Goal: Task Accomplishment & Management: Manage account settings

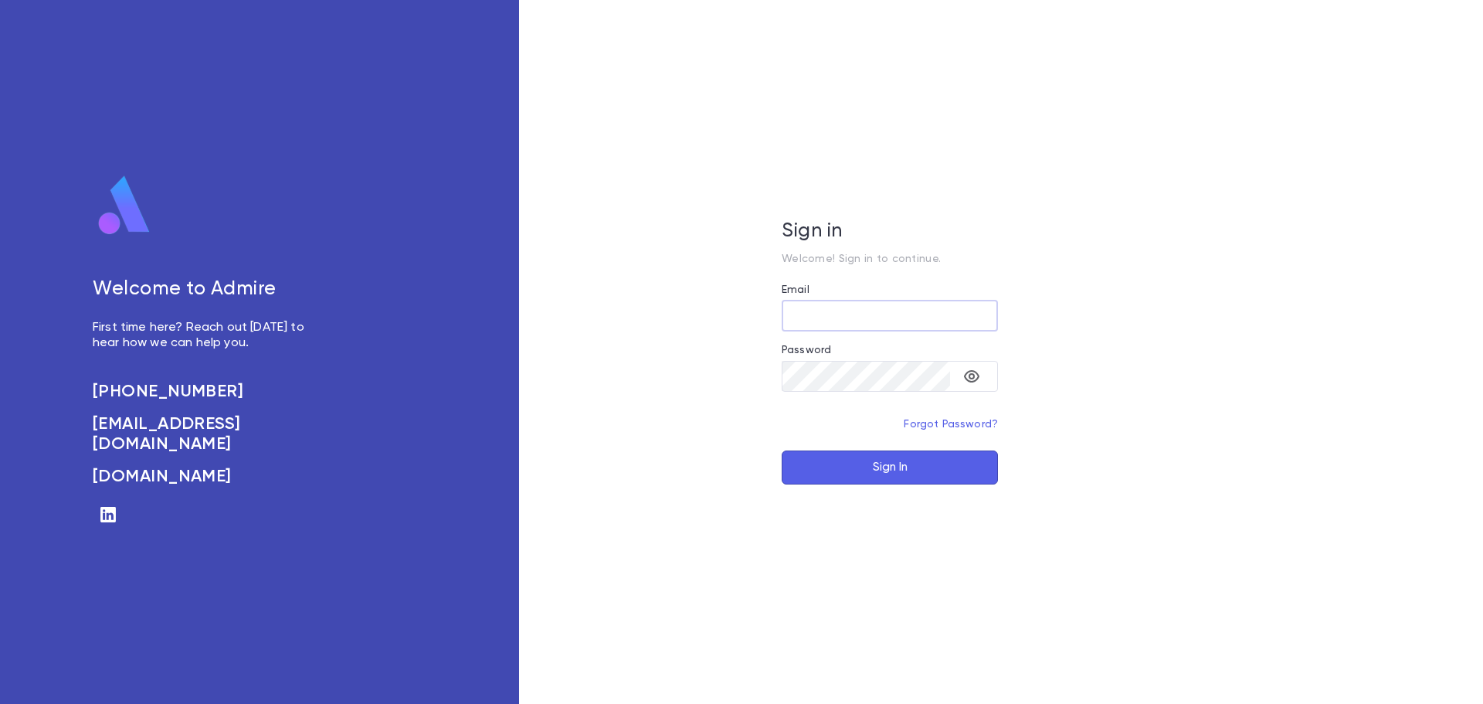
type input "**********"
click at [834, 460] on button "Sign In" at bounding box center [890, 467] width 216 height 34
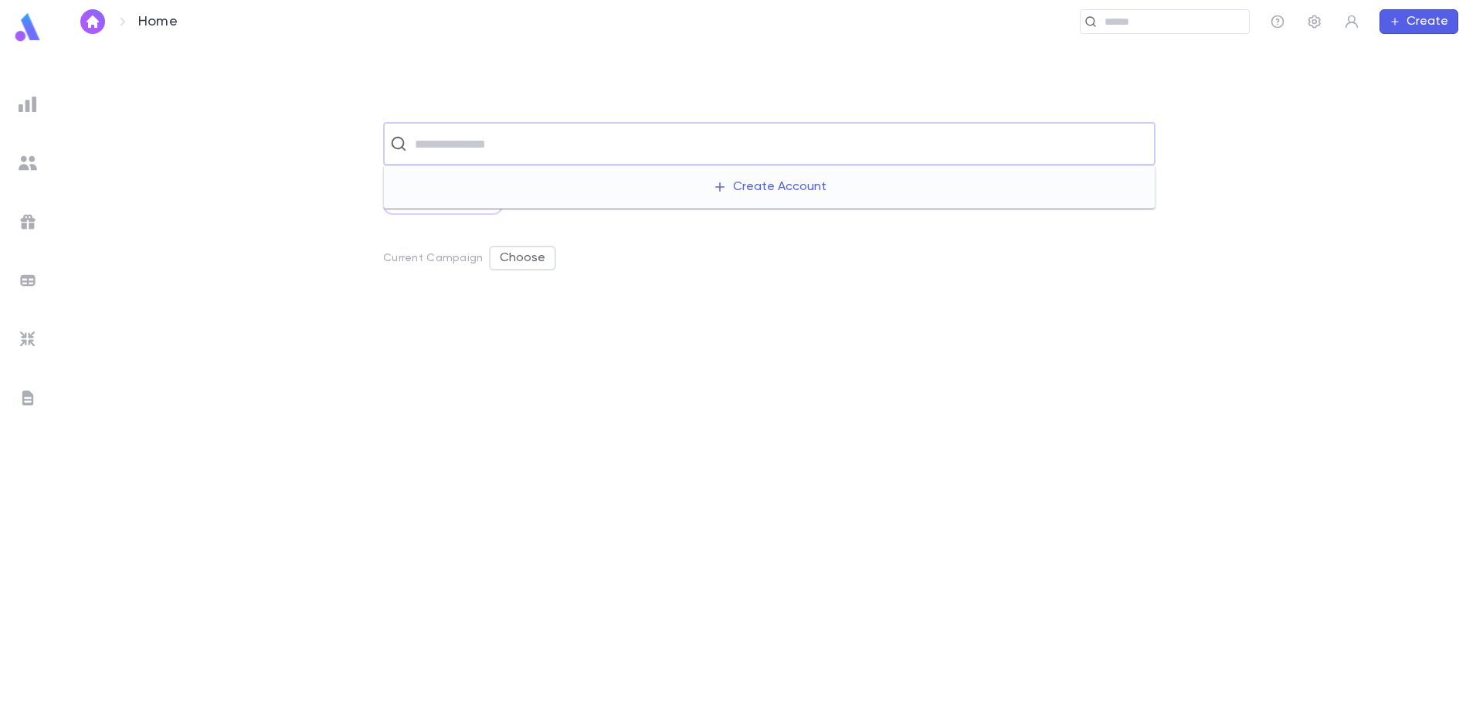
click at [482, 154] on input "text" at bounding box center [779, 143] width 739 height 29
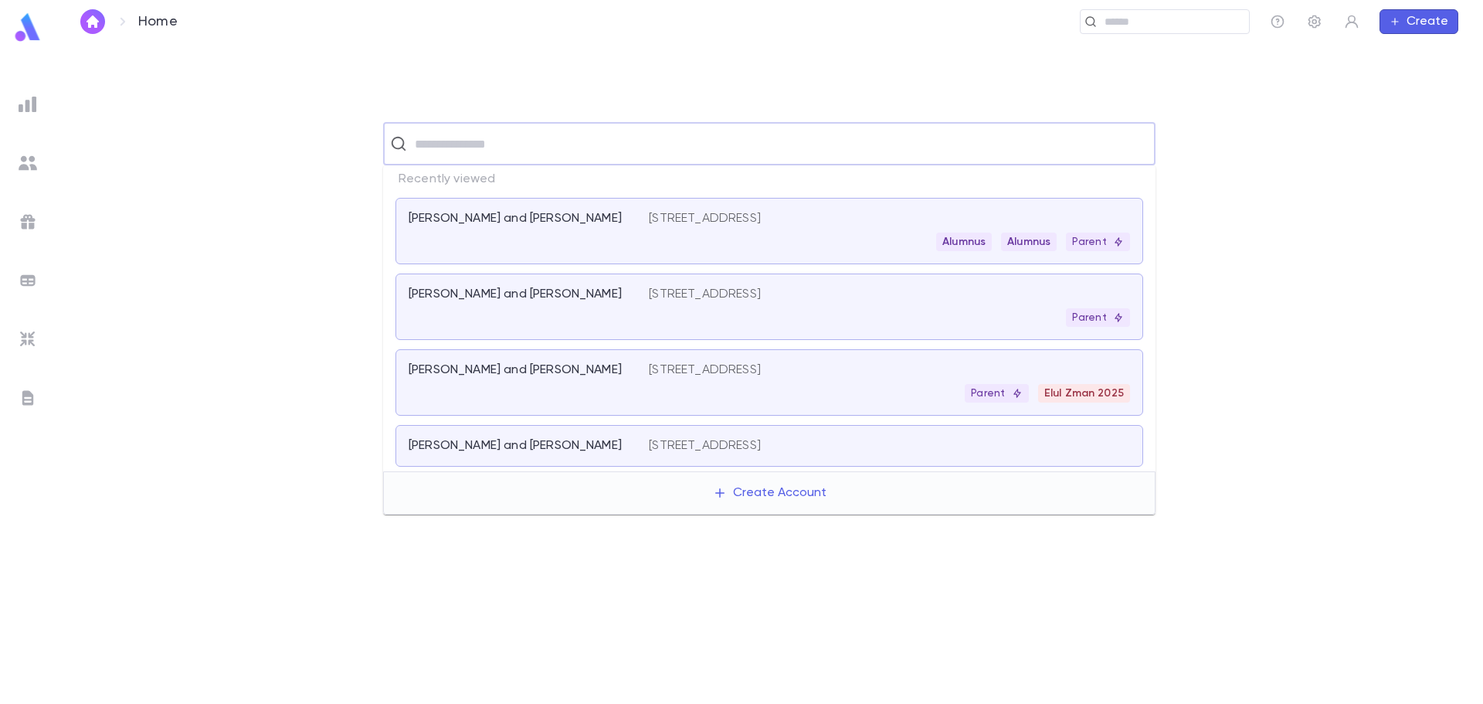
click at [110, 96] on div "​ All Scratch Lists Current Campaign Choose" at bounding box center [770, 373] width 1428 height 660
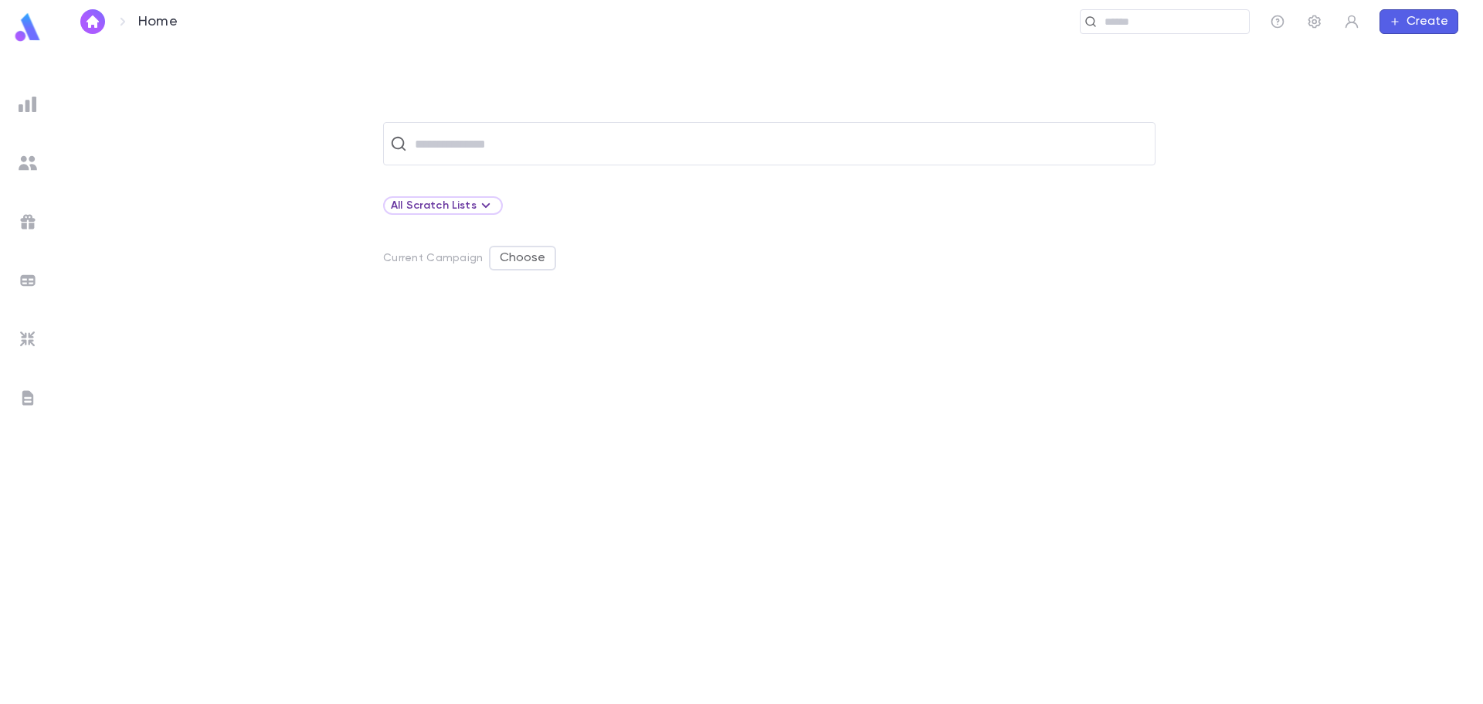
click at [32, 107] on img at bounding box center [28, 104] width 19 height 19
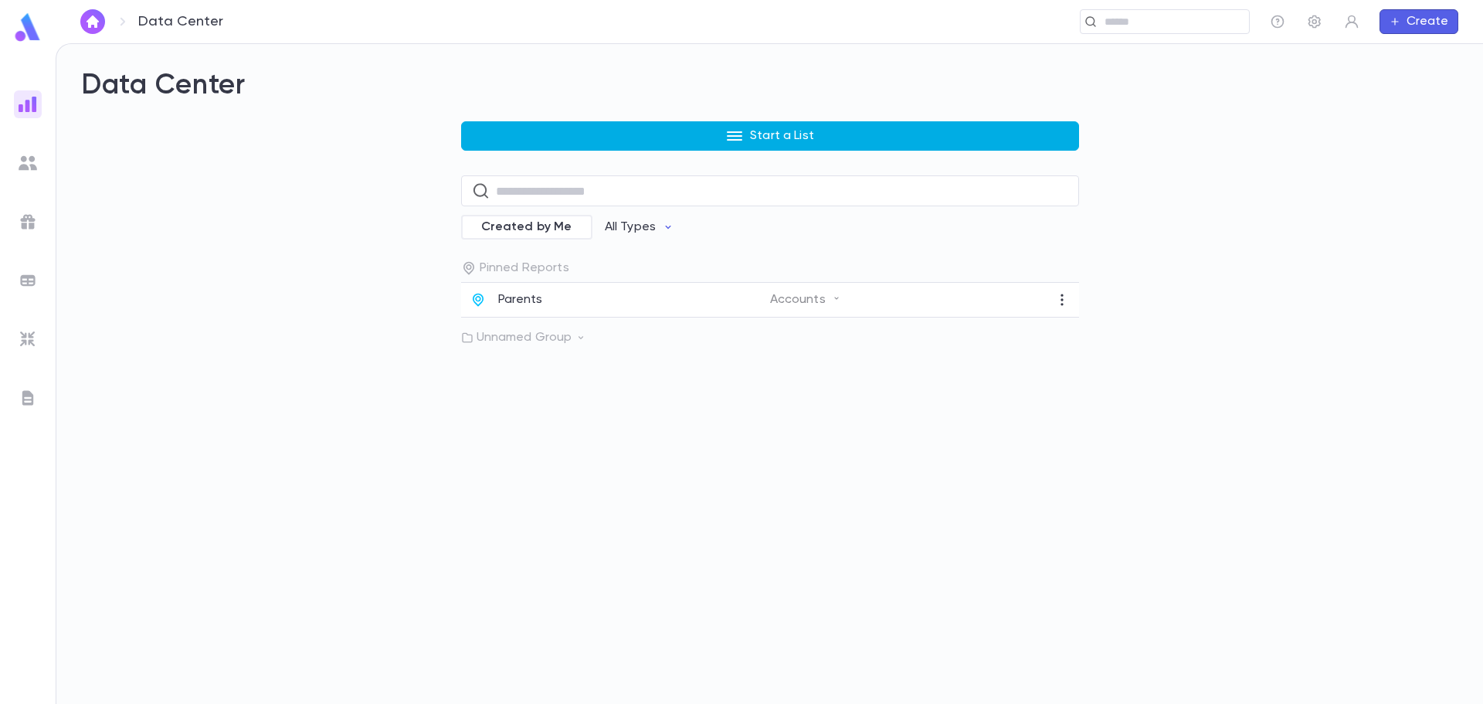
click at [523, 129] on button "Start a List" at bounding box center [770, 135] width 618 height 29
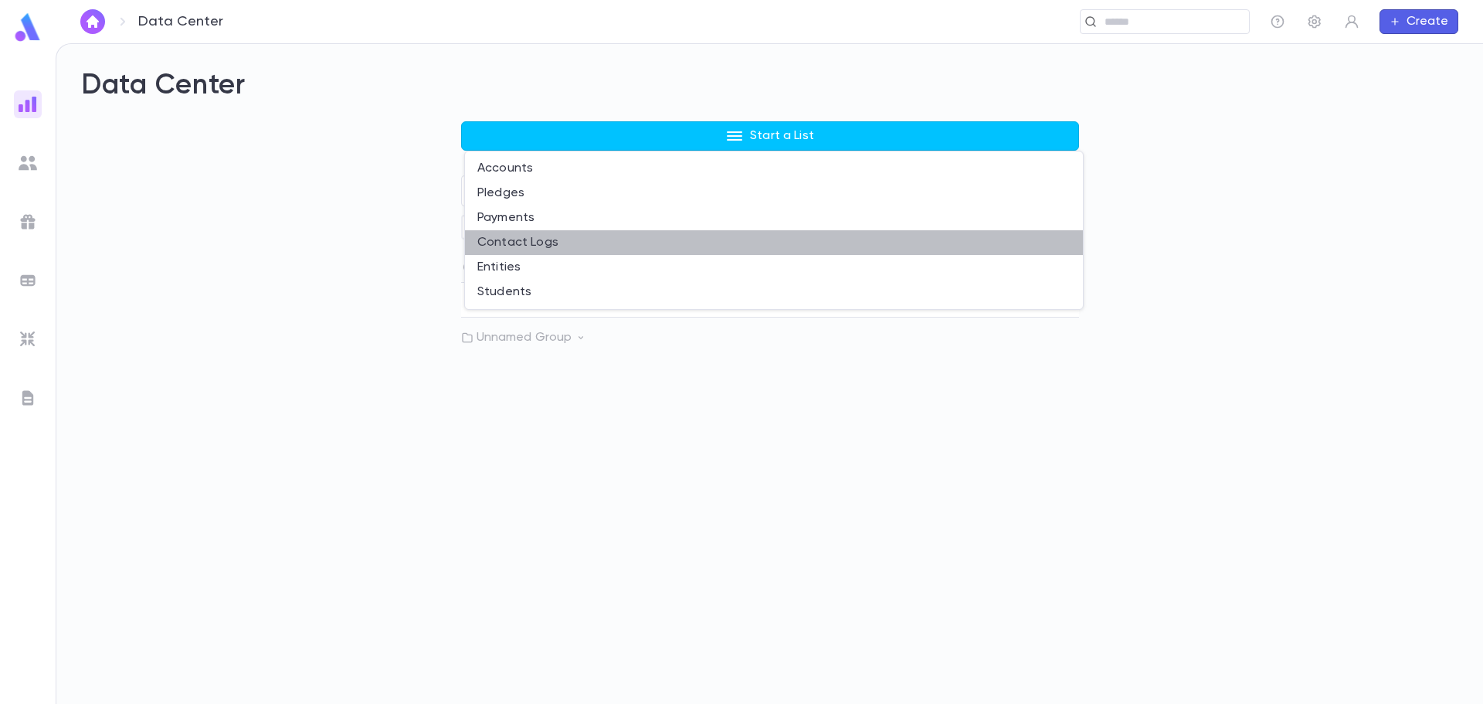
click at [525, 245] on li "Contact Logs" at bounding box center [774, 242] width 618 height 25
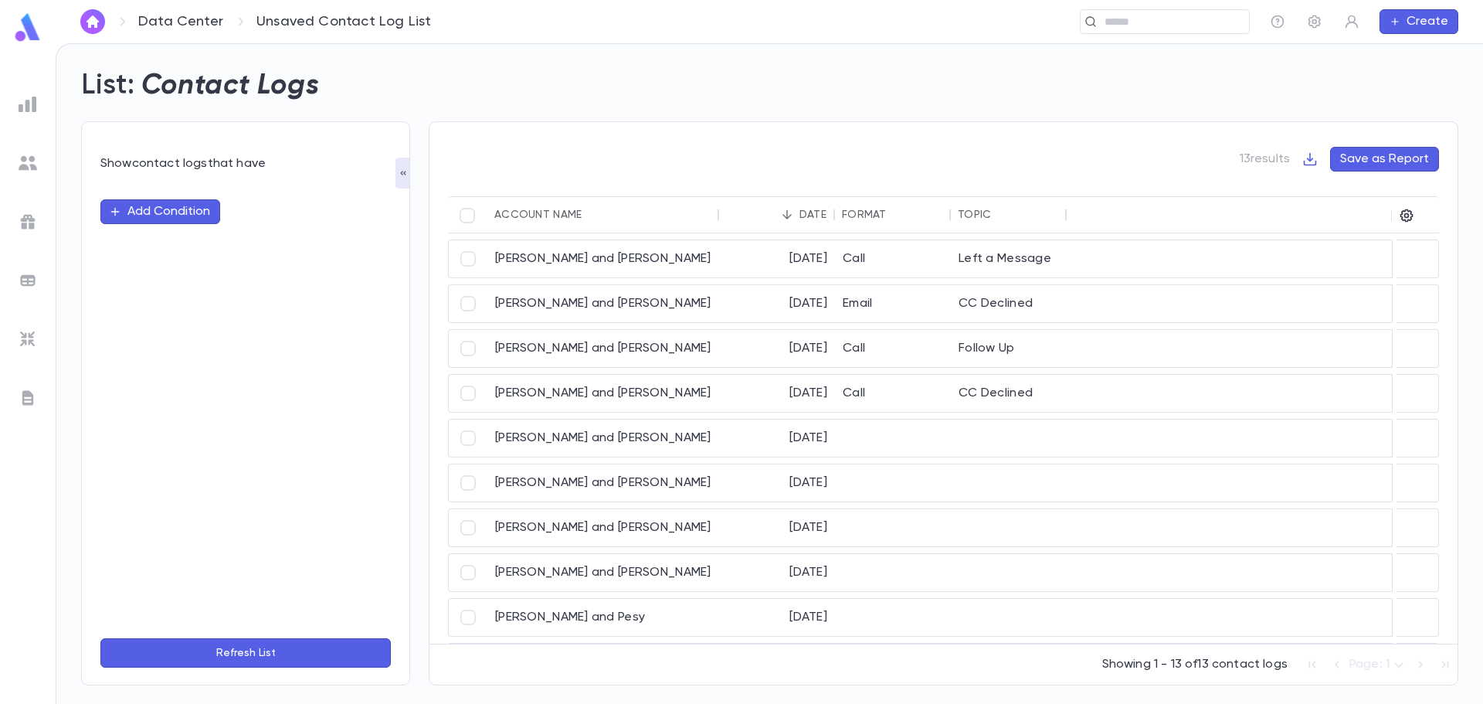
click at [25, 32] on img at bounding box center [27, 27] width 31 height 30
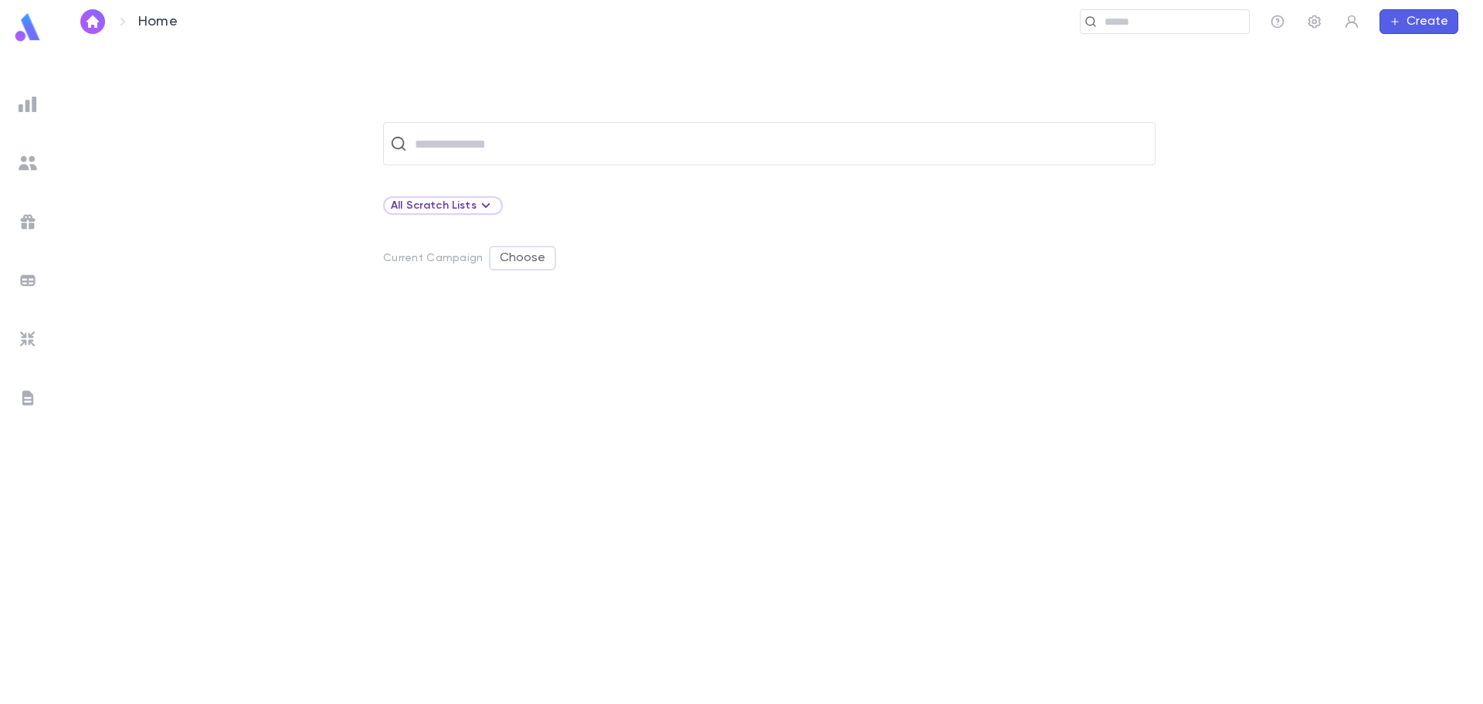
click at [32, 163] on img at bounding box center [28, 163] width 19 height 19
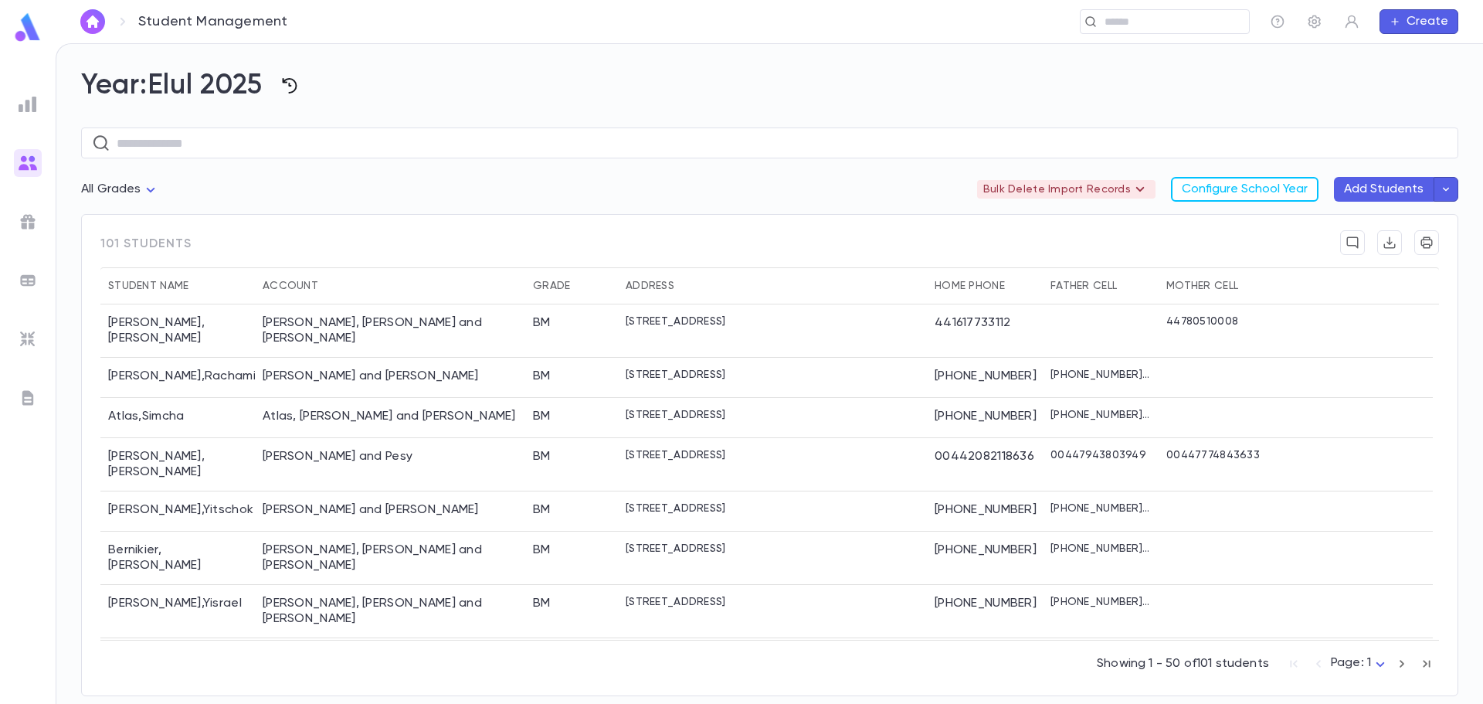
click at [296, 94] on icon "button" at bounding box center [289, 85] width 19 height 19
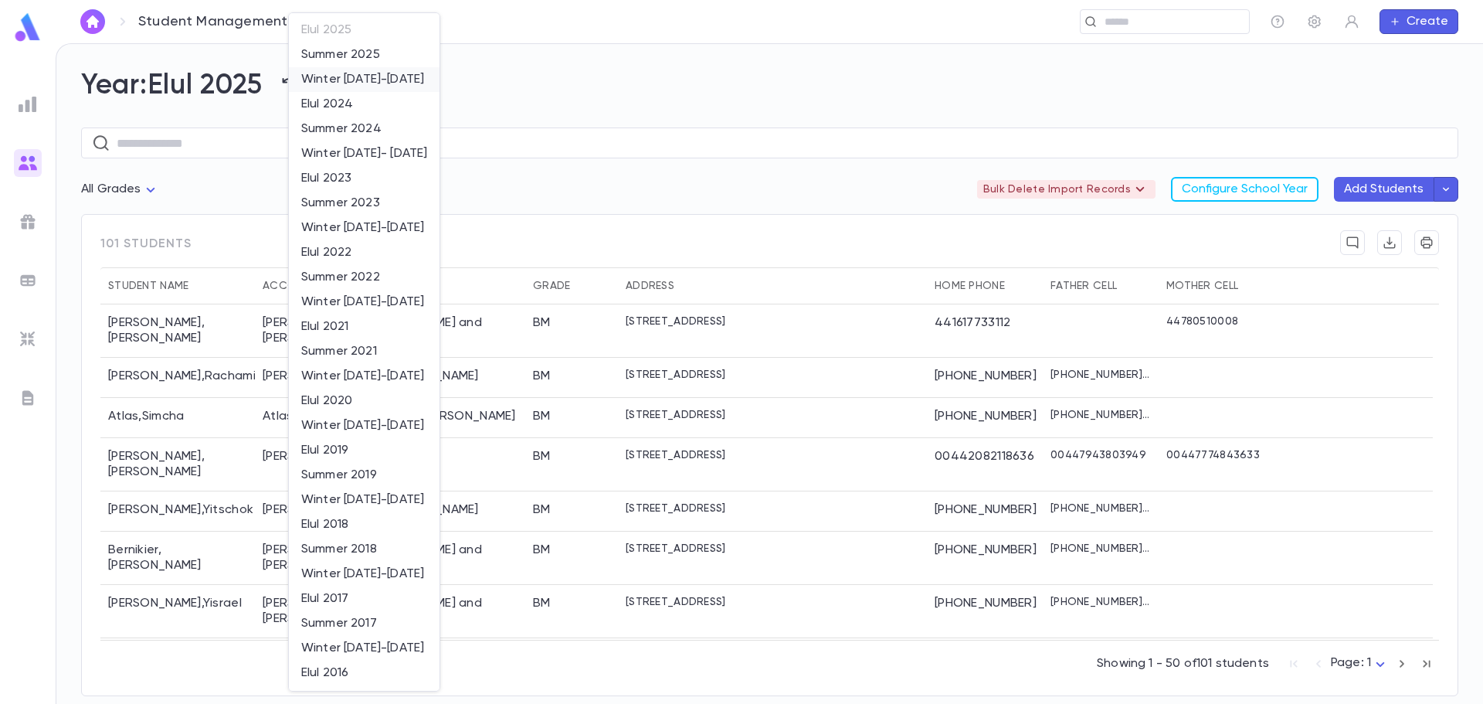
click at [362, 82] on li "Winter [DATE]-[DATE]" at bounding box center [364, 79] width 151 height 25
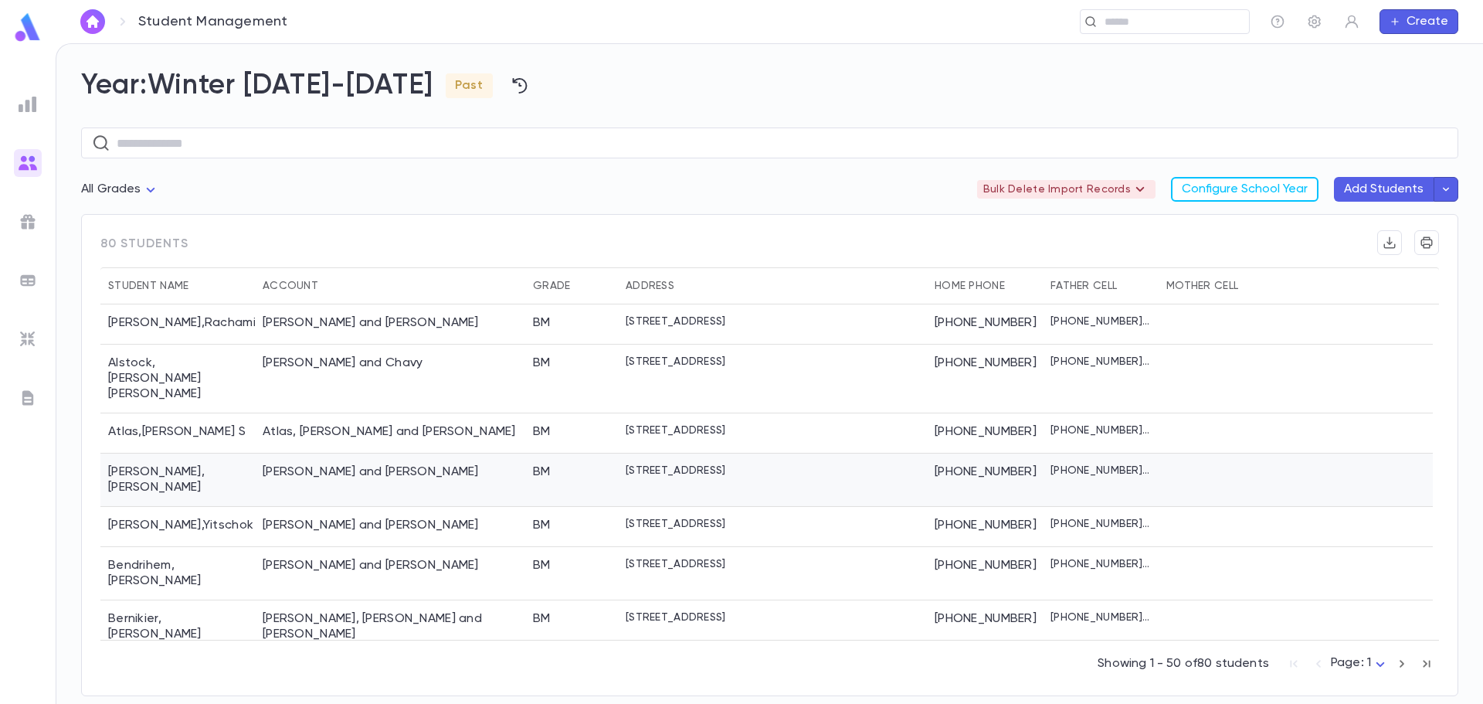
click at [201, 453] on div "Ausch , Shimon" at bounding box center [177, 479] width 154 height 53
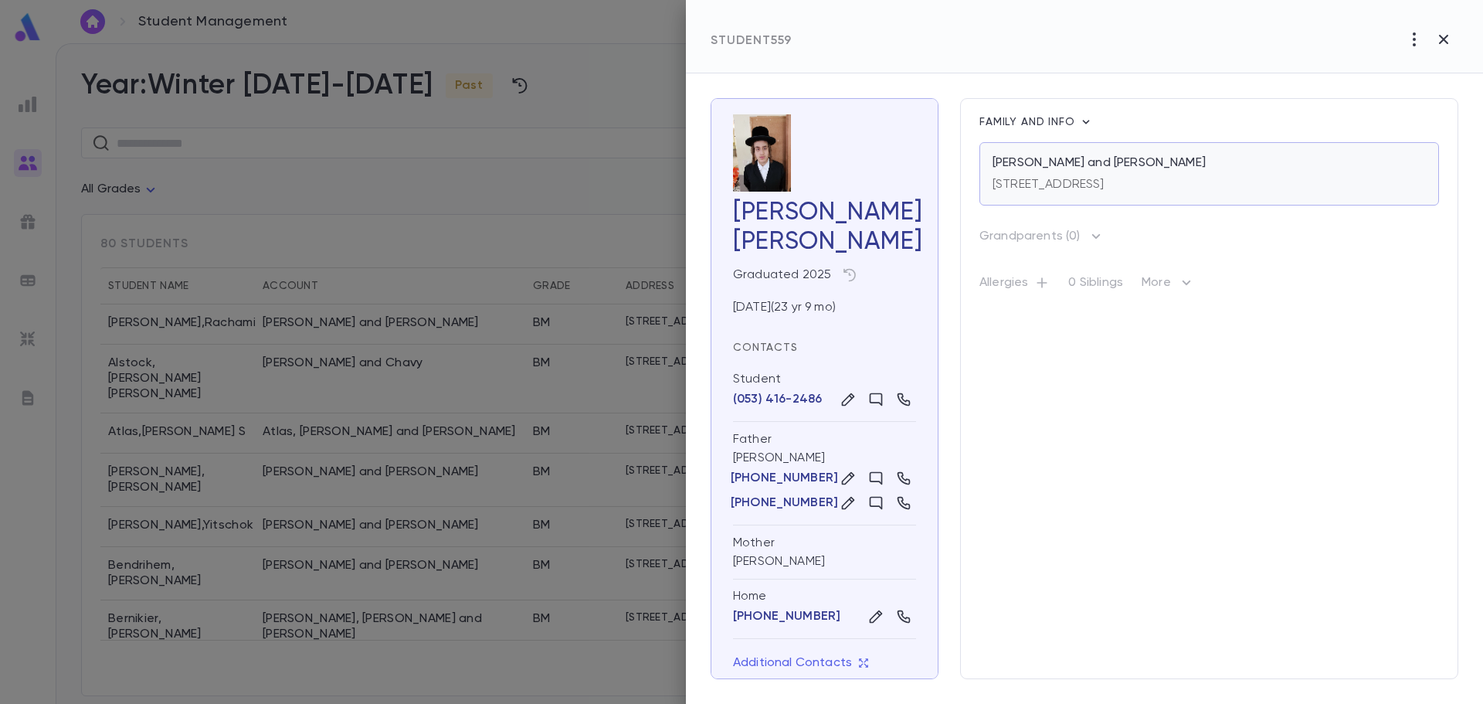
click at [1221, 178] on div "[STREET_ADDRESS]" at bounding box center [1209, 182] width 433 height 22
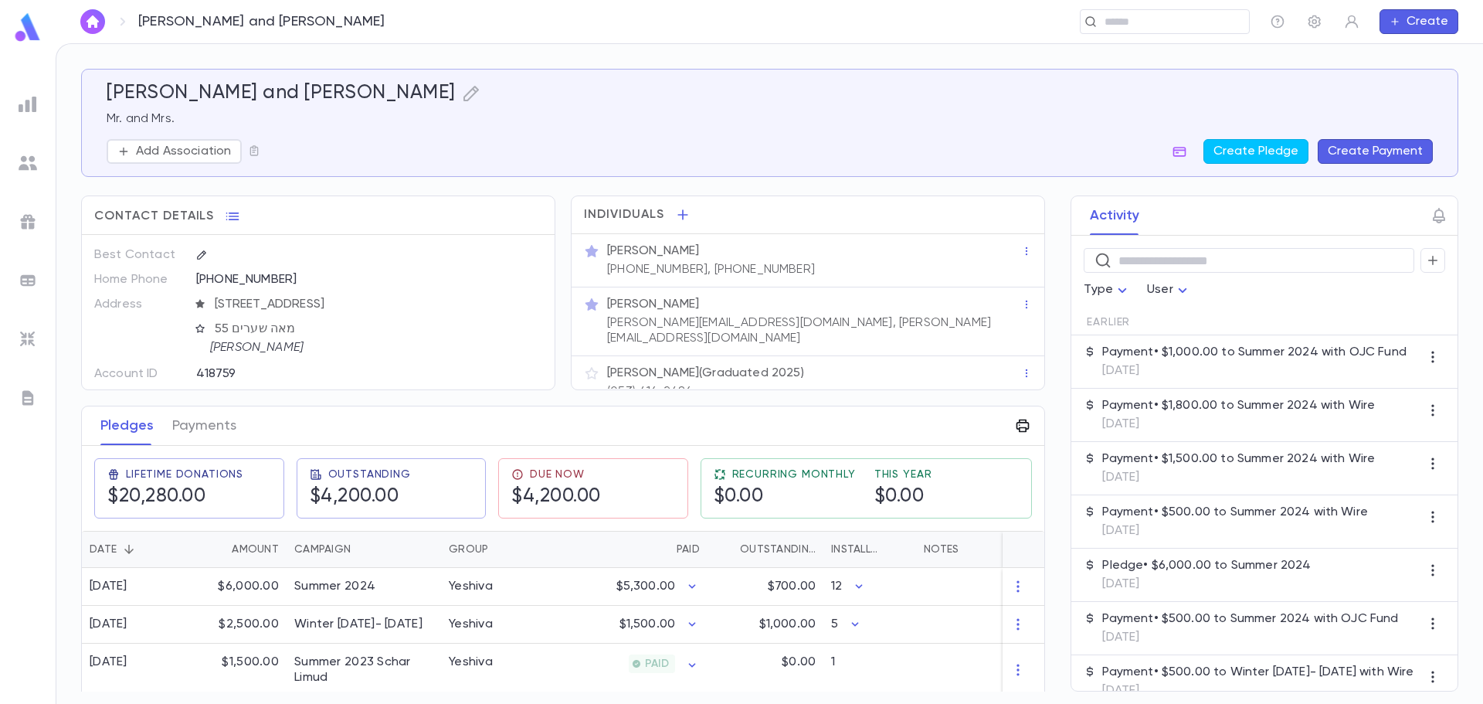
click at [1017, 428] on icon "button" at bounding box center [1023, 425] width 13 height 13
click at [1034, 454] on p "Annual Summary" at bounding box center [1067, 457] width 95 height 15
click at [921, 419] on div at bounding box center [741, 352] width 1483 height 704
click at [1319, 17] on icon "button" at bounding box center [1314, 21] width 15 height 15
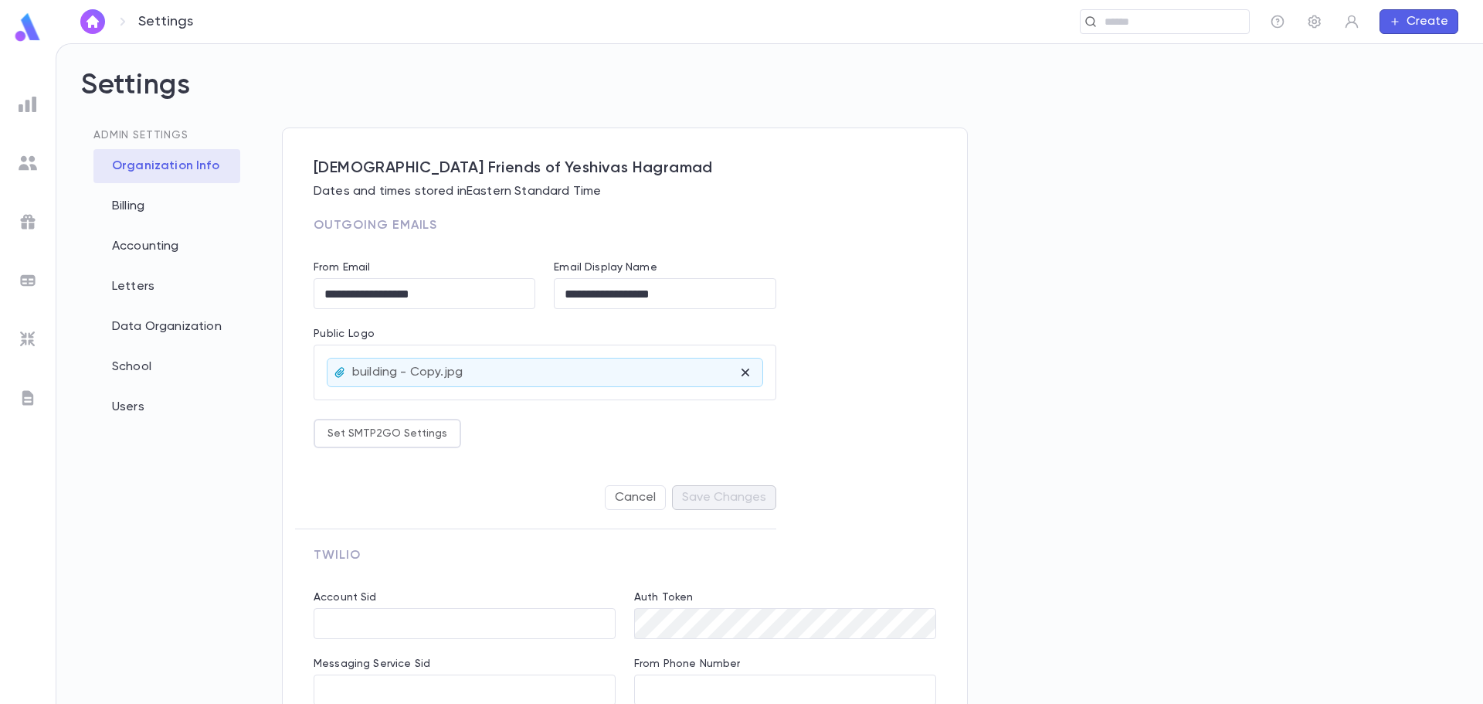
type input "**********"
click at [135, 366] on div "School" at bounding box center [166, 367] width 147 height 34
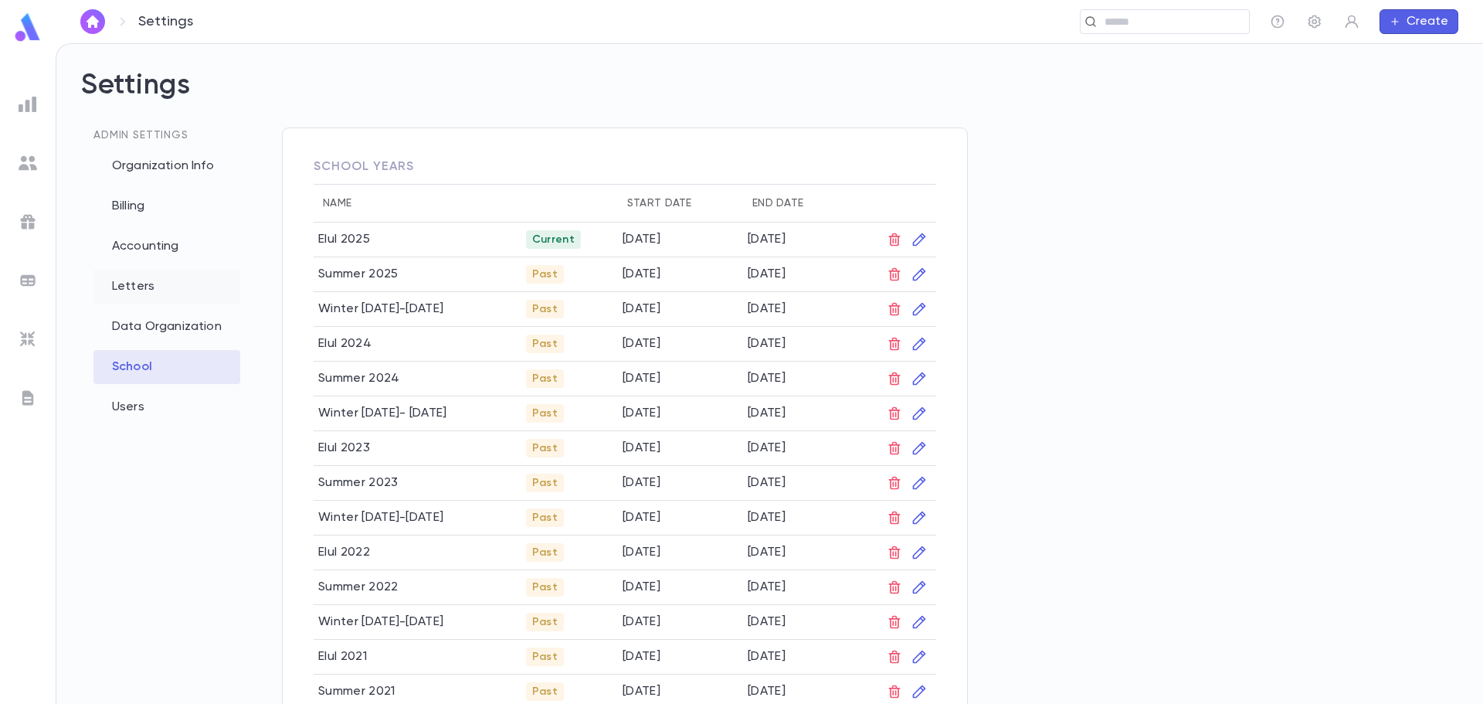
click at [131, 285] on div "Letters" at bounding box center [166, 287] width 147 height 34
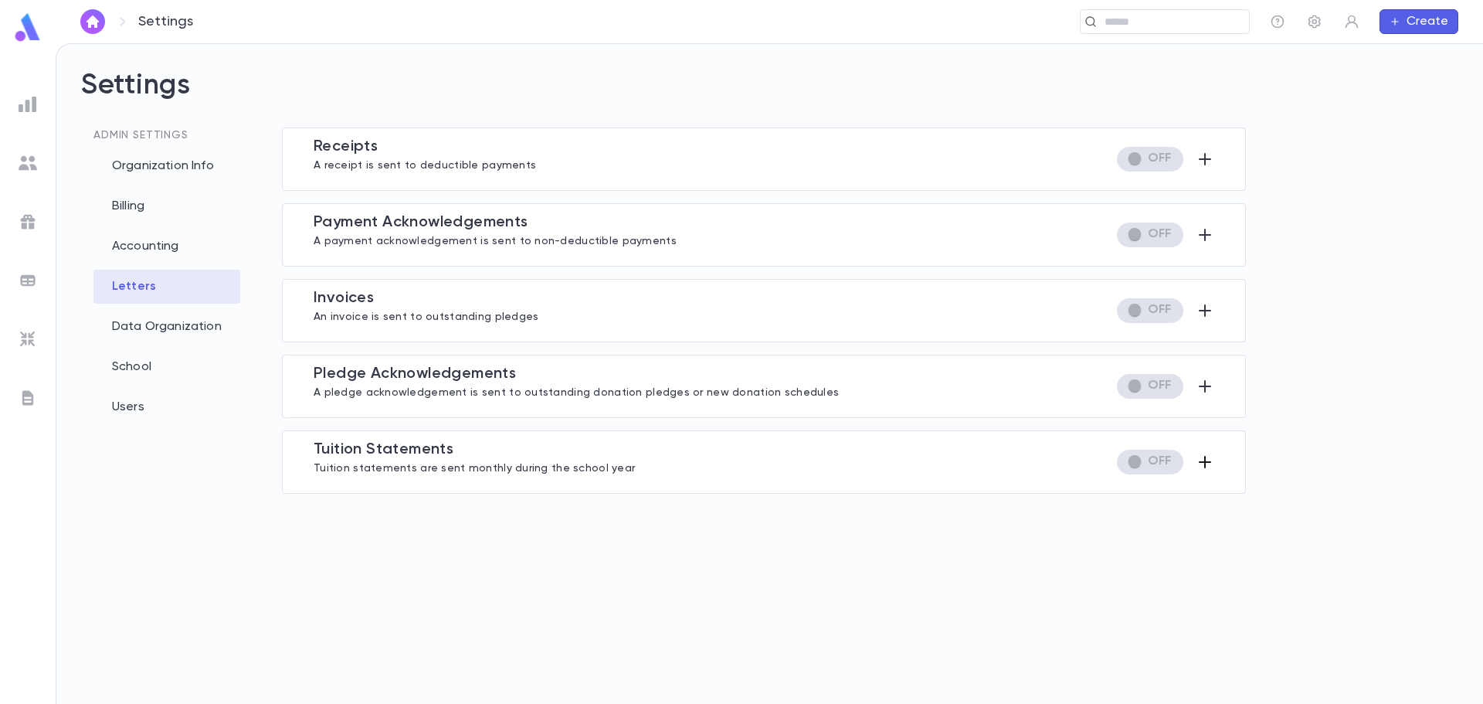
click at [1211, 464] on icon "button" at bounding box center [1205, 462] width 19 height 19
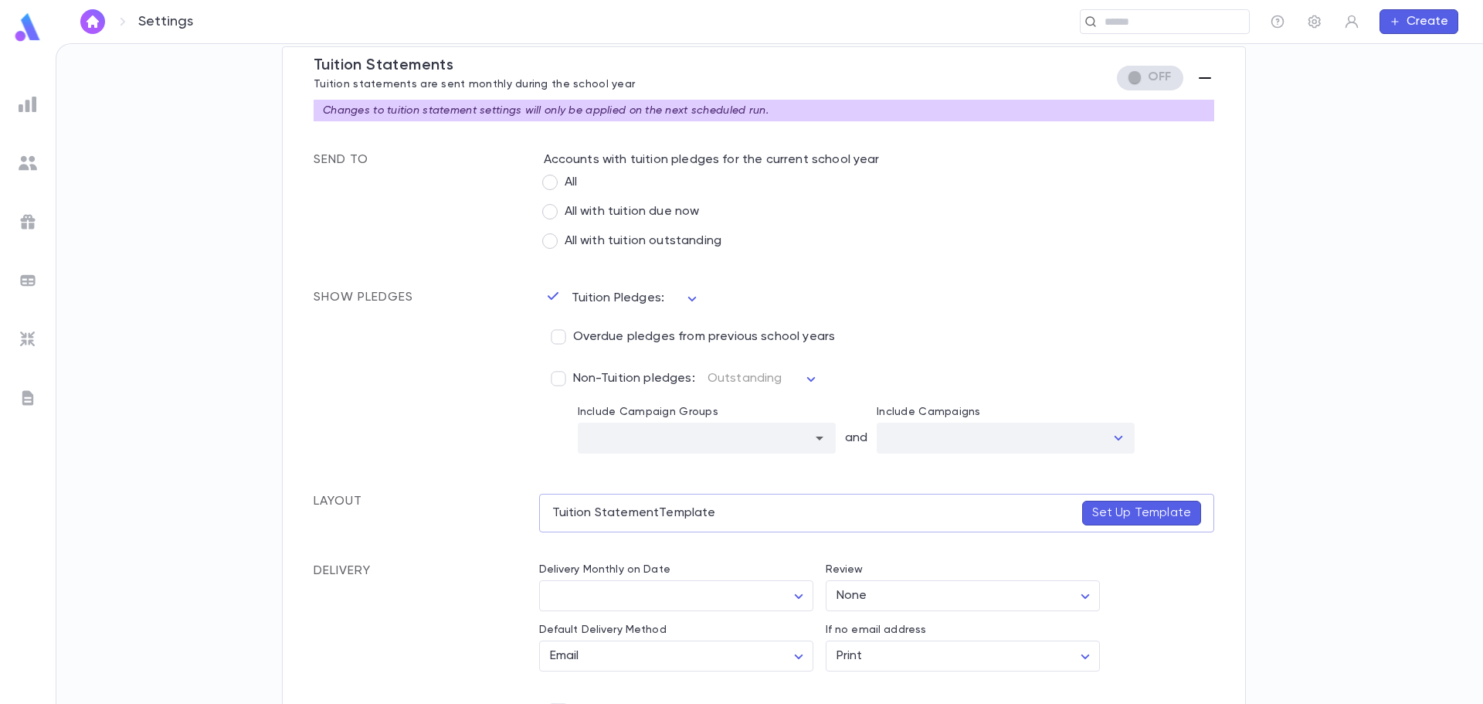
scroll to position [386, 0]
click at [1138, 516] on p "Set Up Template" at bounding box center [1141, 510] width 99 height 15
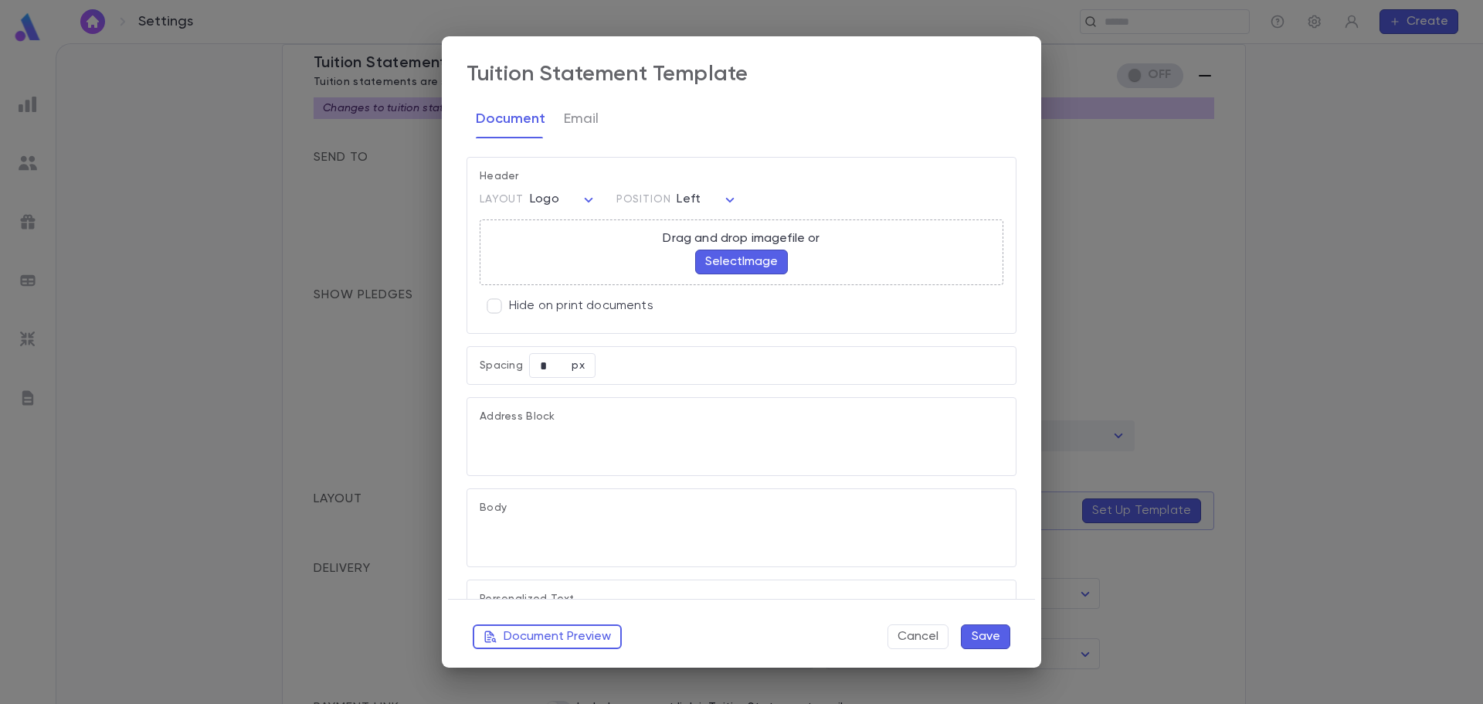
type textarea "**********"
click at [732, 260] on button "Select Image" at bounding box center [741, 262] width 93 height 25
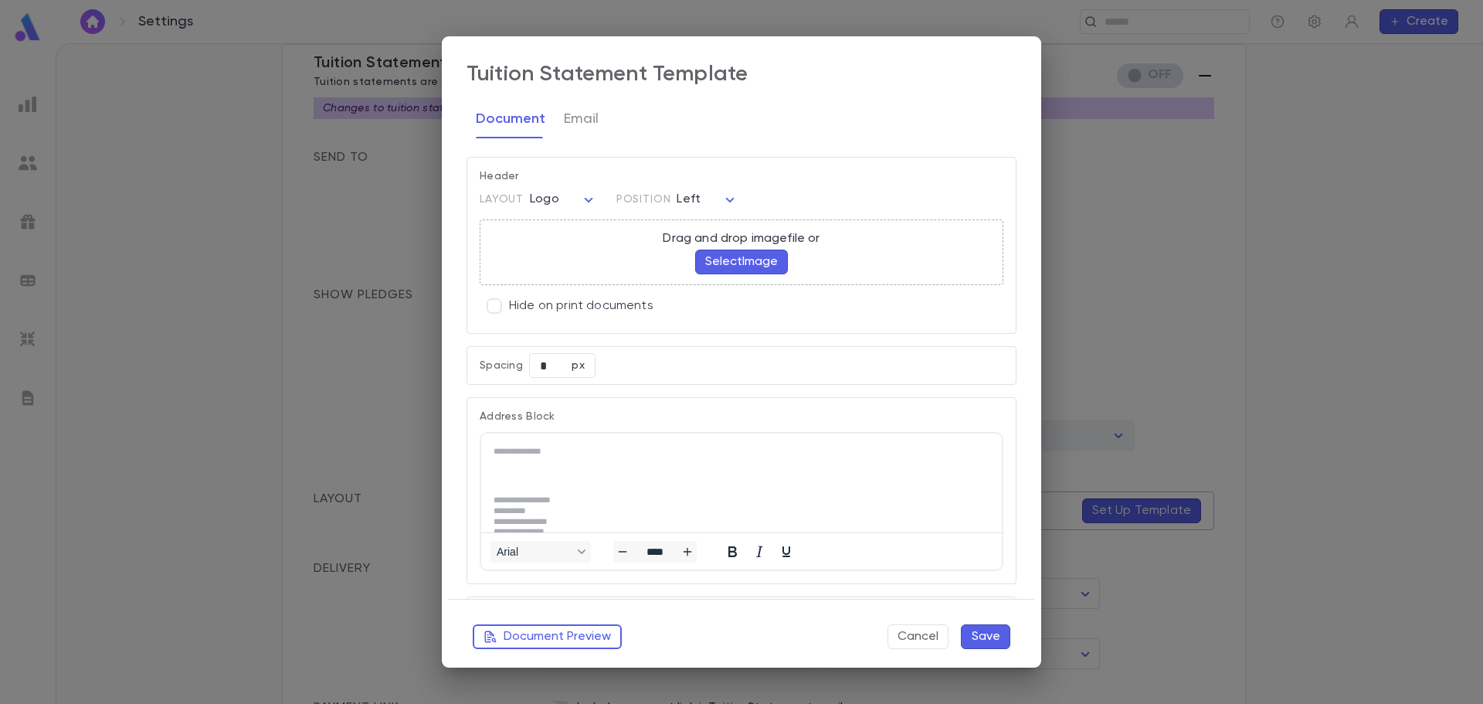
click at [632, 267] on div "Drag and drop image file or Select Image" at bounding box center [741, 252] width 522 height 64
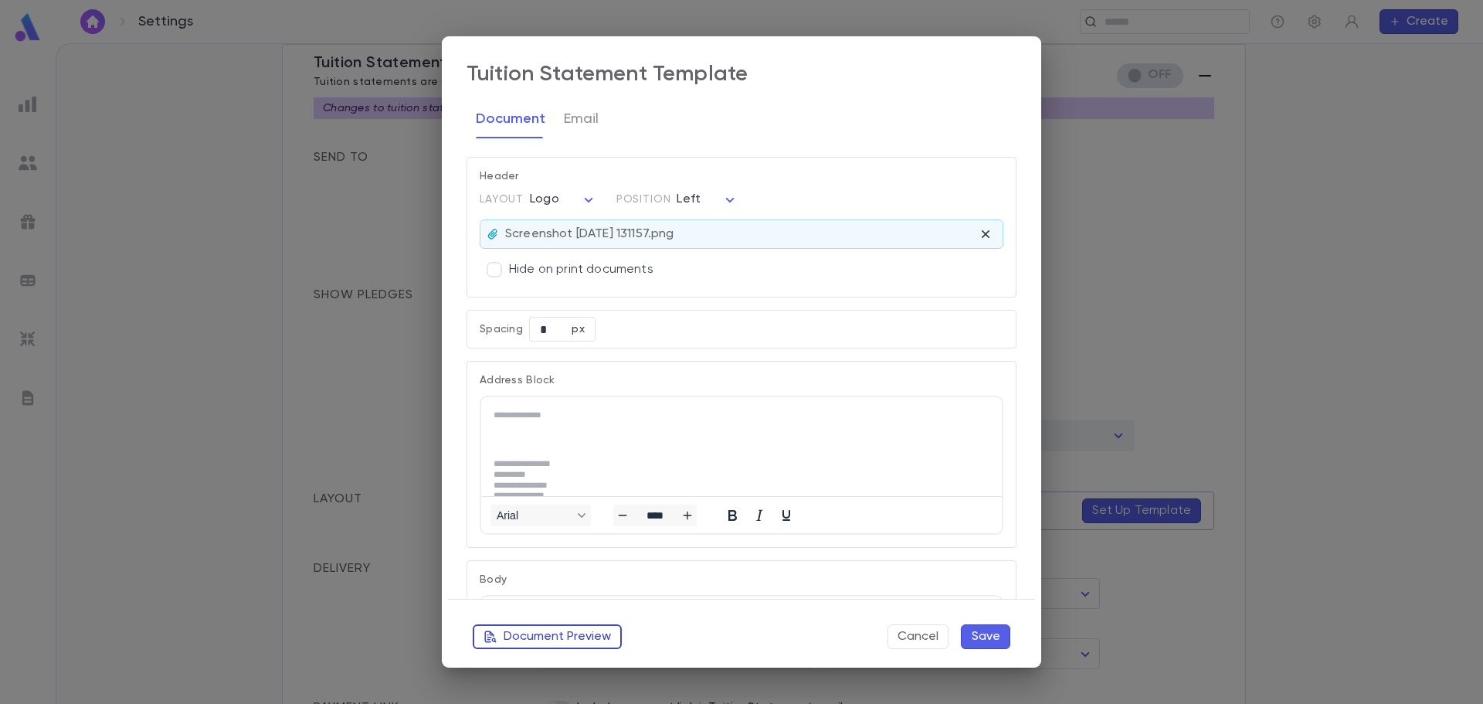
click at [552, 634] on button "Document Preview" at bounding box center [547, 636] width 149 height 25
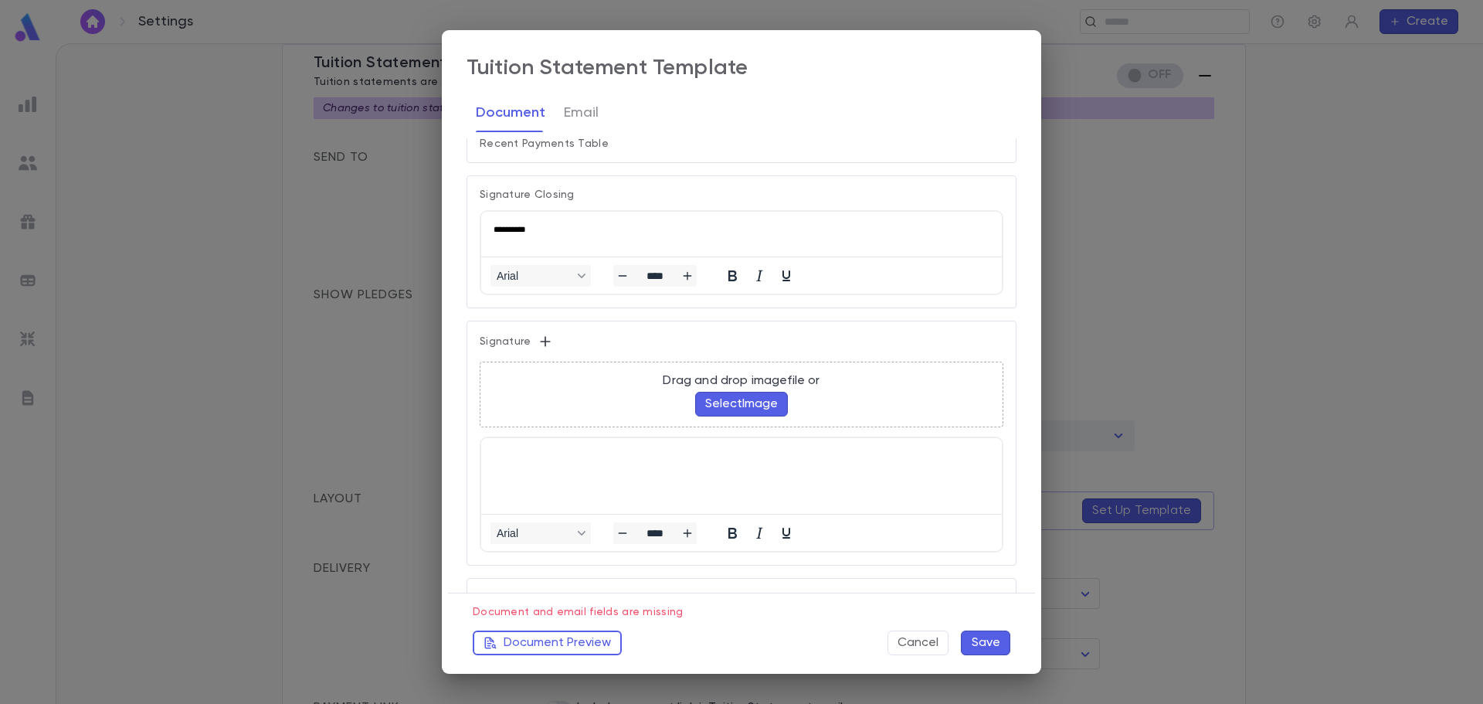
scroll to position [772, 0]
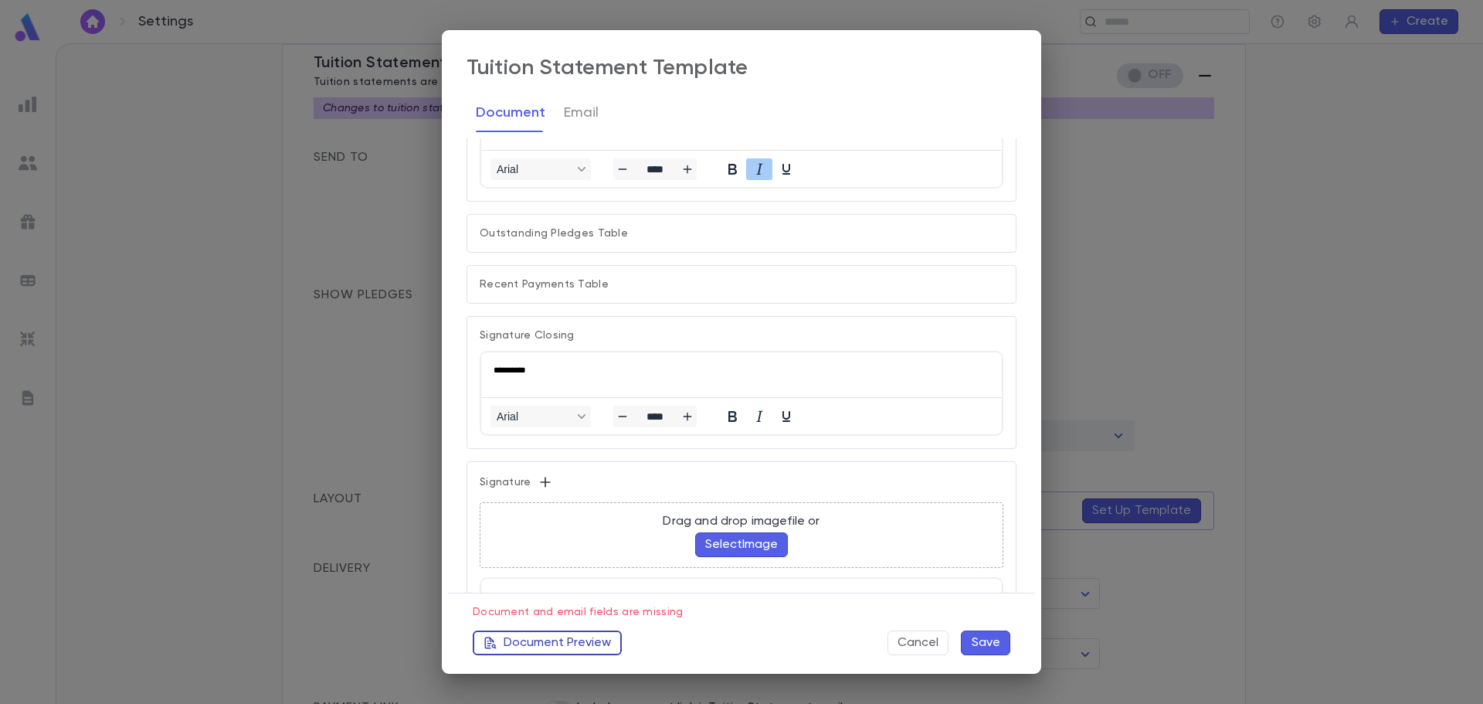
click at [592, 644] on button "Document Preview" at bounding box center [547, 642] width 149 height 25
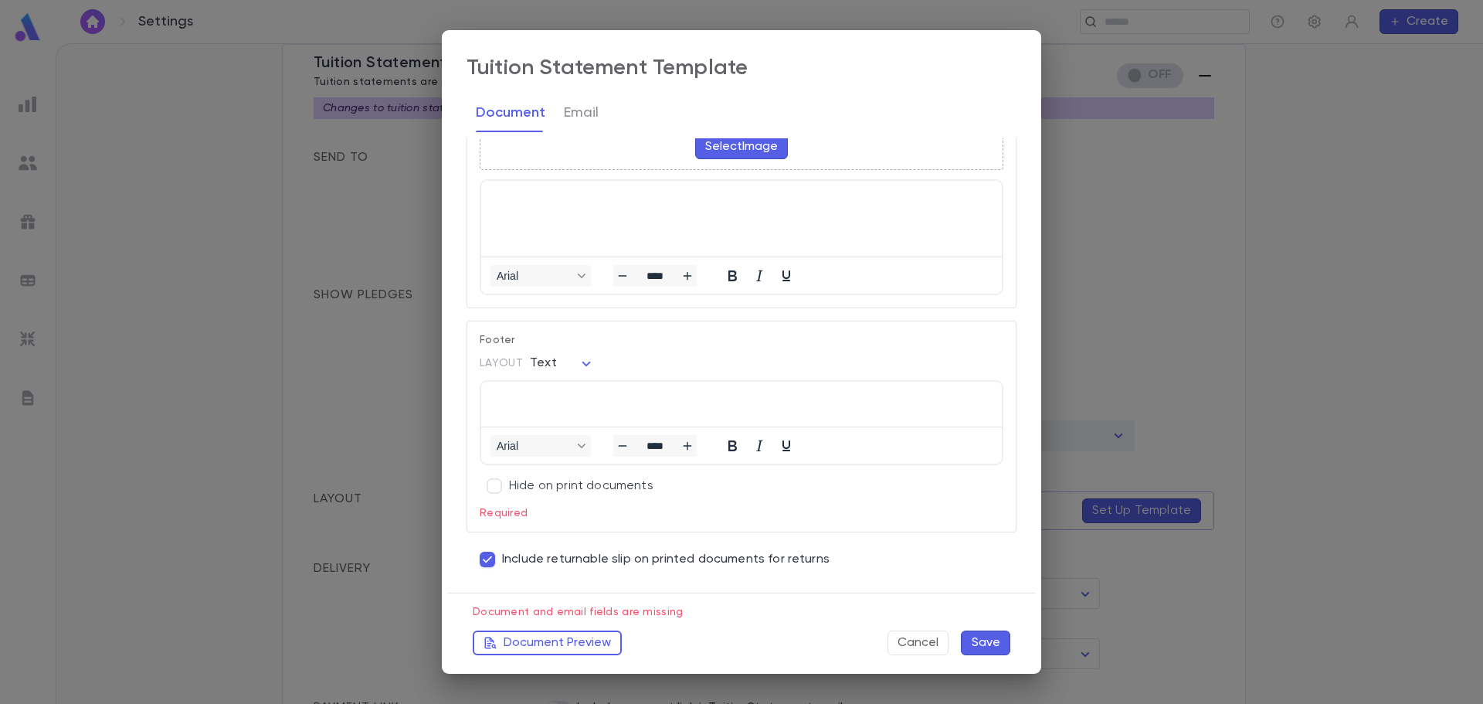
scroll to position [1093, 0]
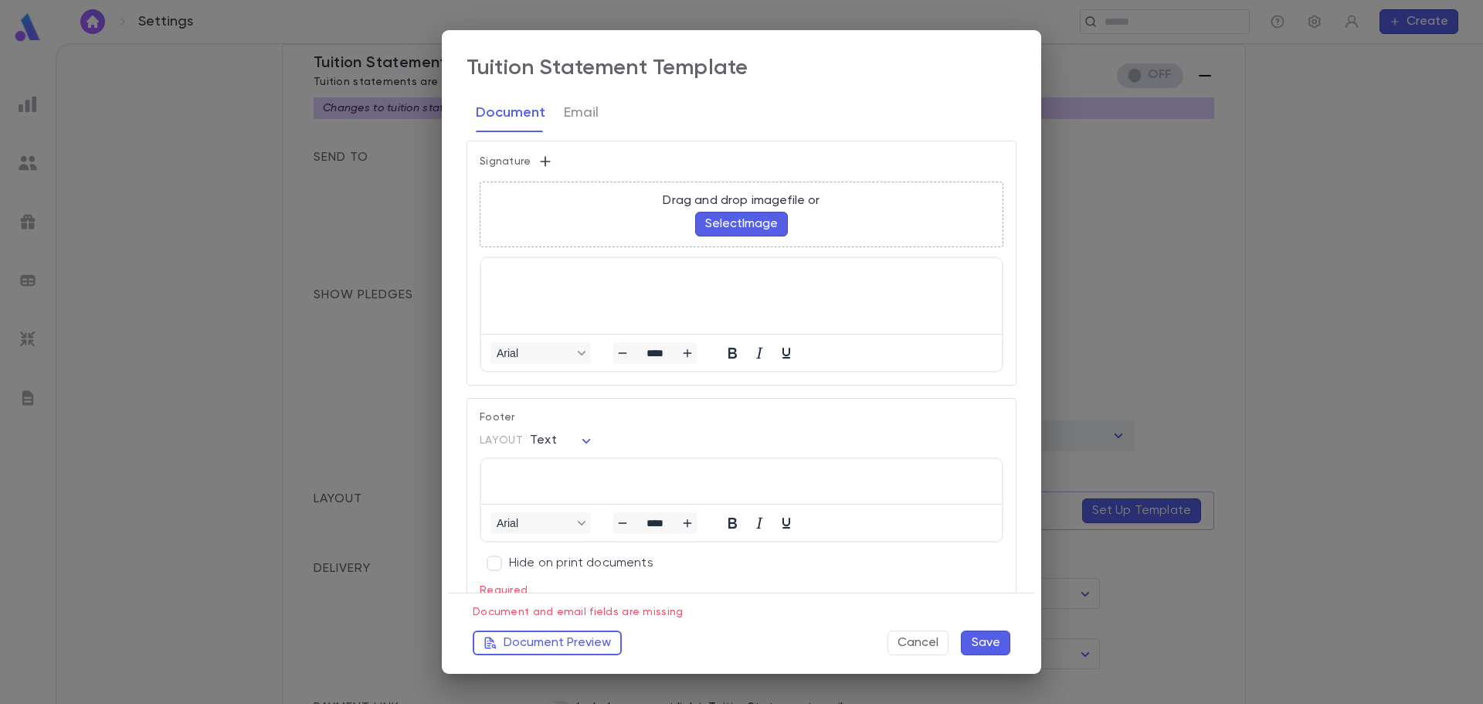
click at [1336, 162] on div "**********" at bounding box center [741, 352] width 1483 height 704
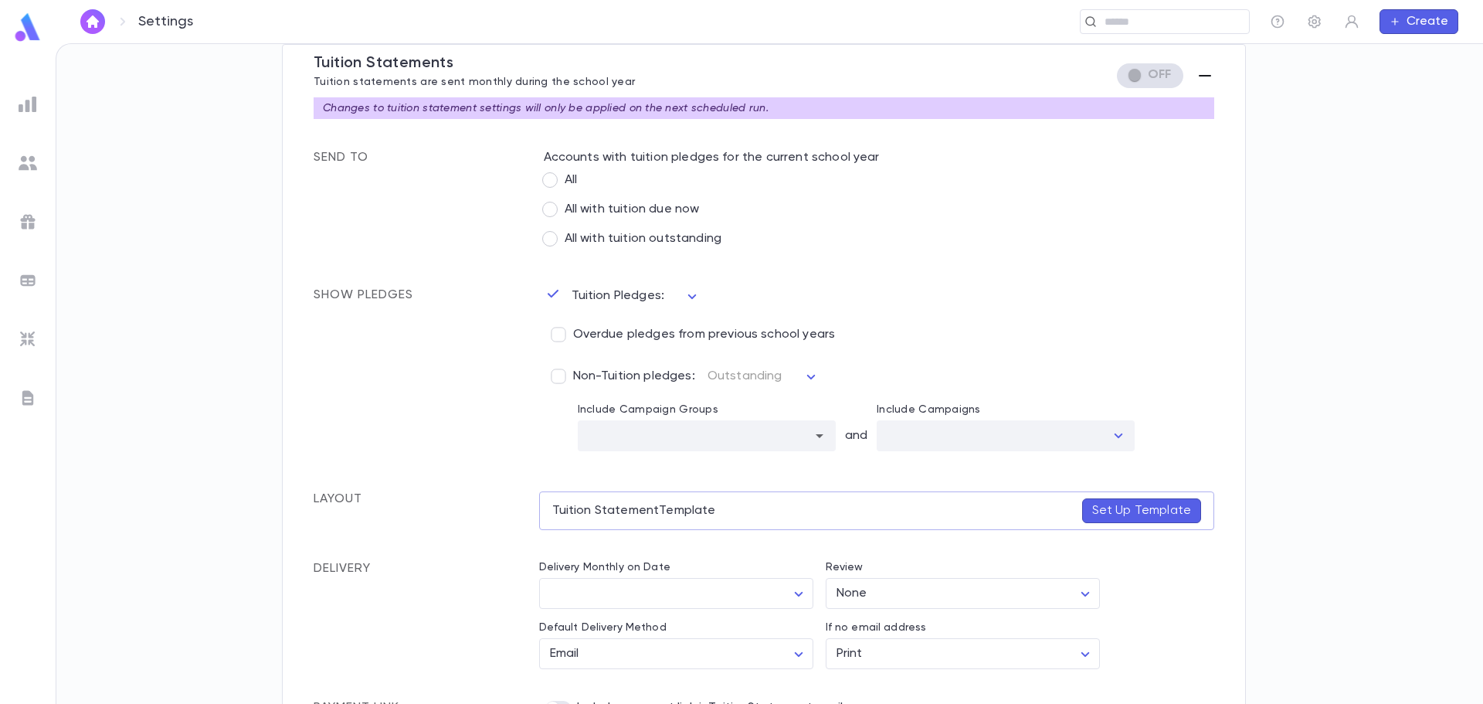
scroll to position [0, 0]
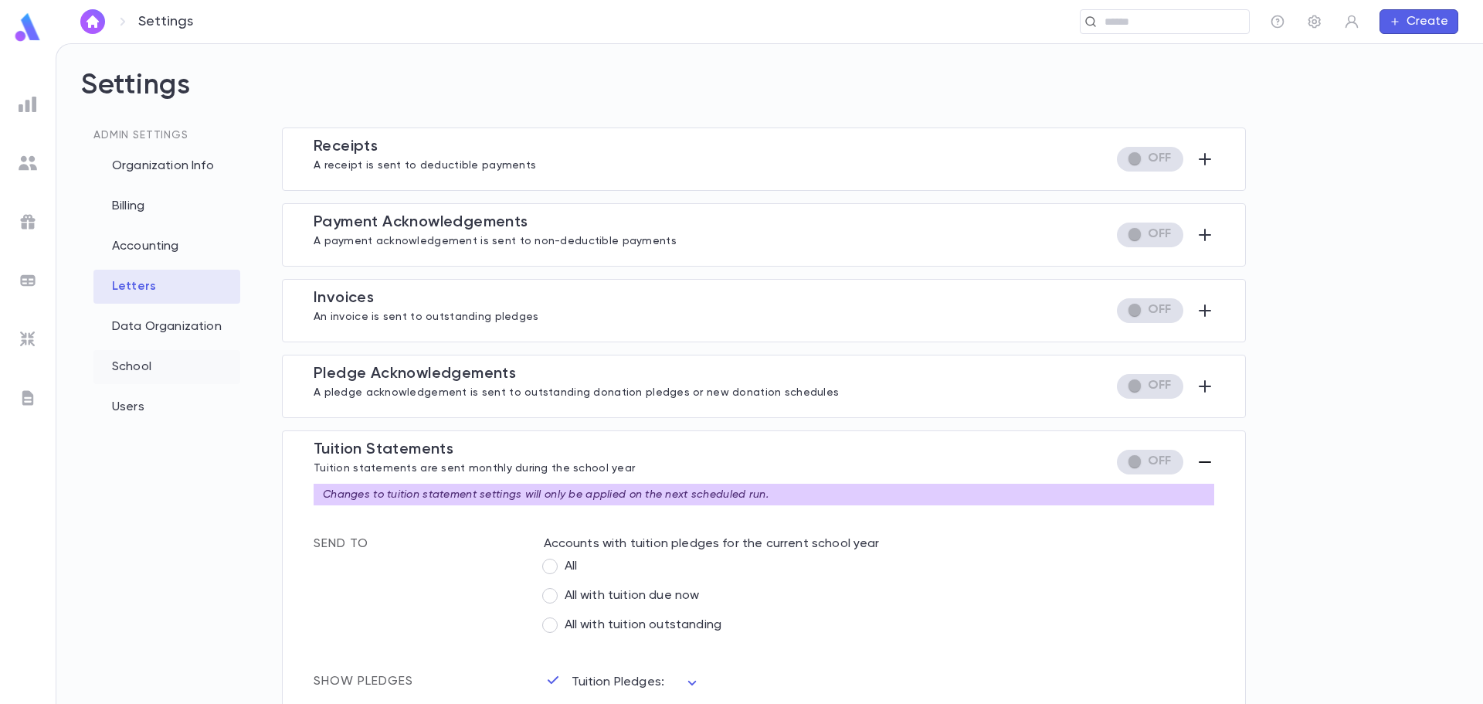
drag, startPoint x: 138, startPoint y: 387, endPoint x: 138, endPoint y: 373, distance: 13.9
click at [138, 384] on div "Admin Settings Organization Info Billing Accounting Letters Data Organization S…" at bounding box center [166, 261] width 147 height 328
click at [138, 373] on div "School" at bounding box center [166, 367] width 147 height 34
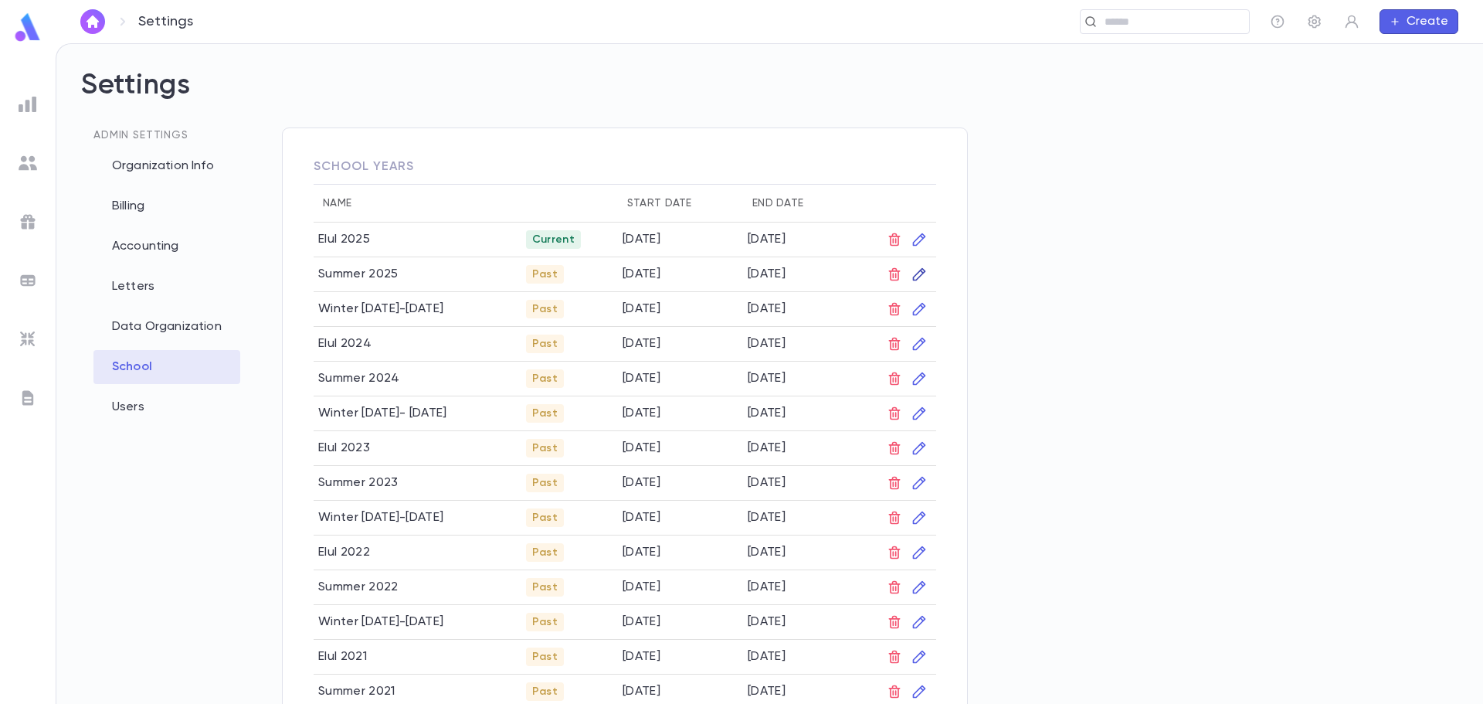
click at [918, 272] on icon "button" at bounding box center [919, 274] width 15 height 15
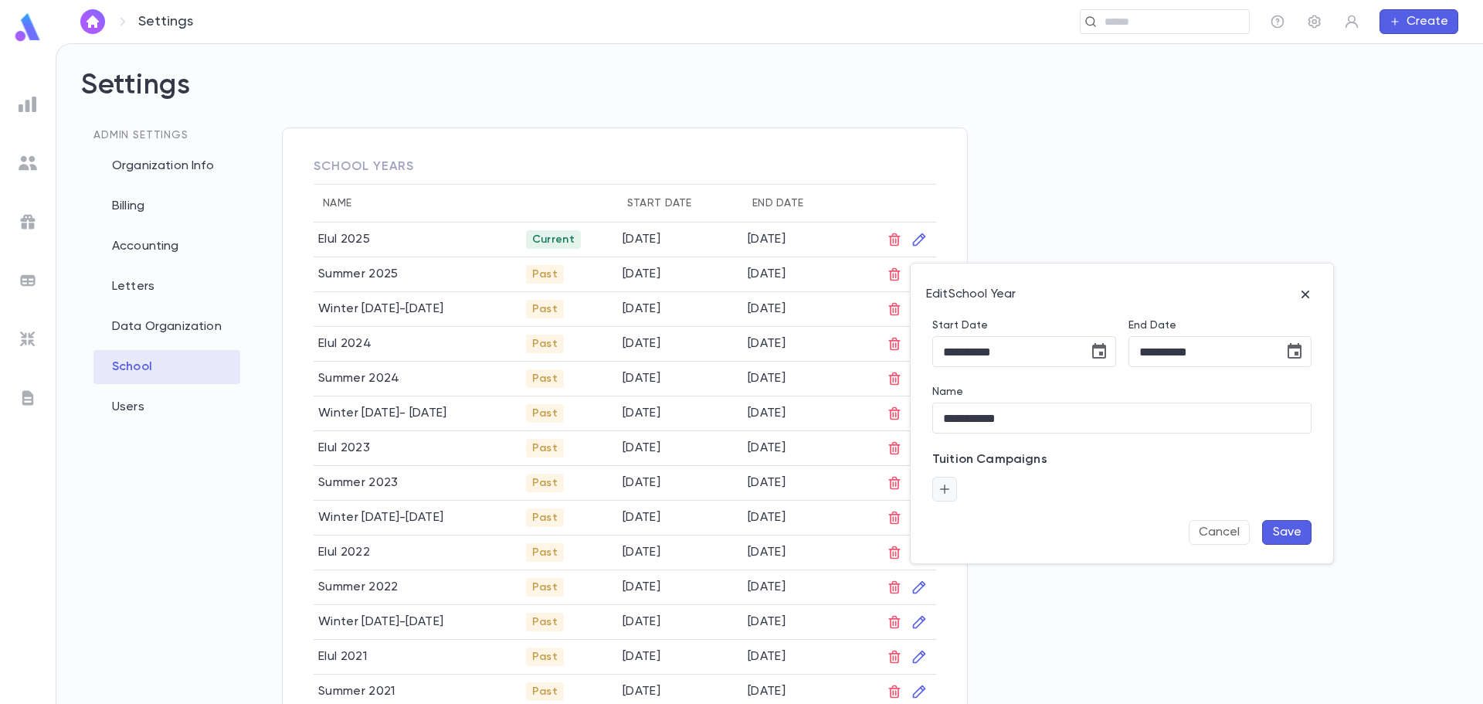
click at [949, 480] on button "button" at bounding box center [944, 489] width 25 height 25
click at [1106, 529] on icon "Open" at bounding box center [1101, 530] width 19 height 19
click at [1231, 466] on div at bounding box center [741, 352] width 1483 height 704
click at [1231, 530] on button "Cancel" at bounding box center [1219, 532] width 61 height 25
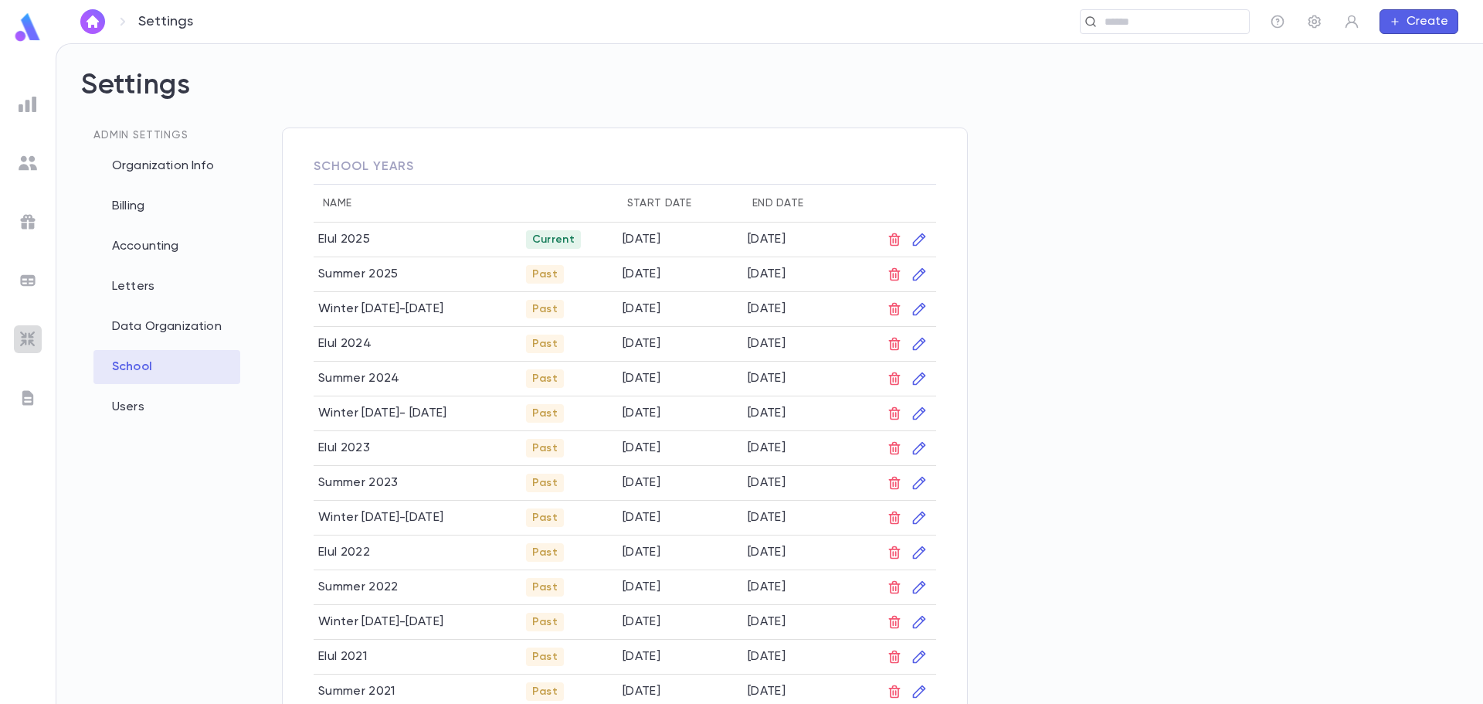
click at [32, 330] on img at bounding box center [28, 339] width 19 height 19
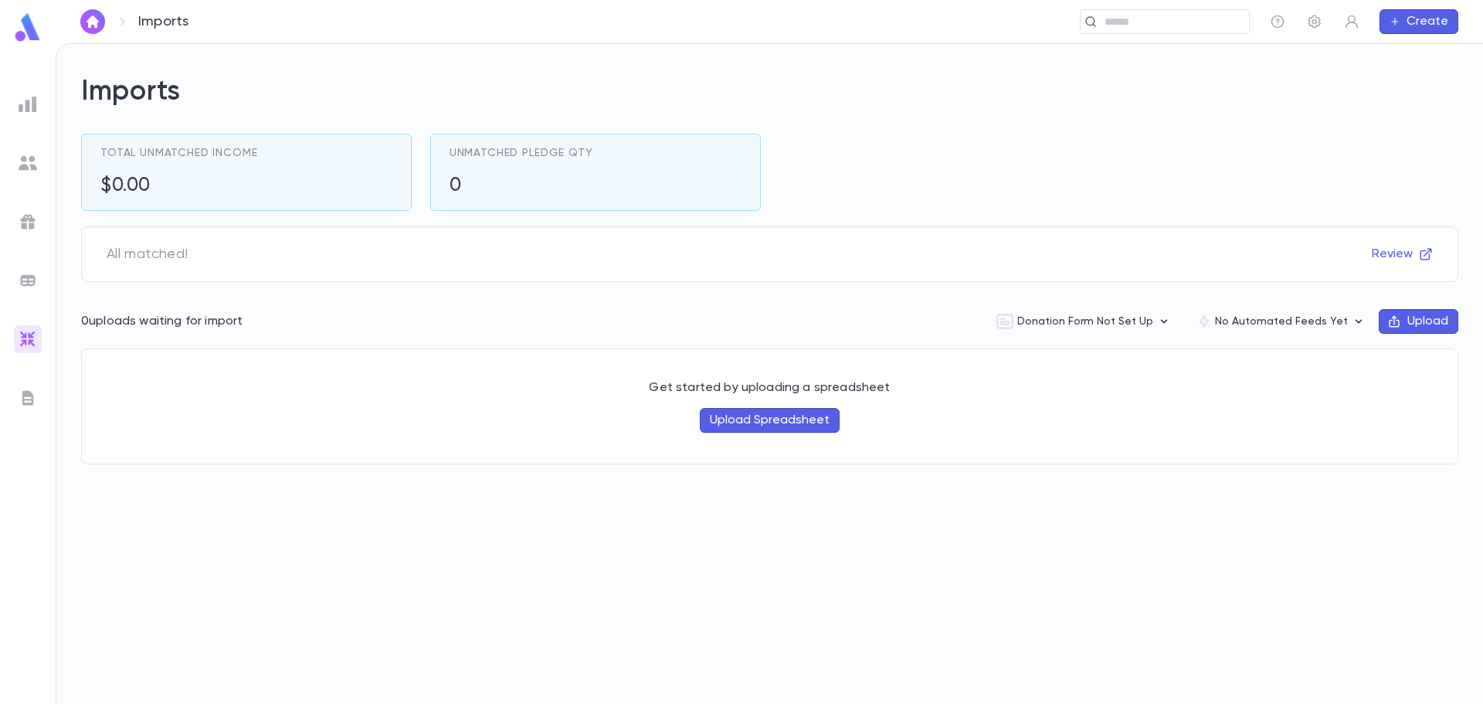
click at [29, 272] on img at bounding box center [28, 280] width 19 height 19
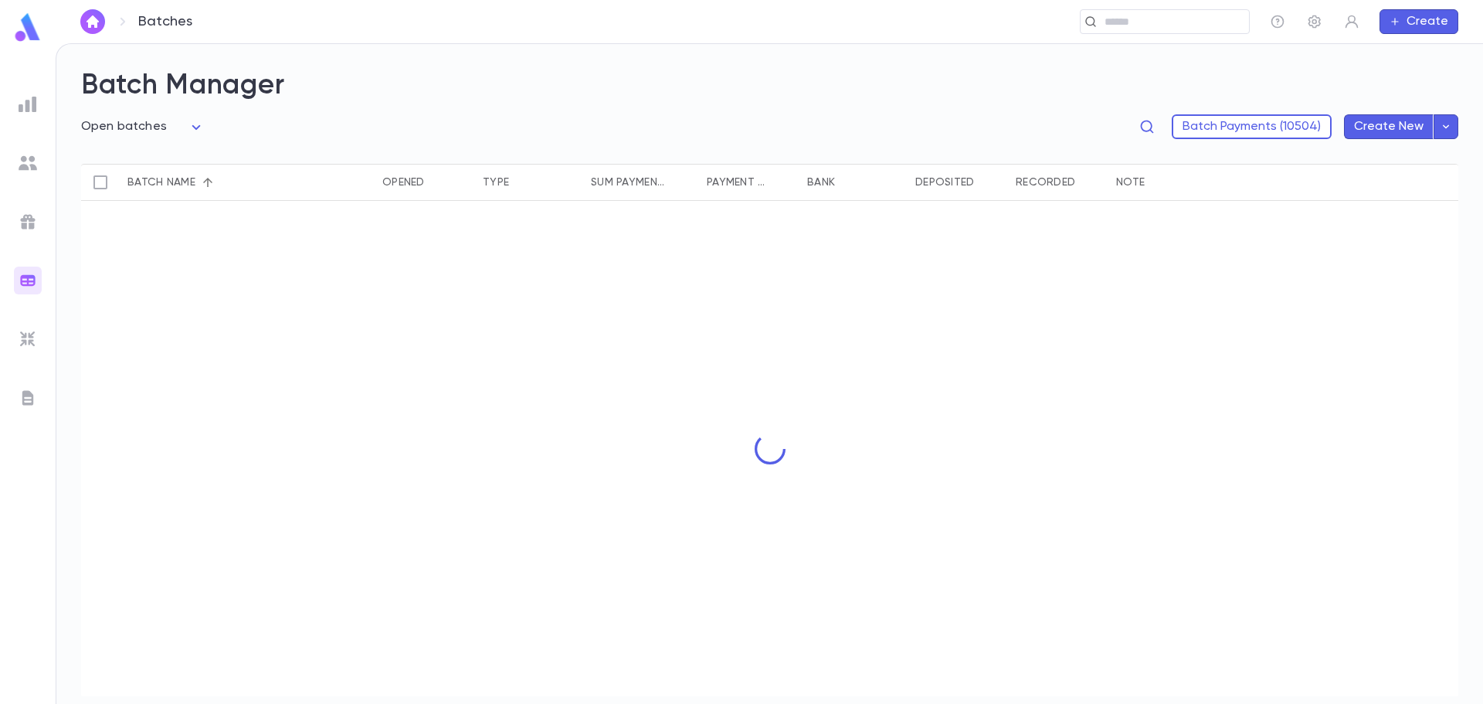
click at [34, 213] on img at bounding box center [28, 221] width 19 height 19
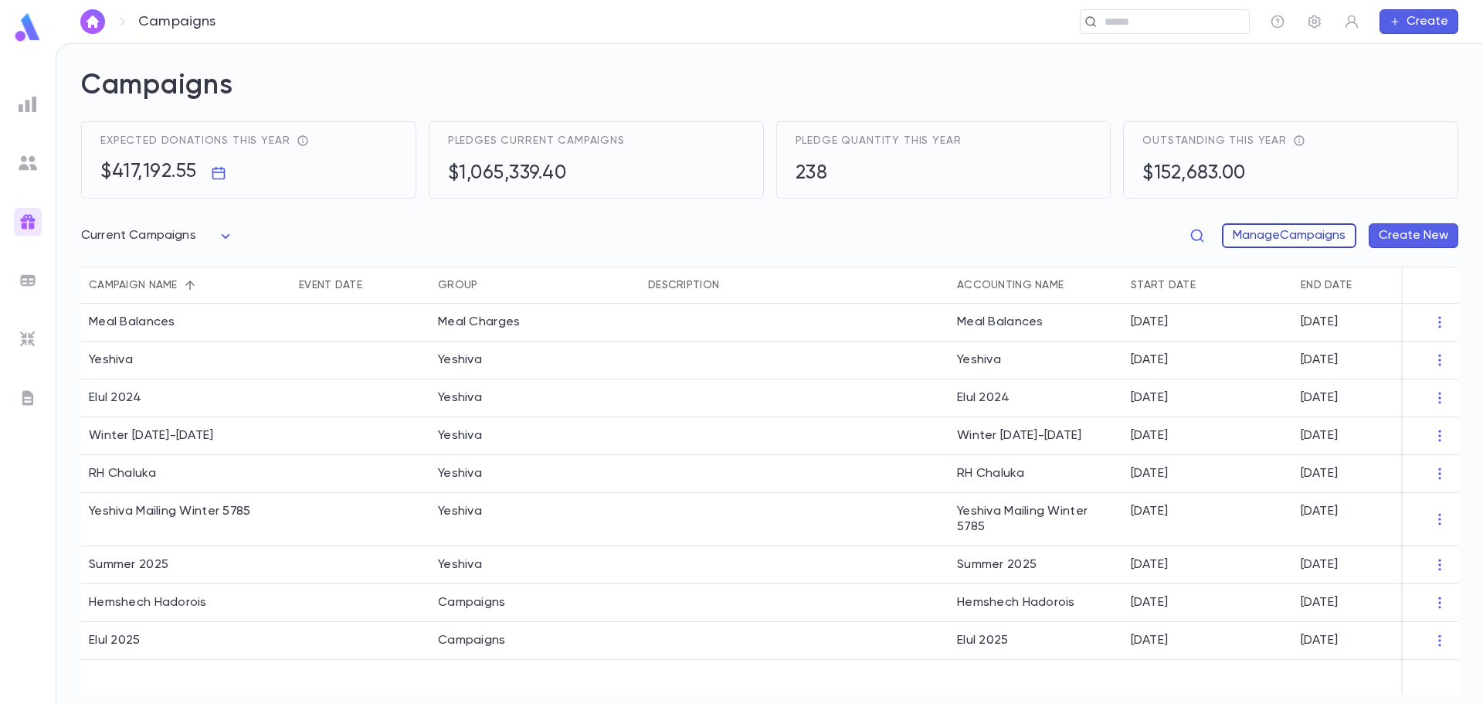
click at [1268, 236] on button "Manage Campaigns" at bounding box center [1289, 235] width 134 height 25
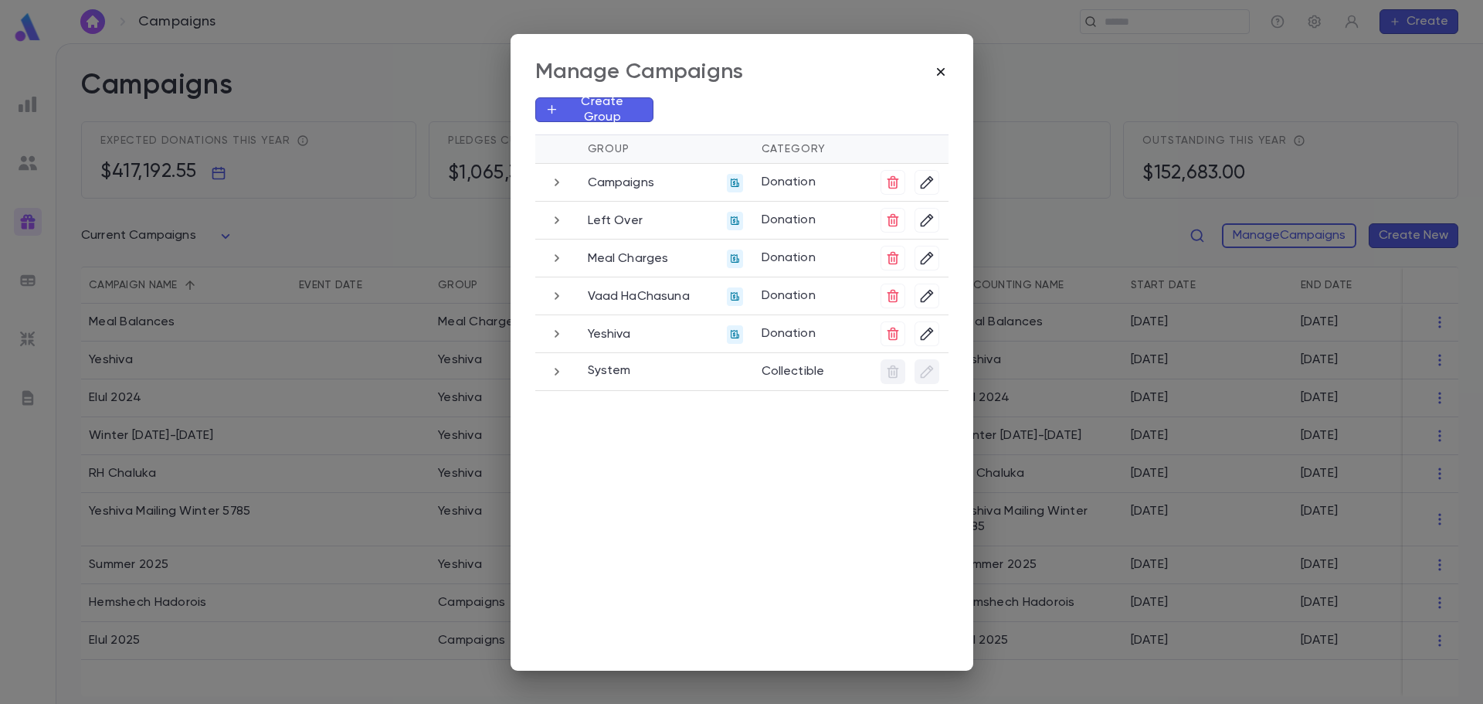
click at [942, 74] on icon "button" at bounding box center [940, 71] width 15 height 15
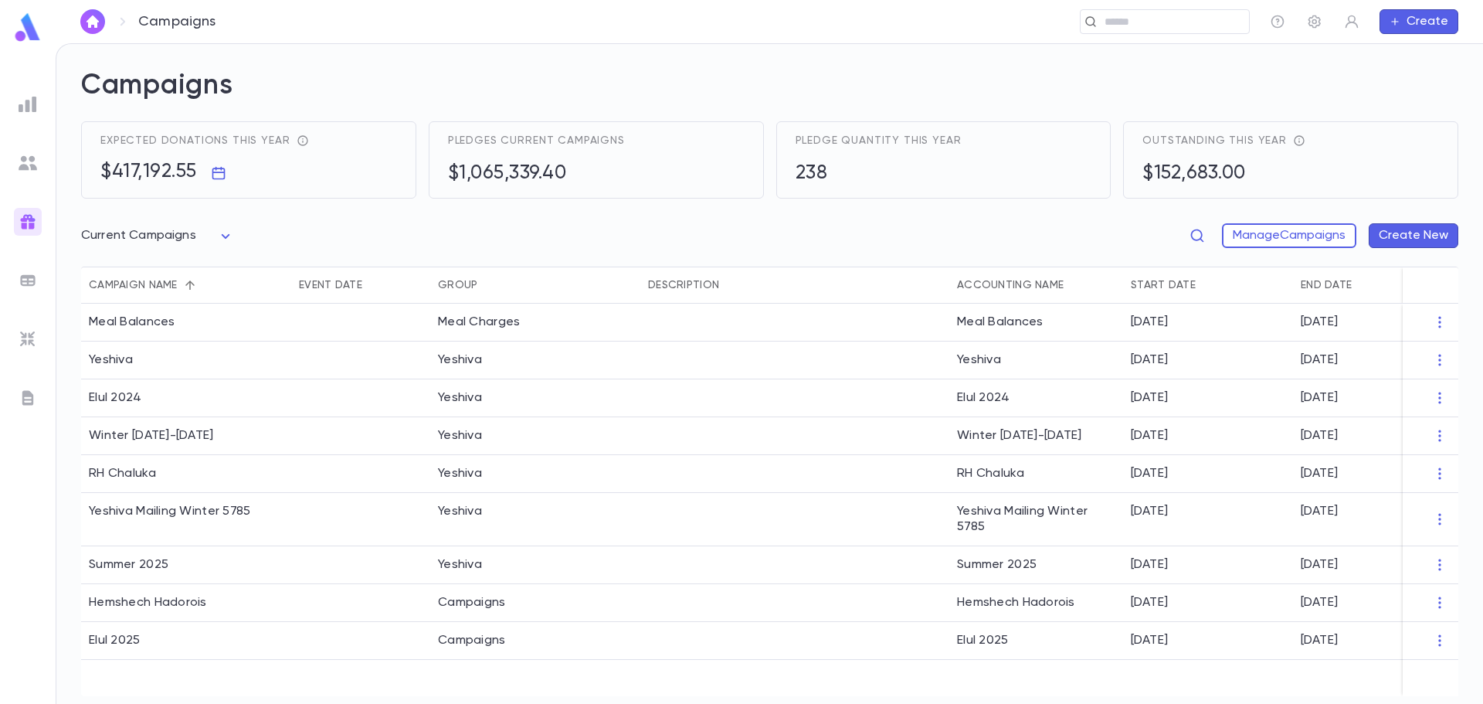
click at [224, 233] on body "Campaigns ​ Create Campaigns Expected donations this year $417,192.55 Pledges c…" at bounding box center [741, 373] width 1483 height 660
click at [142, 256] on ul "All Campaigns Current Campaigns" at bounding box center [160, 281] width 151 height 59
click at [140, 268] on span "All Campaigns" at bounding box center [160, 268] width 127 height 15
type input "*****"
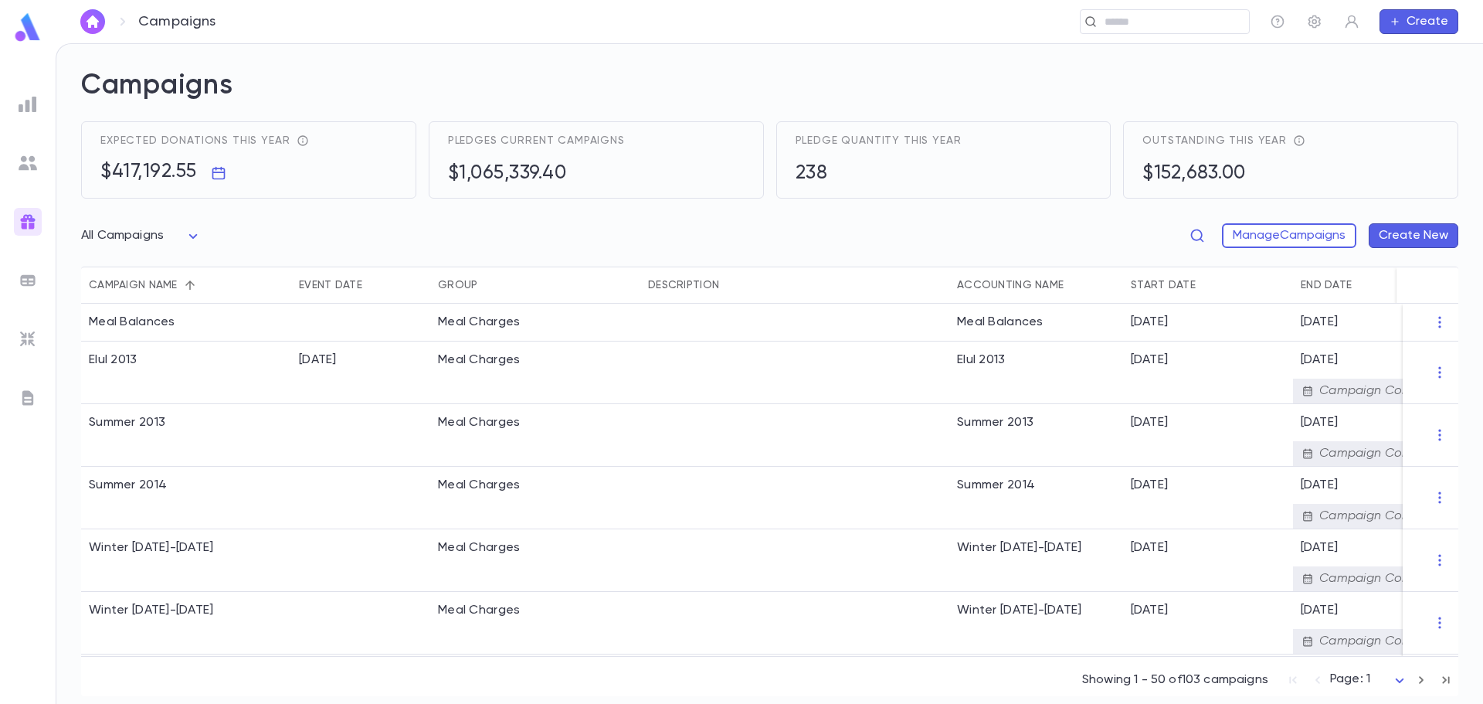
click at [41, 171] on ul at bounding box center [28, 394] width 56 height 620
click at [34, 169] on img at bounding box center [28, 163] width 19 height 19
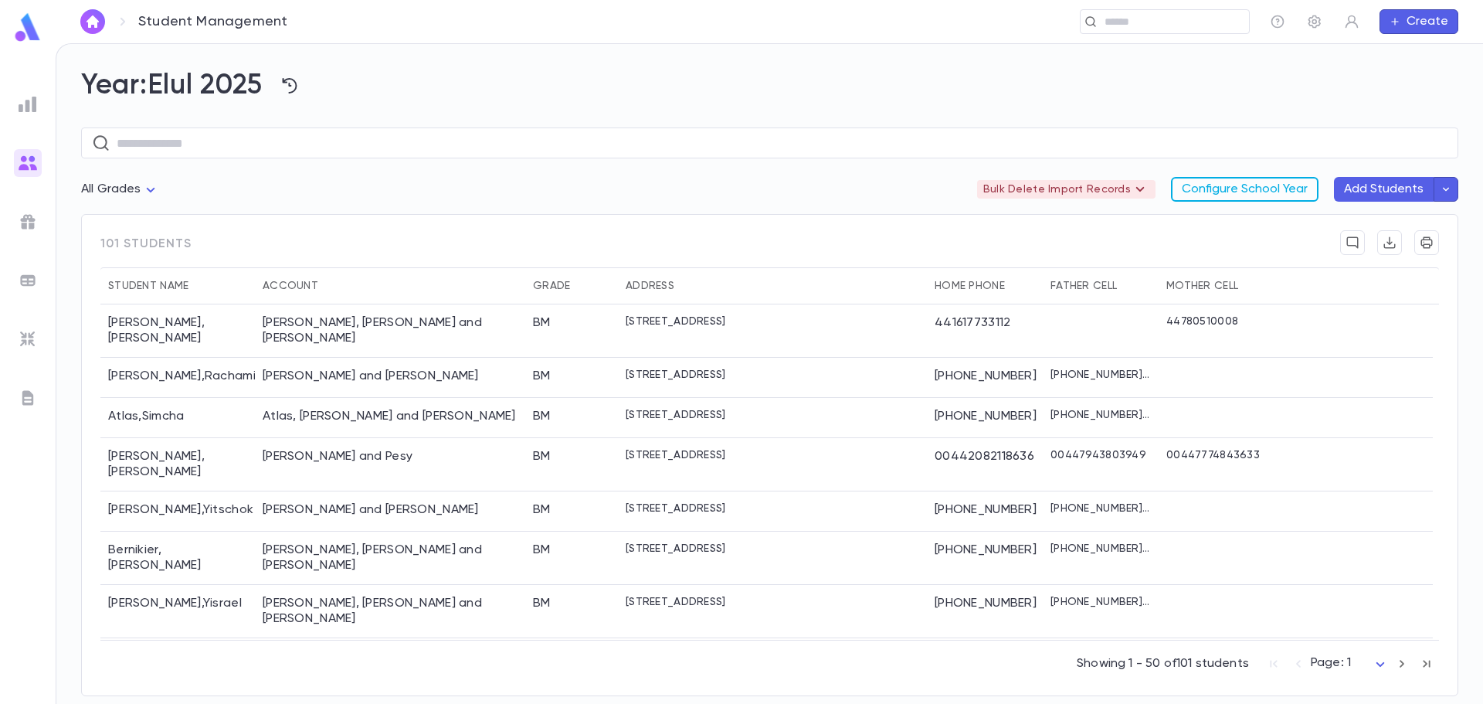
click at [1223, 186] on button "Configure School Year" at bounding box center [1245, 189] width 148 height 25
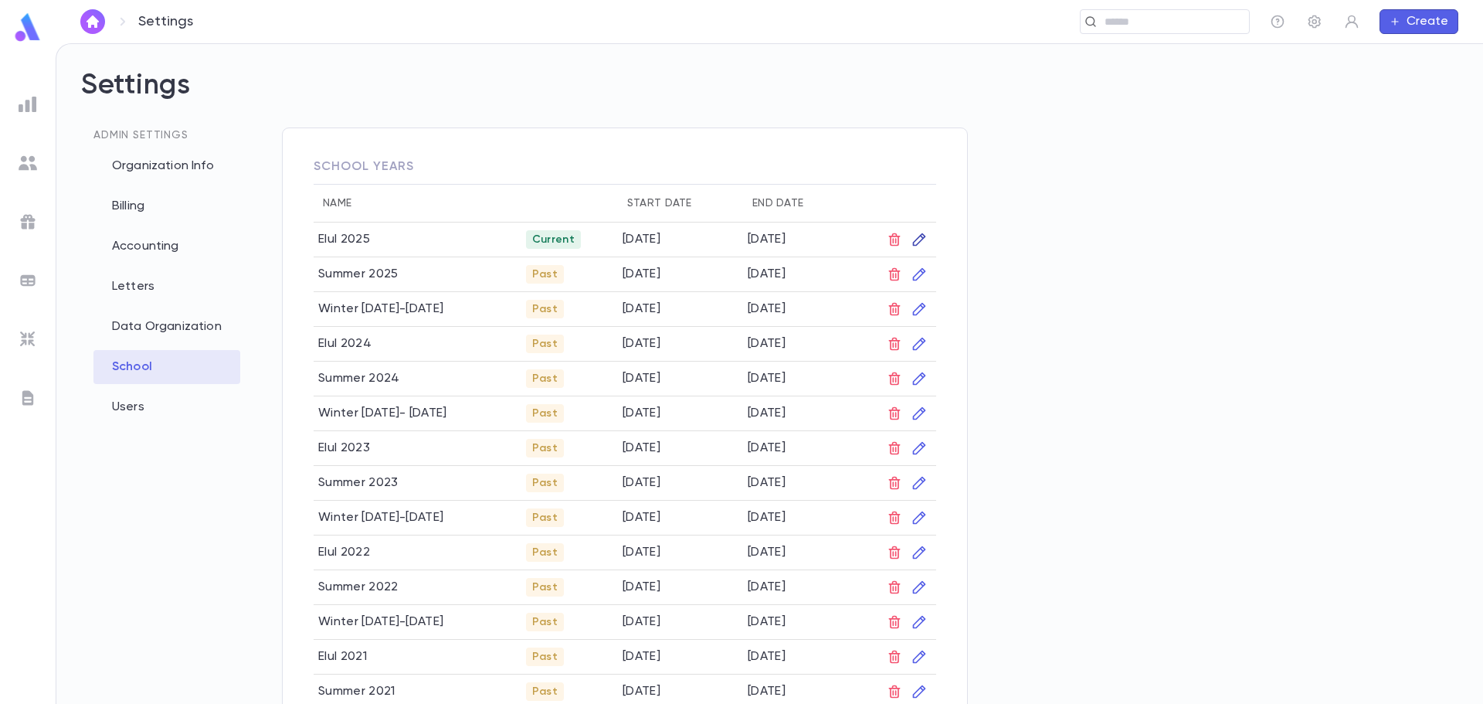
click at [925, 236] on icon "button" at bounding box center [919, 239] width 15 height 15
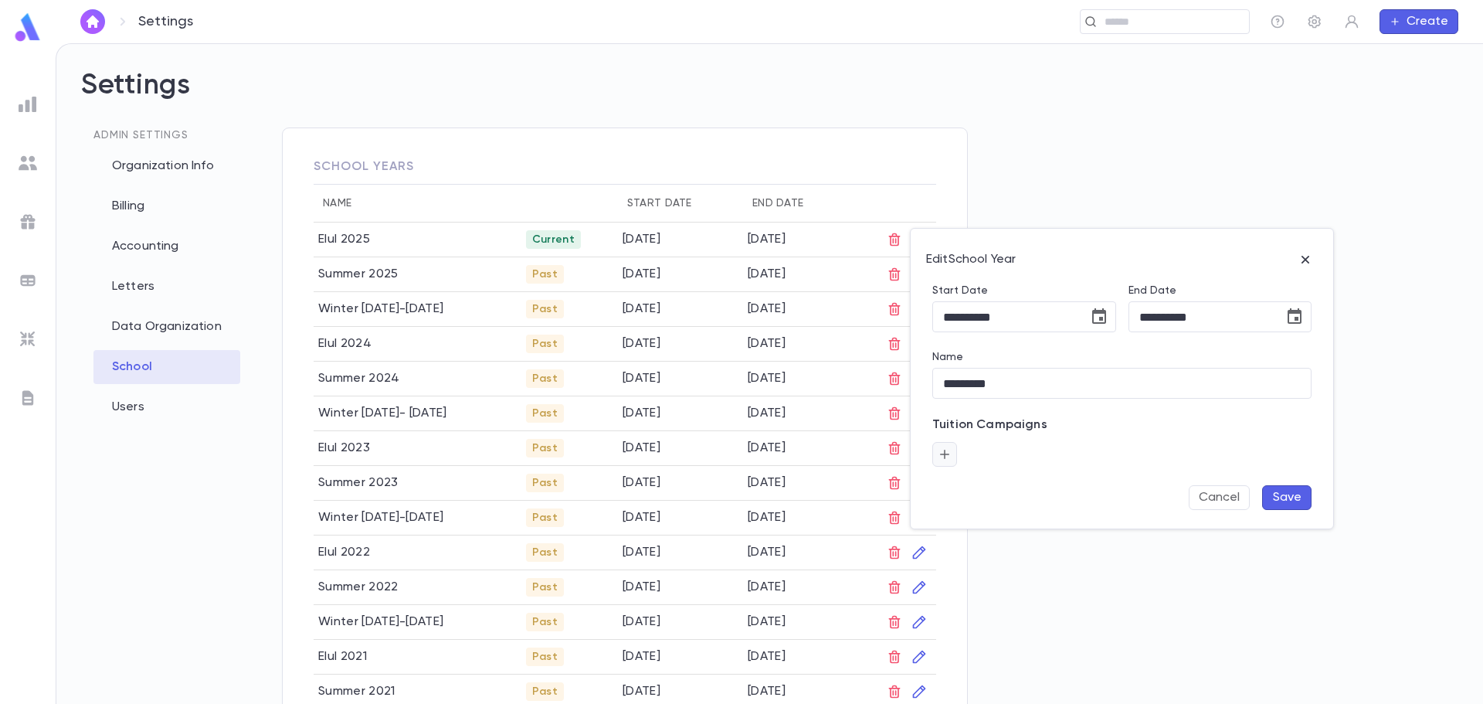
click at [945, 455] on icon "button" at bounding box center [944, 454] width 9 height 9
click at [969, 501] on input "text" at bounding box center [1021, 494] width 131 height 29
type input "****"
click at [1302, 266] on div at bounding box center [741, 352] width 1483 height 704
click at [1304, 264] on icon "button" at bounding box center [1305, 259] width 15 height 15
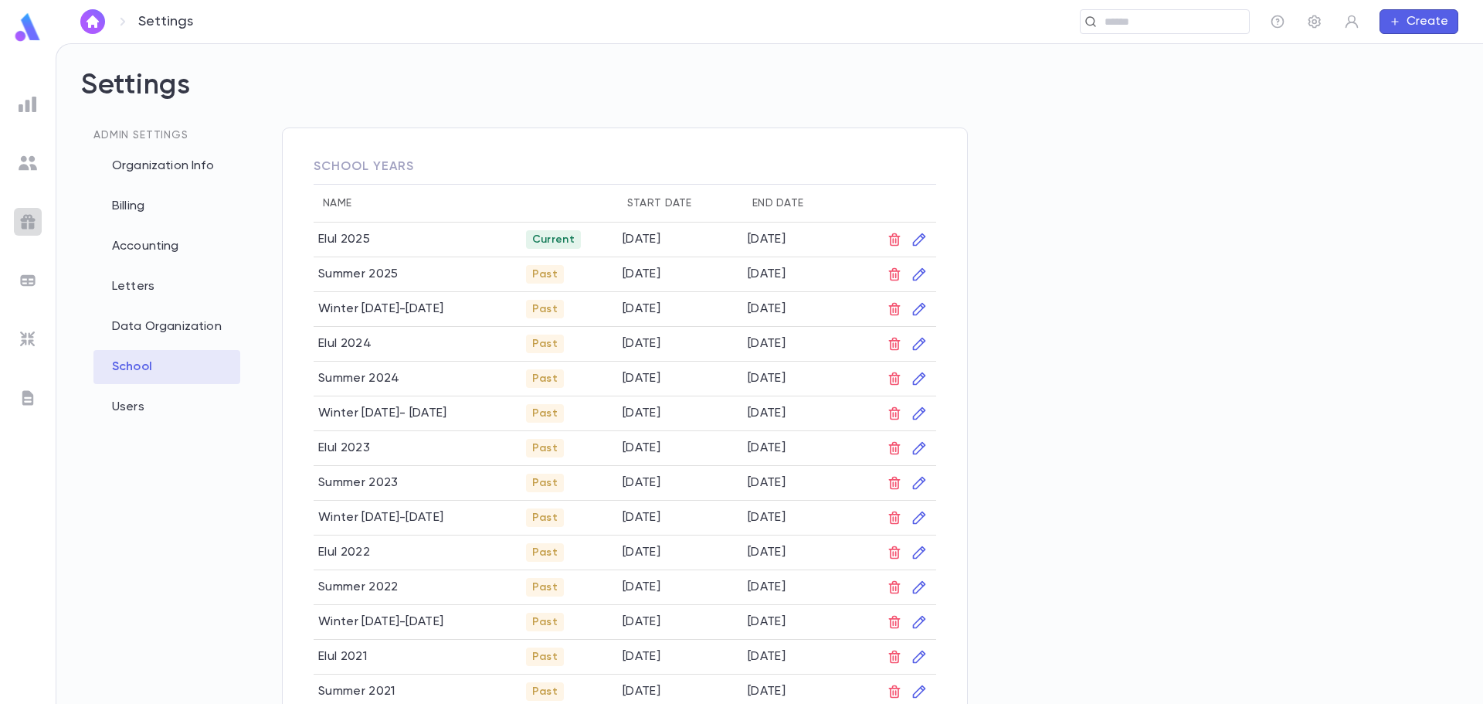
click at [32, 216] on img at bounding box center [28, 221] width 19 height 19
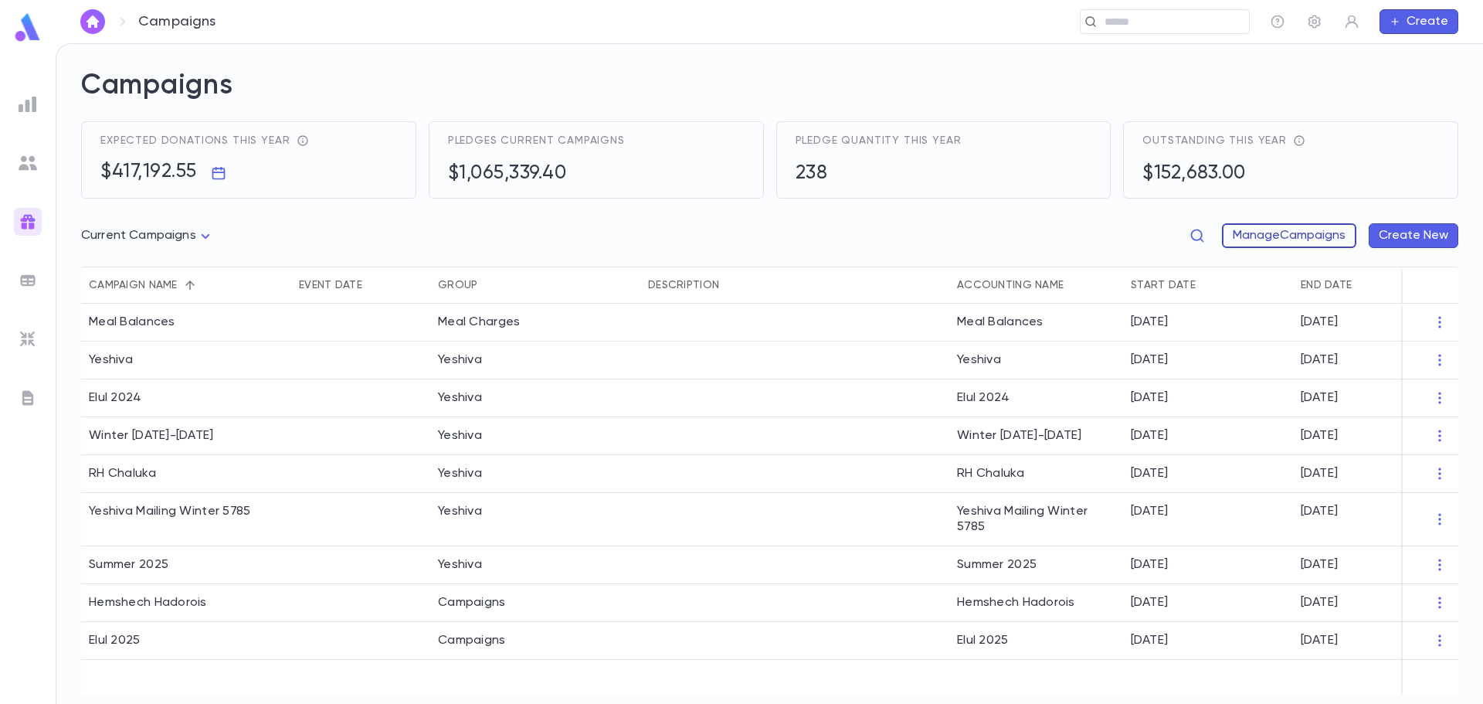
click at [1251, 233] on button "Manage Campaigns" at bounding box center [1289, 235] width 134 height 25
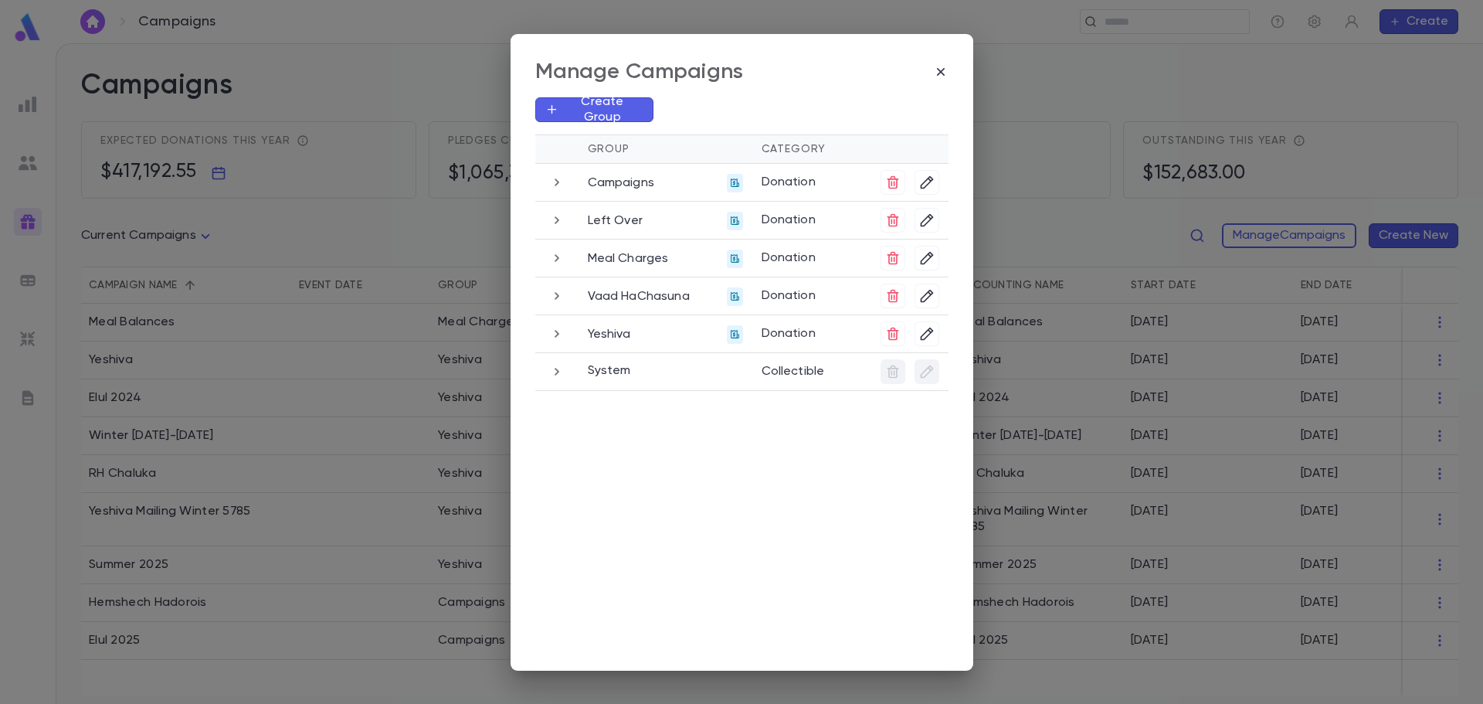
click at [548, 333] on icon "button" at bounding box center [556, 333] width 17 height 19
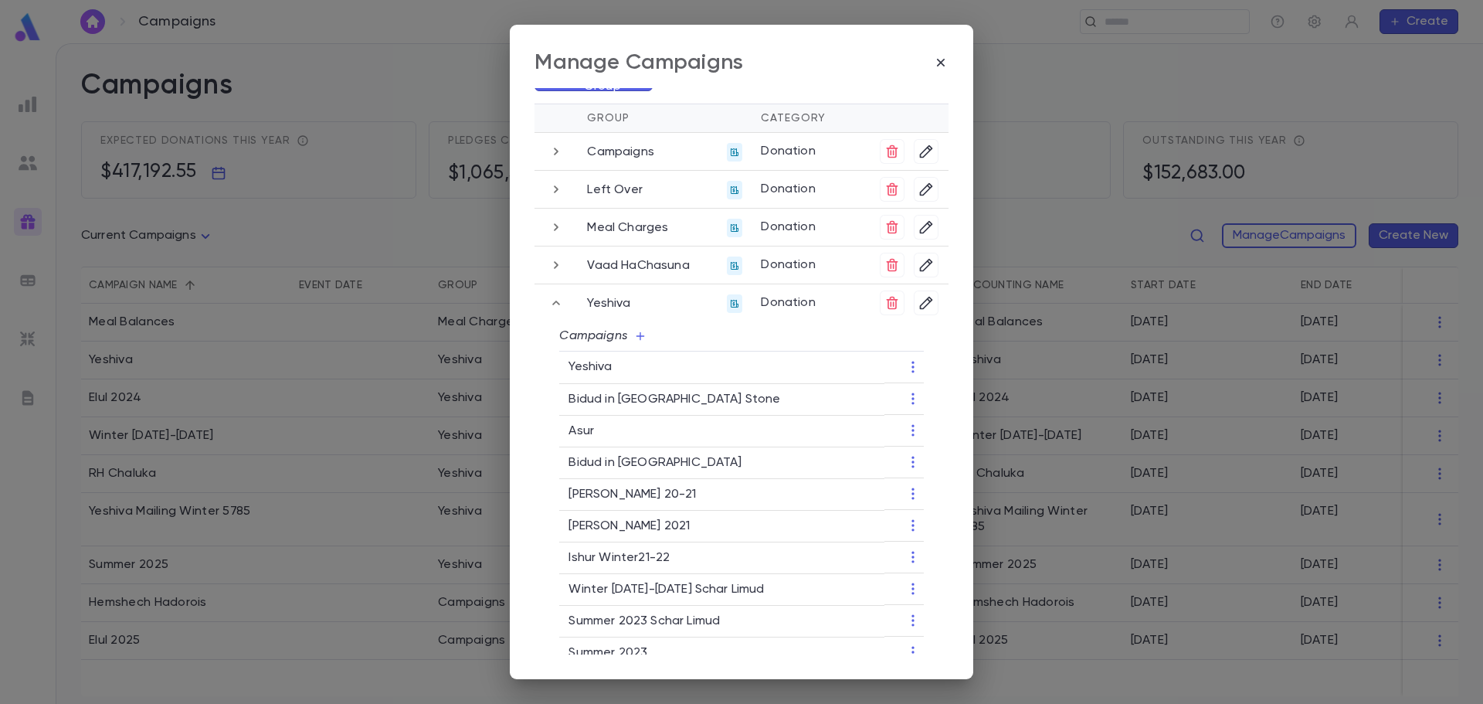
scroll to position [19, 0]
click at [920, 312] on icon "button" at bounding box center [926, 306] width 13 height 13
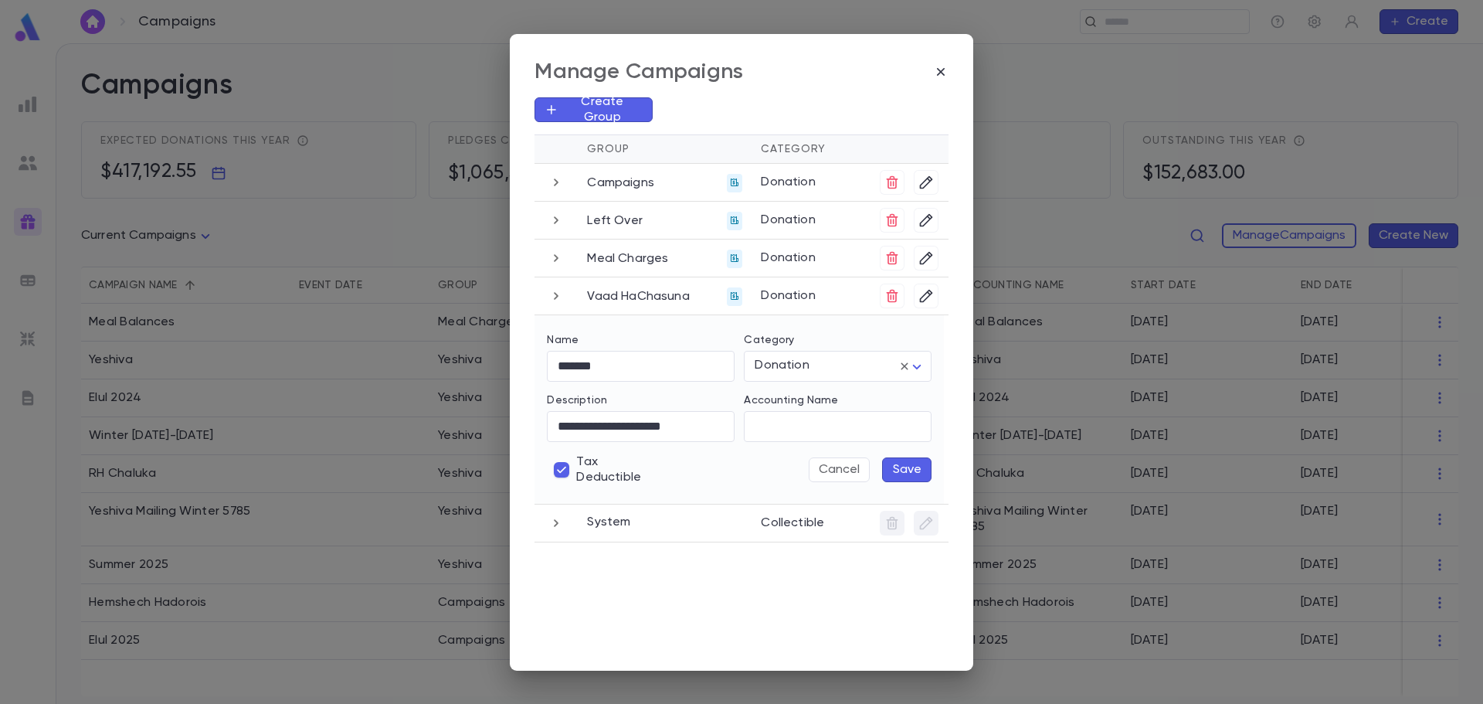
scroll to position [0, 0]
click at [918, 365] on body "Campaigns ​ Create Campaigns Expected donations this year $417,192.55 Pledges c…" at bounding box center [741, 373] width 1483 height 660
click at [803, 423] on span "Tuition" at bounding box center [840, 423] width 161 height 15
type input "*******"
click at [901, 467] on button "Save" at bounding box center [906, 469] width 49 height 25
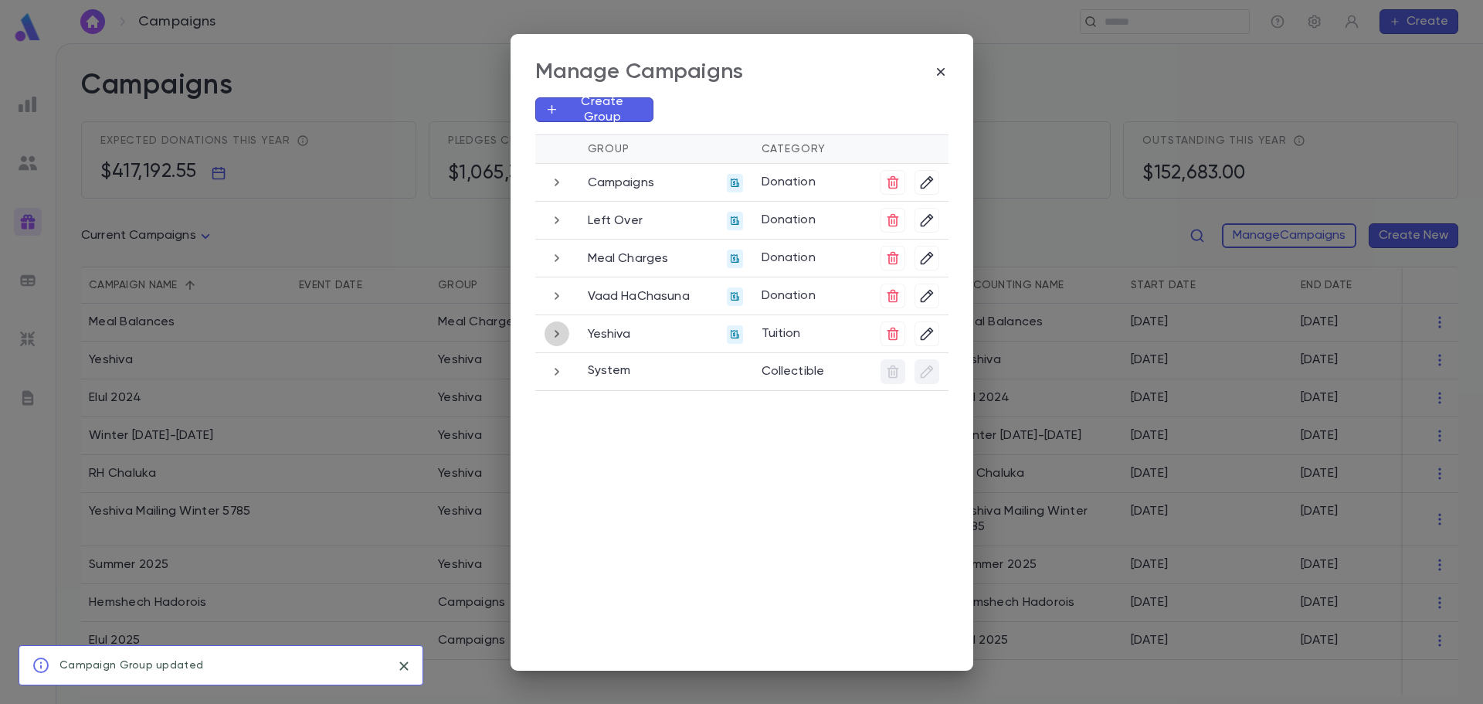
click at [556, 336] on icon "button" at bounding box center [557, 334] width 5 height 8
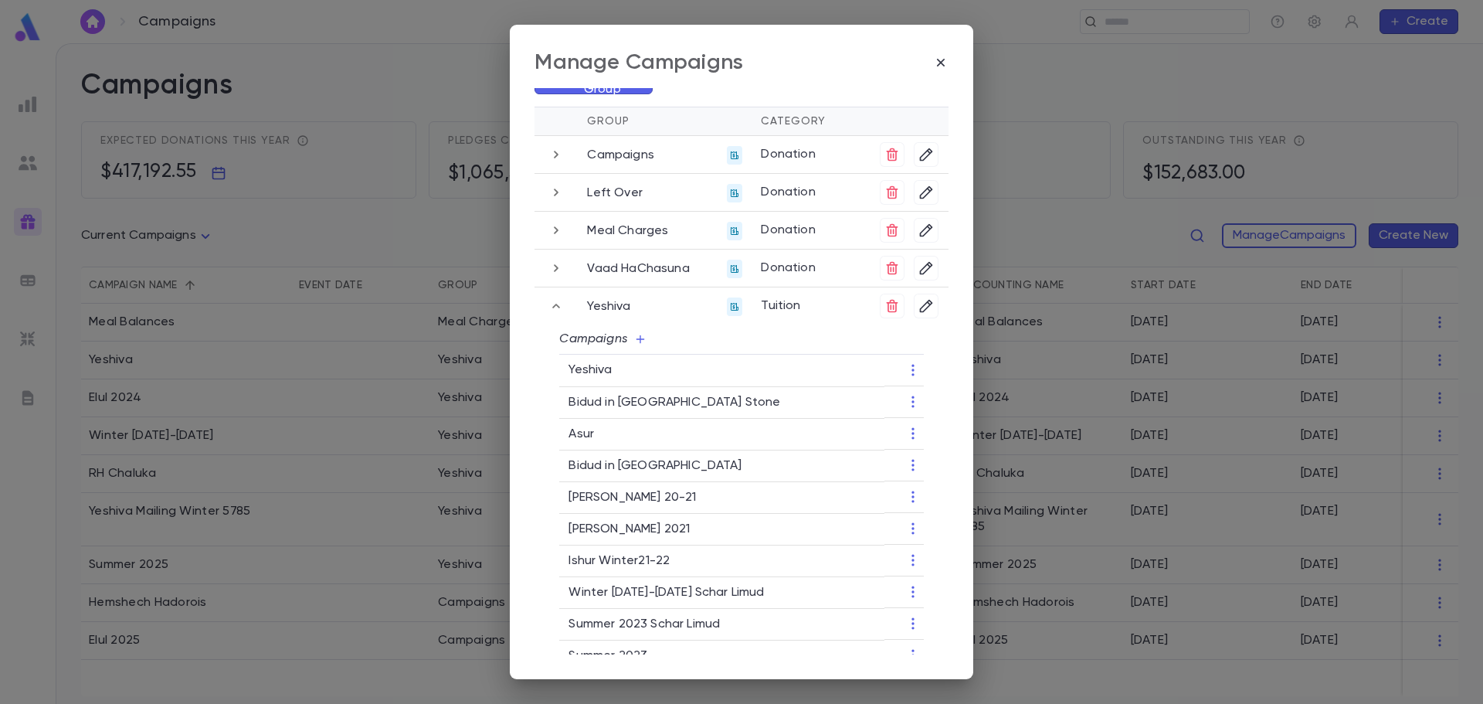
scroll to position [328, 0]
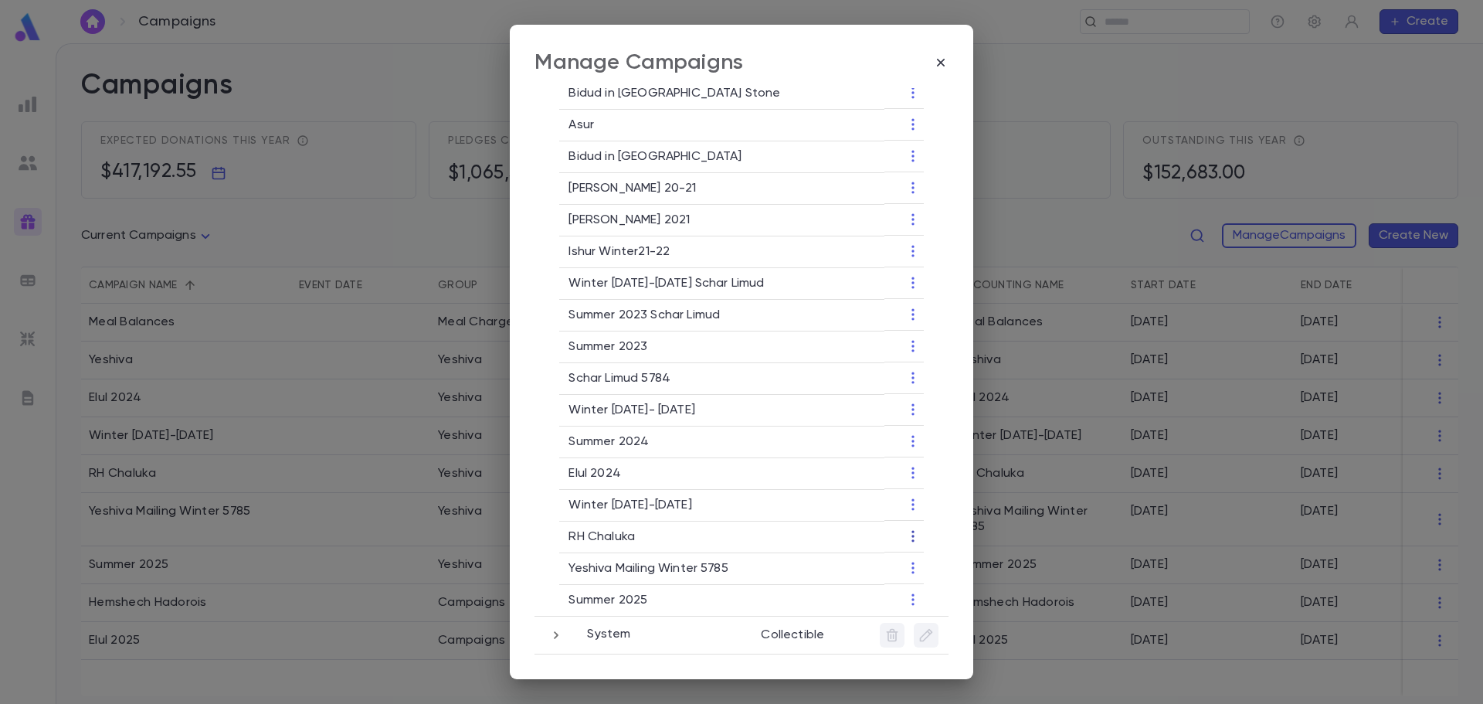
click at [913, 535] on icon "button" at bounding box center [912, 535] width 15 height 15
click at [935, 584] on li "Change Group" at bounding box center [962, 586] width 112 height 25
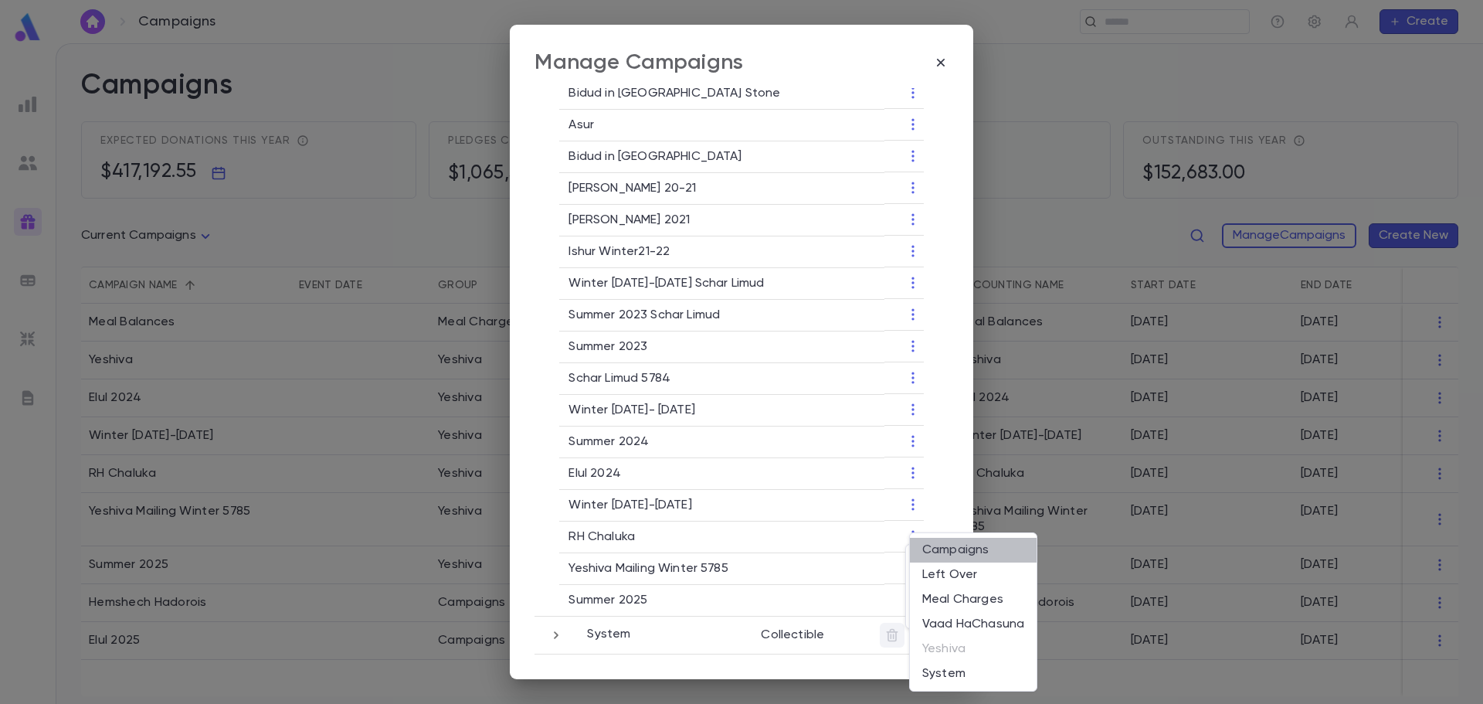
click at [979, 552] on li "Campaigns" at bounding box center [973, 550] width 127 height 25
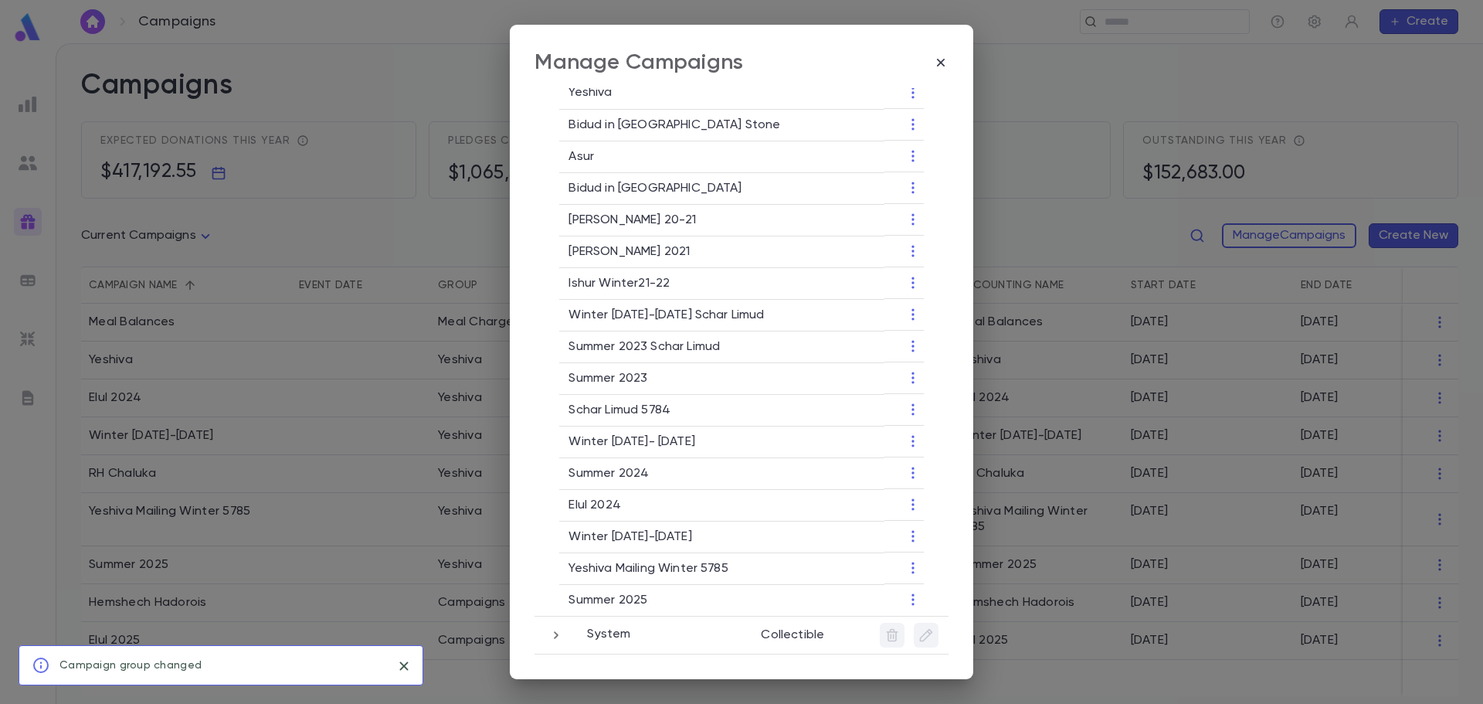
scroll to position [296, 0]
click at [906, 571] on icon "button" at bounding box center [912, 567] width 15 height 15
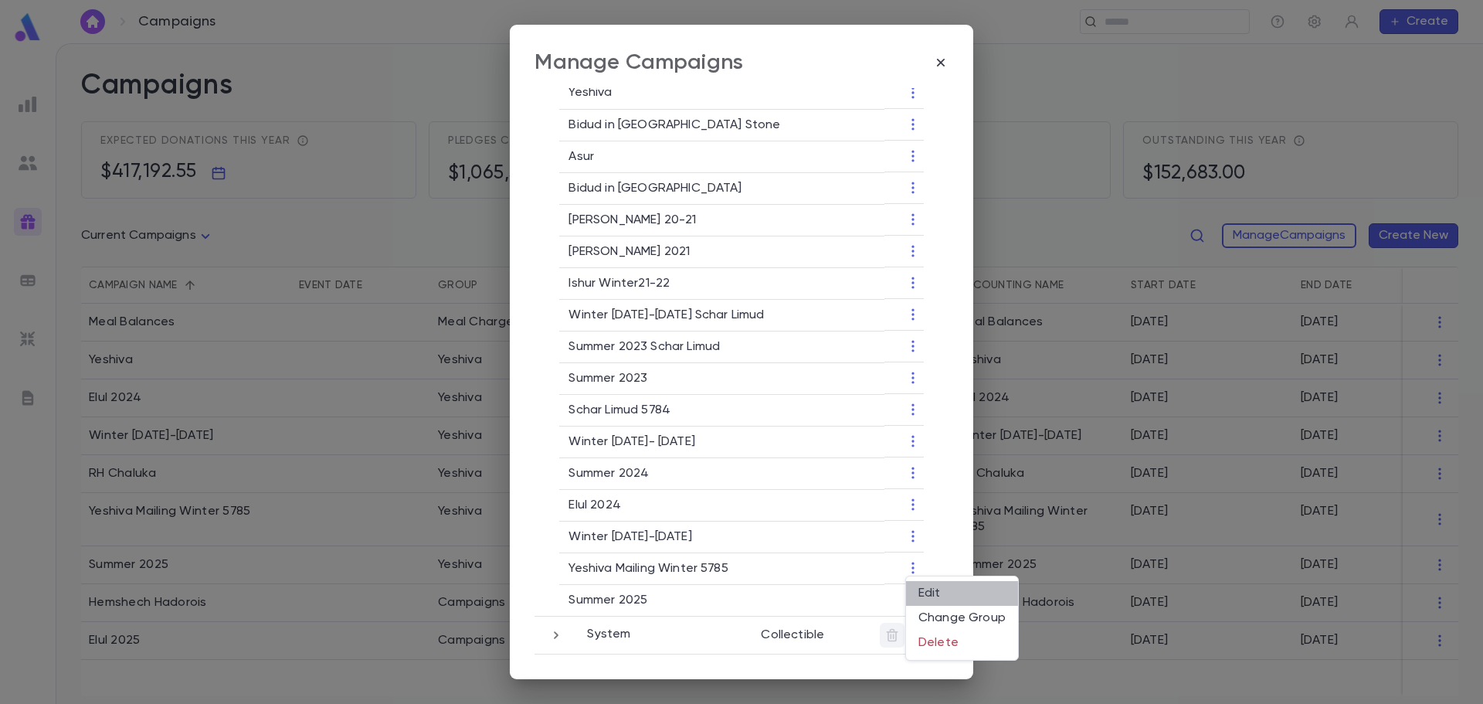
click at [929, 596] on li "Edit" at bounding box center [962, 593] width 112 height 25
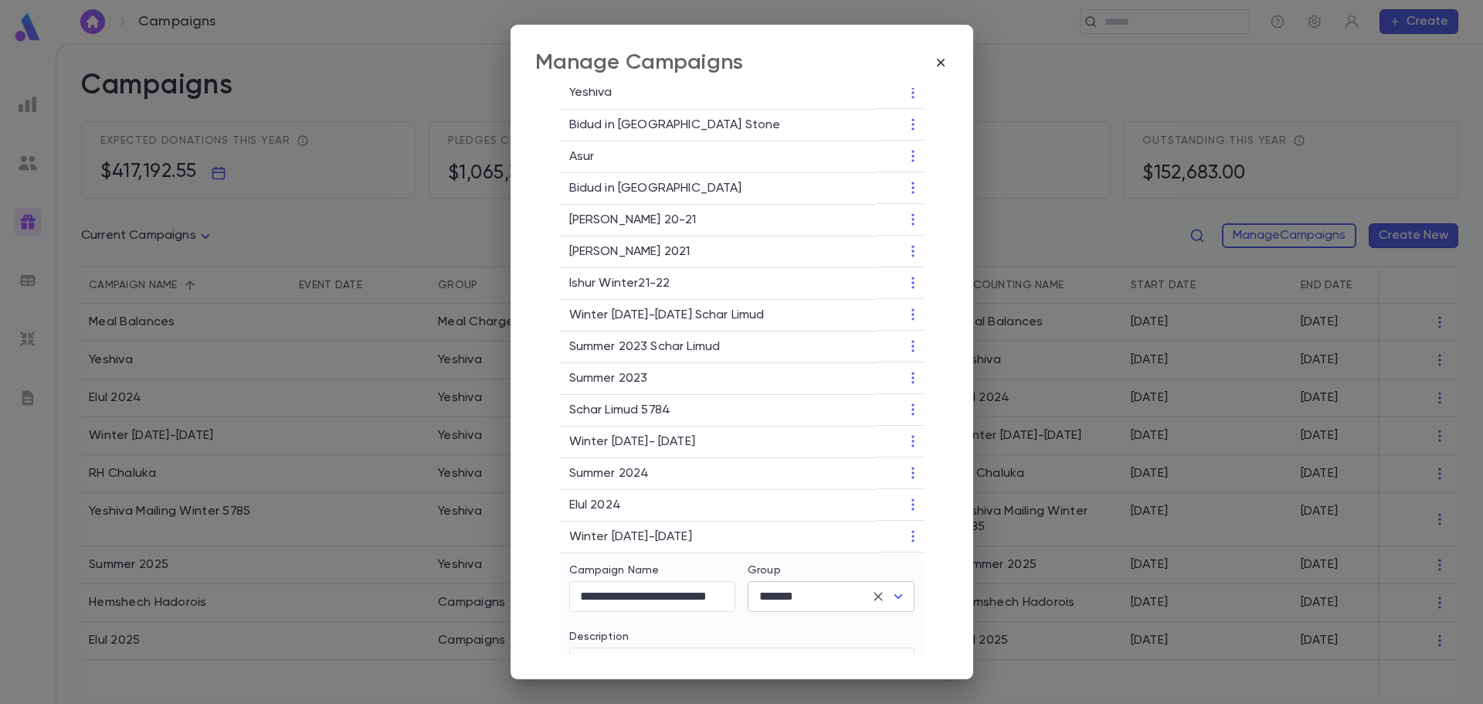
click at [896, 596] on icon "Open" at bounding box center [898, 595] width 8 height 5
click at [822, 443] on li "Campaigns" at bounding box center [828, 438] width 167 height 25
type input "*********"
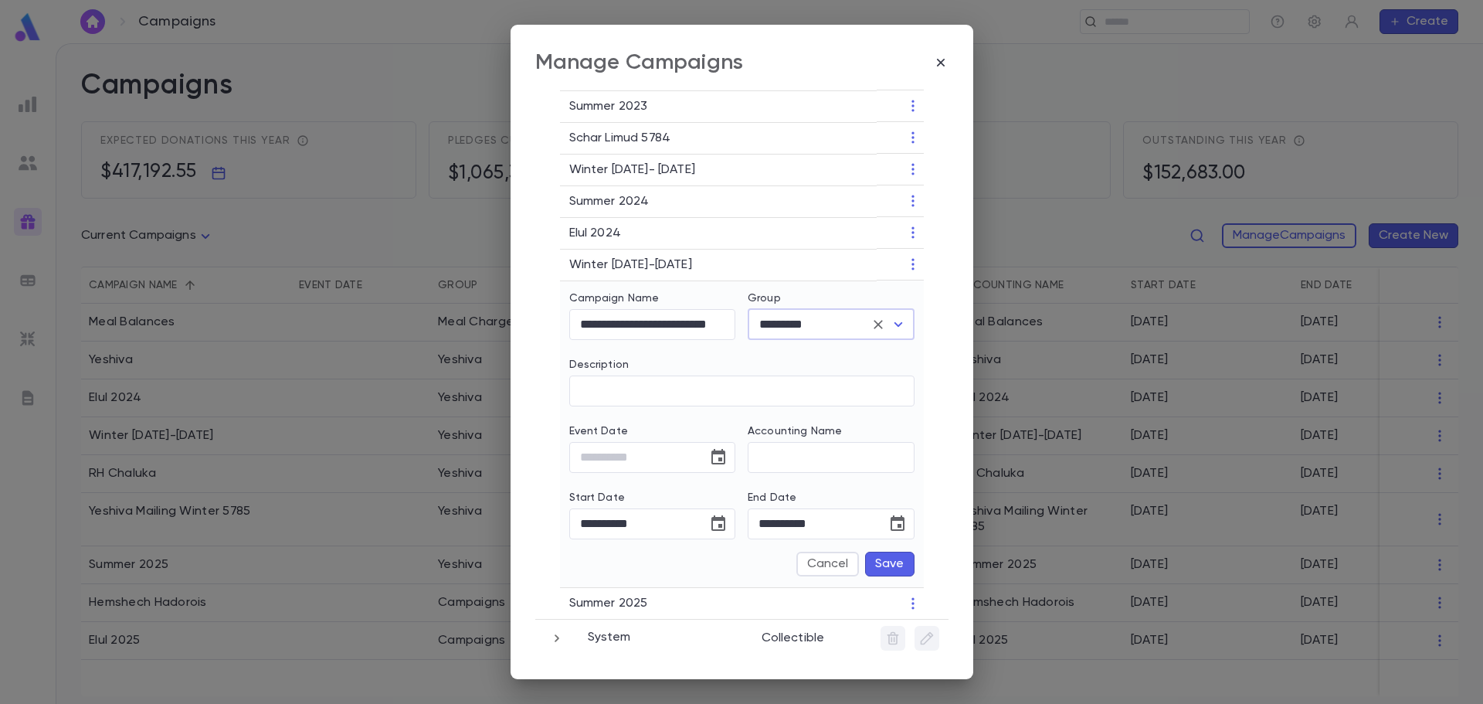
scroll to position [571, 0]
click at [900, 559] on button "Save" at bounding box center [889, 560] width 49 height 25
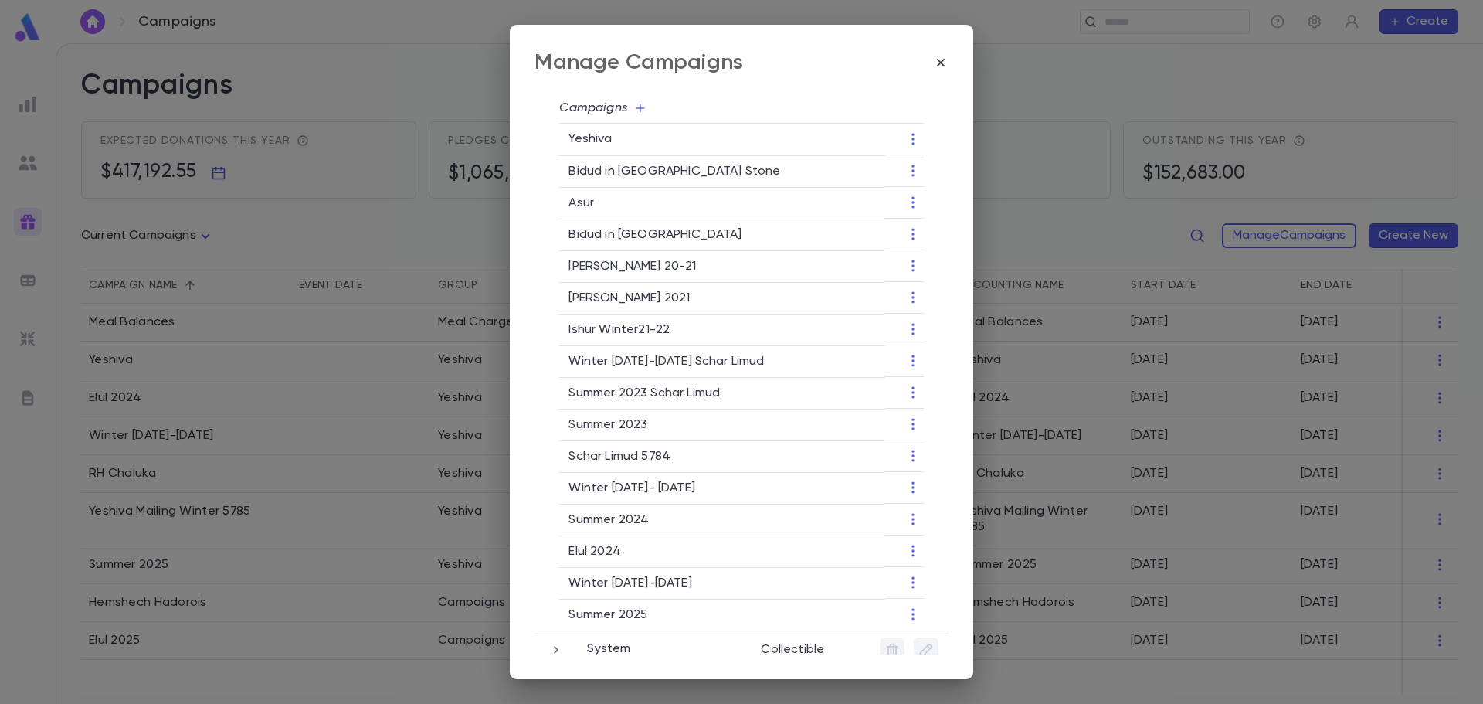
scroll to position [264, 0]
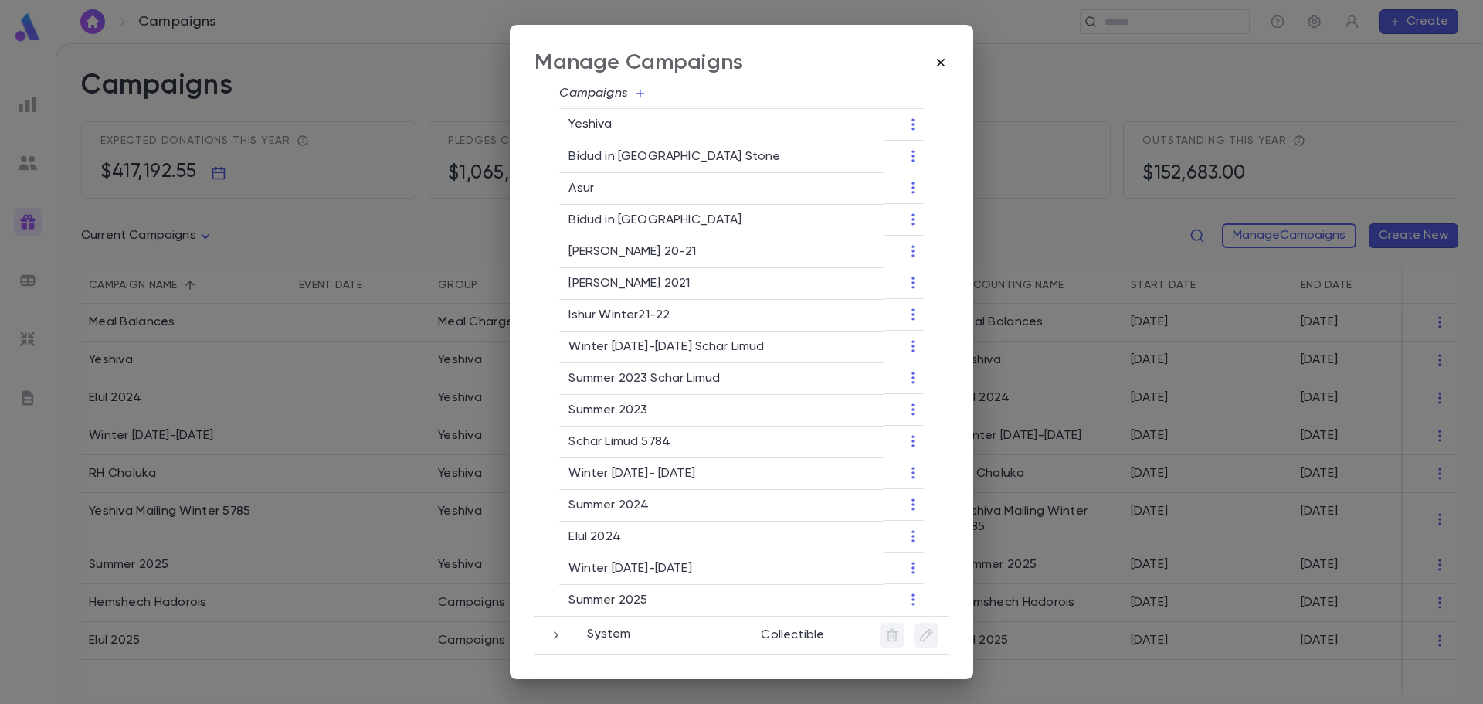
click at [942, 69] on icon "button" at bounding box center [940, 62] width 15 height 15
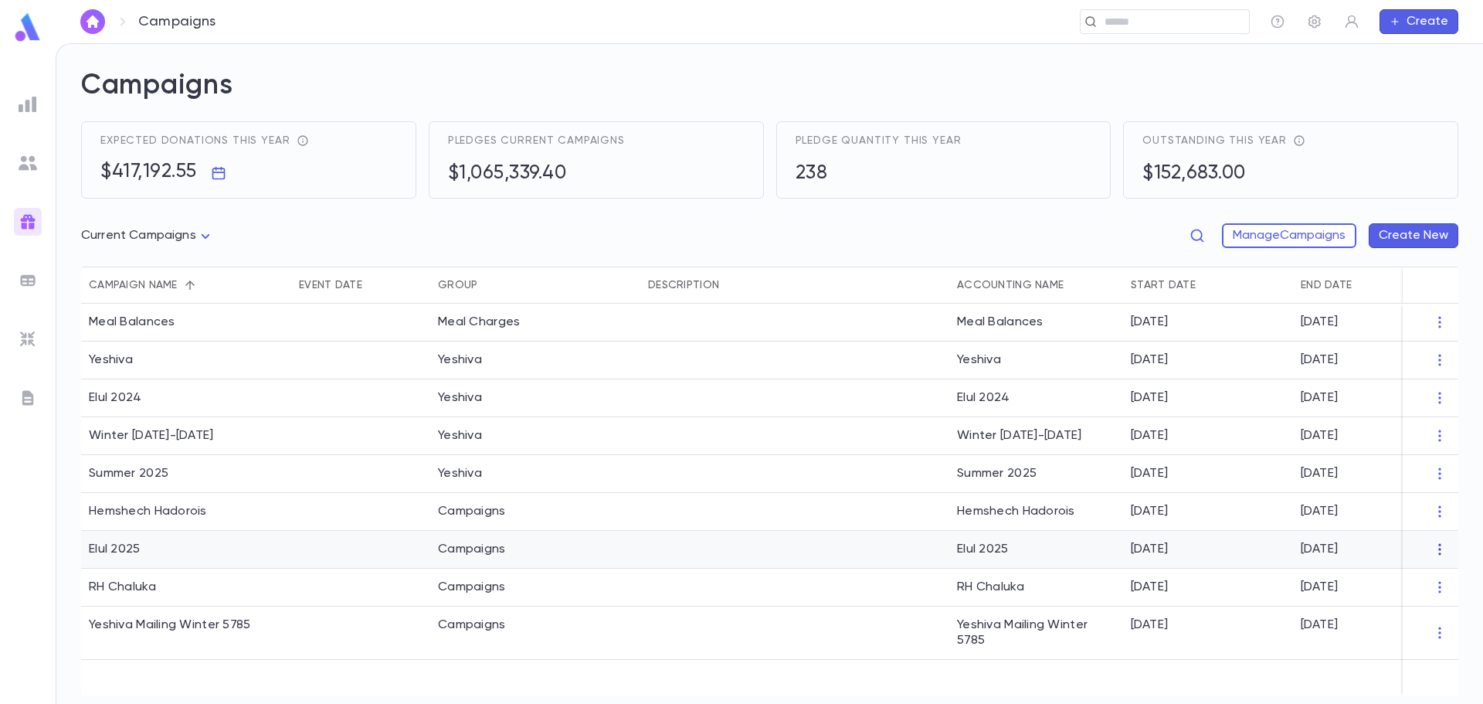
click at [1441, 549] on icon "button" at bounding box center [1439, 549] width 15 height 15
click at [1393, 581] on li "Edit" at bounding box center [1418, 574] width 112 height 25
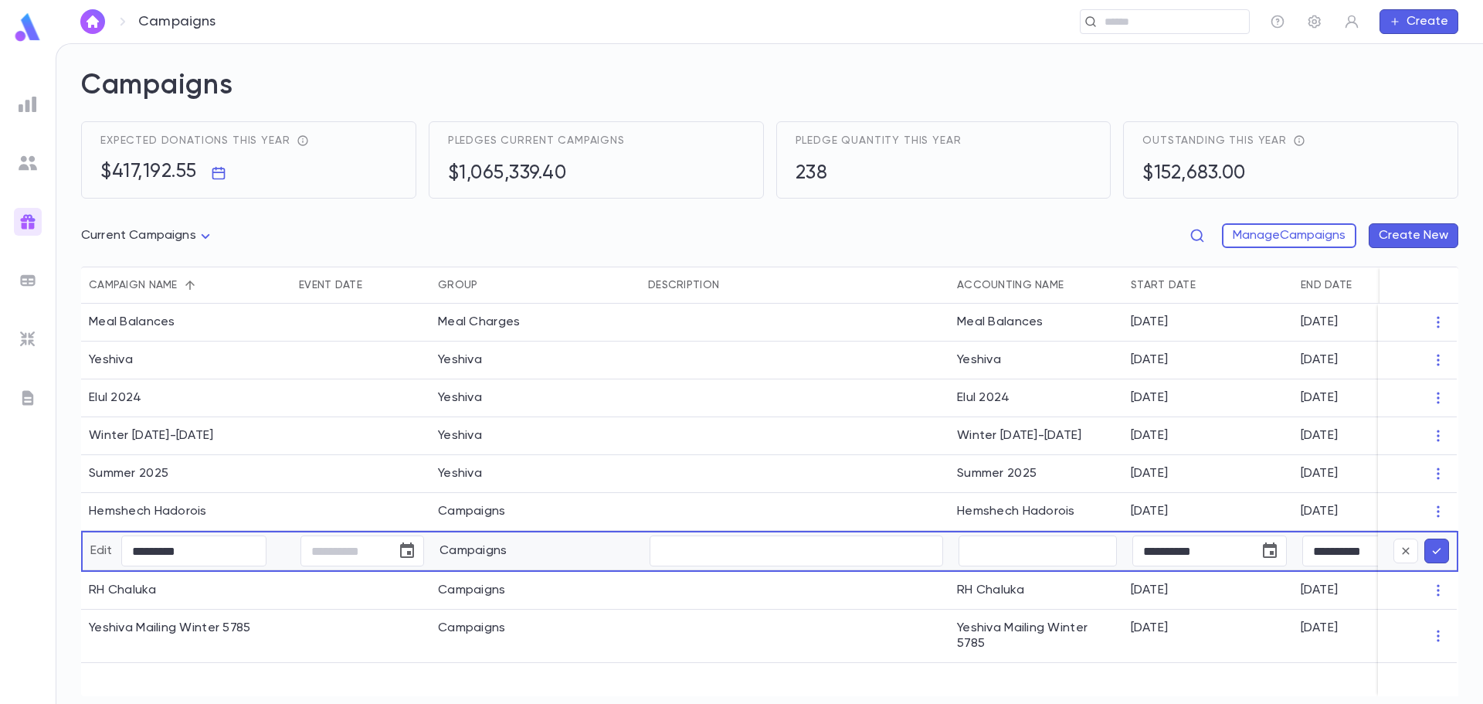
click at [518, 544] on div "Campaigns" at bounding box center [537, 551] width 210 height 38
click at [1437, 554] on icon "submit" at bounding box center [1437, 550] width 14 height 15
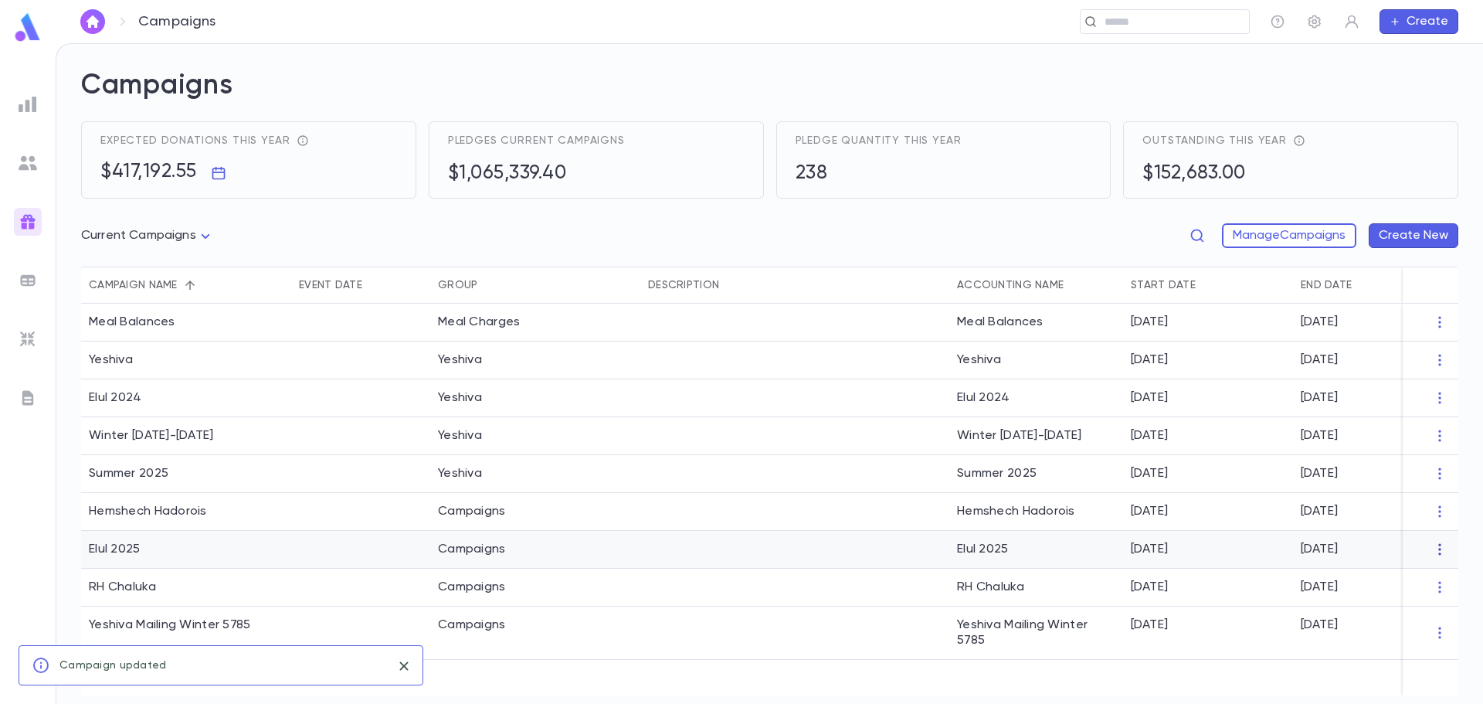
click at [1438, 552] on icon "button" at bounding box center [1439, 549] width 15 height 15
click at [1414, 603] on li "Change Group" at bounding box center [1418, 599] width 112 height 25
click at [1396, 654] on li "Yeshiva" at bounding box center [1409, 649] width 127 height 25
click at [29, 161] on img at bounding box center [28, 163] width 19 height 19
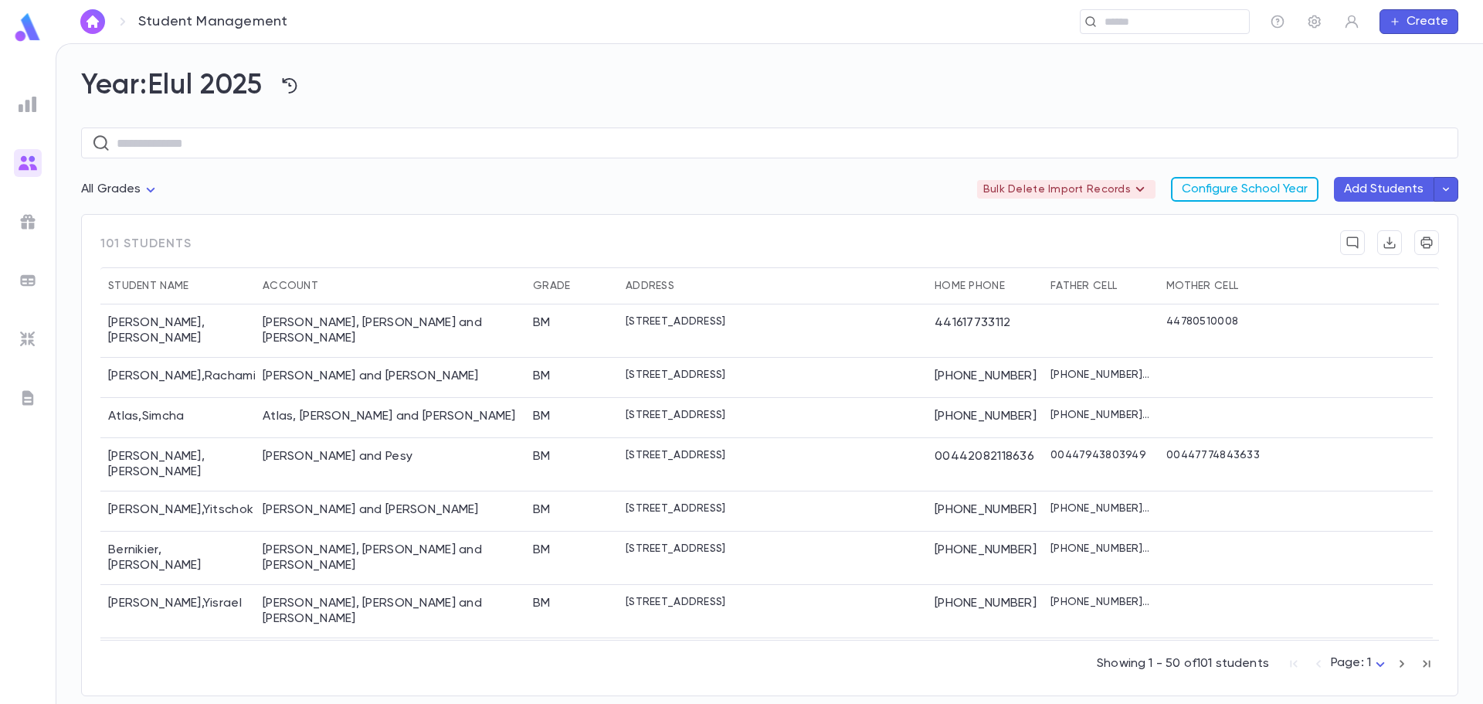
click at [1237, 191] on button "Configure School Year" at bounding box center [1245, 189] width 148 height 25
click at [1110, 25] on input "text" at bounding box center [869, 22] width 745 height 15
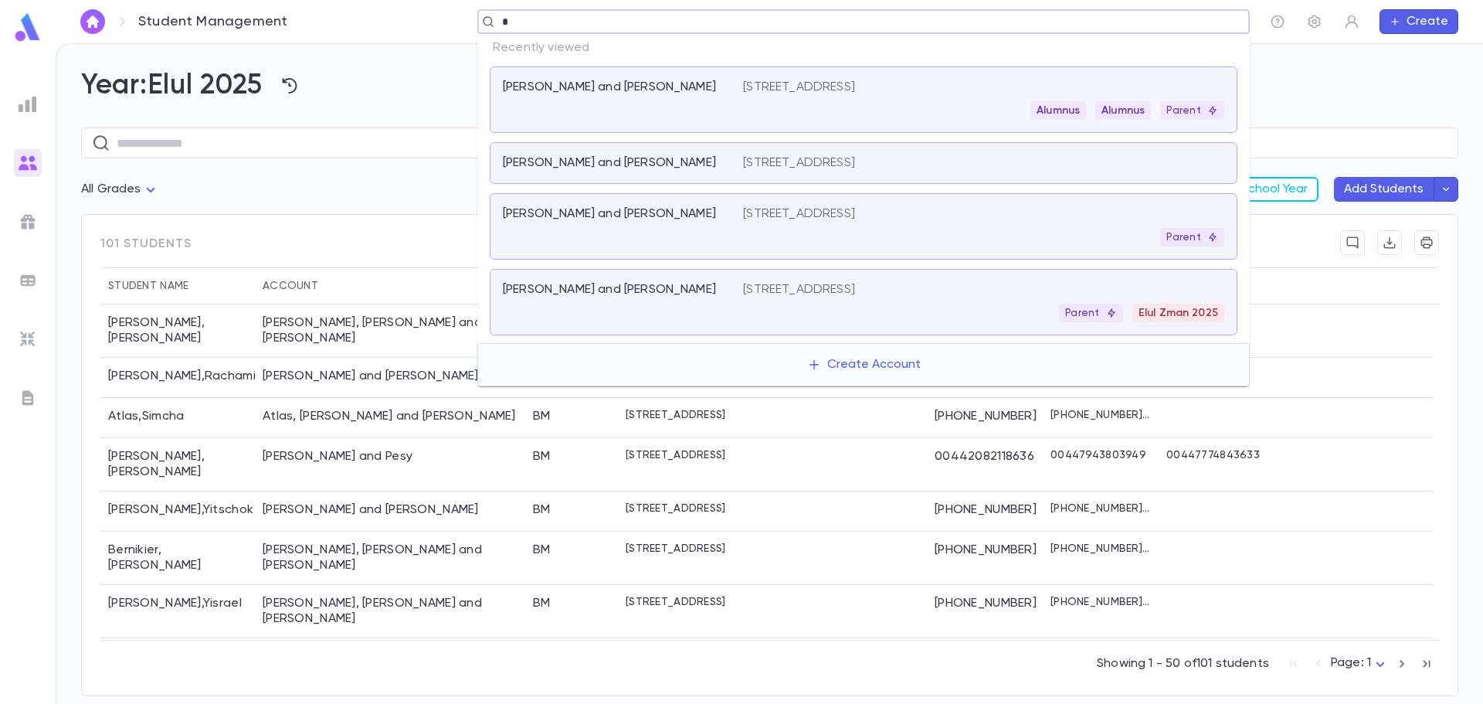
paste input "******"
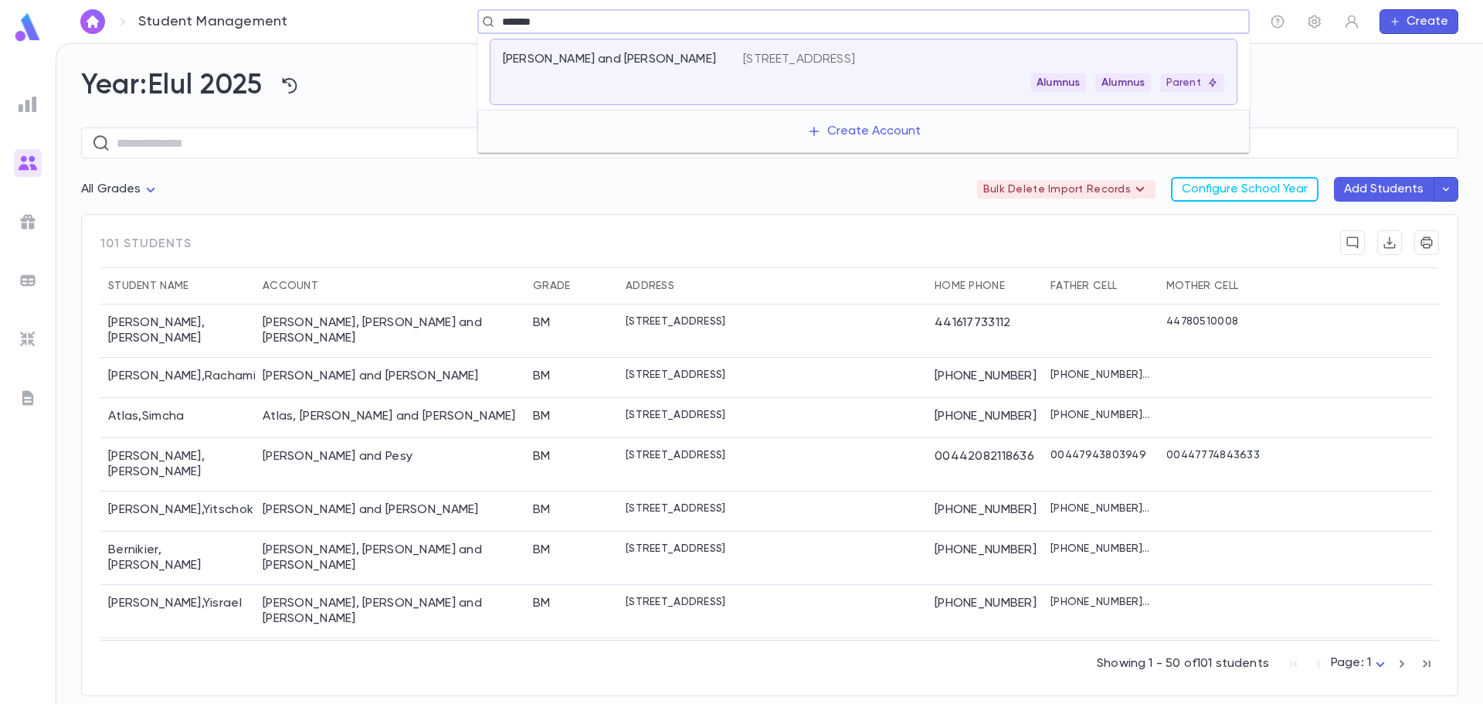
type input "*******"
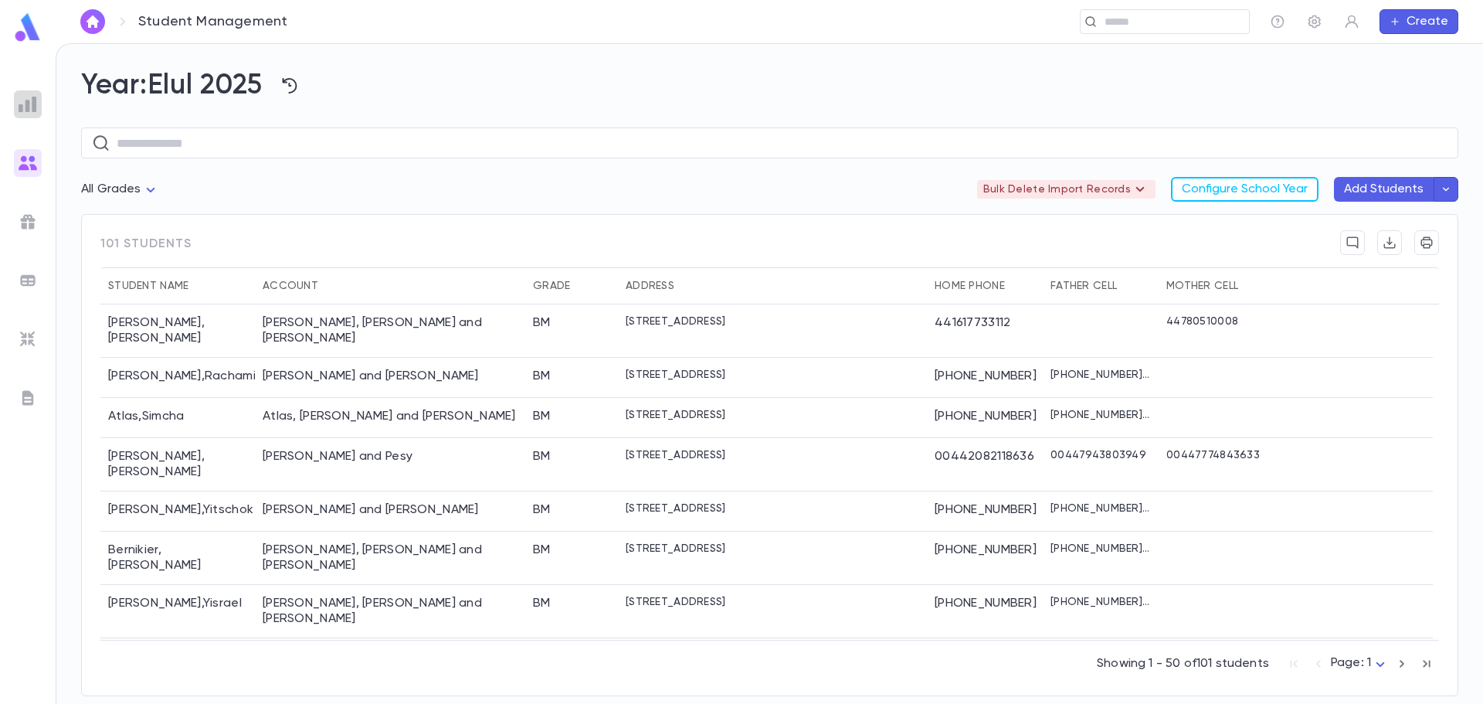
click at [20, 106] on img at bounding box center [28, 104] width 19 height 19
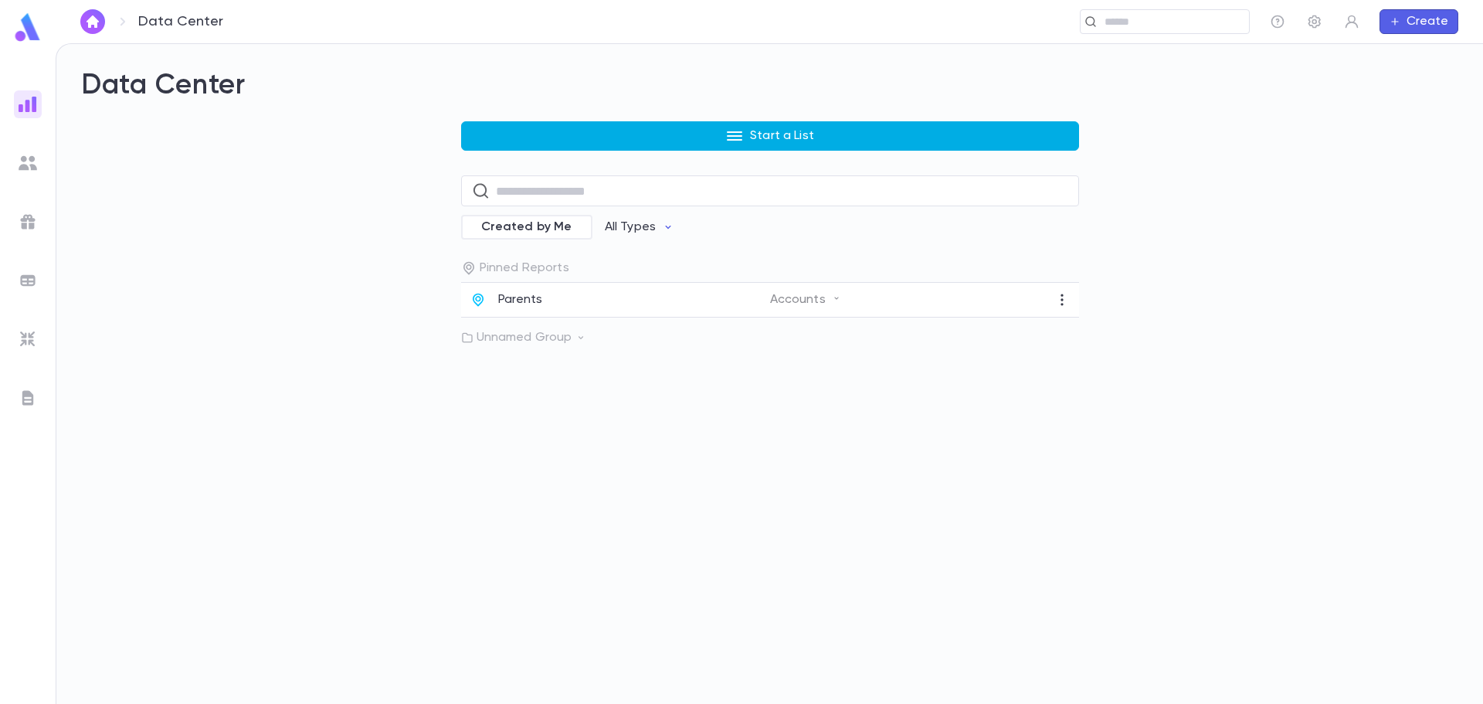
click at [566, 138] on button "Start a List" at bounding box center [770, 135] width 618 height 29
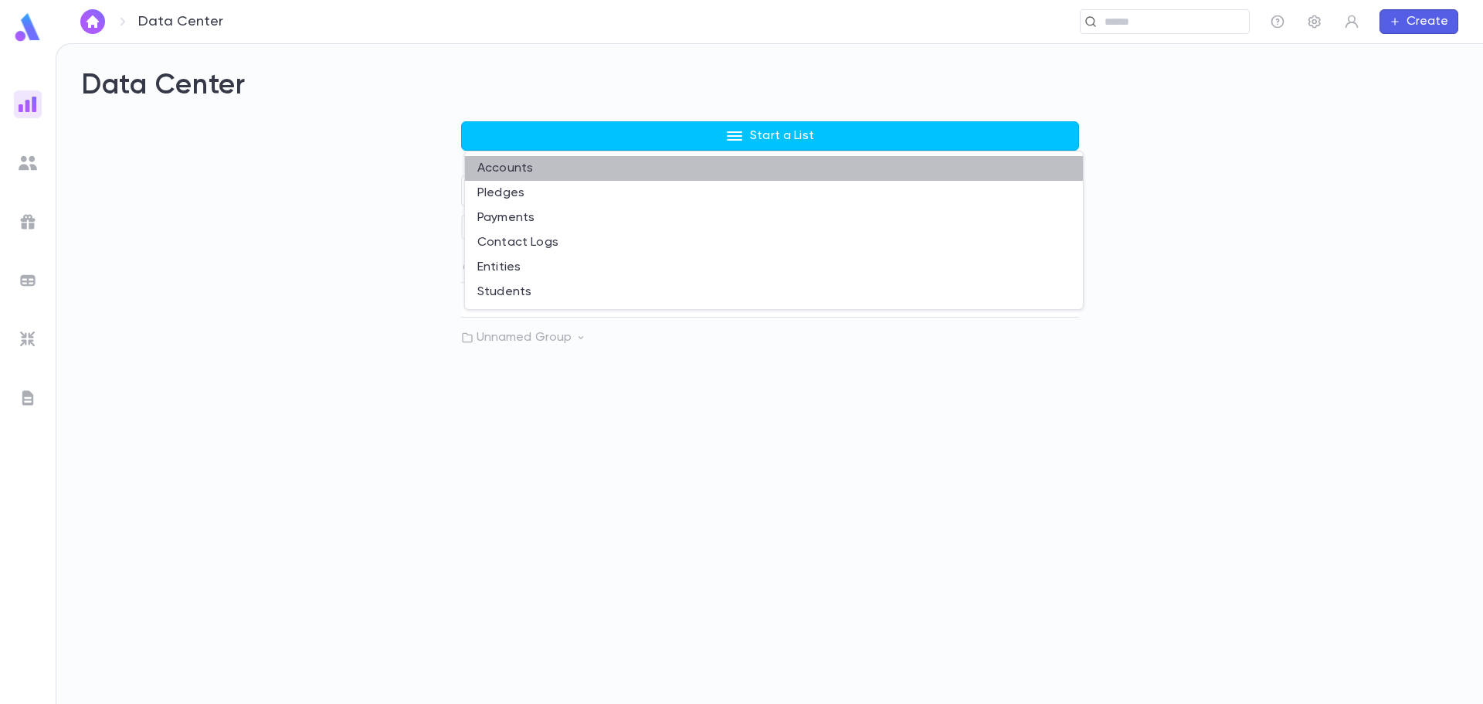
click at [535, 168] on li "Accounts" at bounding box center [774, 168] width 618 height 25
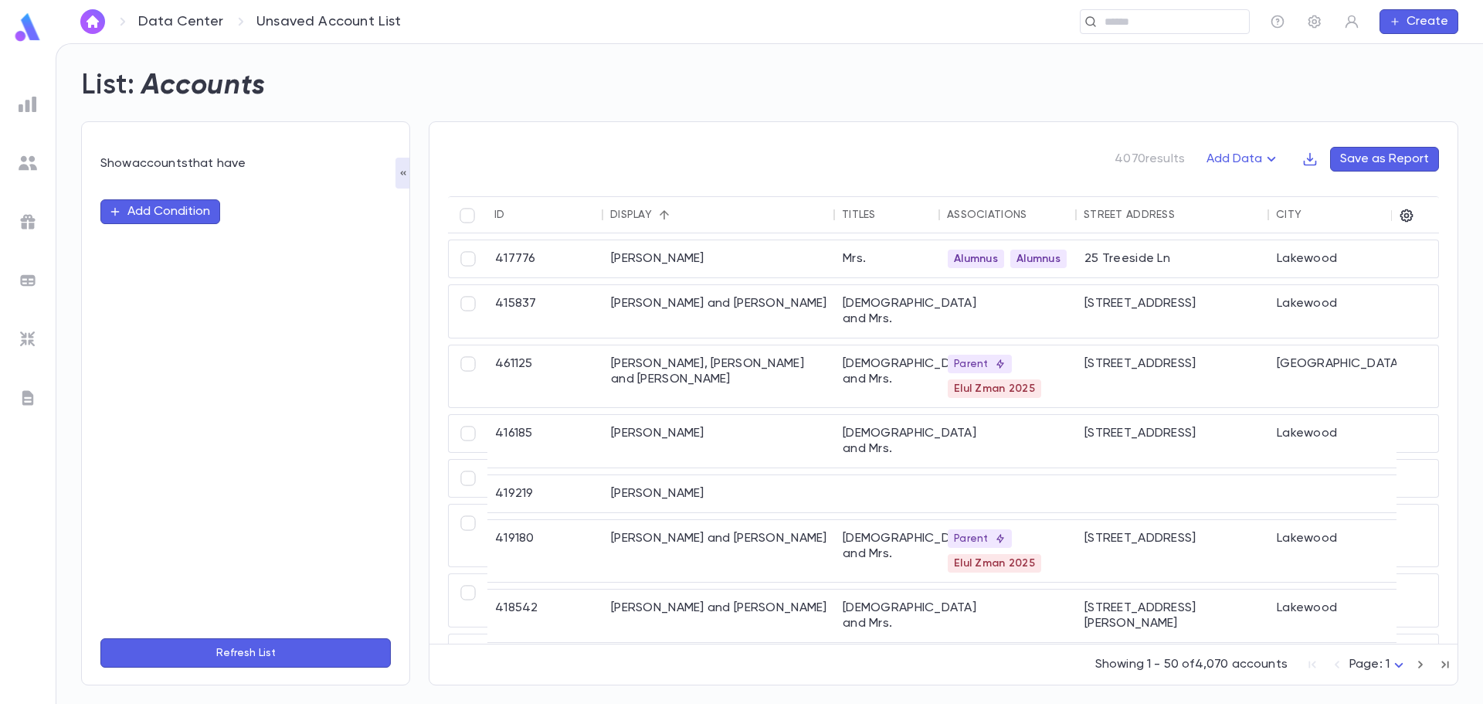
click at [160, 206] on button "Add Condition" at bounding box center [160, 211] width 120 height 25
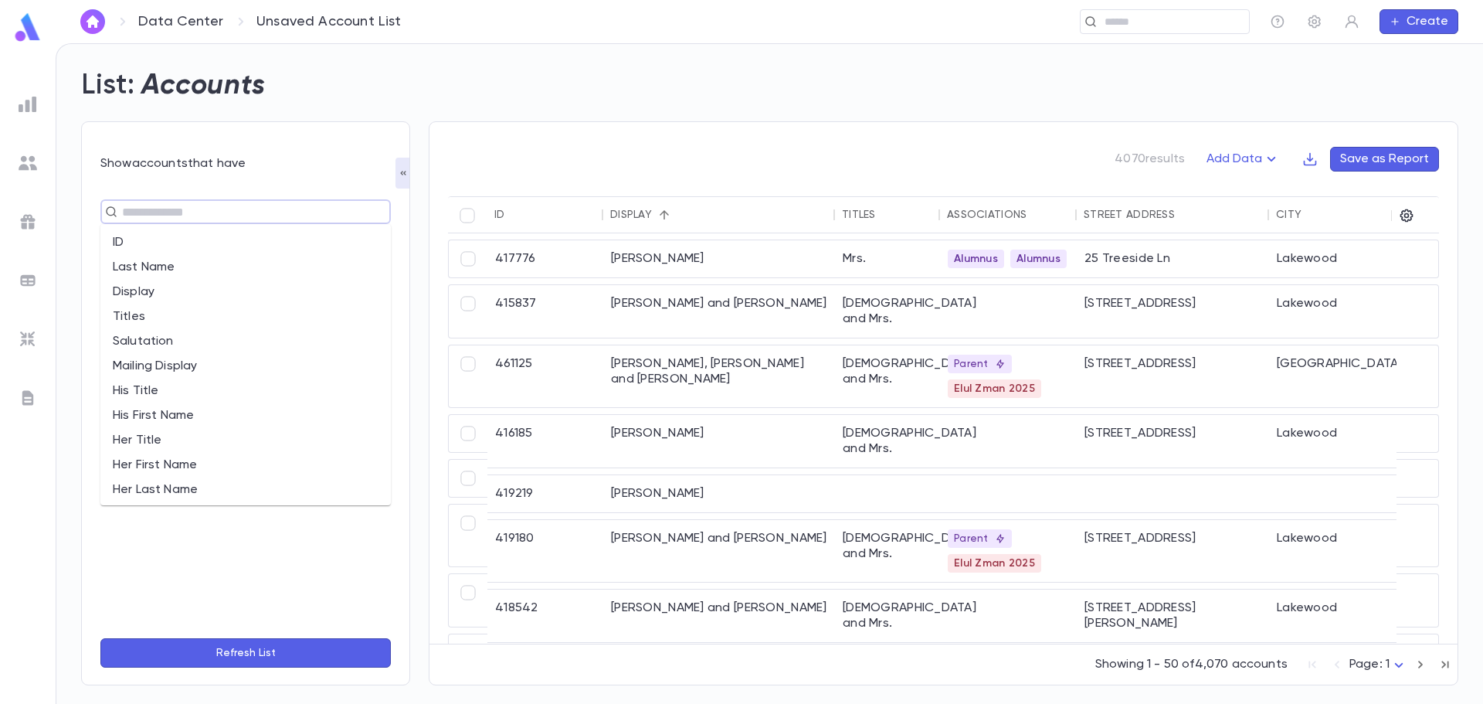
click at [244, 214] on input "text" at bounding box center [238, 212] width 243 height 22
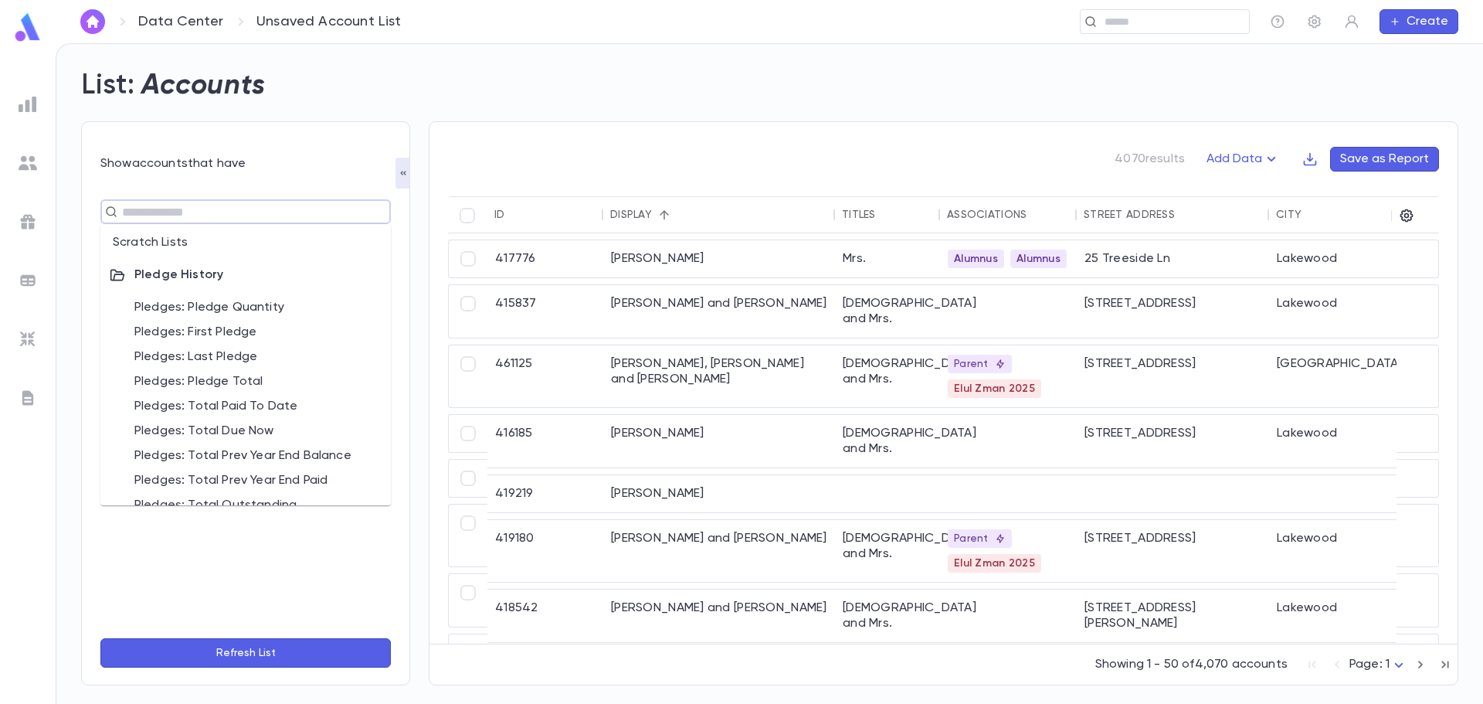
scroll to position [538, 0]
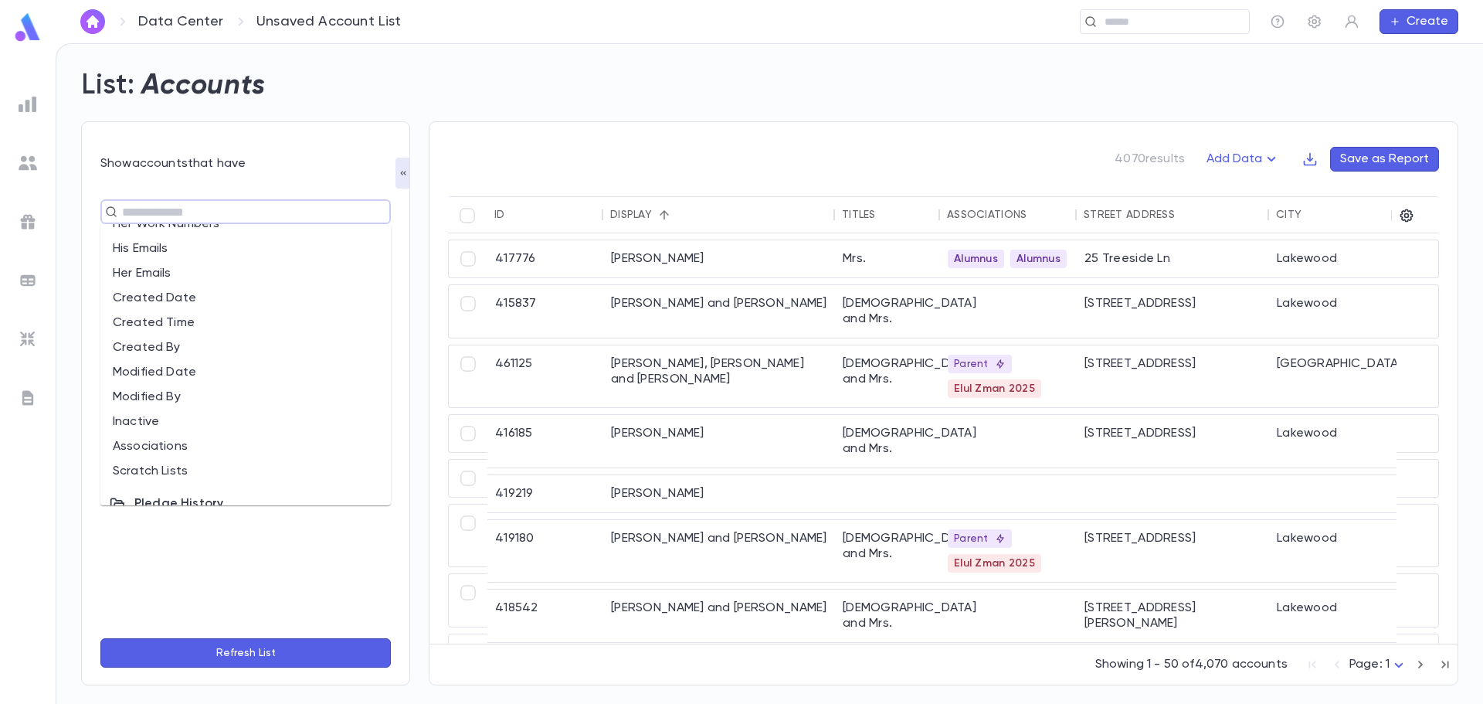
click at [39, 105] on div at bounding box center [28, 104] width 28 height 28
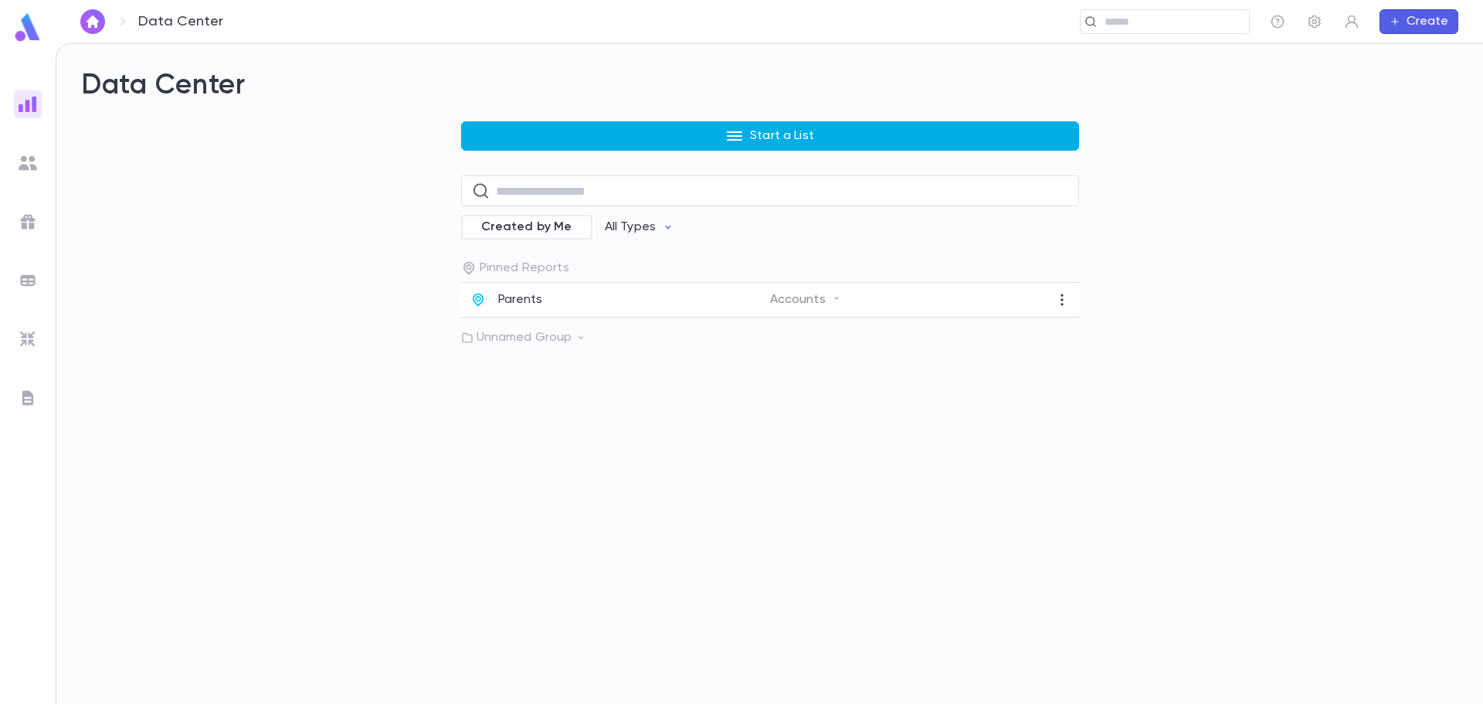
click at [523, 142] on button "Start a List" at bounding box center [770, 135] width 618 height 29
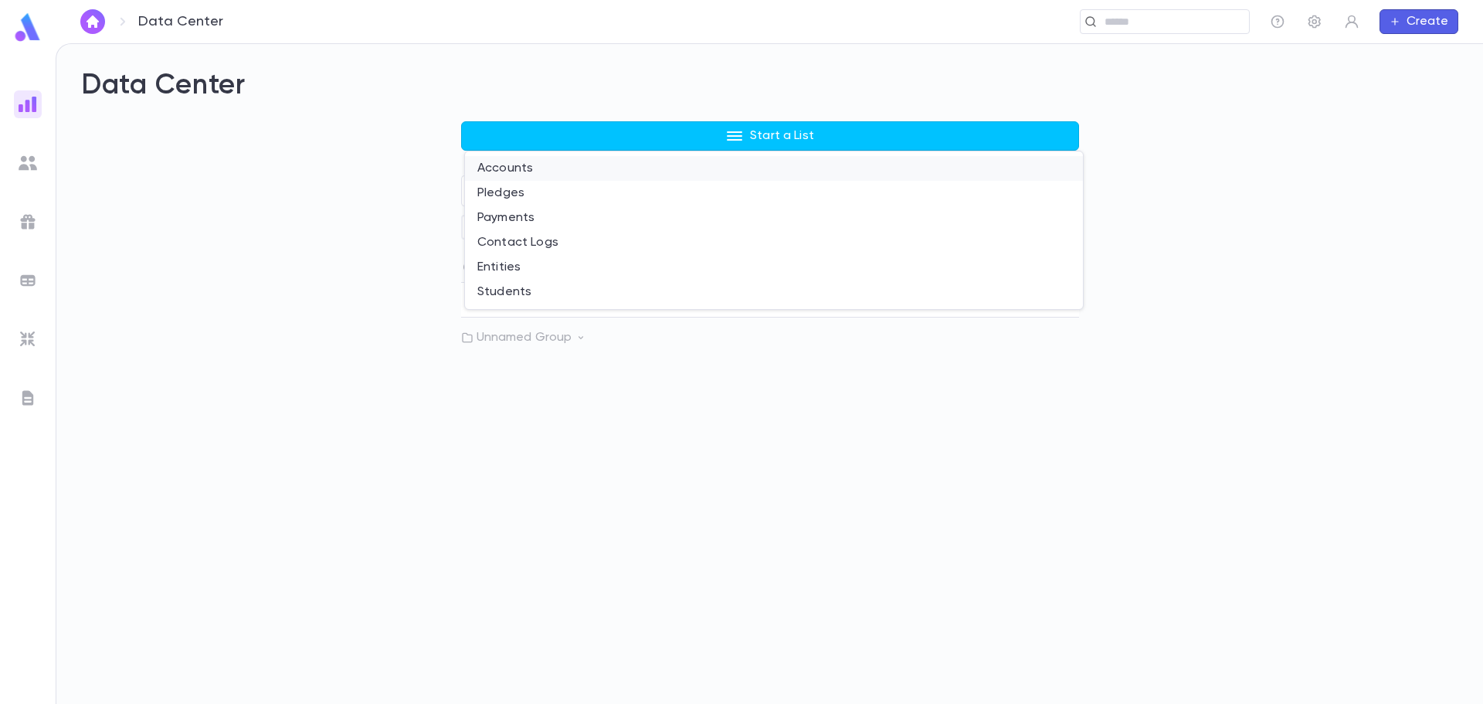
click at [502, 168] on li "Accounts" at bounding box center [774, 168] width 618 height 25
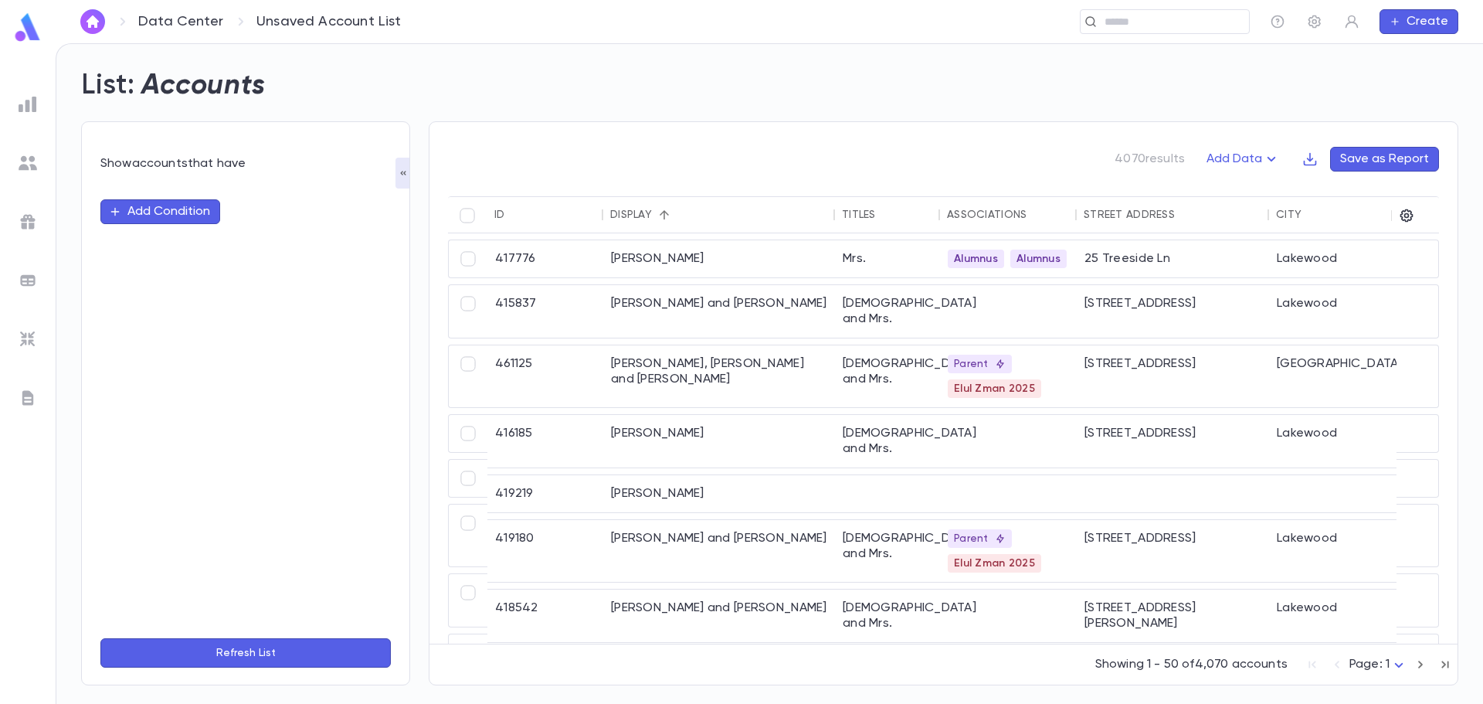
click at [173, 207] on button "Add Condition" at bounding box center [160, 211] width 120 height 25
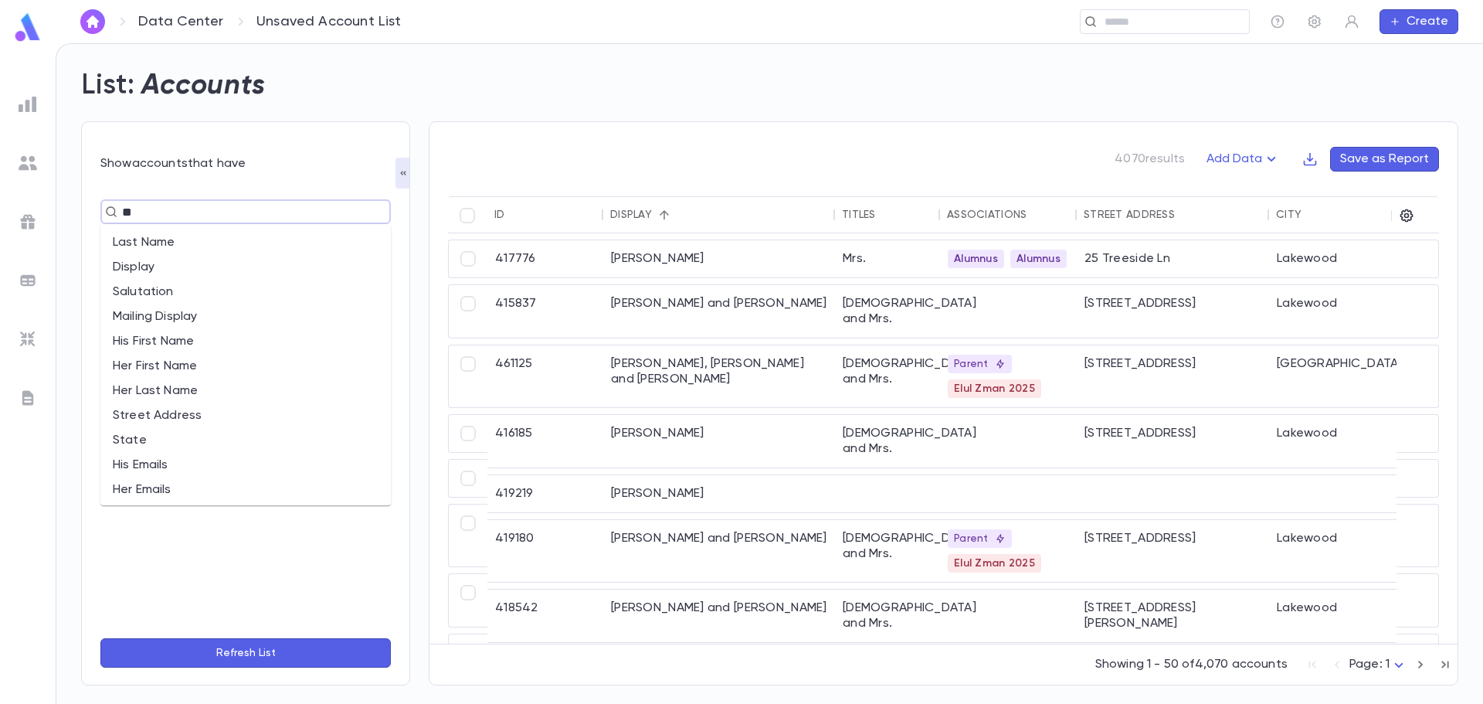
type input "***"
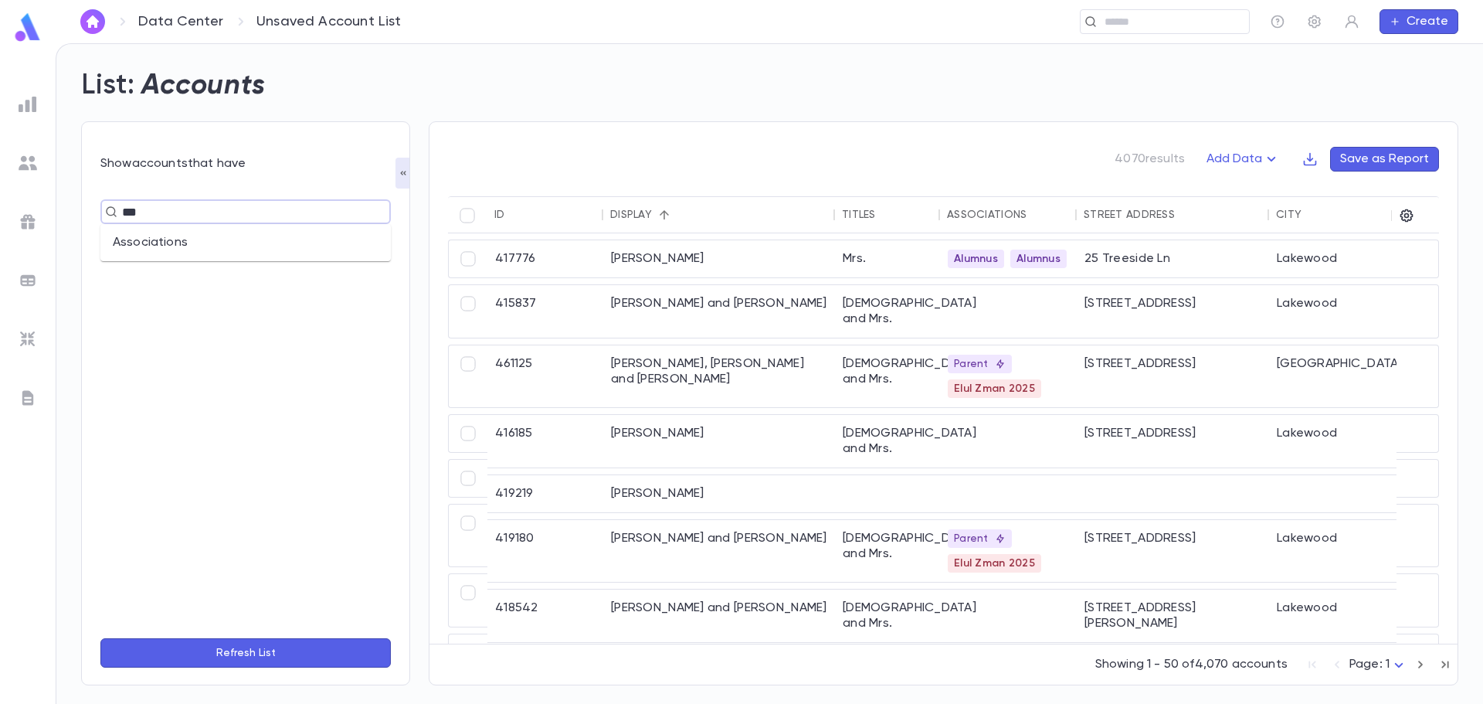
click at [207, 241] on li "Associations" at bounding box center [245, 242] width 290 height 25
click at [355, 249] on icon "Open" at bounding box center [364, 240] width 19 height 19
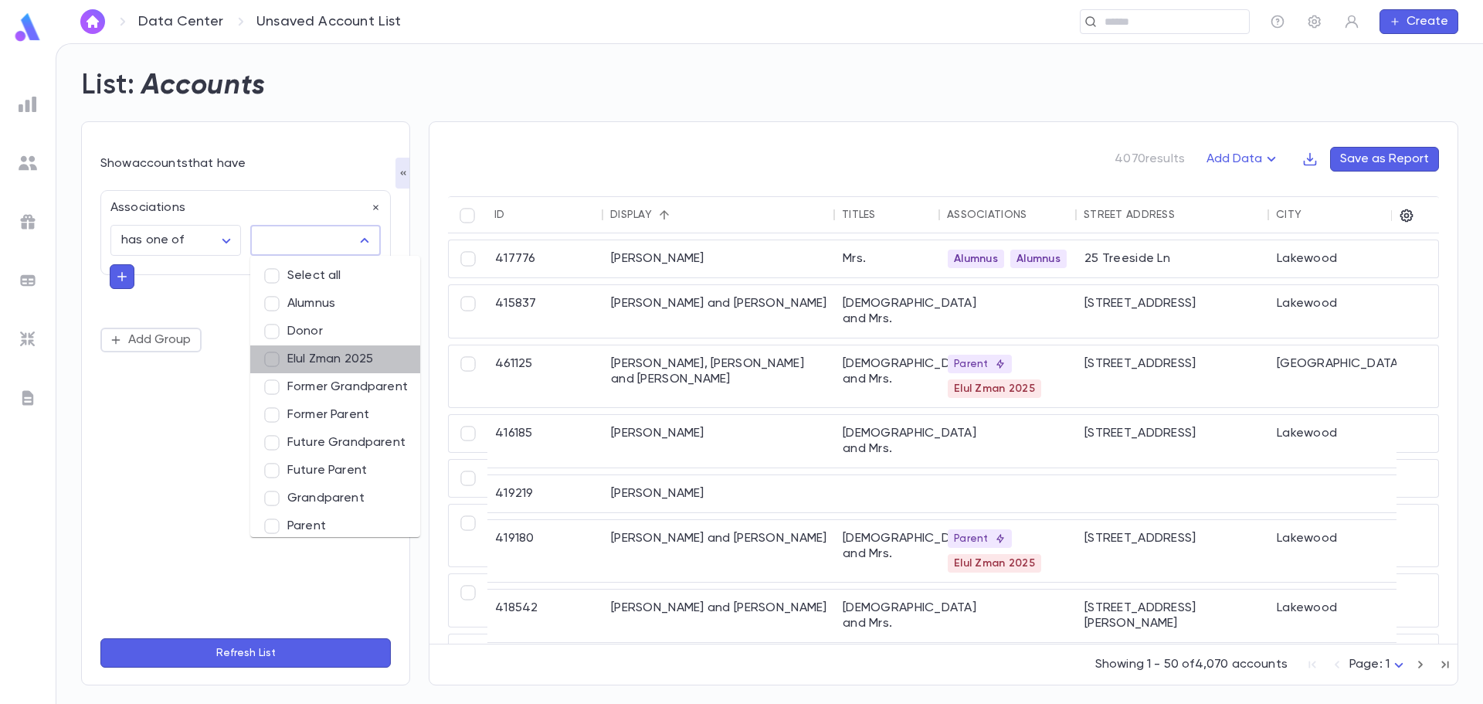
click at [375, 359] on li "Elul Zman 2025" at bounding box center [335, 359] width 170 height 28
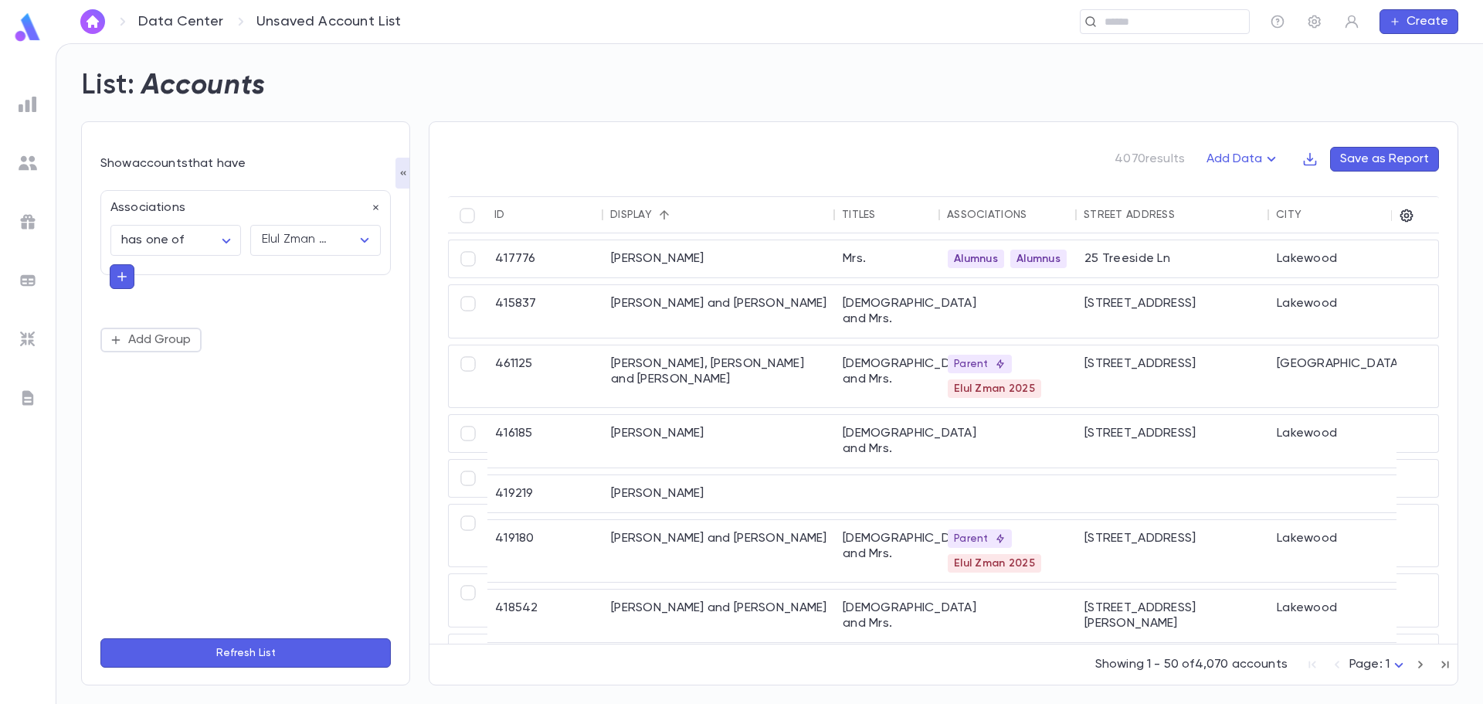
click at [312, 650] on button "Refresh List" at bounding box center [245, 652] width 290 height 29
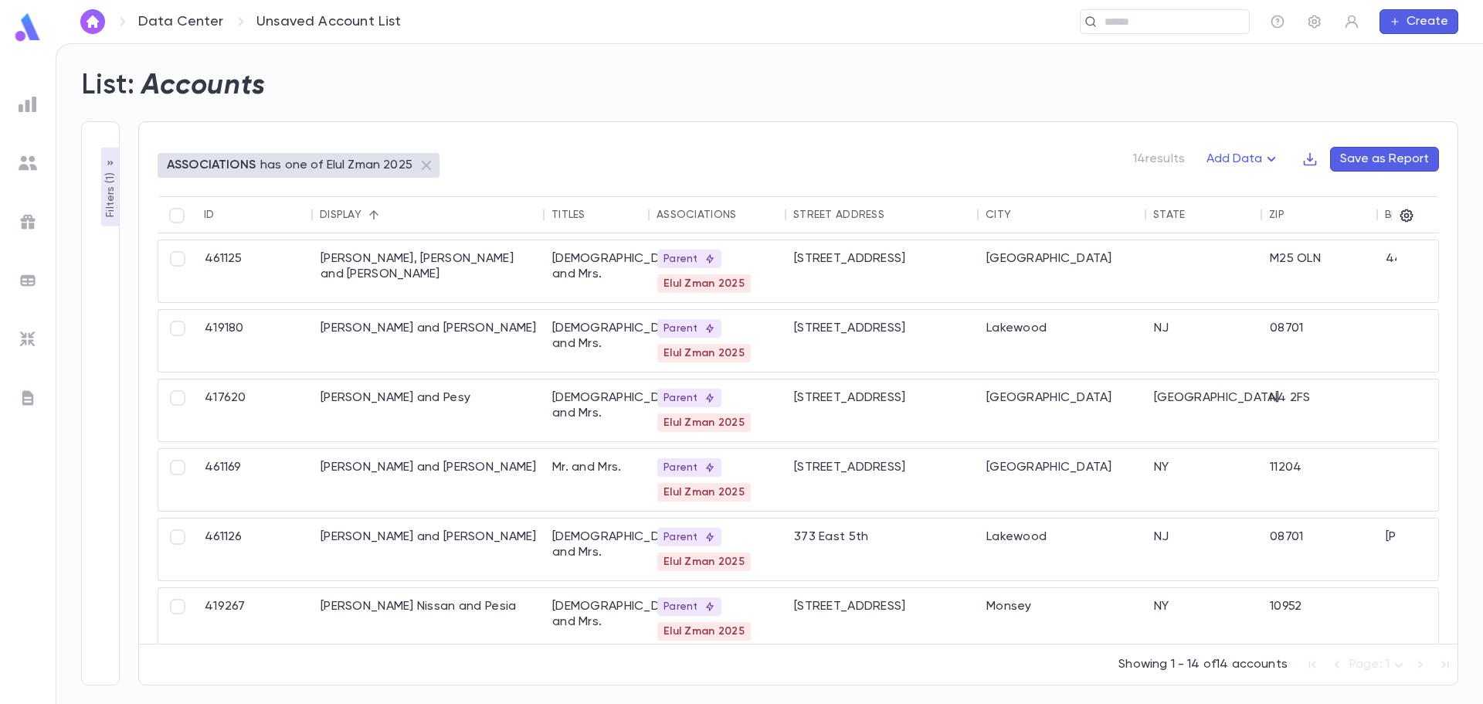
click at [102, 164] on button "Filters ( 1 )" at bounding box center [110, 187] width 19 height 79
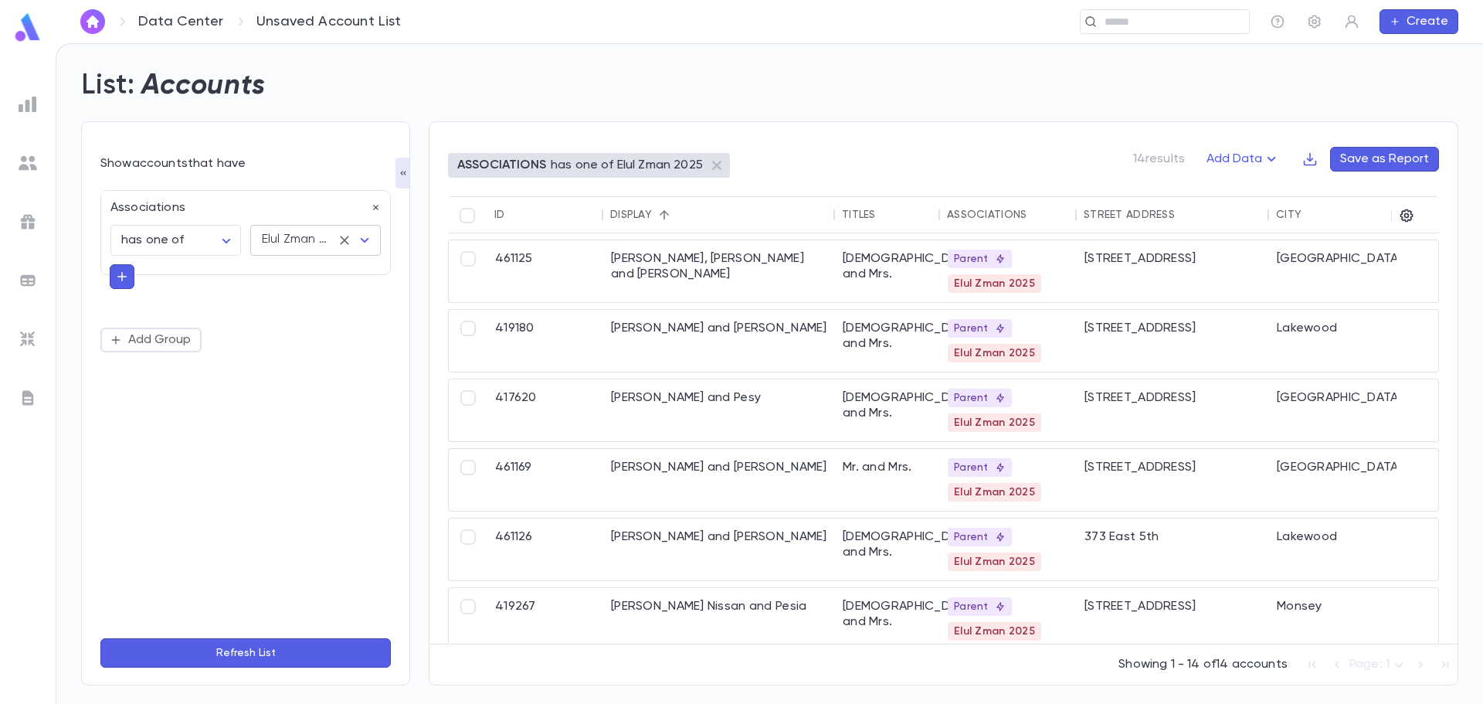
click at [362, 244] on icon "Open" at bounding box center [364, 240] width 19 height 19
type input "*"
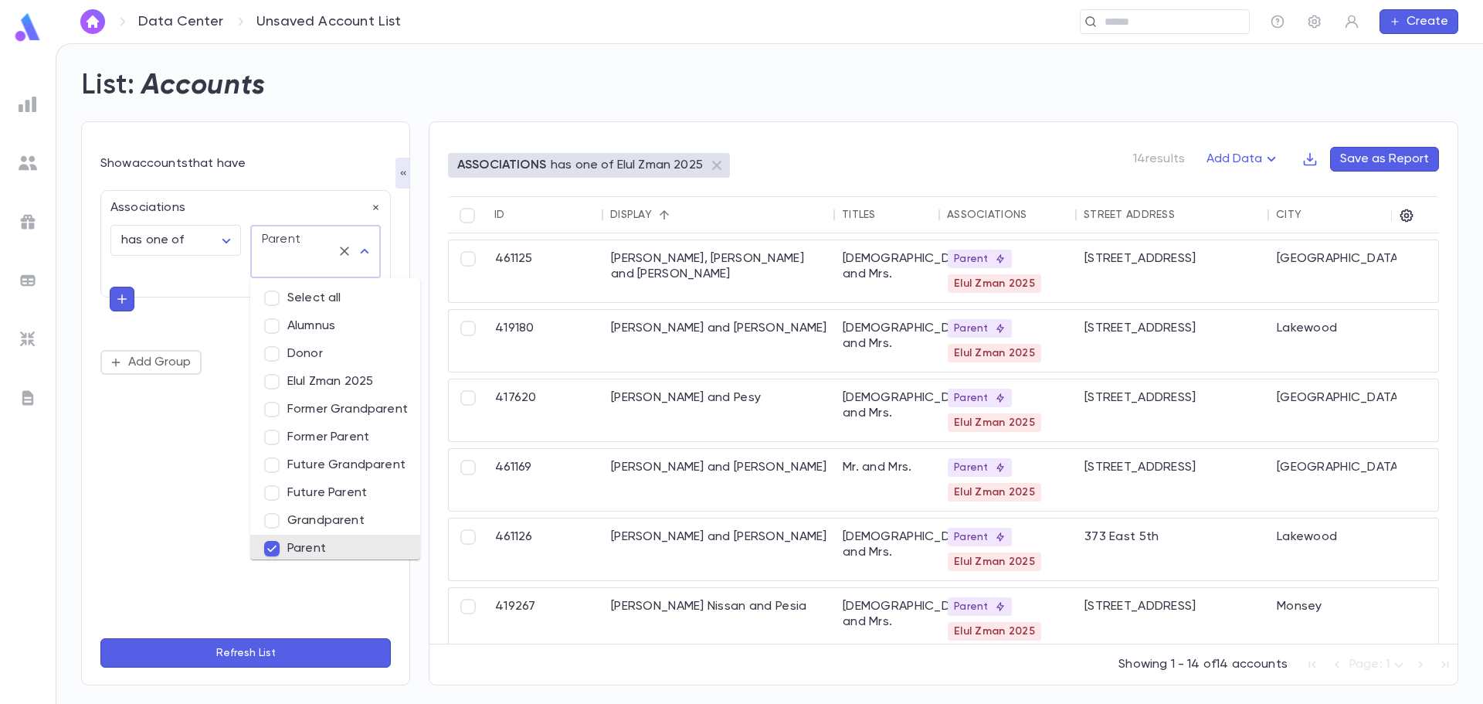
click at [205, 511] on div "**********" at bounding box center [245, 403] width 290 height 445
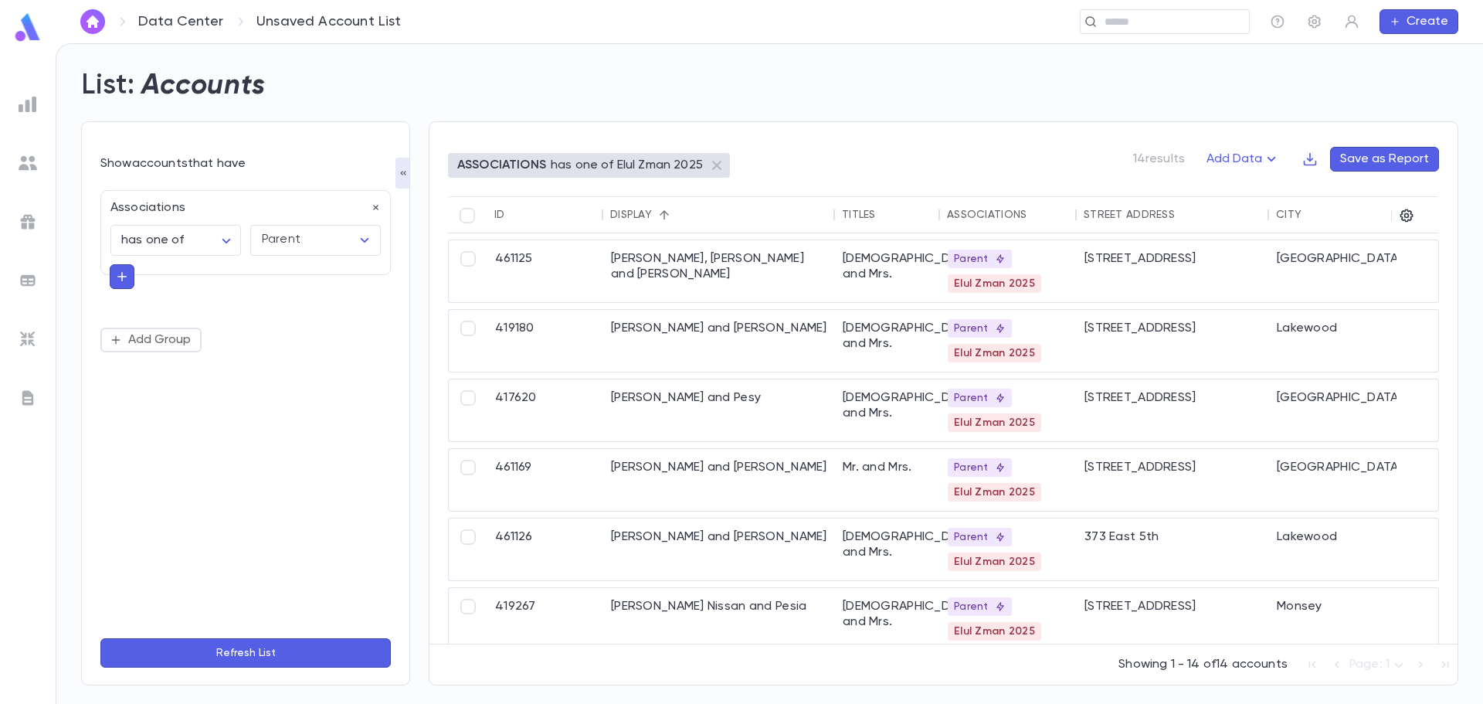
click at [305, 654] on button "Refresh List" at bounding box center [245, 652] width 290 height 29
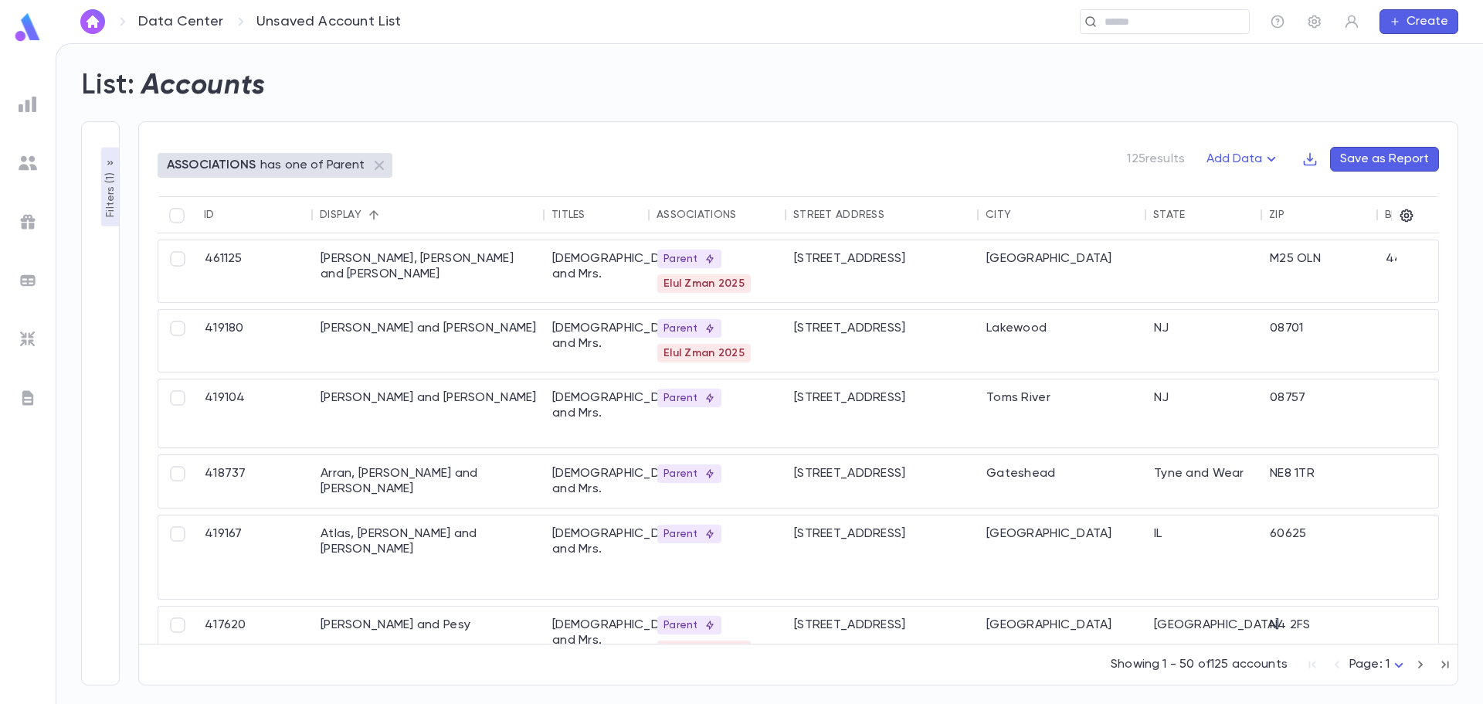
click at [105, 159] on icon "button" at bounding box center [110, 163] width 12 height 12
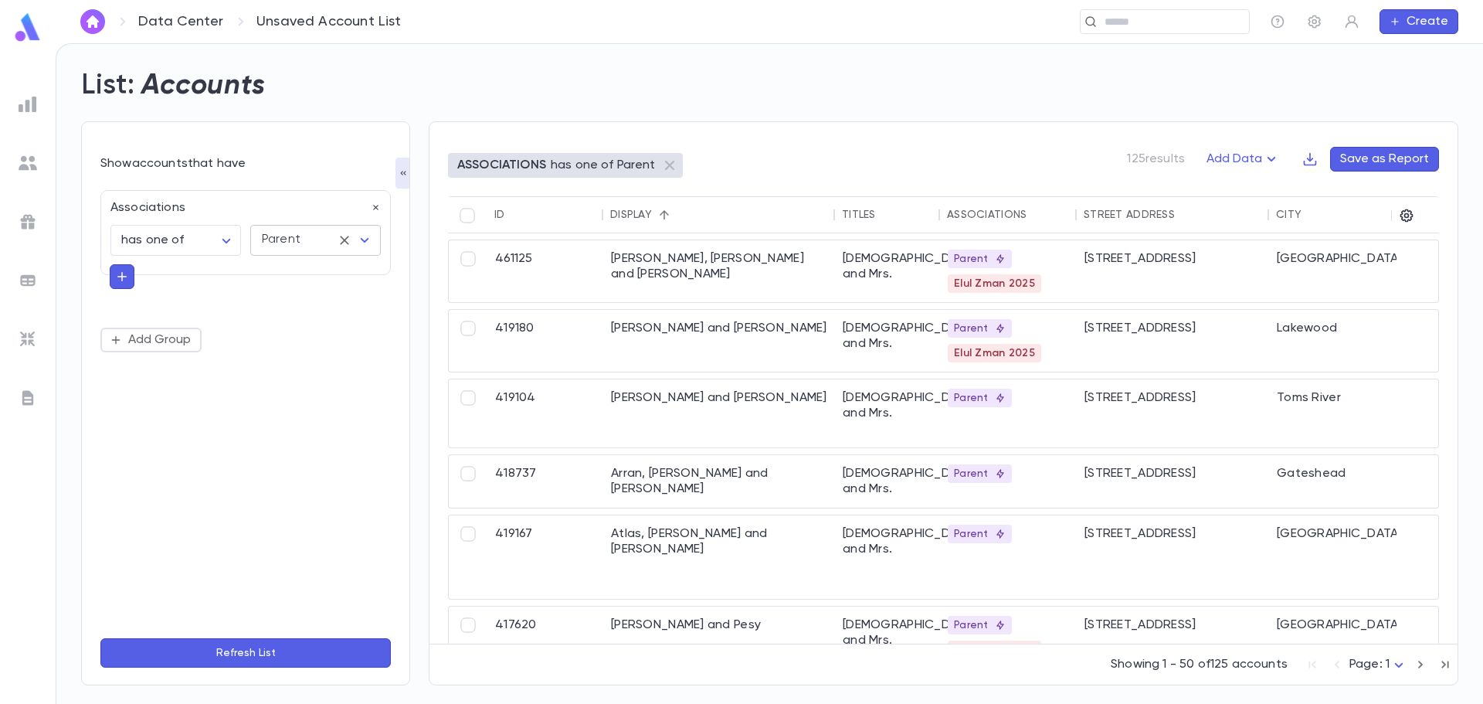
click at [341, 239] on icon "Clear" at bounding box center [344, 240] width 15 height 15
click at [370, 243] on icon "Open" at bounding box center [364, 240] width 19 height 19
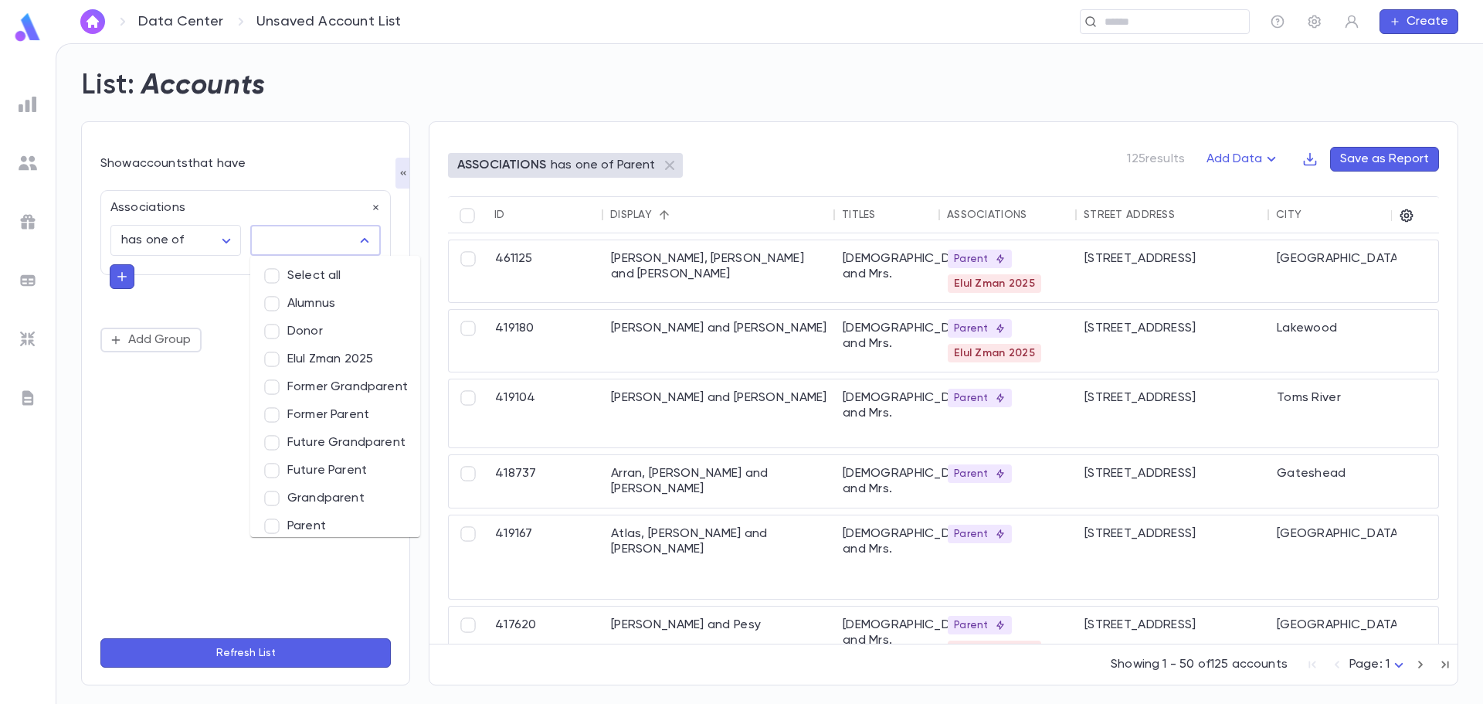
click at [345, 421] on li "Former Parent" at bounding box center [335, 415] width 170 height 28
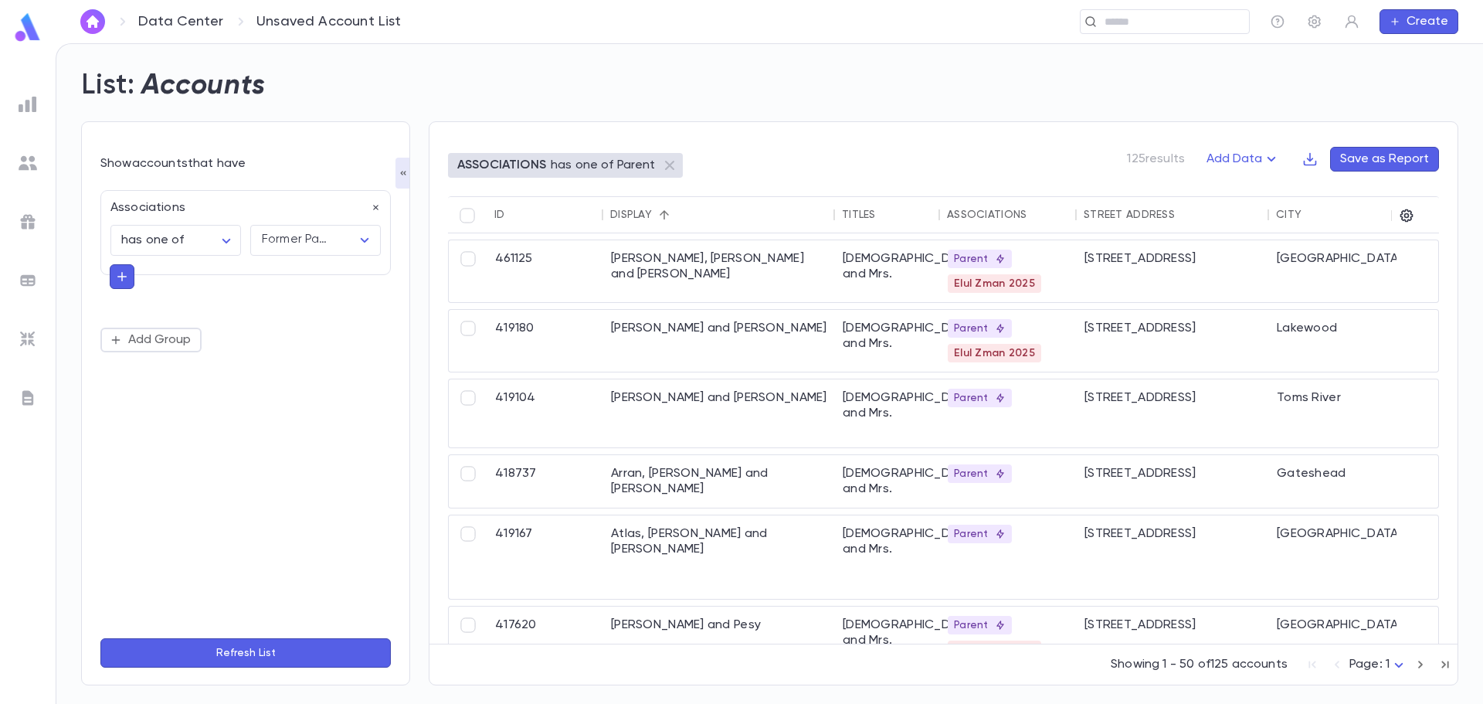
click at [206, 361] on div "**********" at bounding box center [245, 403] width 290 height 445
click at [277, 649] on button "Refresh List" at bounding box center [245, 652] width 290 height 29
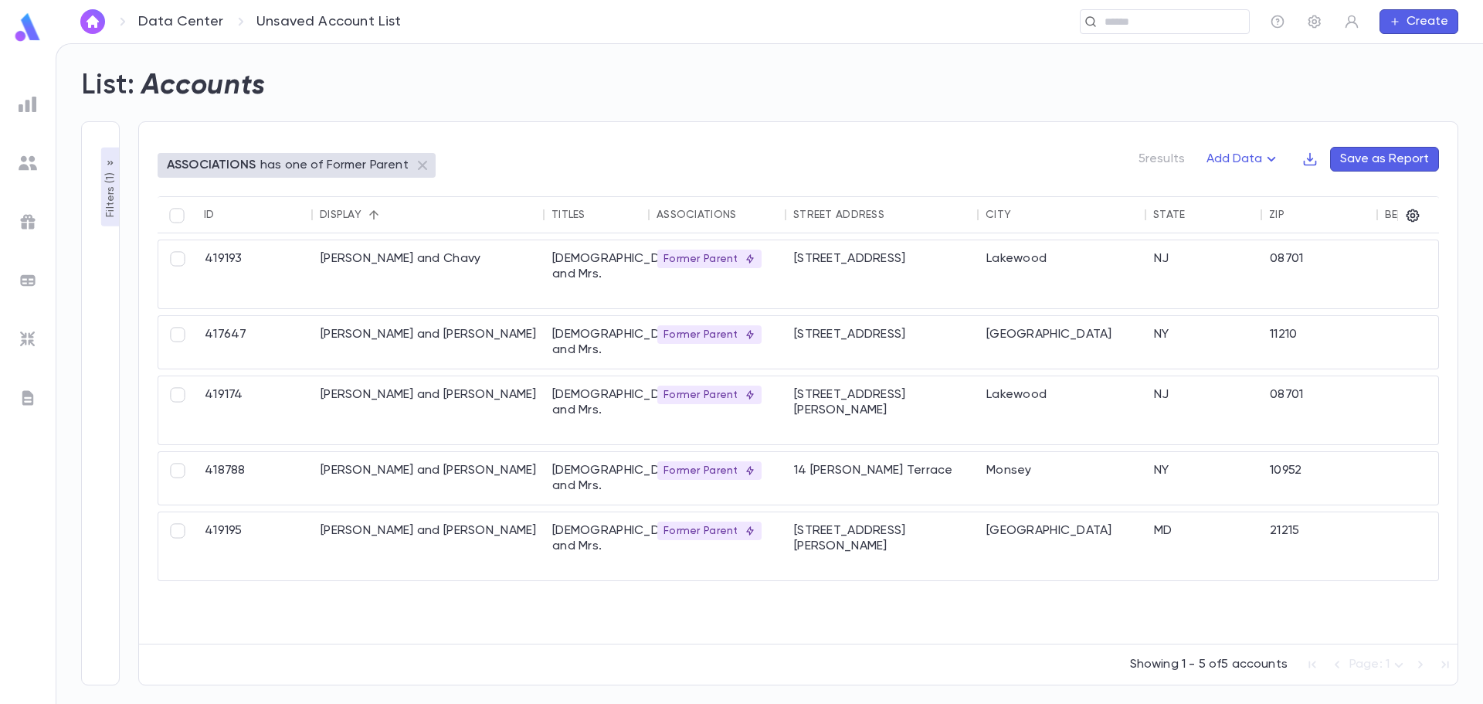
click at [108, 175] on p "Filters ( 1 )" at bounding box center [110, 193] width 15 height 48
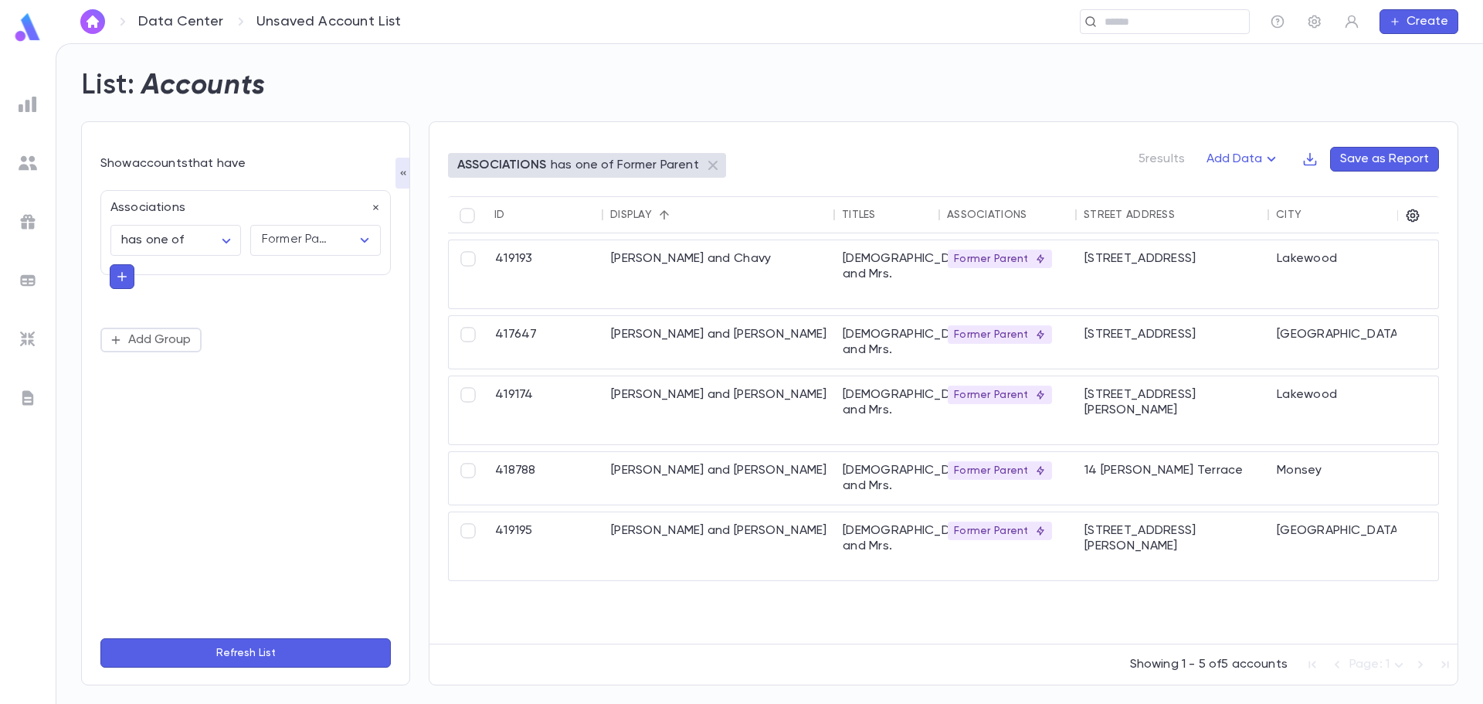
drag, startPoint x: 142, startPoint y: 274, endPoint x: 131, endPoint y: 274, distance: 11.6
click at [138, 274] on div "**********" at bounding box center [245, 232] width 290 height 85
click at [131, 274] on button "button" at bounding box center [122, 276] width 25 height 25
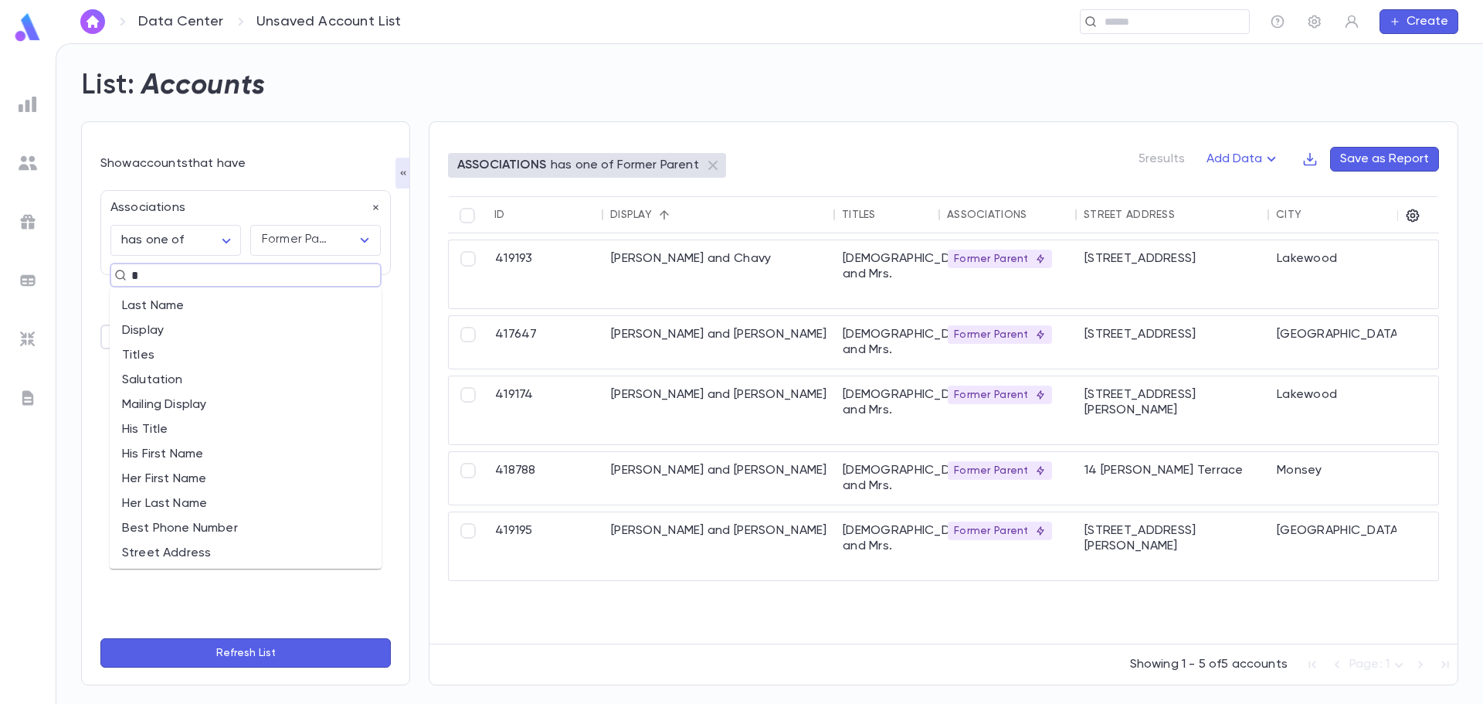
type input "*"
click at [227, 151] on div "**********" at bounding box center [245, 409] width 290 height 519
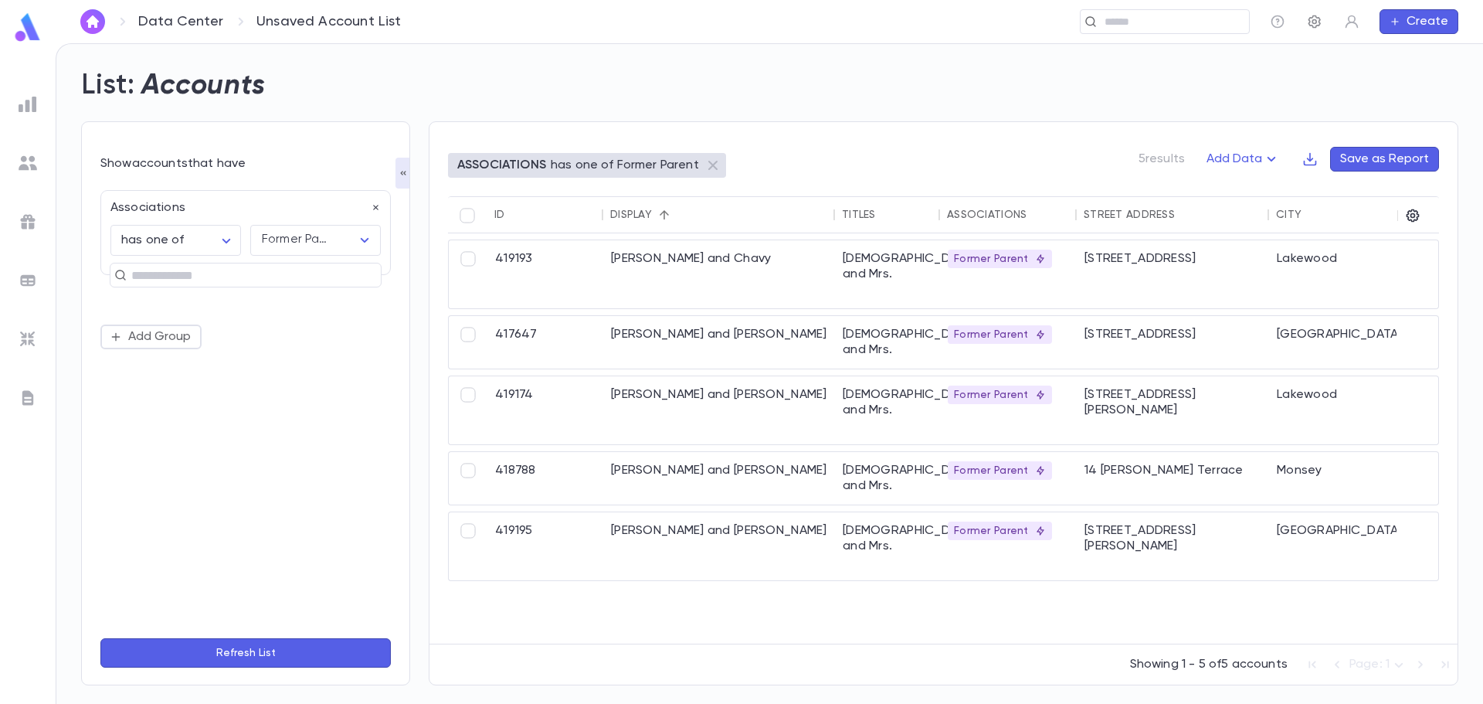
click at [1313, 32] on button "button" at bounding box center [1314, 21] width 25 height 25
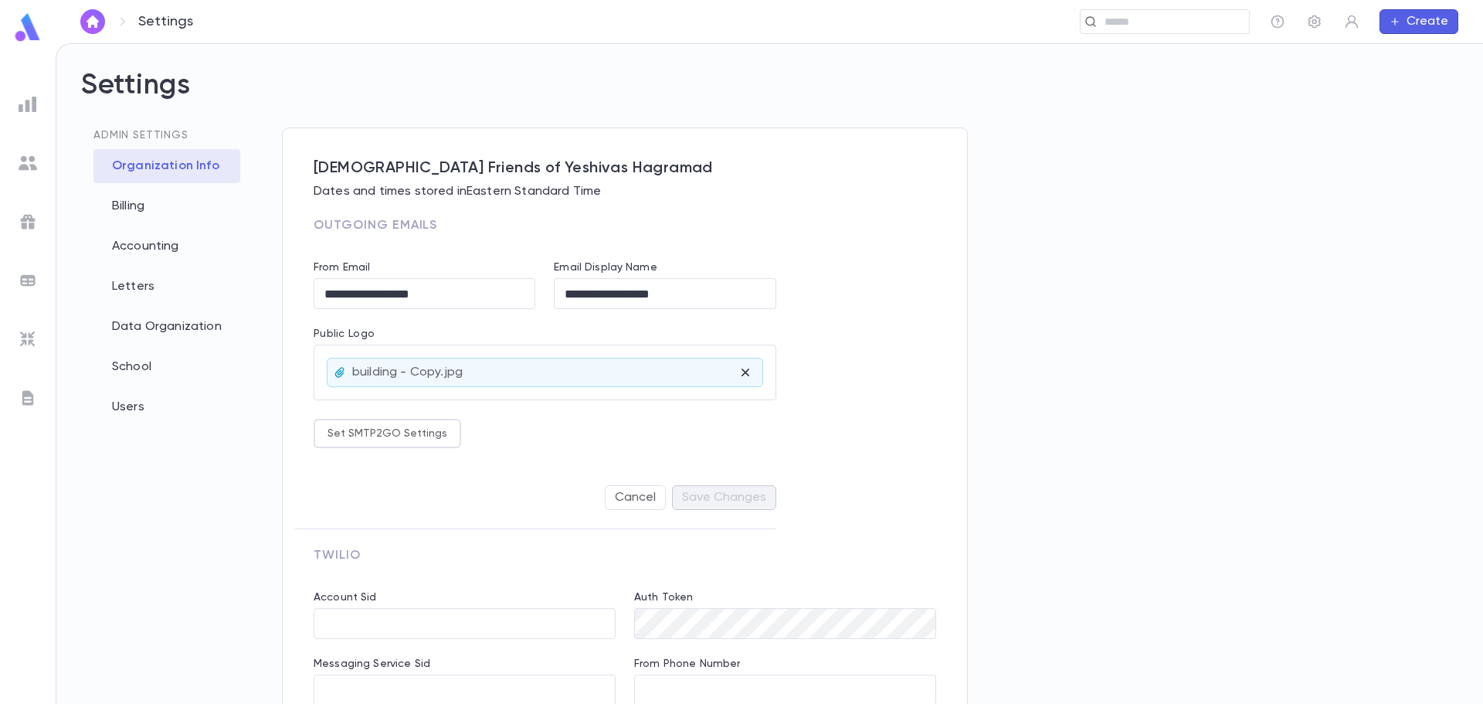
type input "**********"
click at [367, 430] on button "Set SMTP2GO Settings" at bounding box center [388, 433] width 148 height 29
click at [151, 301] on div at bounding box center [741, 352] width 1483 height 704
click at [138, 289] on div "Letters" at bounding box center [166, 287] width 147 height 34
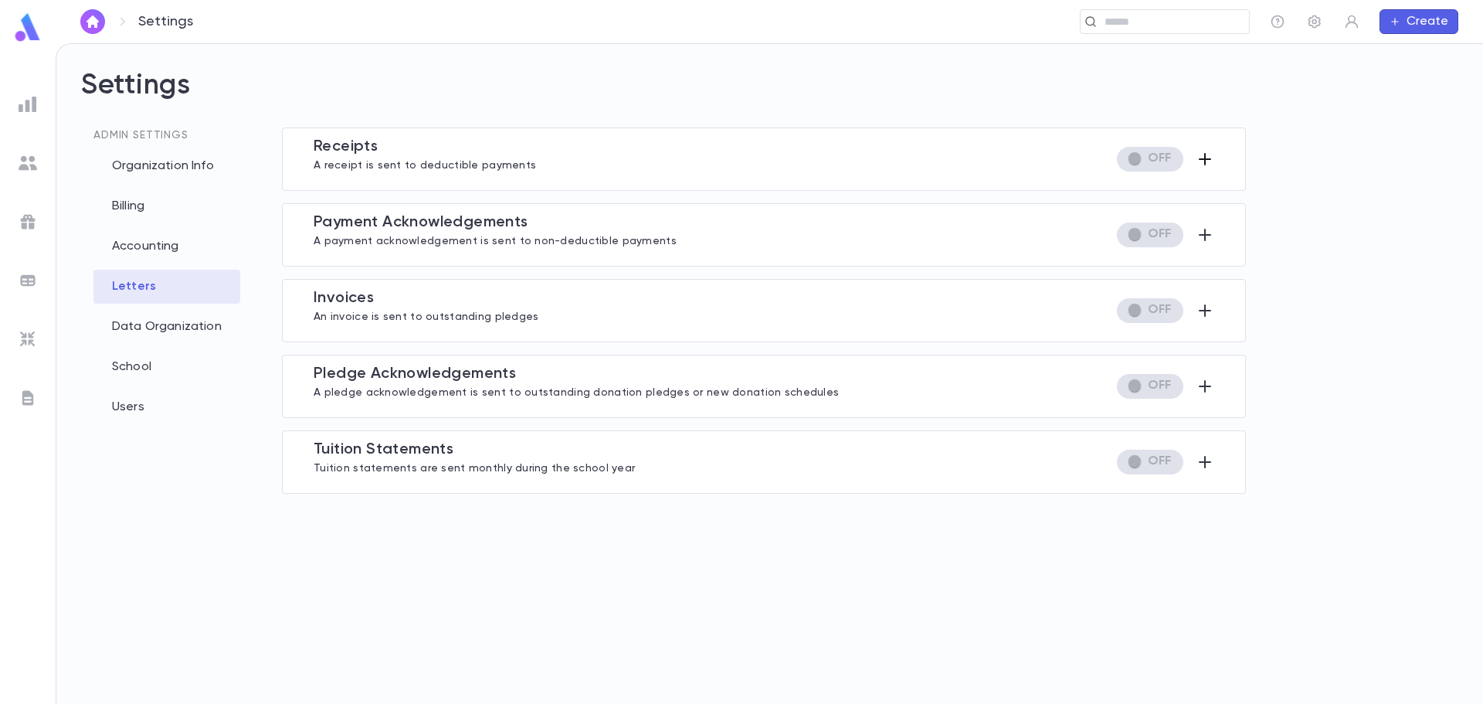
click at [1204, 158] on icon "button" at bounding box center [1205, 159] width 19 height 19
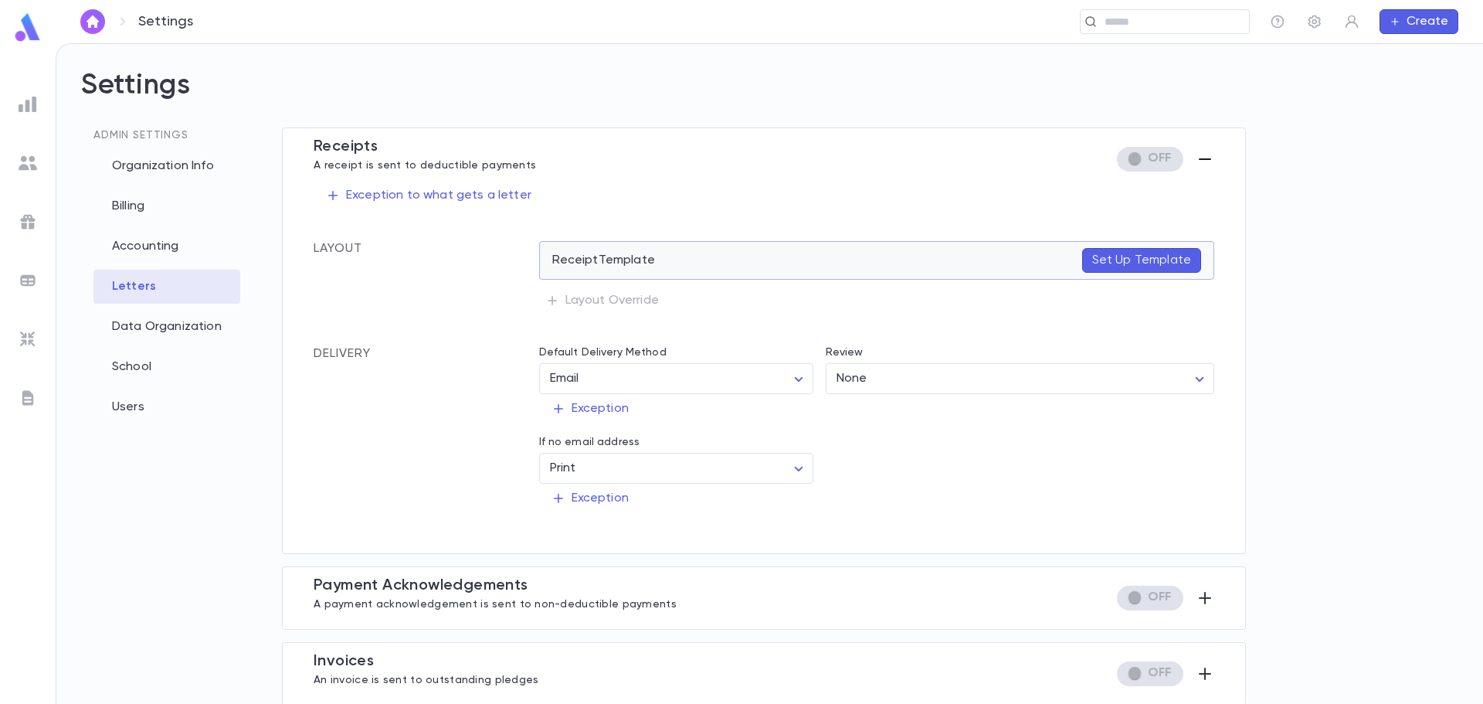
click at [1131, 263] on p "Set Up Template" at bounding box center [1141, 260] width 99 height 15
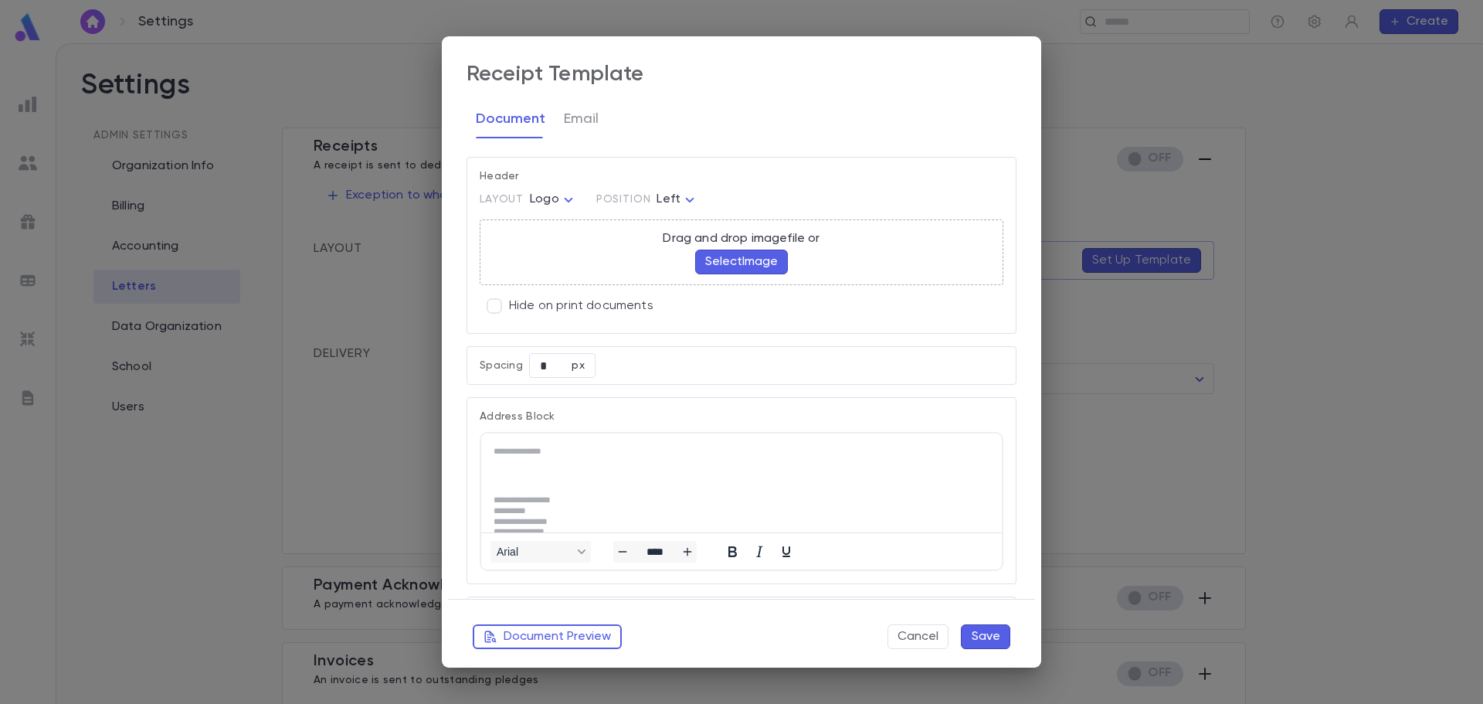
scroll to position [386, 0]
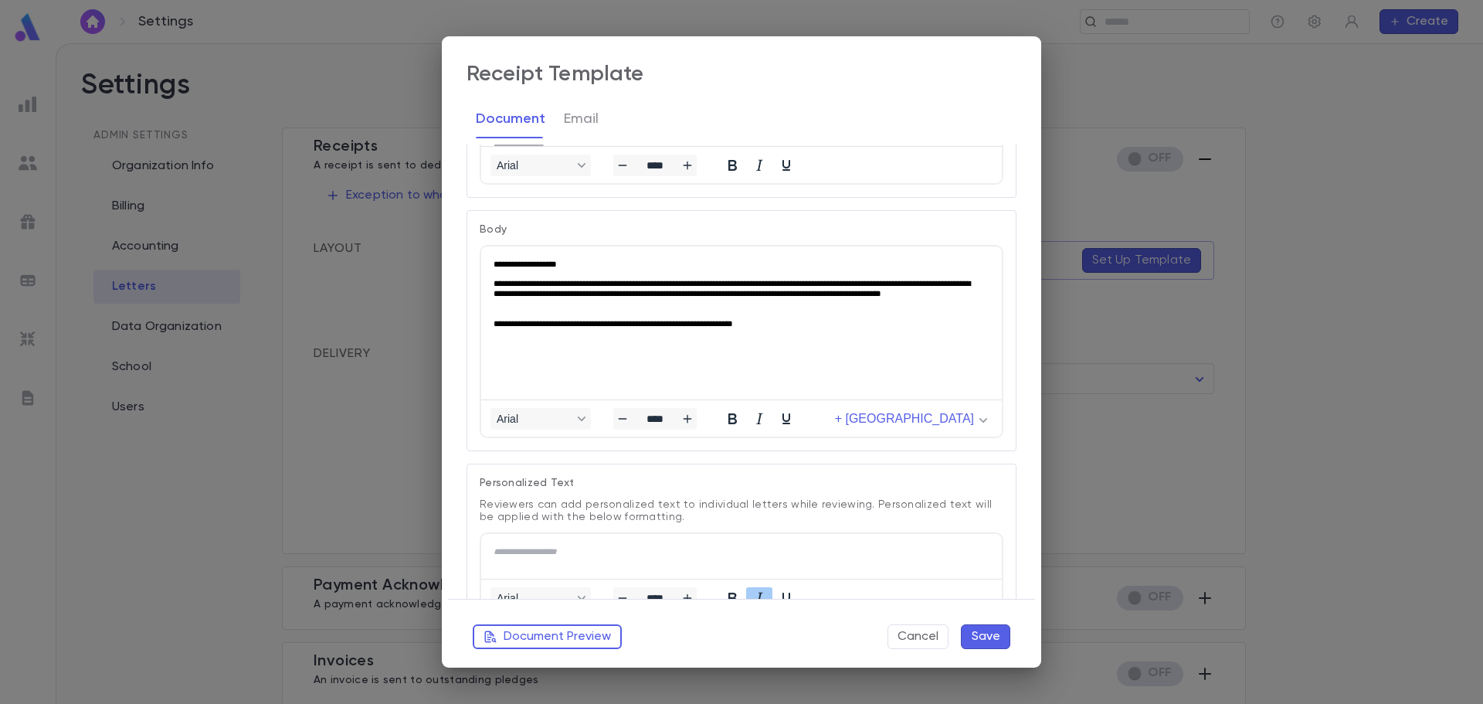
click at [224, 452] on div "**********" at bounding box center [741, 352] width 1483 height 704
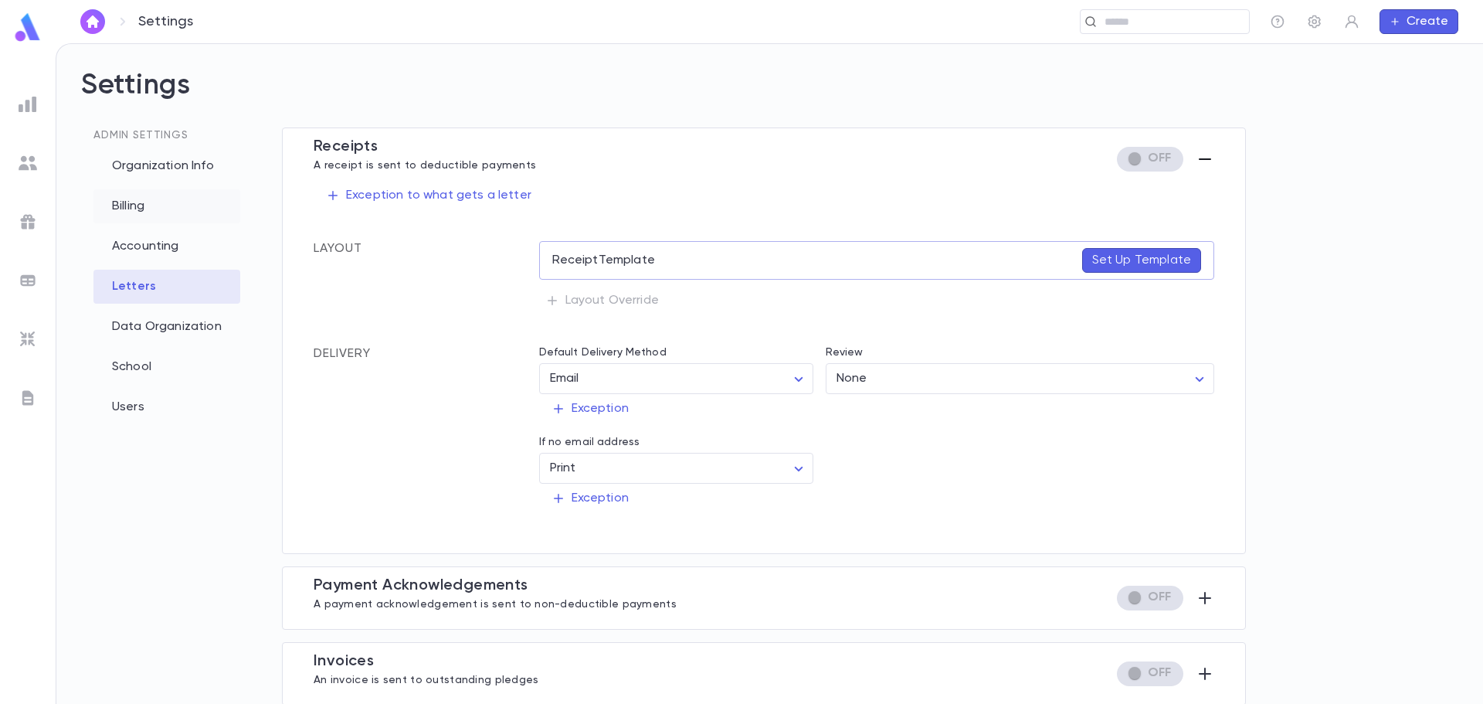
click at [141, 212] on div "Billing" at bounding box center [166, 206] width 147 height 34
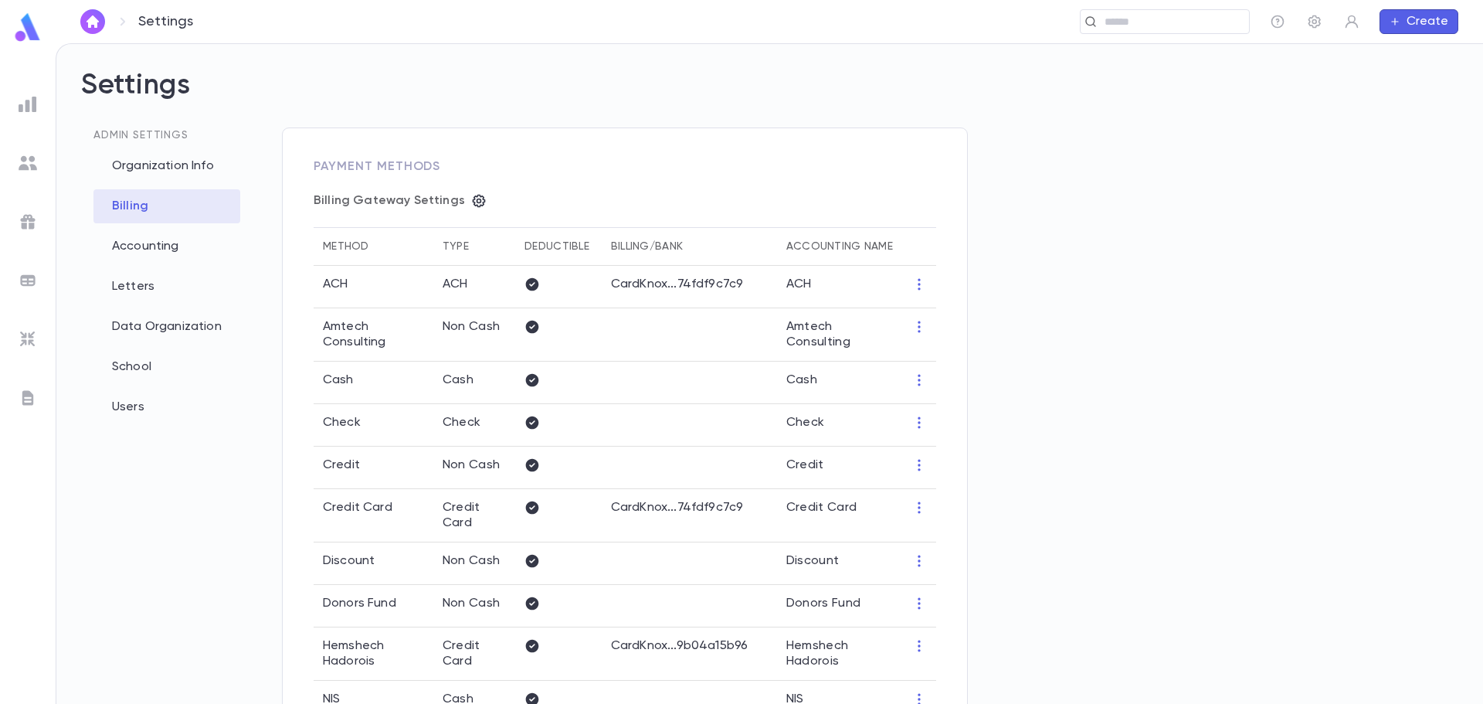
type input "**********"
click at [125, 161] on div "Organization Info" at bounding box center [166, 166] width 147 height 34
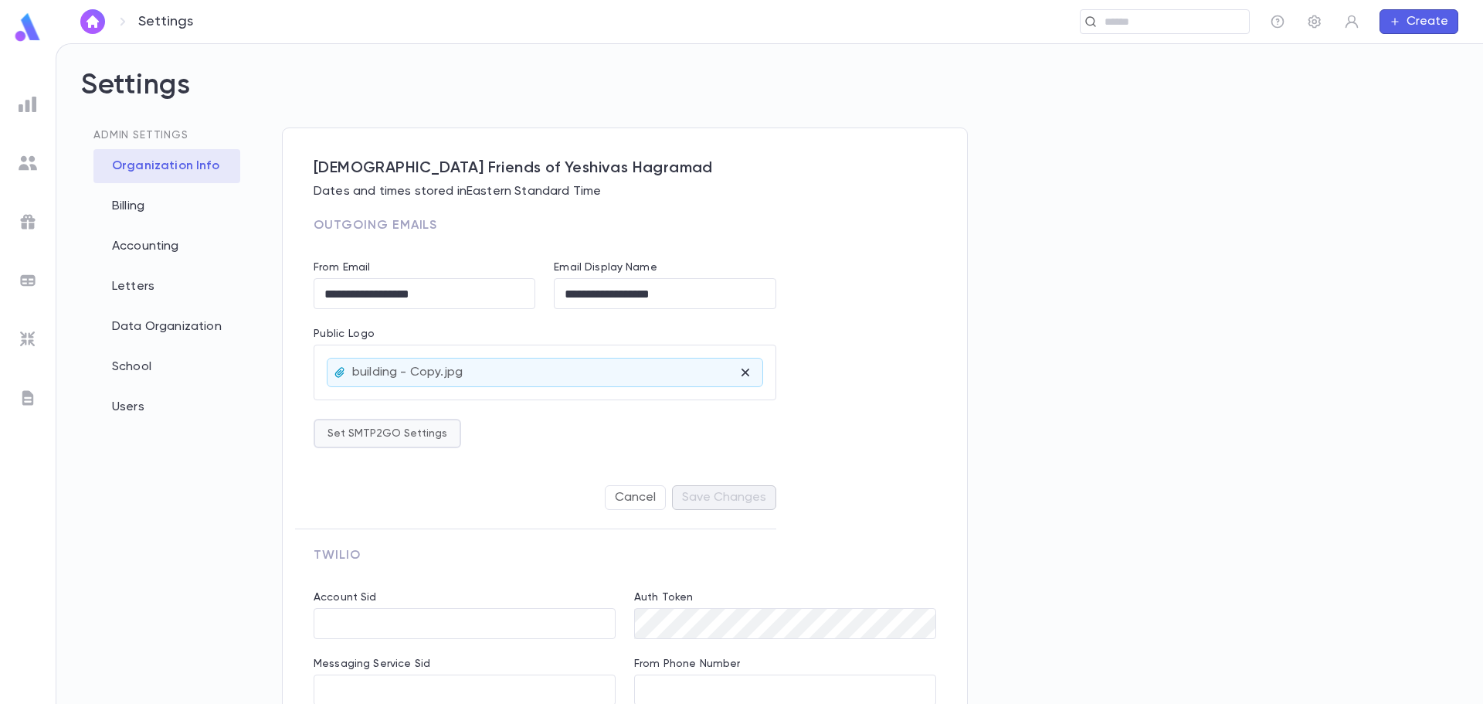
click at [409, 439] on button "Set SMTP2GO Settings" at bounding box center [388, 433] width 148 height 29
click at [460, 501] on div "Password ​" at bounding box center [530, 486] width 140 height 60
click at [719, 428] on div at bounding box center [741, 352] width 1483 height 704
click at [486, 474] on div "Cancel Save Changes" at bounding box center [545, 498] width 463 height 62
click at [19, 35] on img at bounding box center [27, 27] width 31 height 30
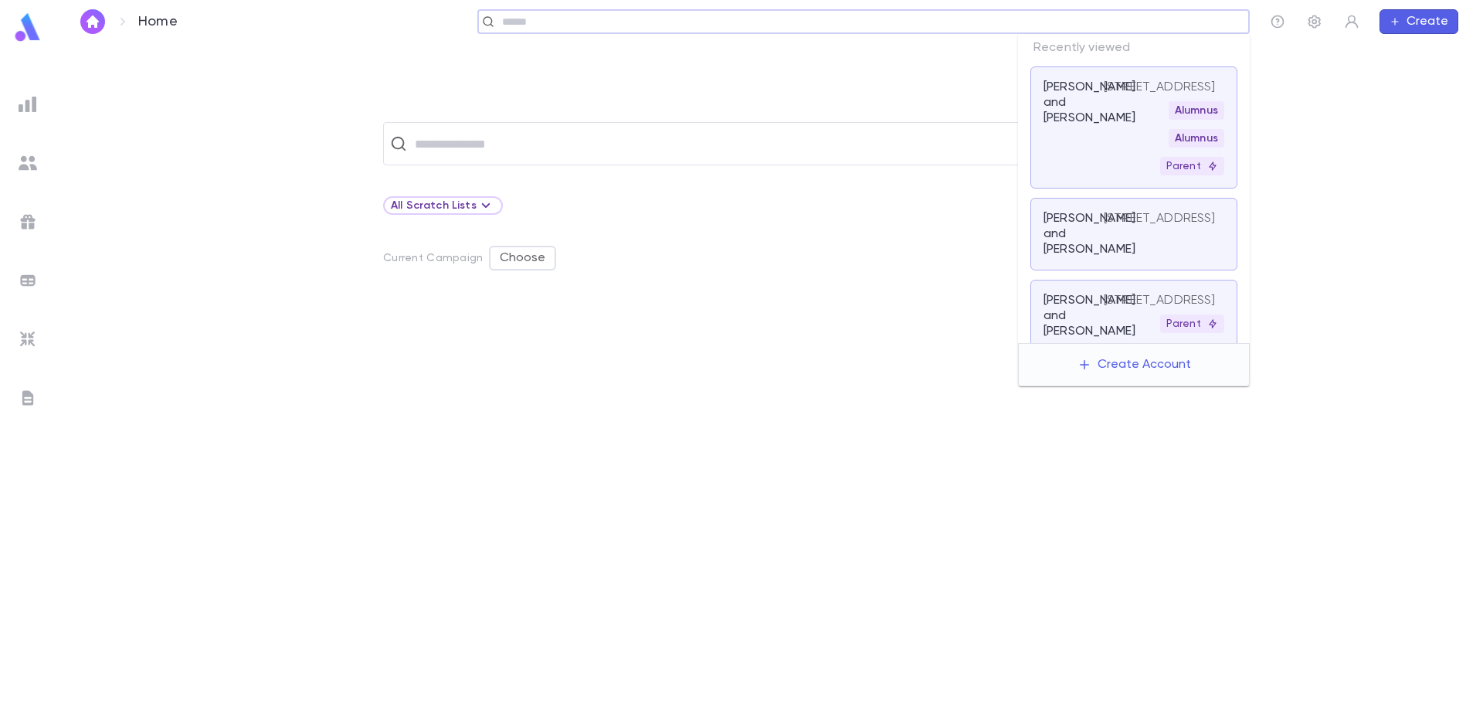
click at [1101, 22] on input "text" at bounding box center [869, 22] width 745 height 15
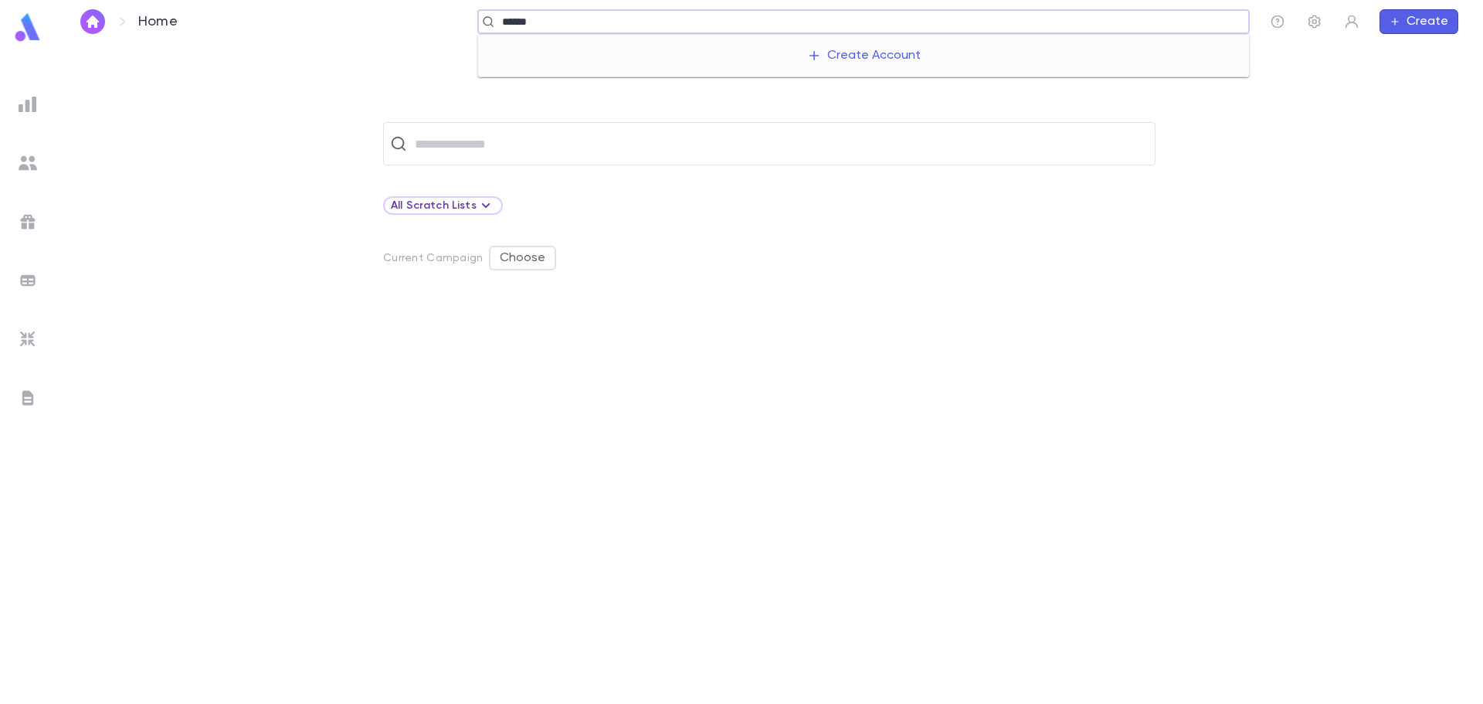
type input "*******"
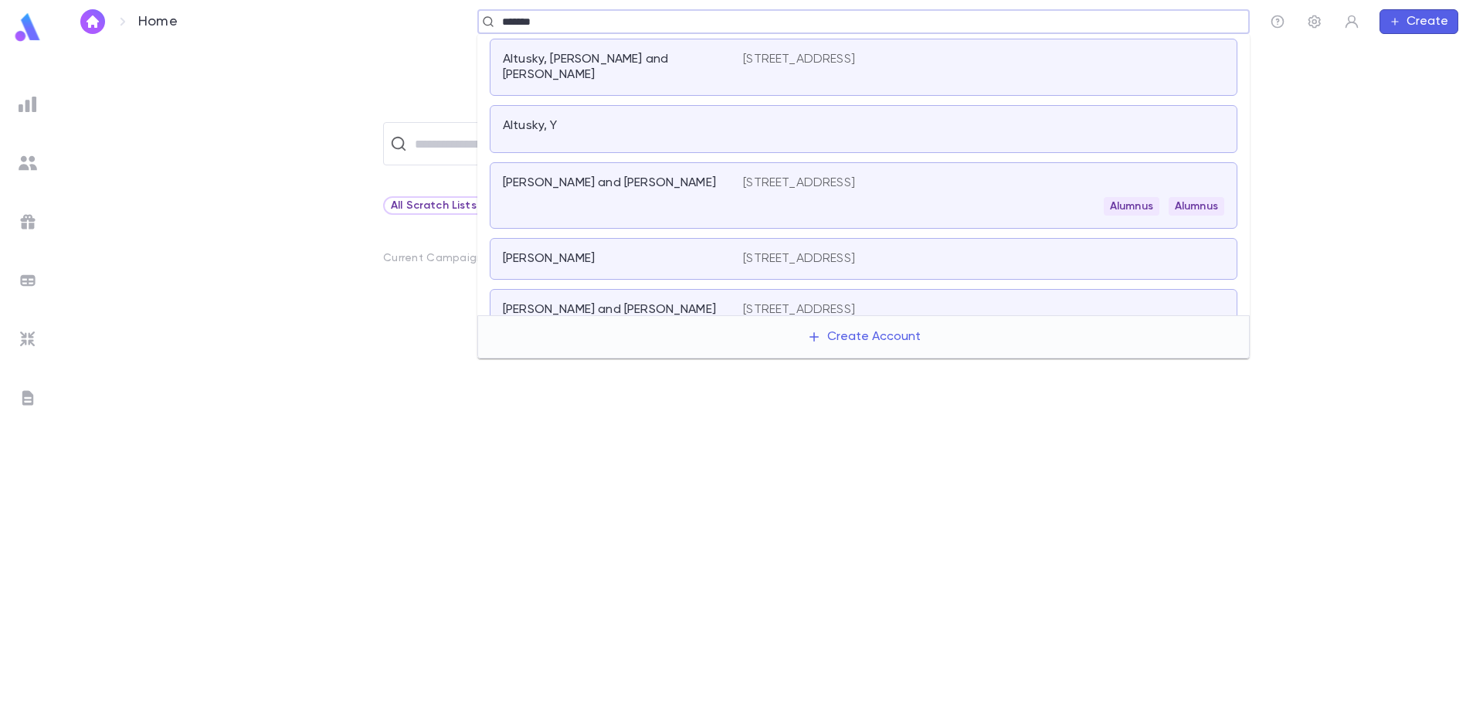
click at [664, 57] on p "Altusky, Yehuda Leib and Avigayil" at bounding box center [614, 67] width 222 height 31
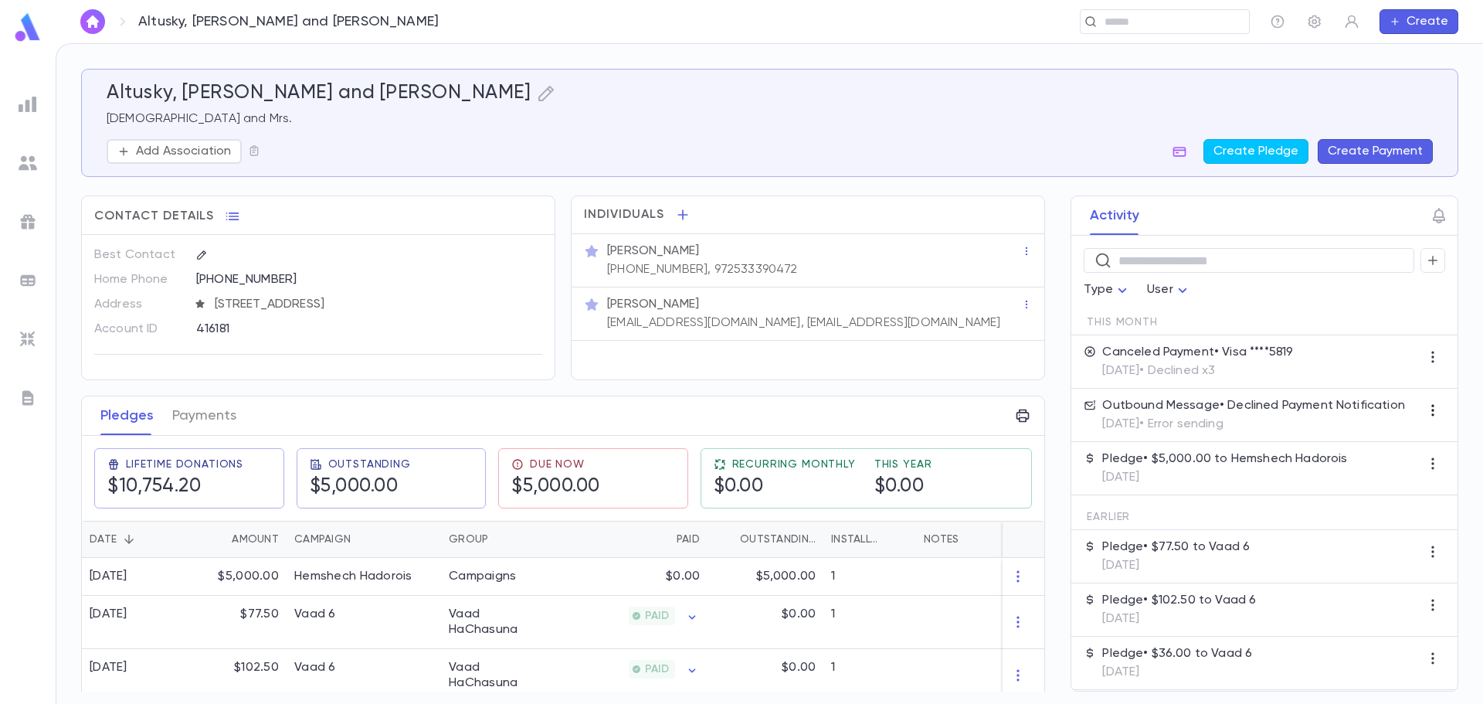
click at [1425, 413] on icon "button" at bounding box center [1432, 409] width 15 height 15
click at [1160, 398] on div at bounding box center [741, 352] width 1483 height 704
click at [1132, 409] on p "Outbound Message • Declined Payment Notification" at bounding box center [1253, 405] width 303 height 15
drag, startPoint x: 1288, startPoint y: 419, endPoint x: 1080, endPoint y: 406, distance: 208.2
click at [1080, 406] on div "Outbound Message • Declined Payment Notification 9/7/2025 • Error sending" at bounding box center [1264, 415] width 386 height 53
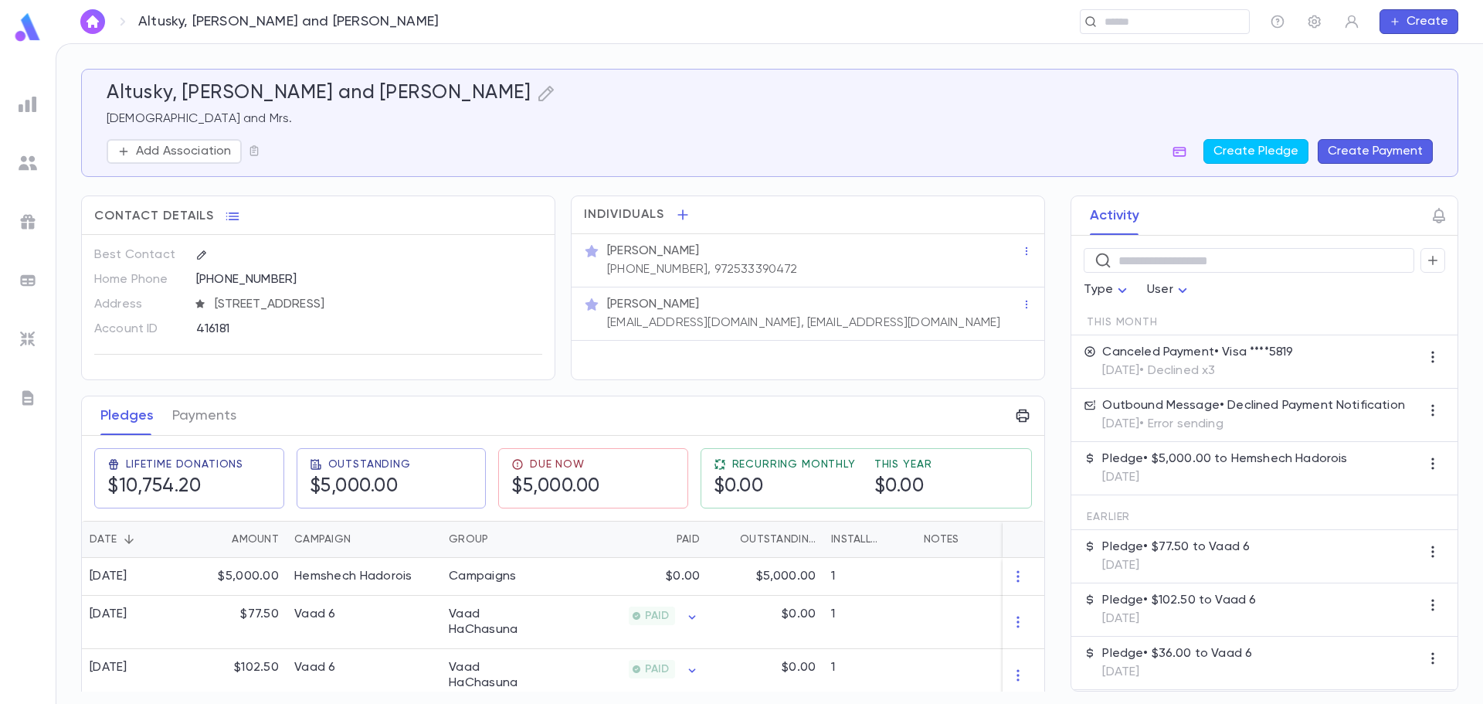
click at [1269, 430] on p "9/7/2025 • Error sending" at bounding box center [1253, 423] width 303 height 15
click at [1284, 494] on div "Pledge • $5,000.00 to Hemshech Hadorois 9/4/2025" at bounding box center [1264, 468] width 386 height 53
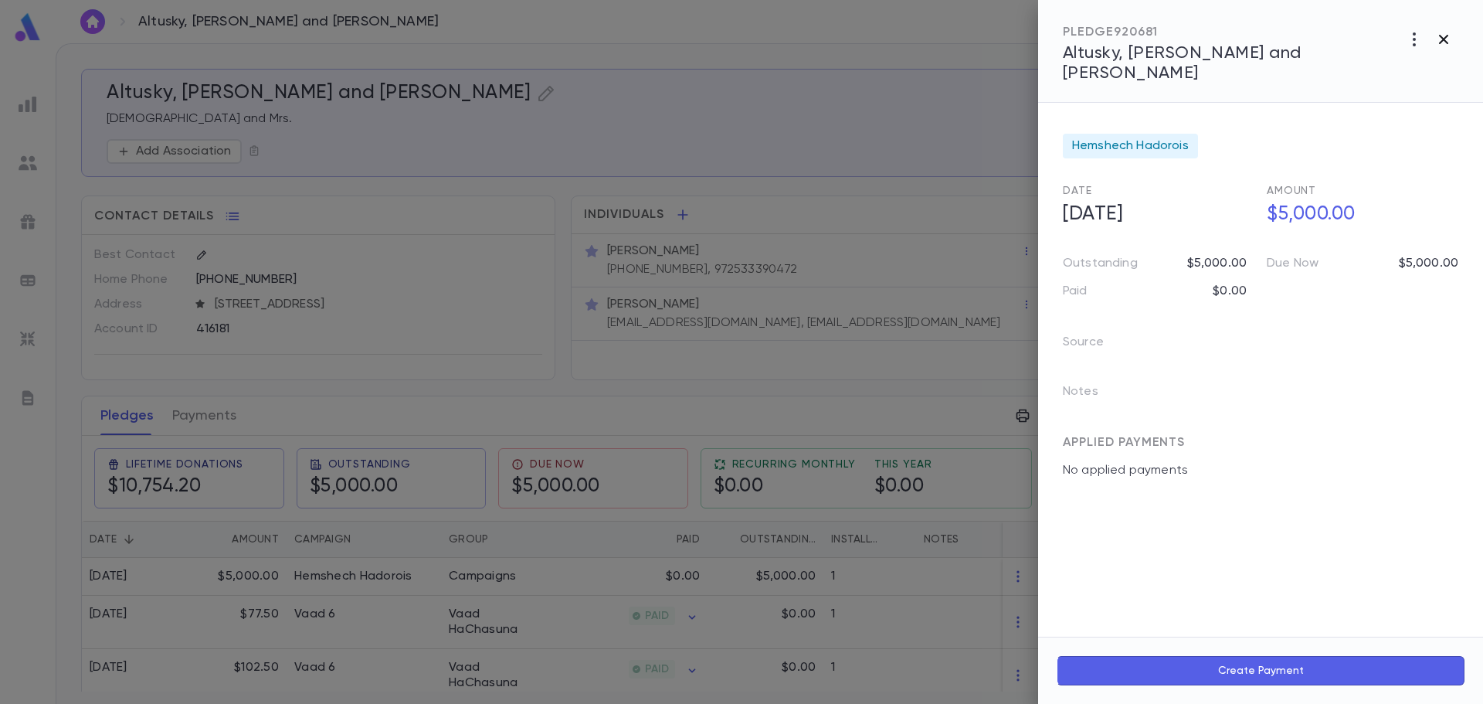
click at [1444, 42] on icon "button" at bounding box center [1444, 39] width 19 height 19
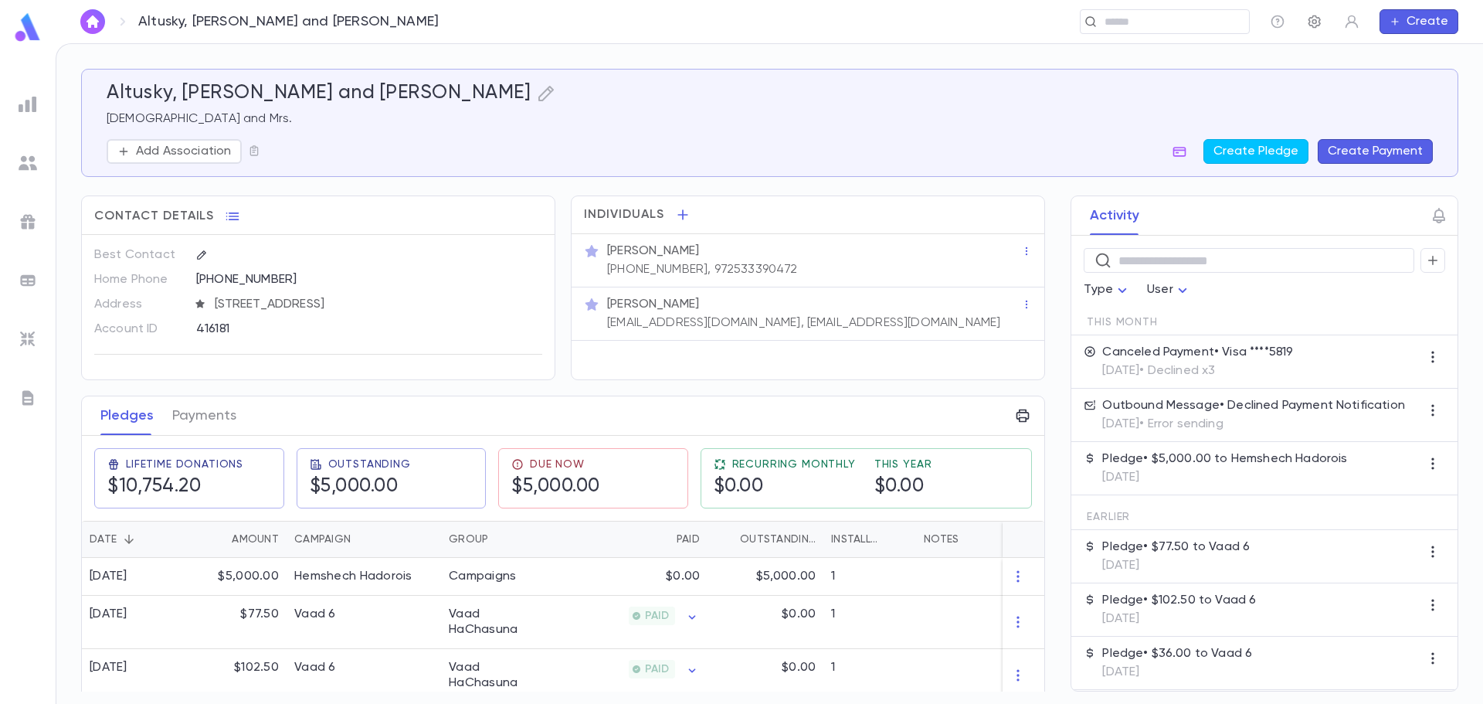
click at [1313, 15] on icon "button" at bounding box center [1315, 21] width 12 height 13
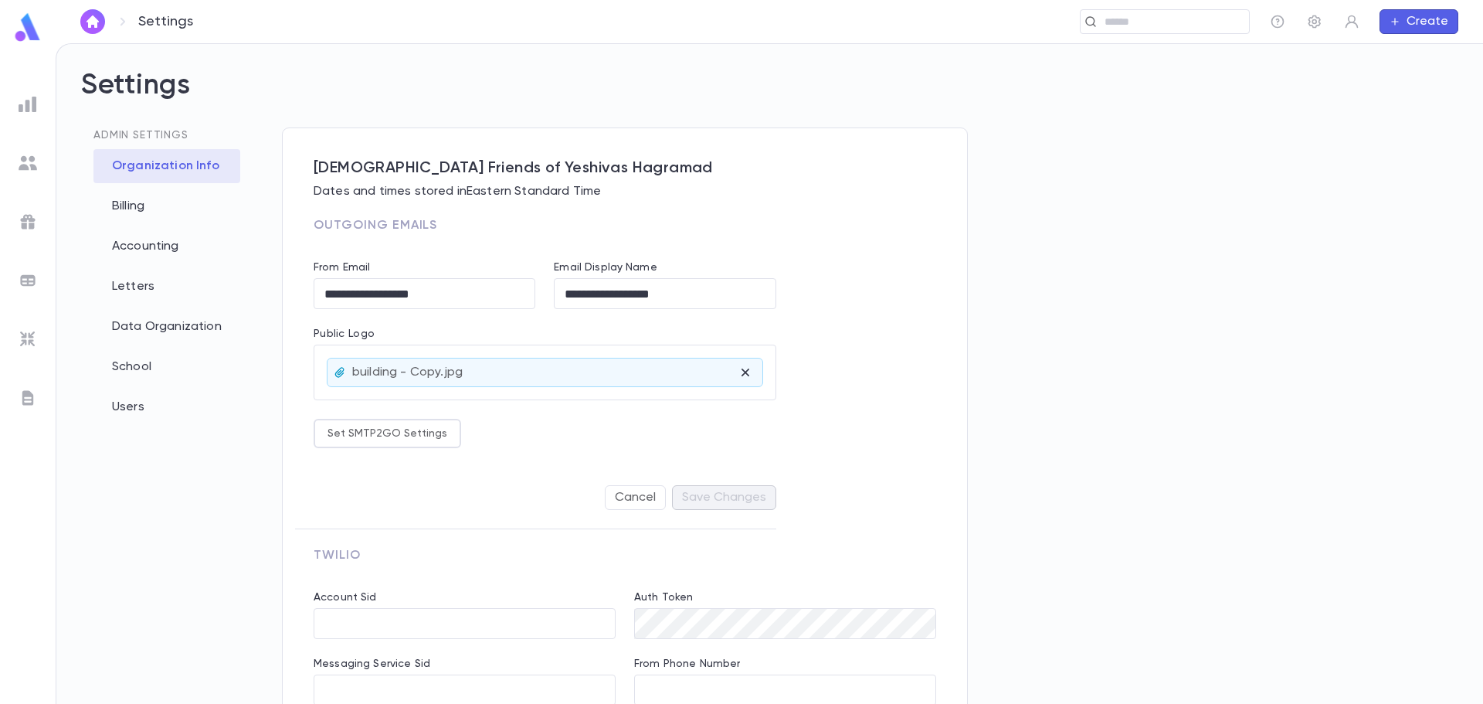
type input "**********"
drag, startPoint x: 452, startPoint y: 294, endPoint x: 271, endPoint y: 295, distance: 180.8
click at [271, 295] on div "**********" at bounding box center [769, 444] width 1377 height 635
drag, startPoint x: 358, startPoint y: 287, endPoint x: 350, endPoint y: 293, distance: 10.1
click at [358, 288] on input "**********" at bounding box center [425, 294] width 222 height 30
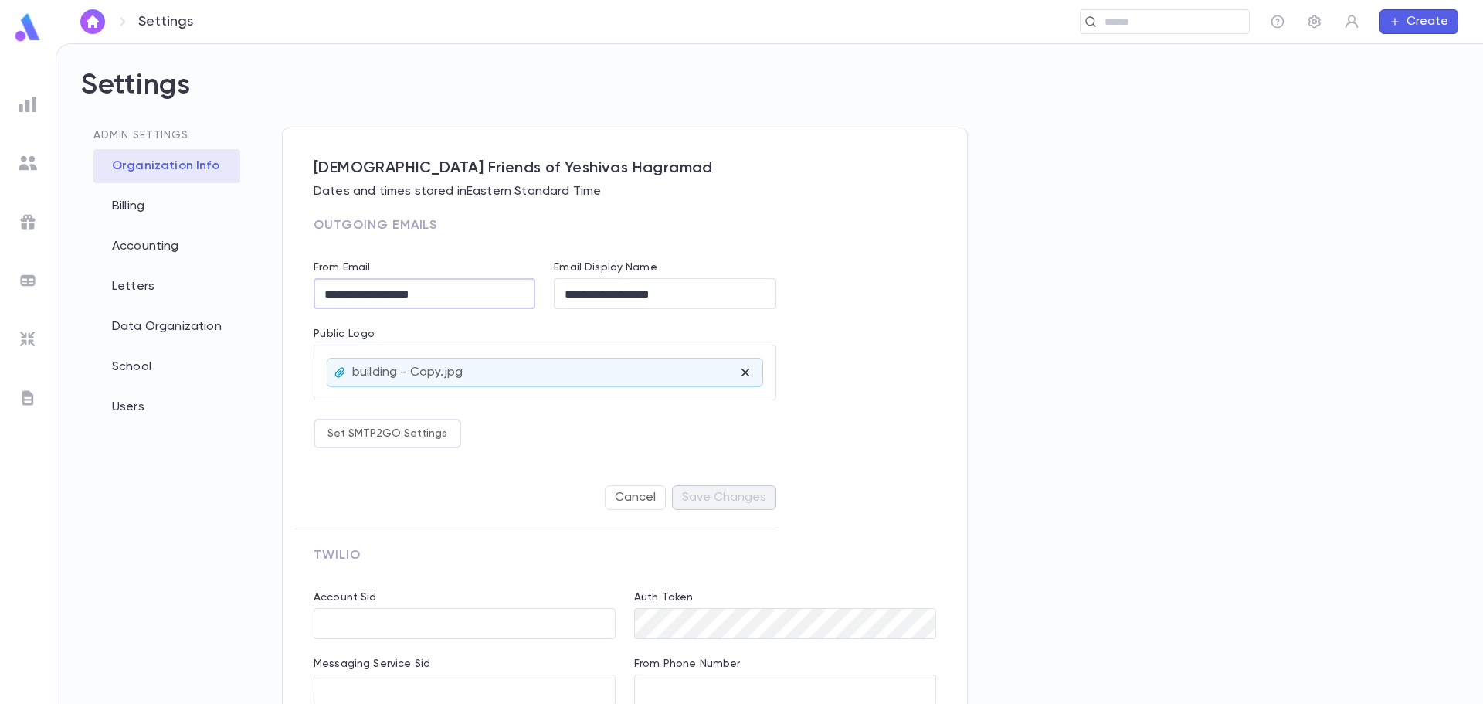
click at [354, 297] on input "**********" at bounding box center [425, 294] width 222 height 30
drag, startPoint x: 358, startPoint y: 297, endPoint x: 293, endPoint y: 293, distance: 65.0
click at [293, 293] on div "**********" at bounding box center [625, 591] width 686 height 929
type input "**********"
click at [725, 302] on input "**********" at bounding box center [665, 294] width 222 height 30
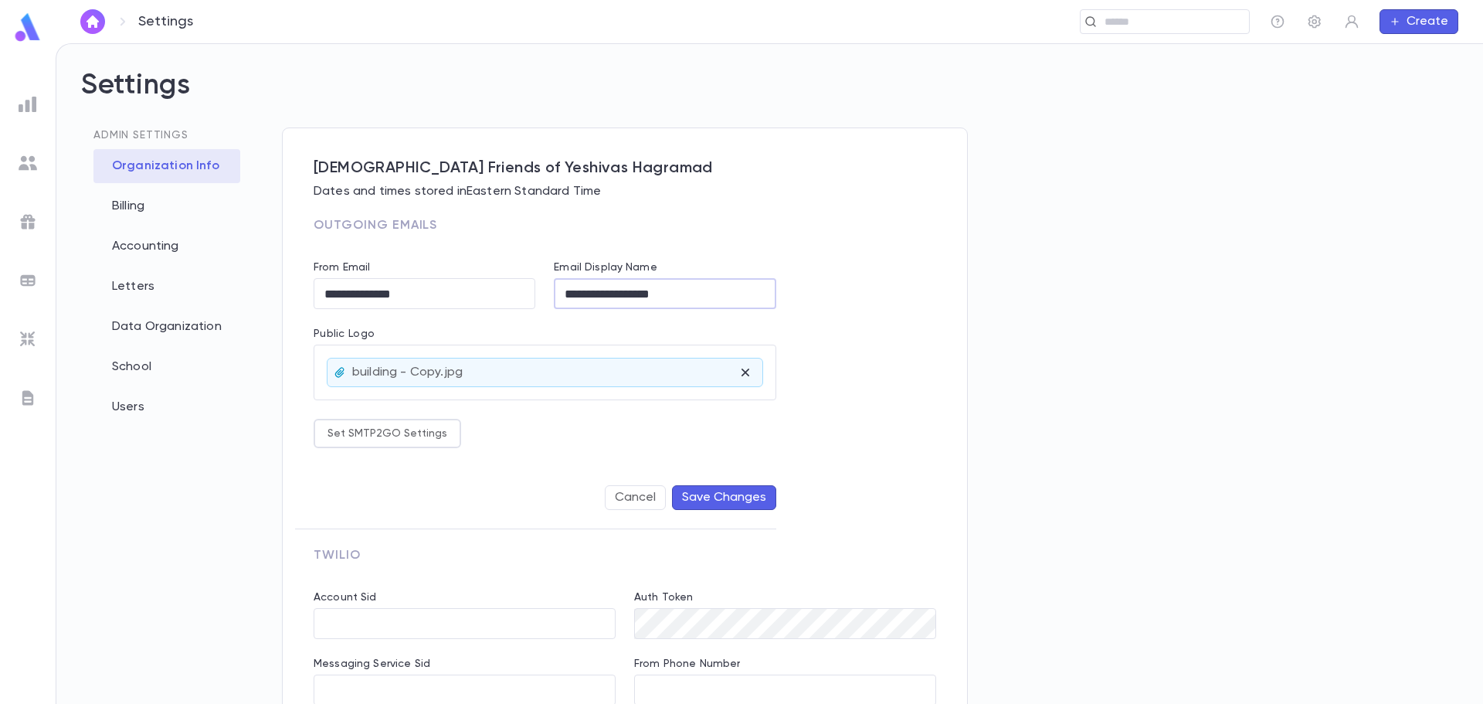
click at [513, 375] on div "building - Copy.jpg" at bounding box center [545, 372] width 435 height 28
click at [33, 29] on img at bounding box center [27, 27] width 31 height 30
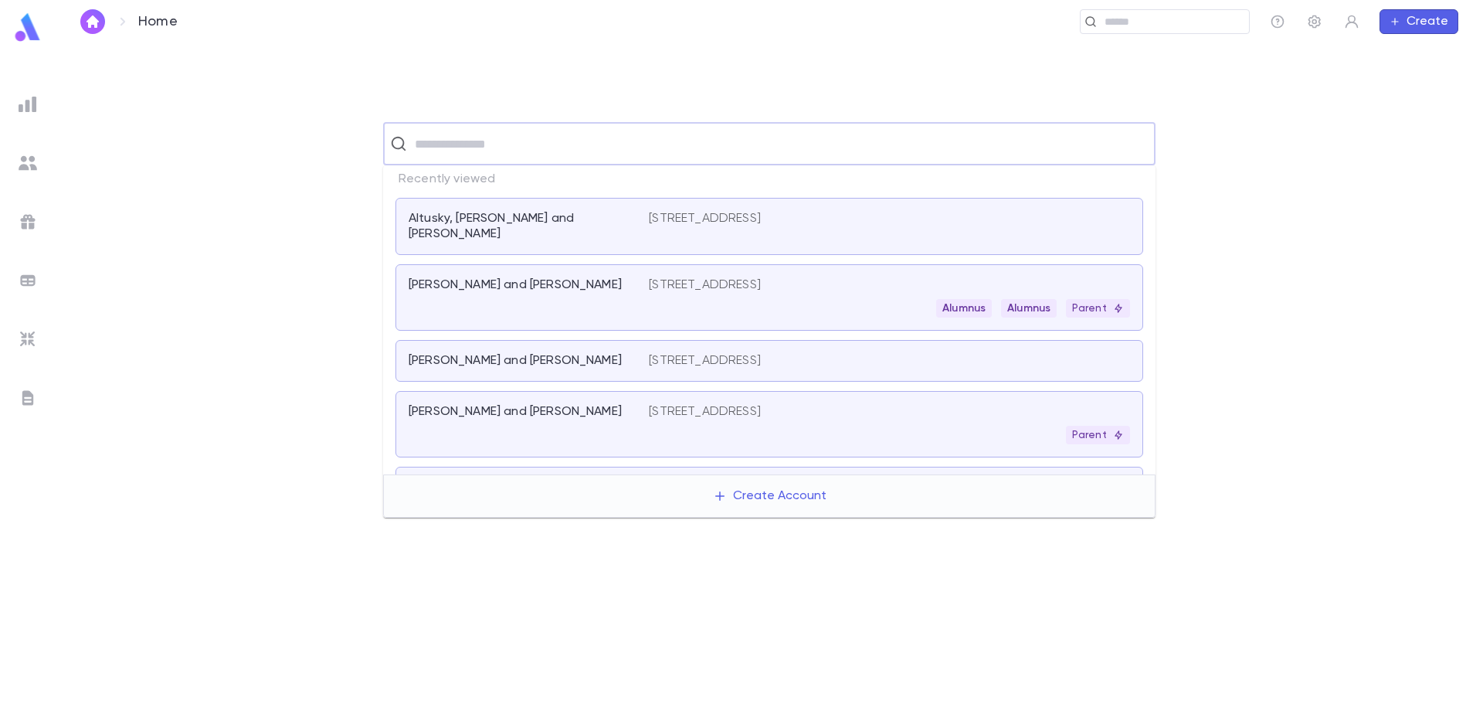
click at [433, 147] on input "text" at bounding box center [779, 143] width 739 height 29
click at [450, 212] on p "Altusky, Yehuda Leib and Avigayil" at bounding box center [520, 226] width 222 height 31
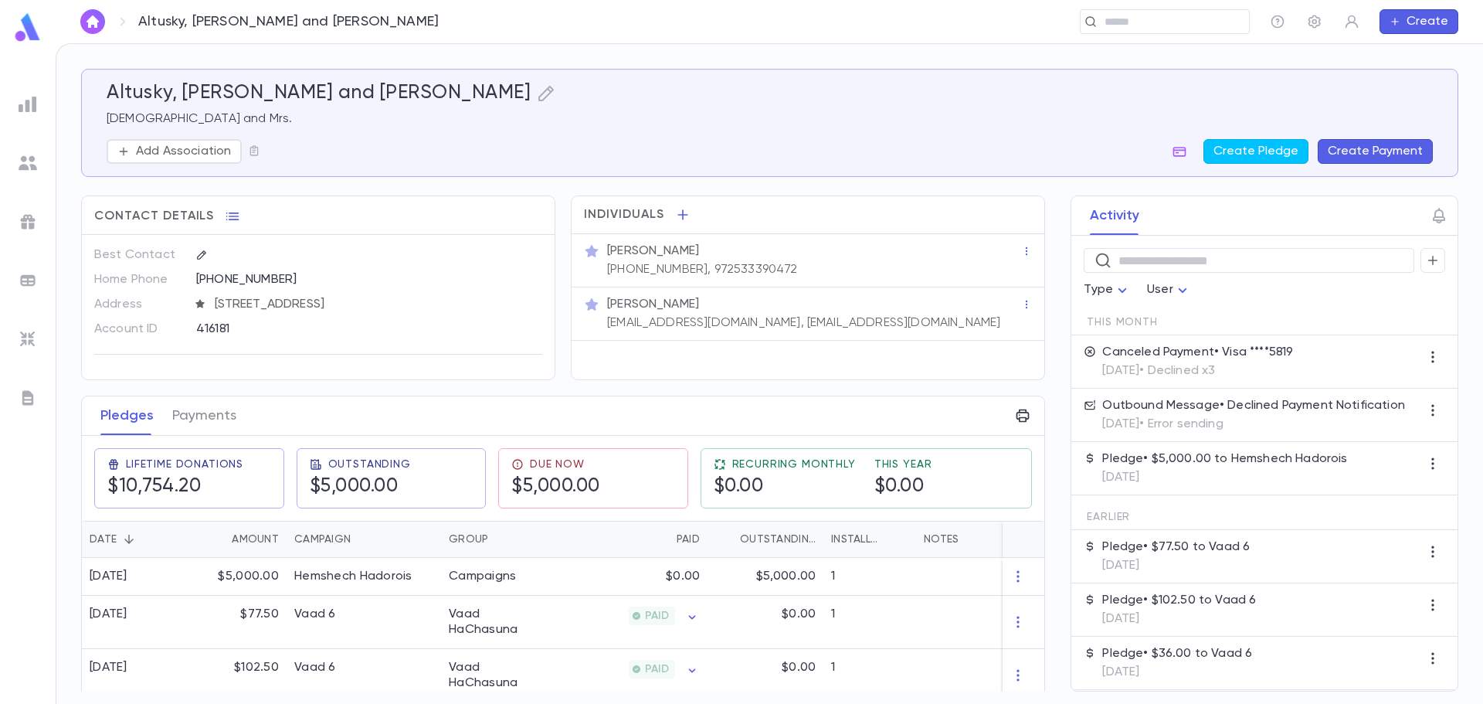
scroll to position [77, 0]
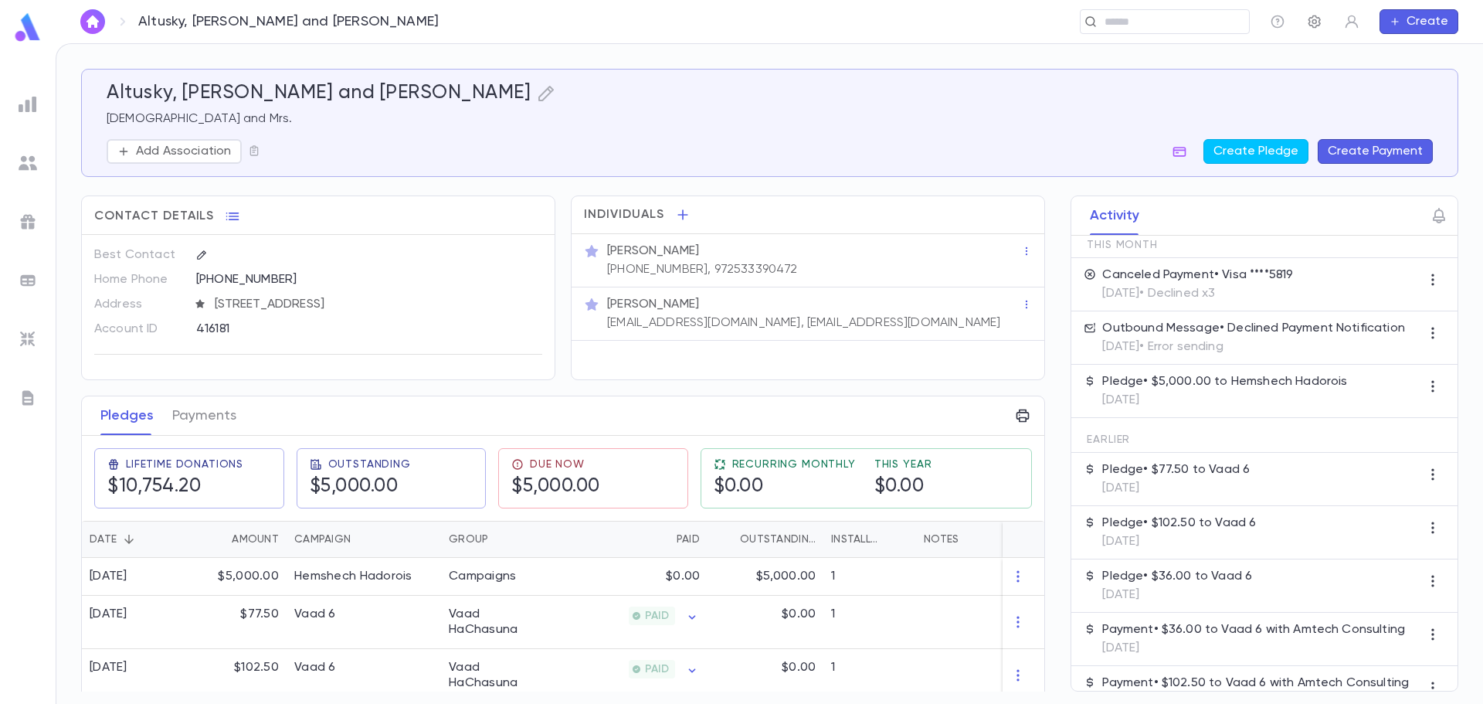
click at [1316, 27] on icon "button" at bounding box center [1315, 21] width 12 height 13
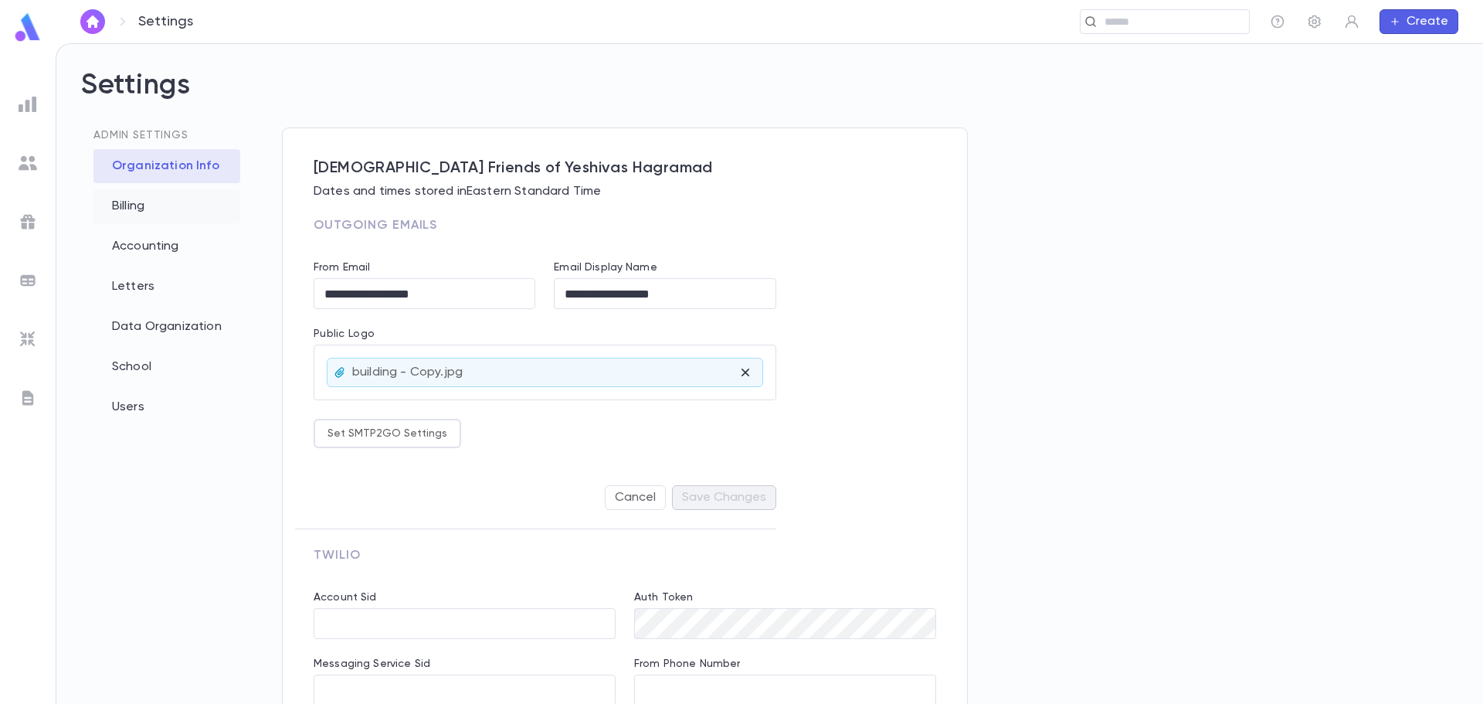
click at [144, 218] on div "Billing" at bounding box center [166, 206] width 147 height 34
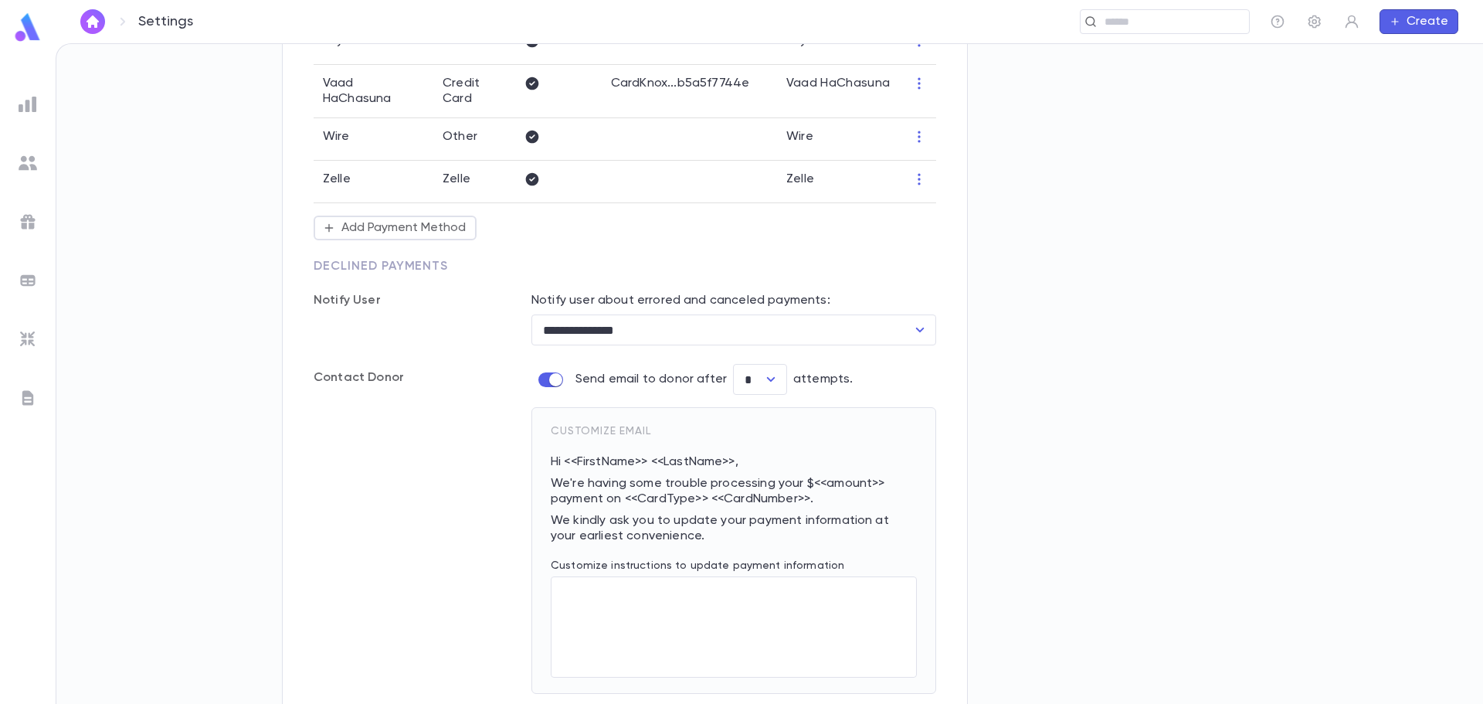
scroll to position [850, 0]
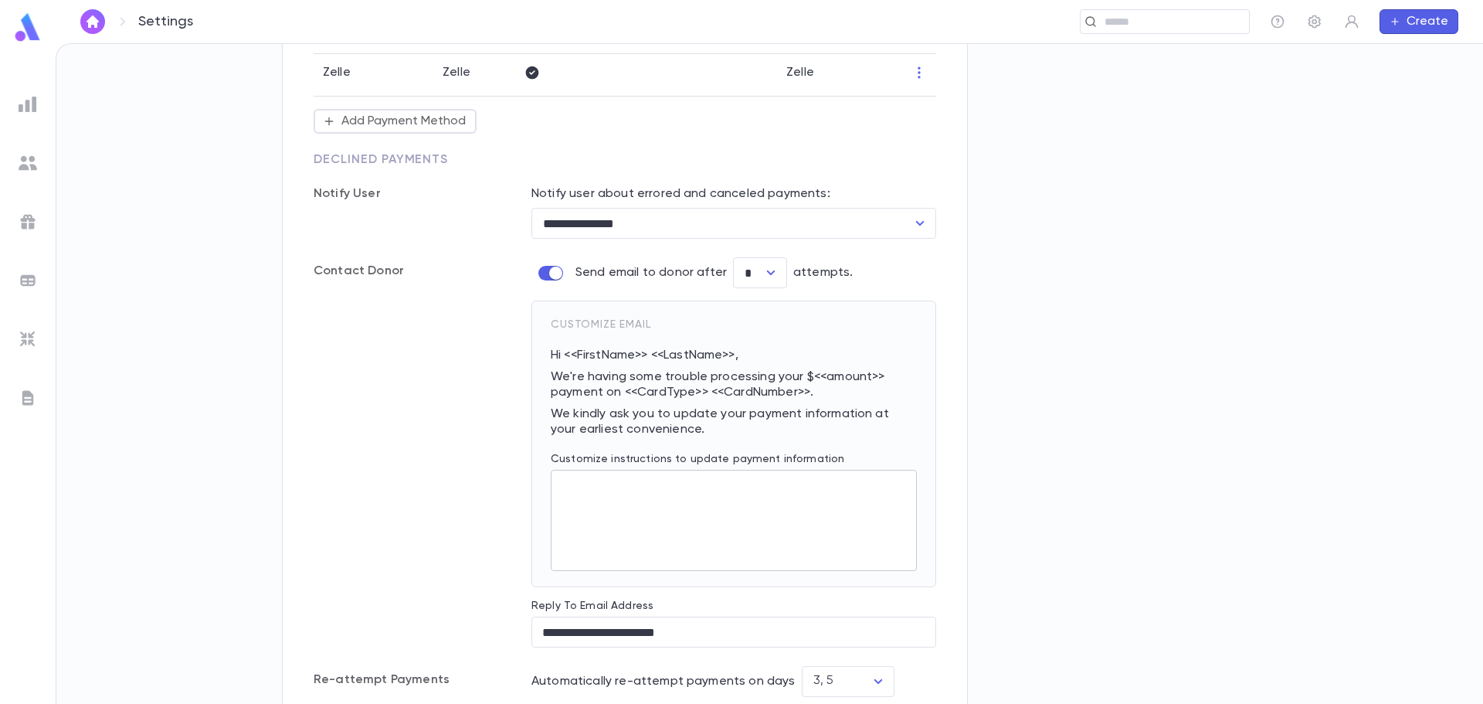
click at [592, 474] on textarea "Customize instructions to update payment information" at bounding box center [734, 520] width 345 height 101
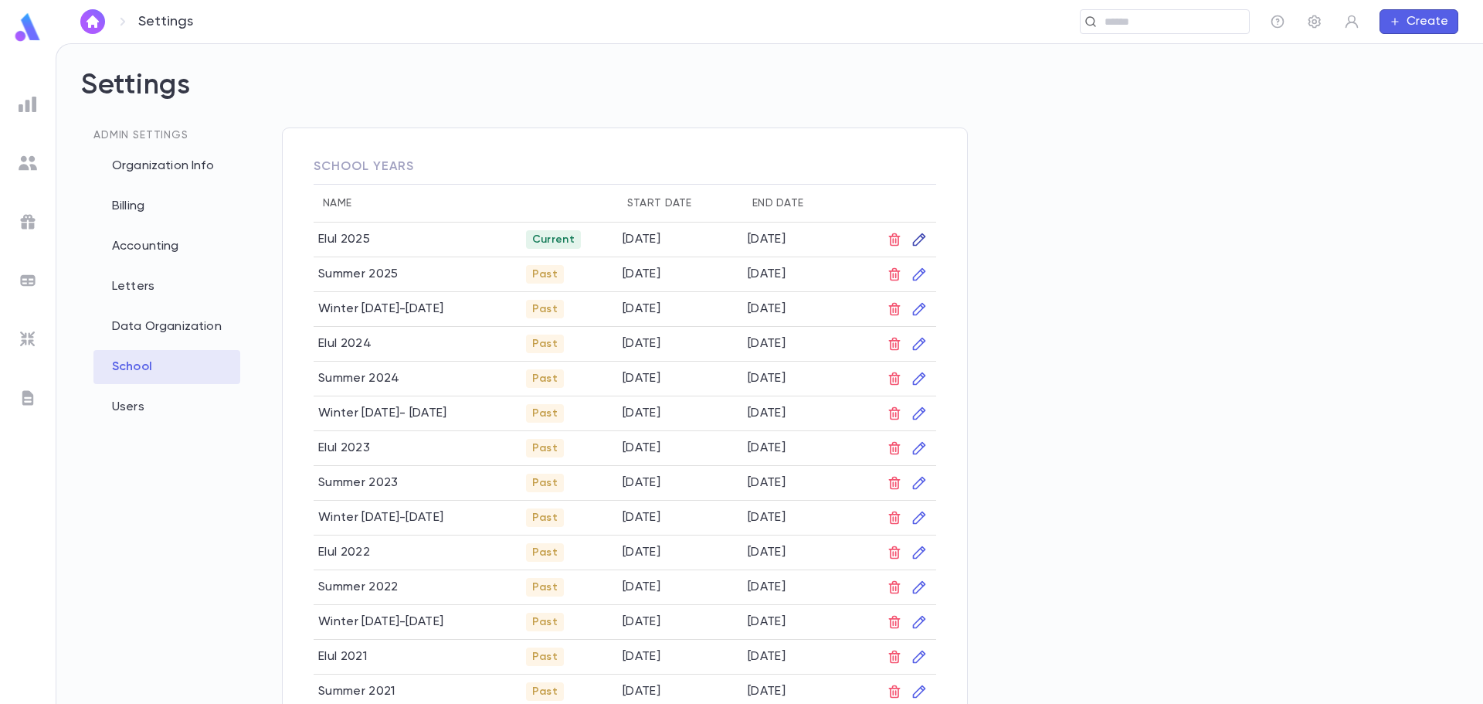
click at [907, 243] on button "button" at bounding box center [919, 239] width 25 height 25
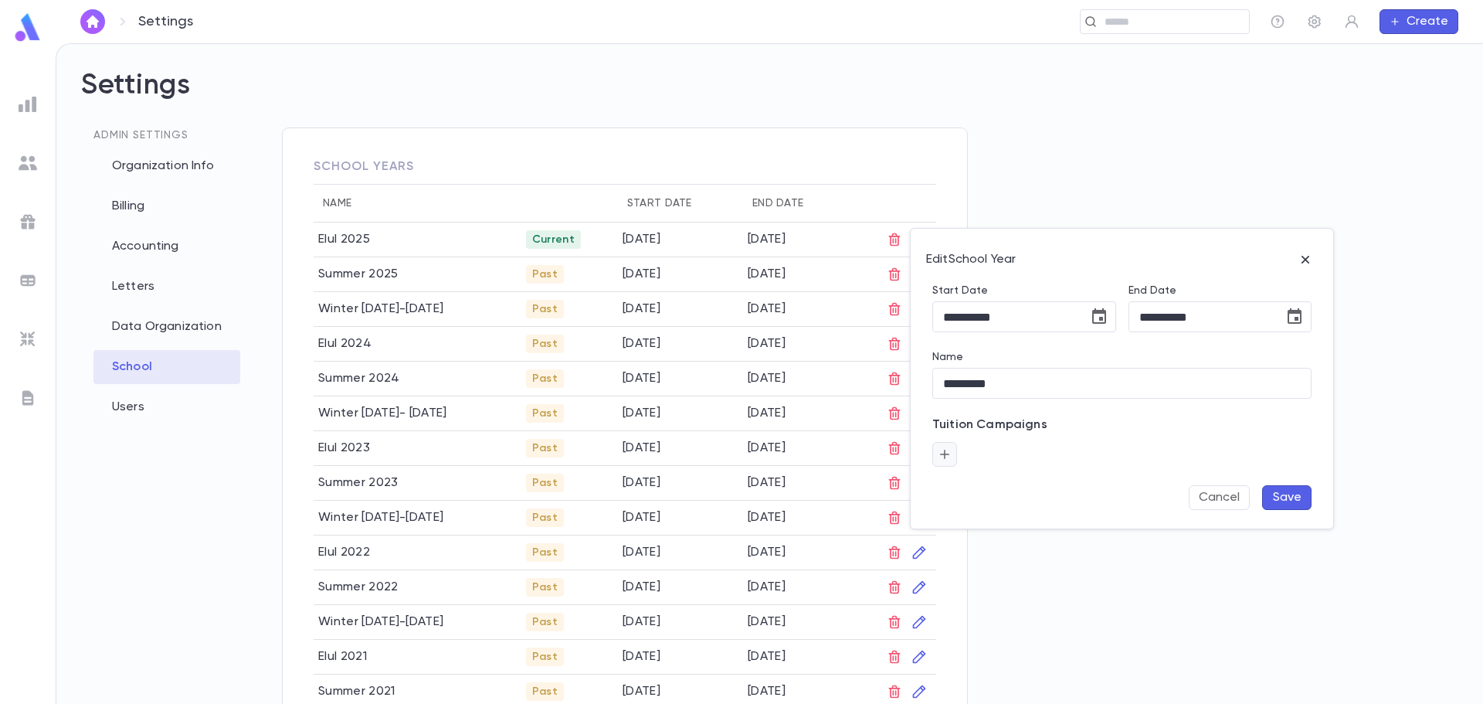
click at [952, 453] on button "button" at bounding box center [944, 454] width 25 height 25
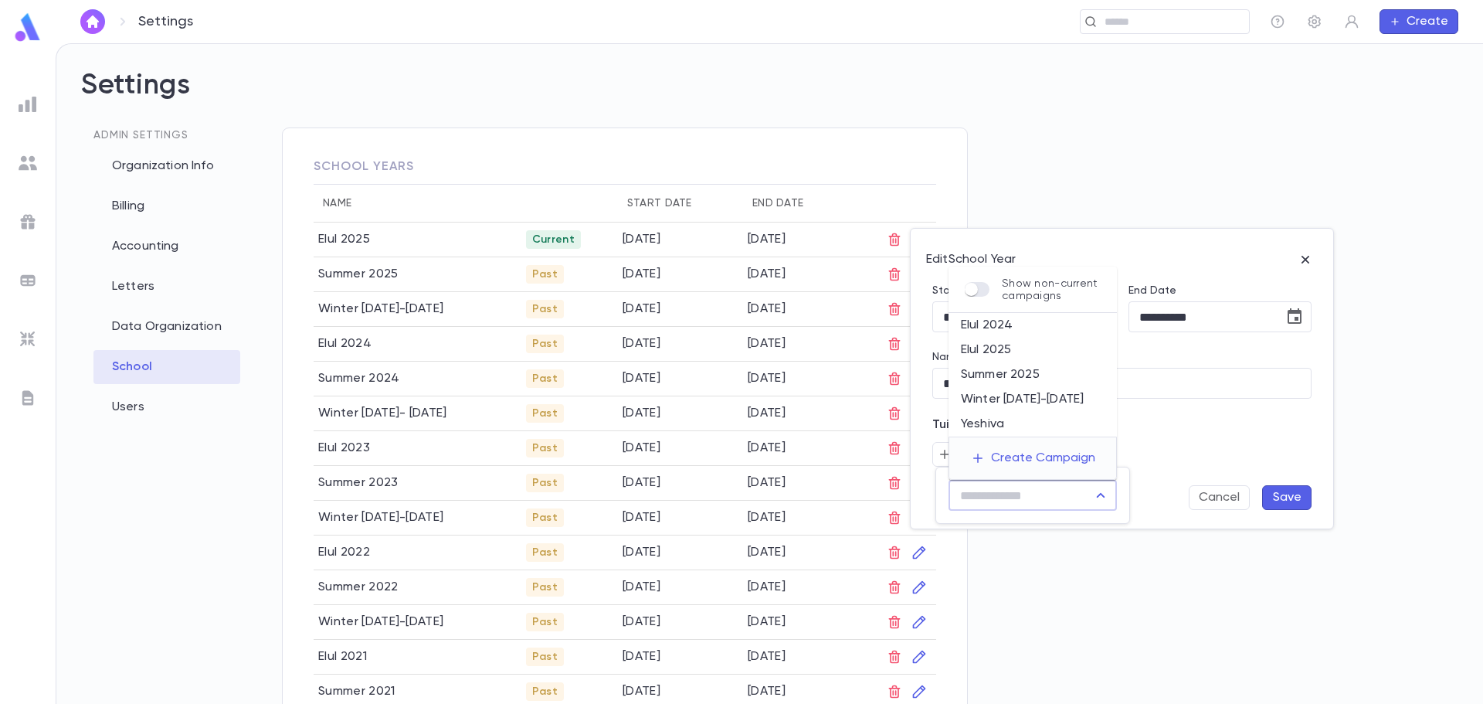
click at [1009, 499] on input "text" at bounding box center [1021, 494] width 131 height 29
click at [1024, 350] on li "Elul 2025" at bounding box center [1033, 350] width 168 height 25
type input "*********"
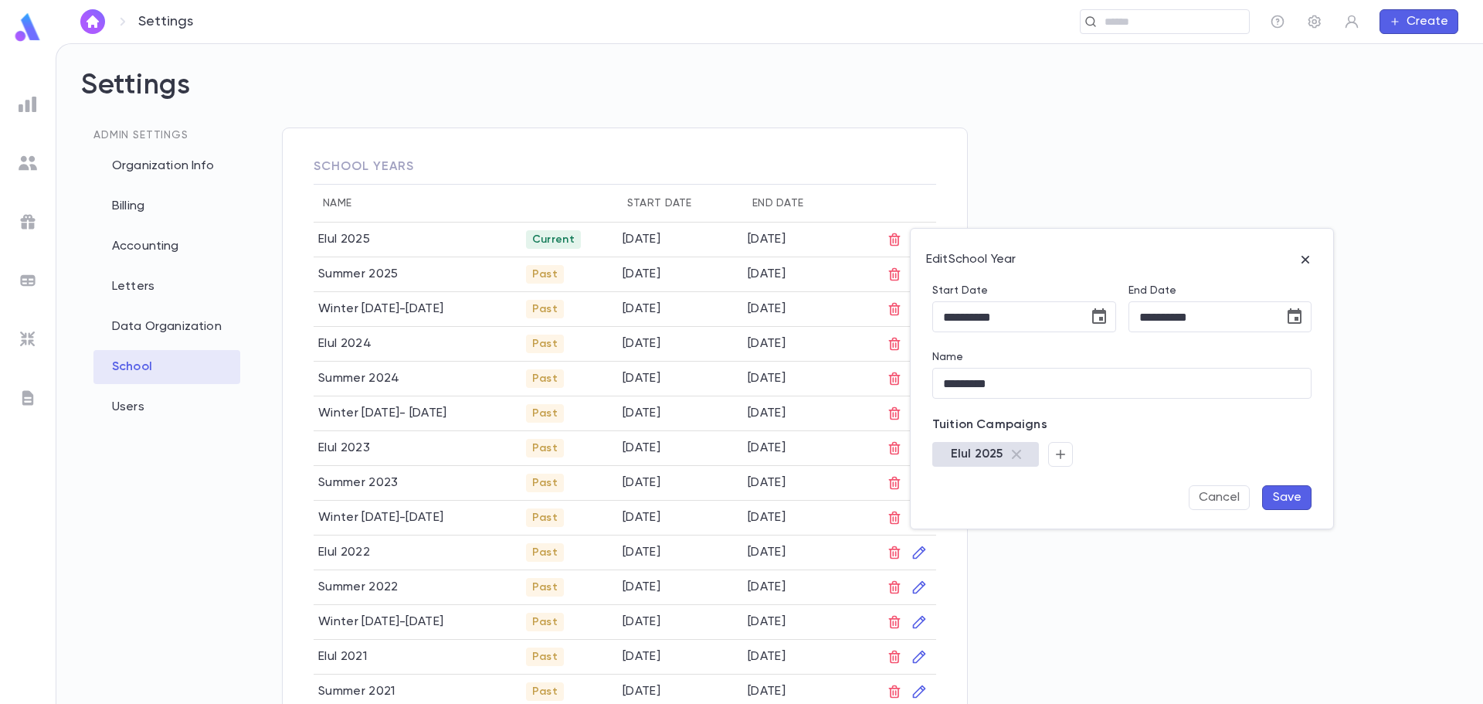
click at [1288, 502] on button "Save" at bounding box center [1286, 497] width 49 height 25
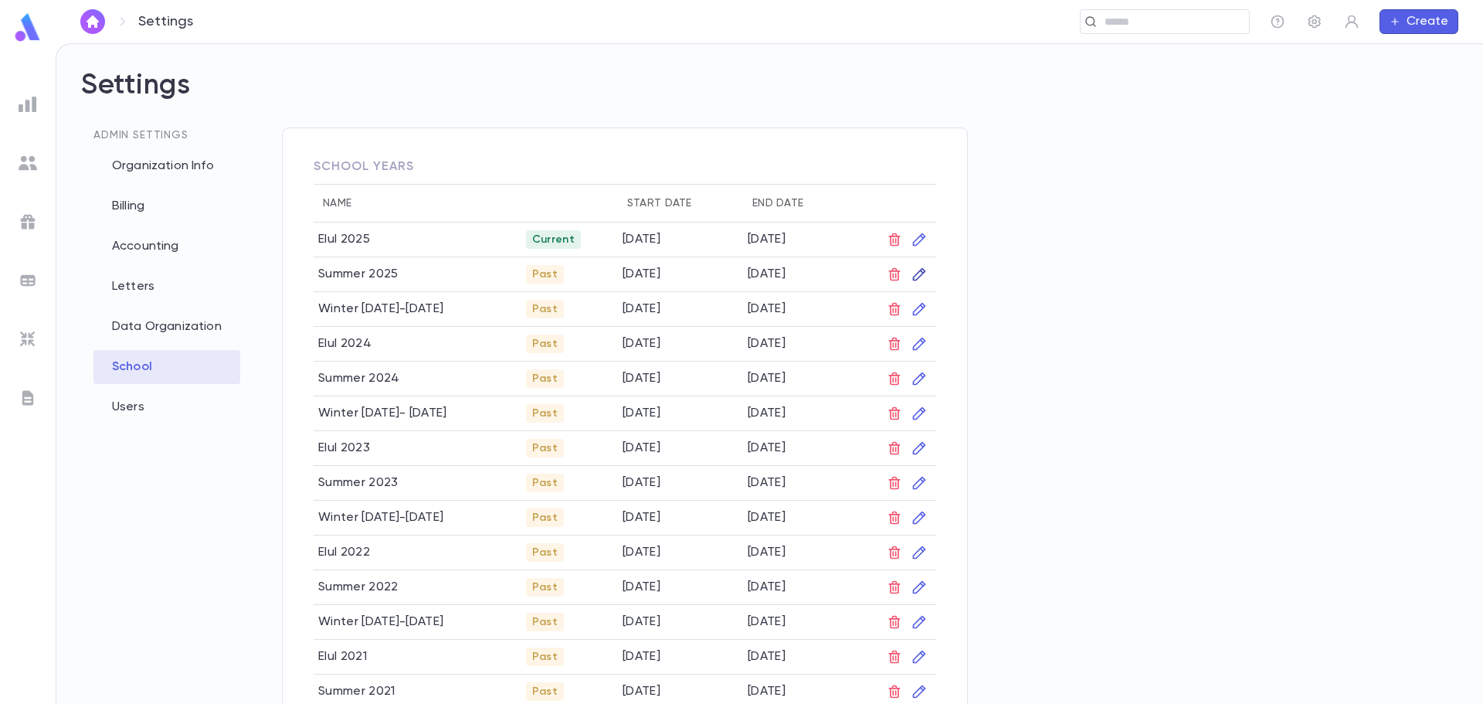
click at [918, 279] on icon "button" at bounding box center [919, 274] width 13 height 13
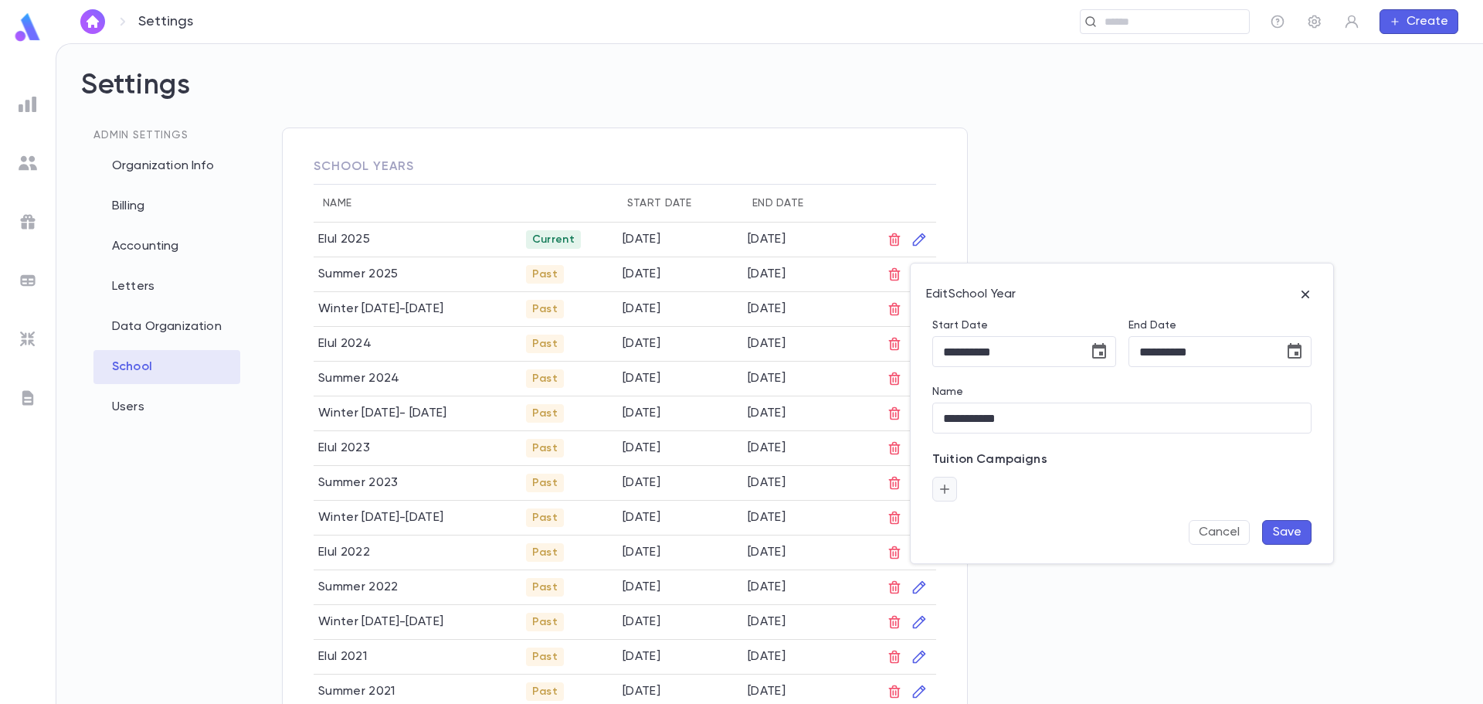
click at [935, 492] on button "button" at bounding box center [944, 489] width 25 height 25
click at [969, 530] on input "text" at bounding box center [1021, 529] width 131 height 29
click at [1016, 604] on li "Summer 2025" at bounding box center [1033, 604] width 168 height 25
type input "**********"
click at [1297, 526] on button "Save" at bounding box center [1286, 532] width 49 height 25
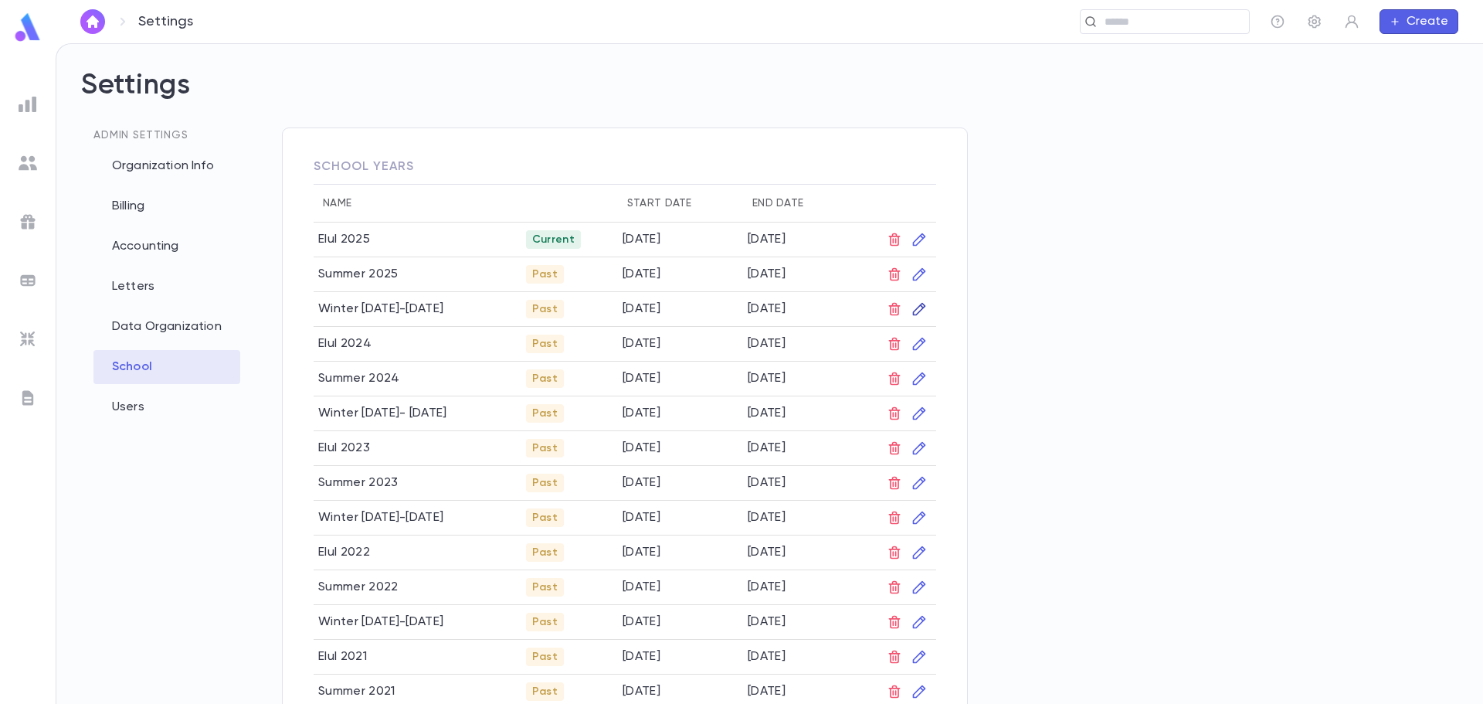
click at [921, 313] on icon "button" at bounding box center [919, 308] width 15 height 15
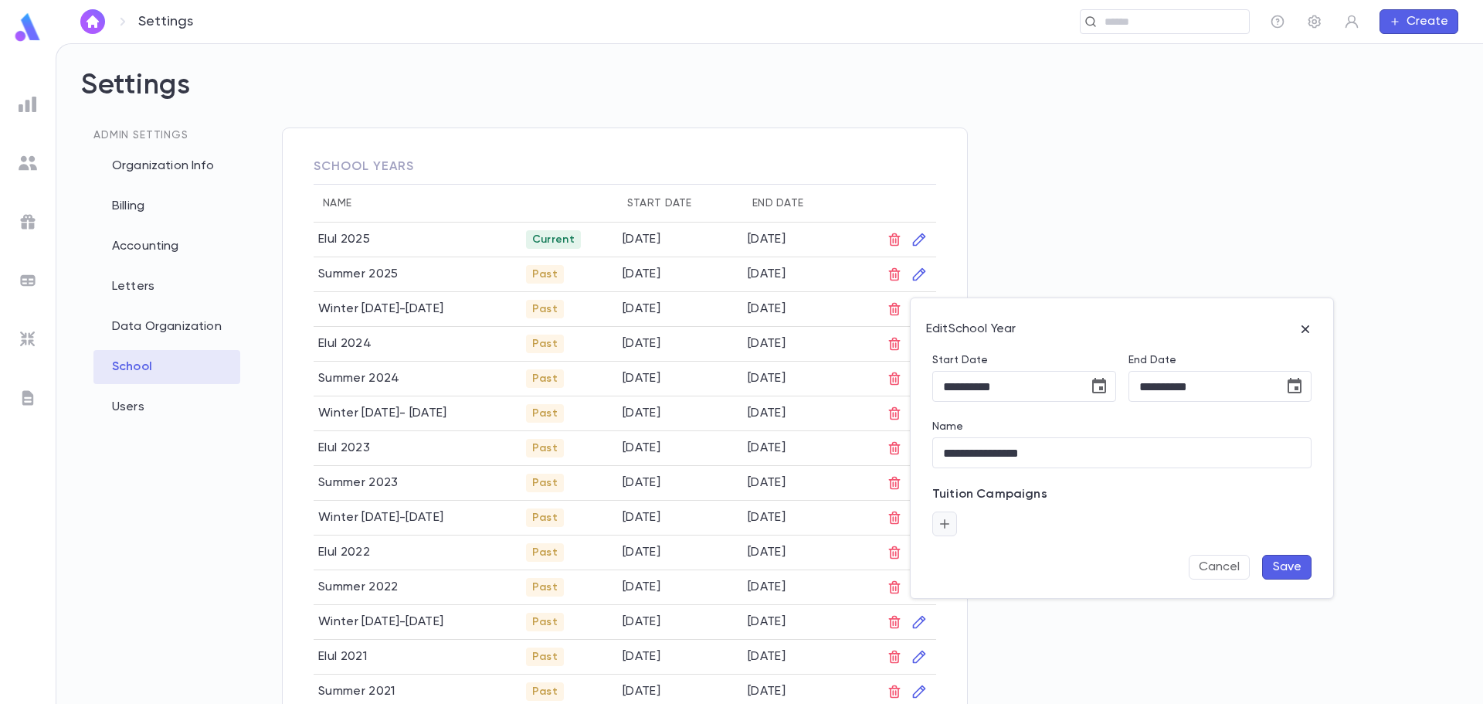
click at [952, 520] on button "button" at bounding box center [944, 523] width 25 height 25
click at [973, 567] on input "text" at bounding box center [1021, 564] width 131 height 29
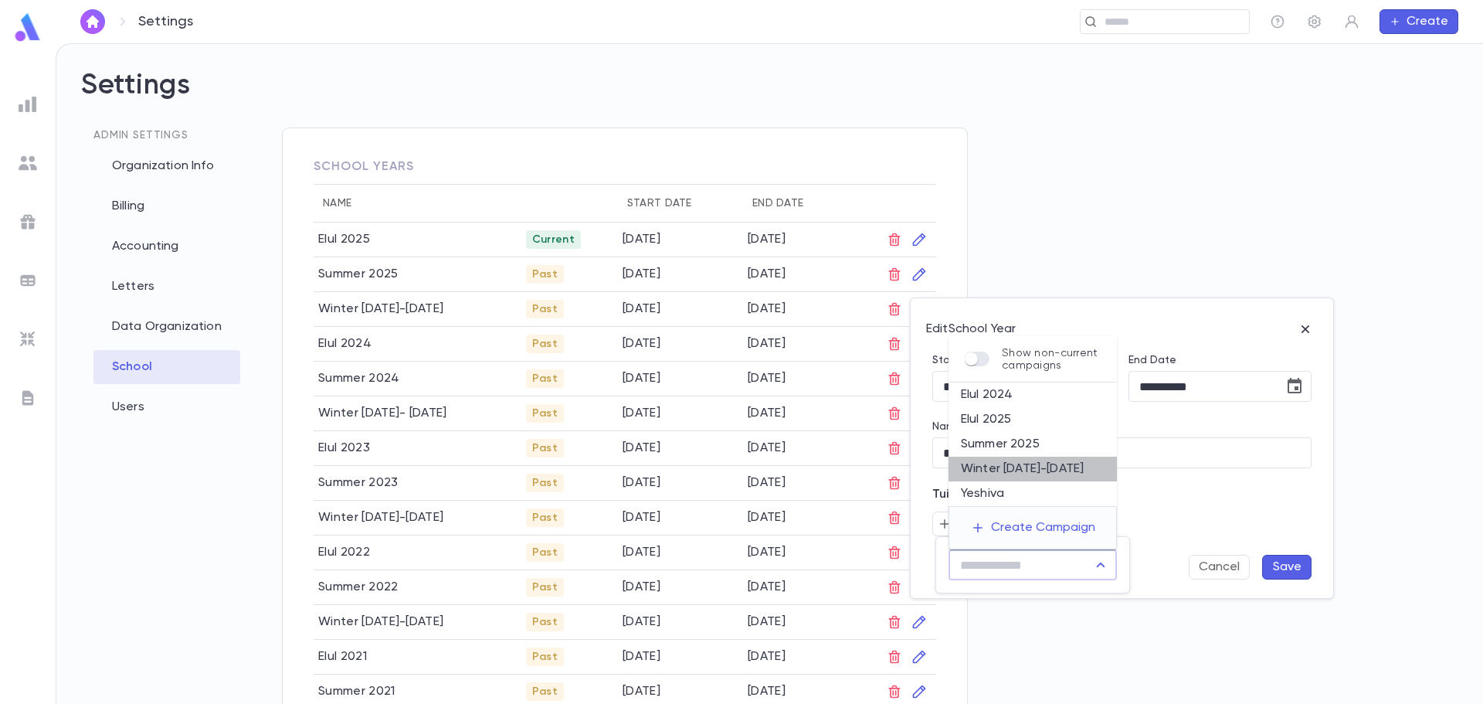
click at [1017, 472] on li "Winter 2024-2025" at bounding box center [1033, 469] width 168 height 25
type input "**********"
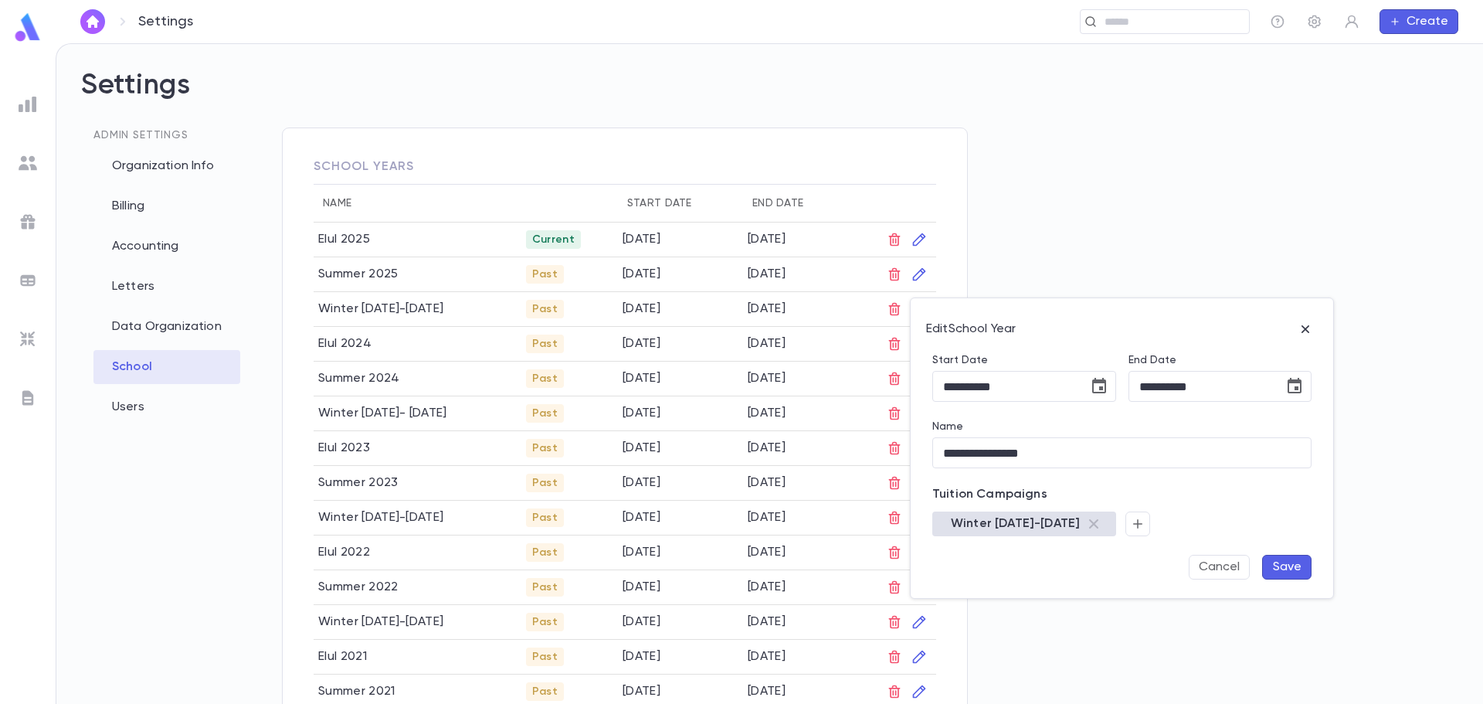
click at [1287, 569] on button "Save" at bounding box center [1286, 567] width 49 height 25
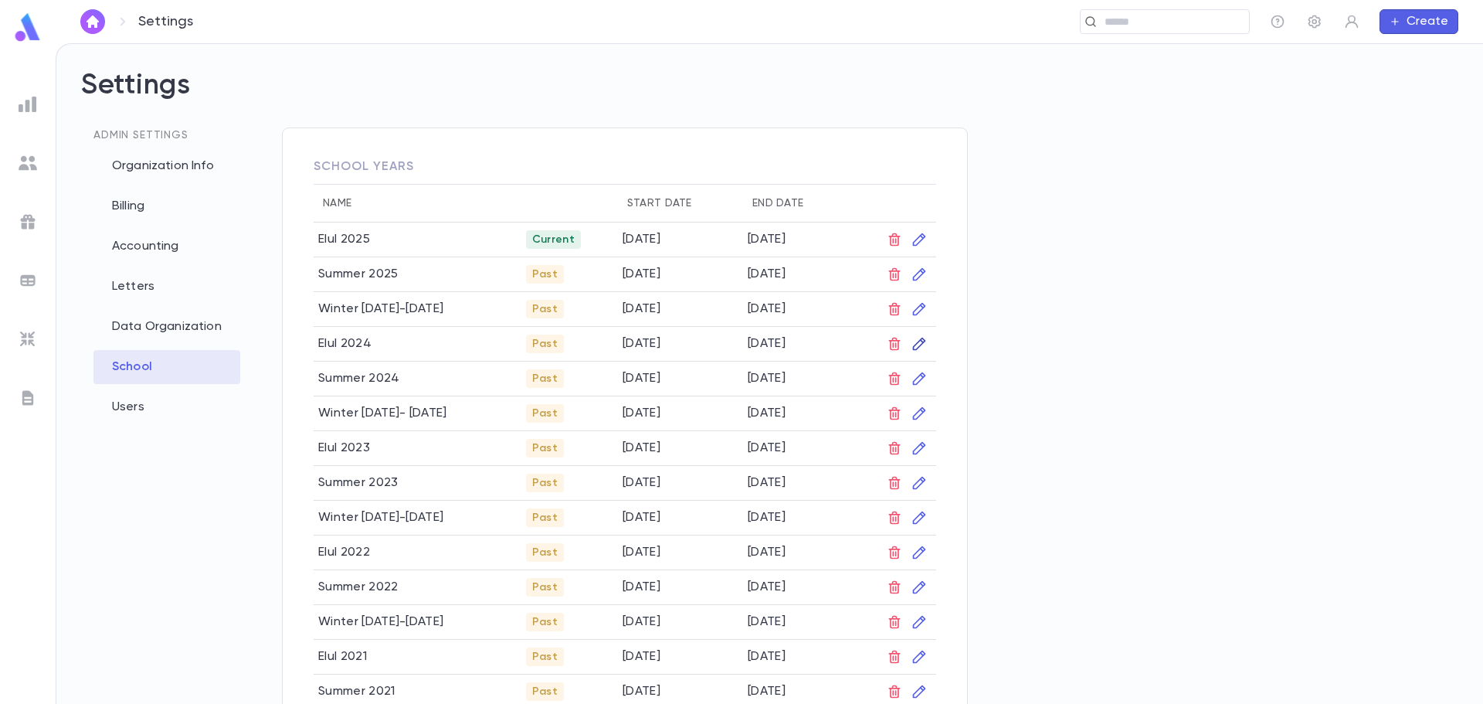
click at [917, 348] on icon "button" at bounding box center [919, 343] width 15 height 15
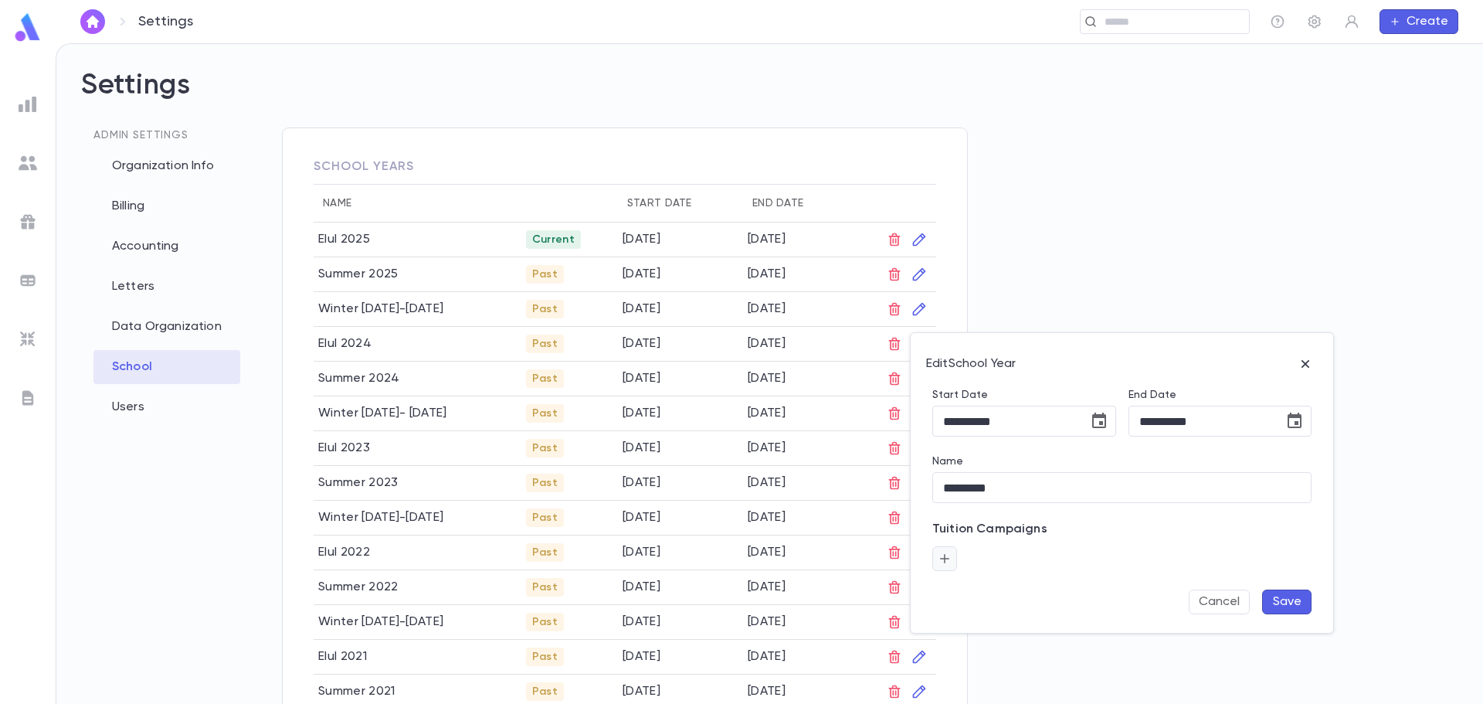
click at [949, 562] on button "button" at bounding box center [944, 558] width 25 height 25
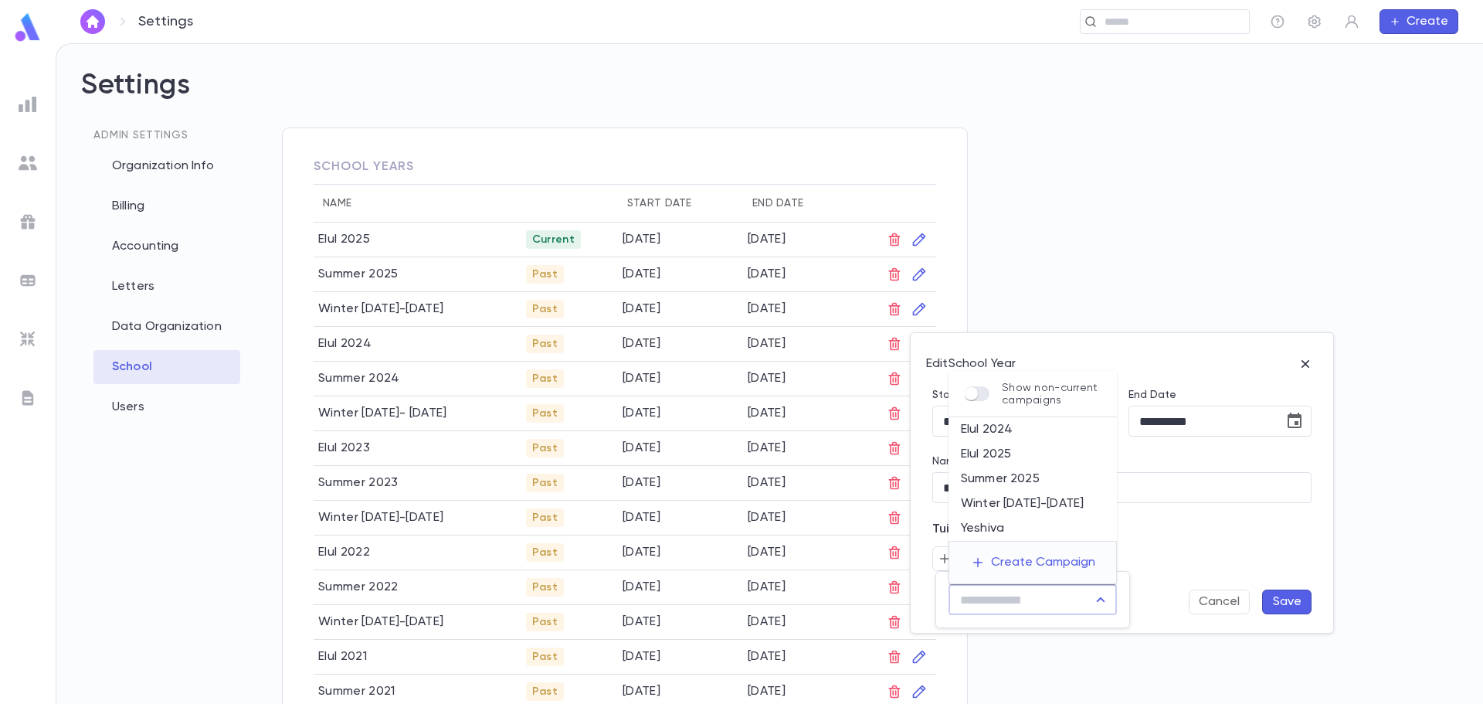
click at [986, 601] on input "text" at bounding box center [1021, 599] width 131 height 29
click at [1003, 432] on li "Elul 2024" at bounding box center [1033, 429] width 168 height 25
type input "*********"
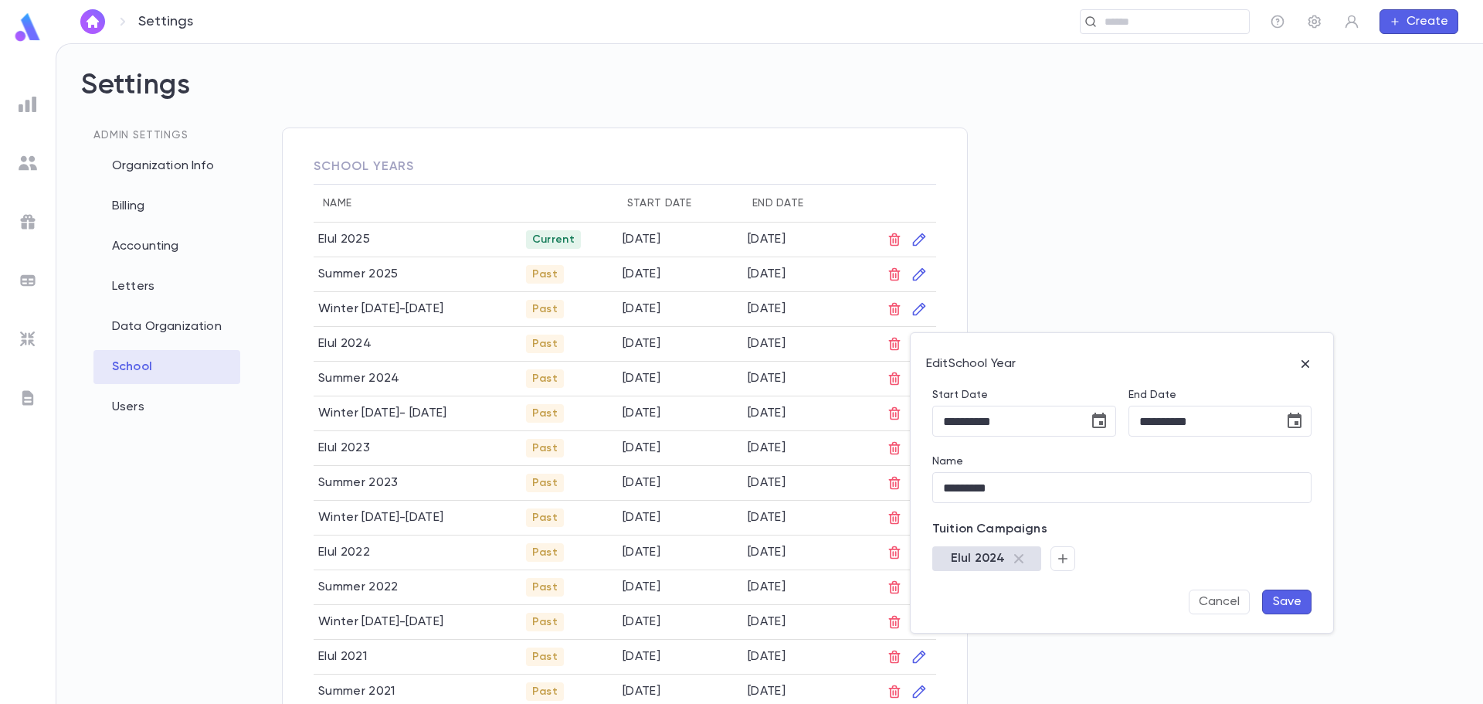
click at [1287, 601] on button "Save" at bounding box center [1286, 601] width 49 height 25
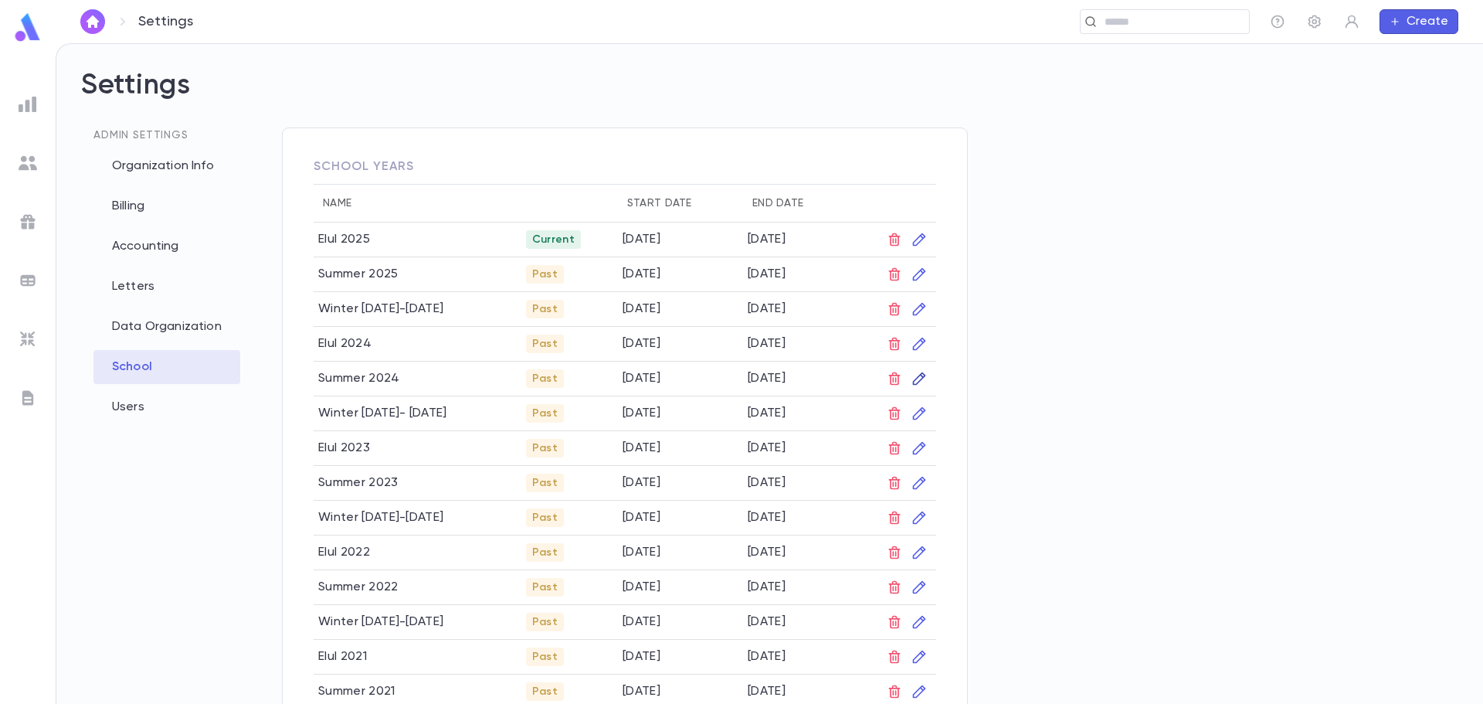
click at [922, 378] on icon "button" at bounding box center [919, 378] width 15 height 15
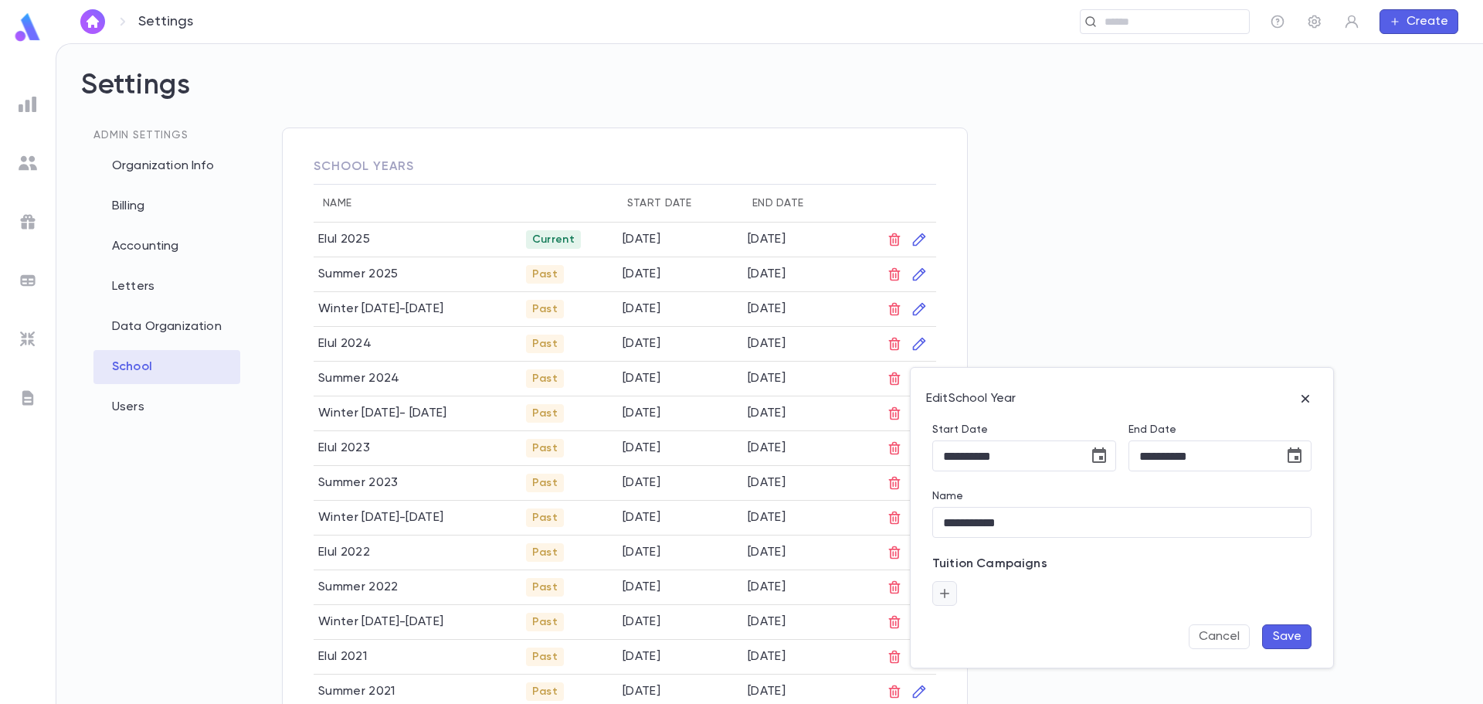
click at [952, 596] on button "button" at bounding box center [944, 593] width 25 height 25
click at [969, 629] on input "text" at bounding box center [1021, 634] width 131 height 29
drag, startPoint x: 995, startPoint y: 640, endPoint x: 986, endPoint y: 635, distance: 10.4
click at [994, 640] on input "text" at bounding box center [1021, 634] width 131 height 29
click at [982, 633] on input "text" at bounding box center [1021, 634] width 131 height 29
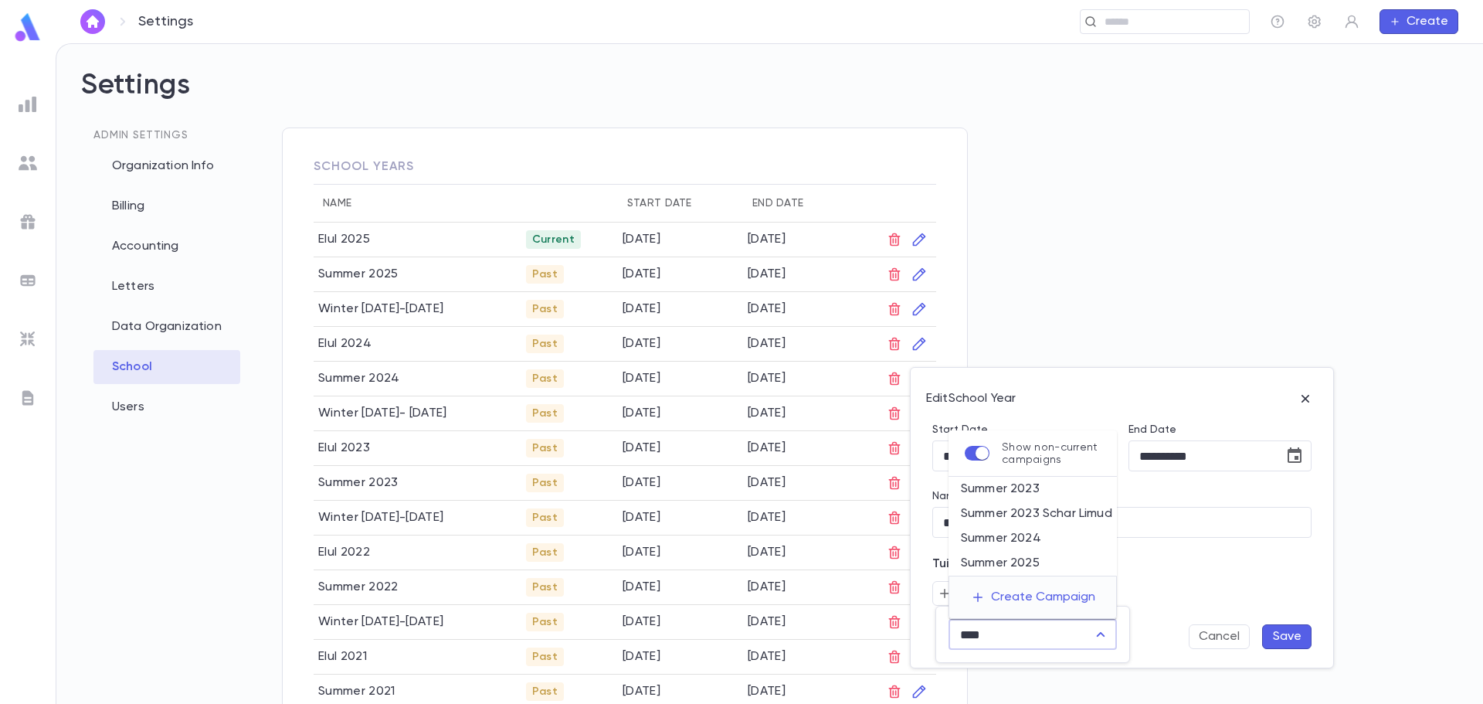
click at [1033, 544] on li "Summer 2024" at bounding box center [1033, 538] width 168 height 25
type input "**********"
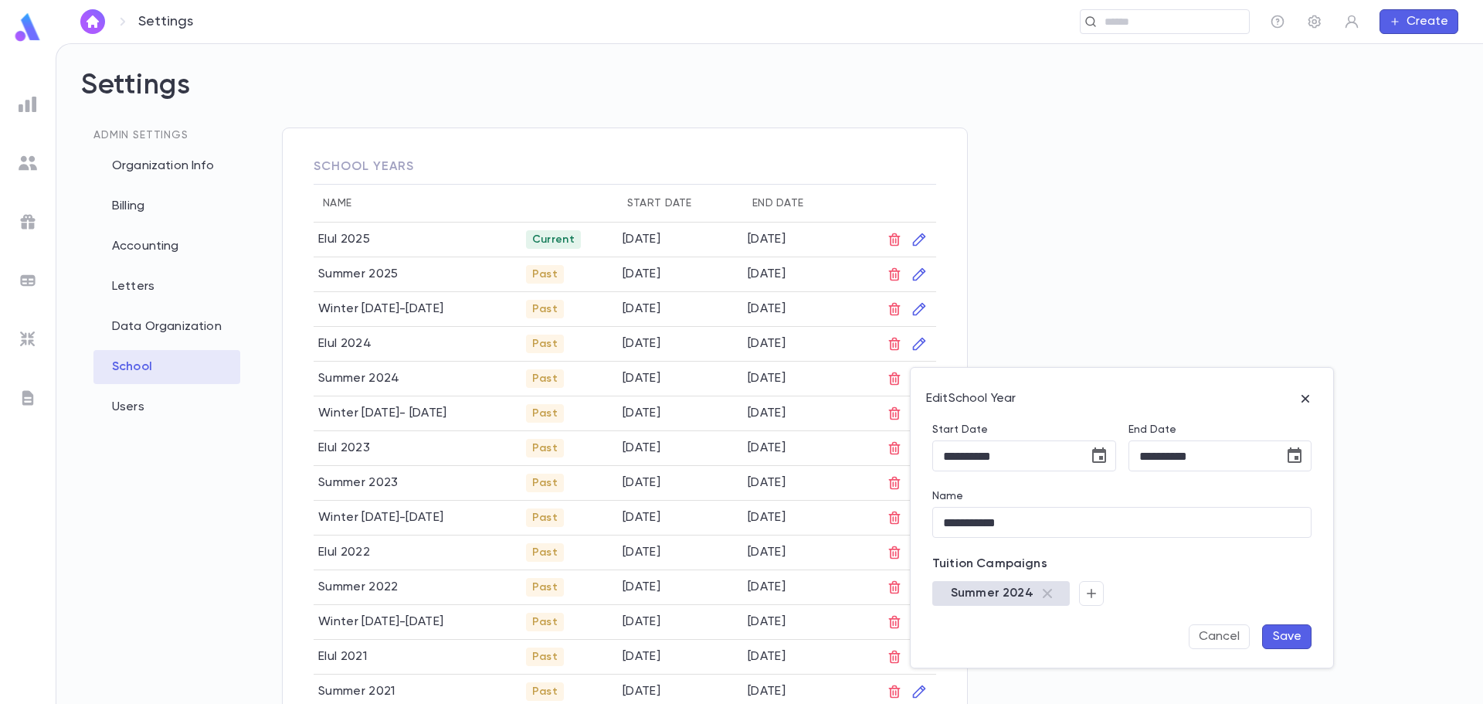
click at [1304, 634] on button "Save" at bounding box center [1286, 636] width 49 height 25
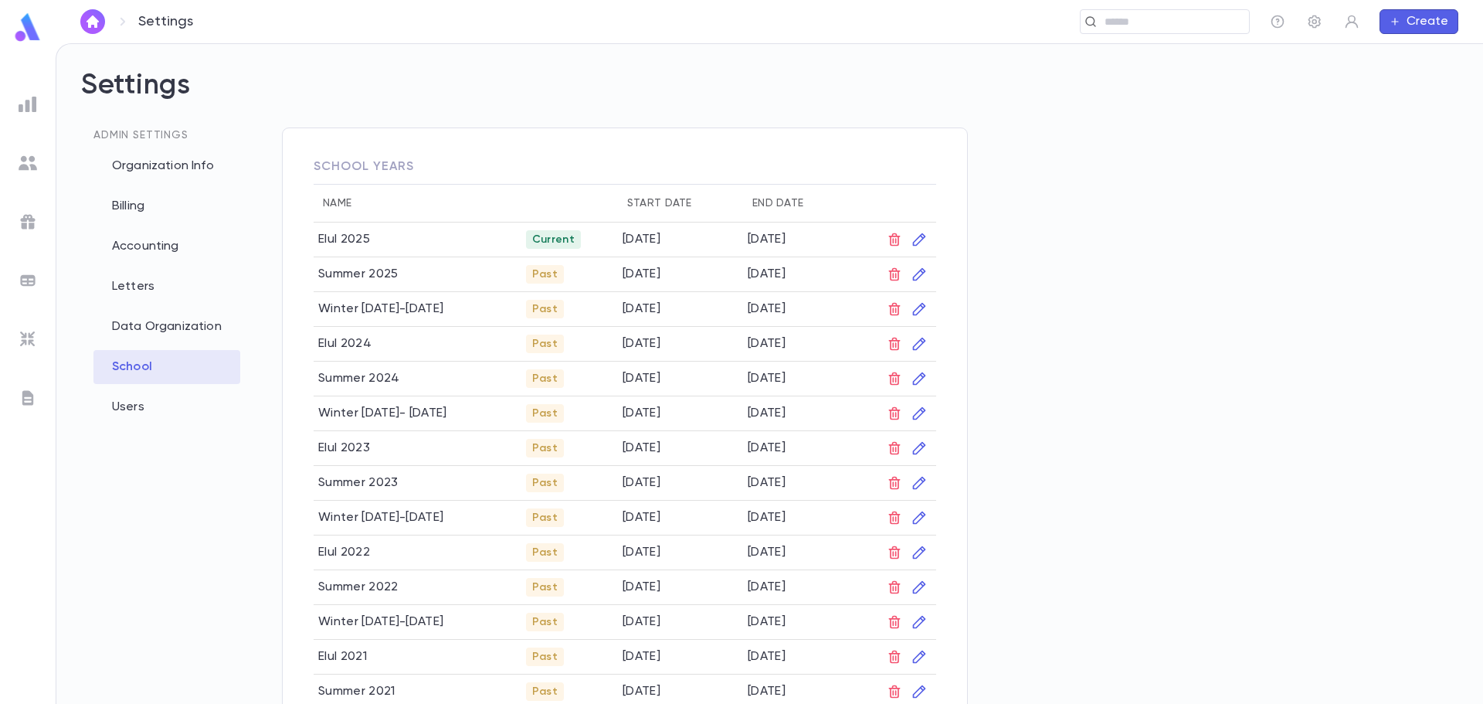
click at [22, 152] on div at bounding box center [28, 163] width 28 height 28
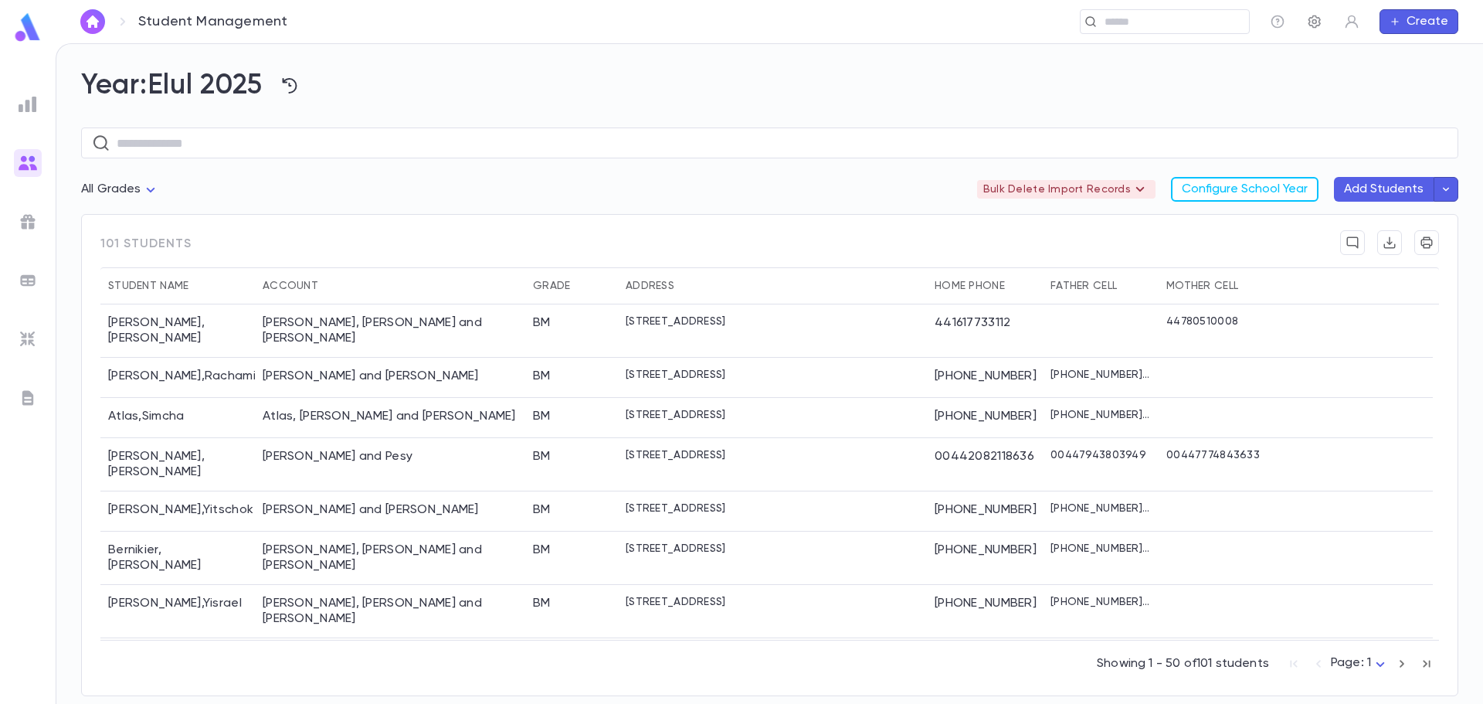
click at [1315, 21] on icon "button" at bounding box center [1314, 21] width 15 height 15
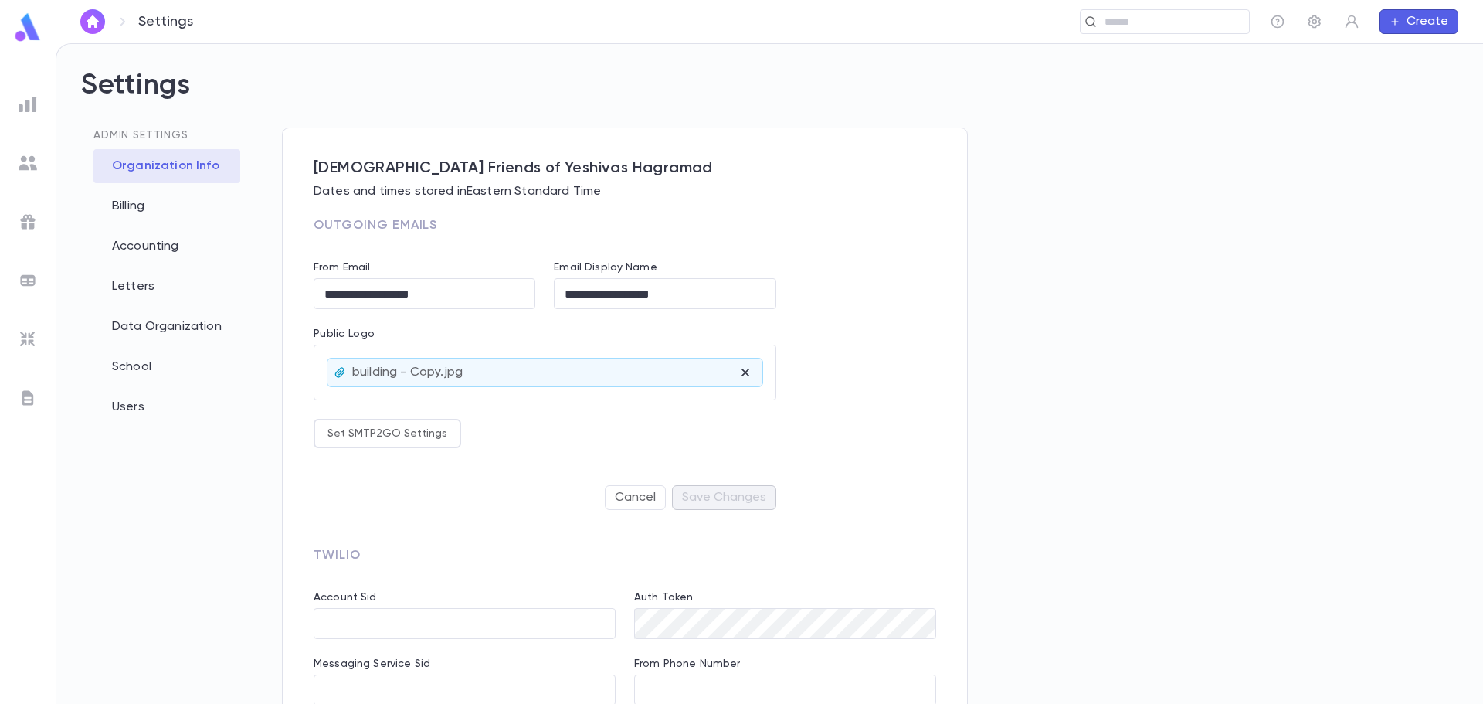
type input "**********"
click at [170, 287] on div "Letters" at bounding box center [166, 287] width 147 height 34
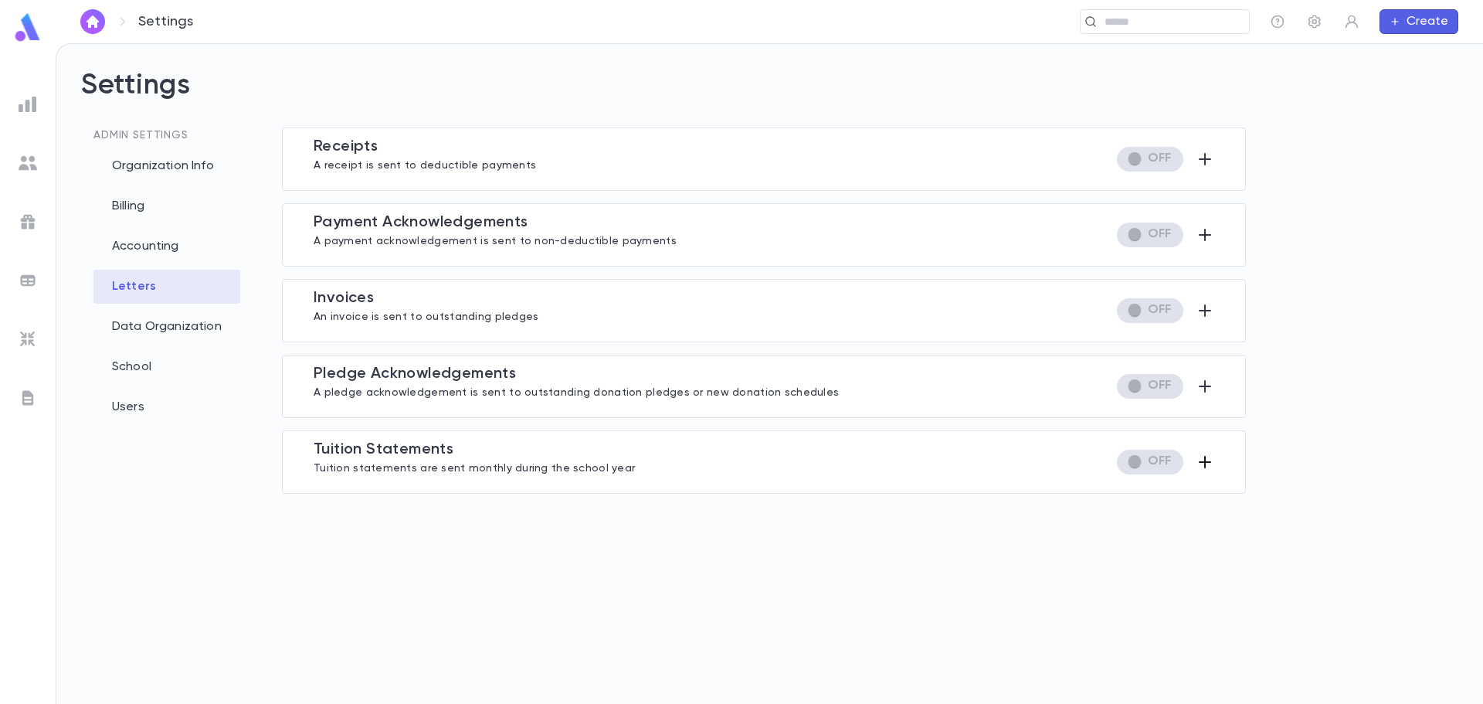
click at [1206, 460] on icon "button" at bounding box center [1205, 462] width 19 height 19
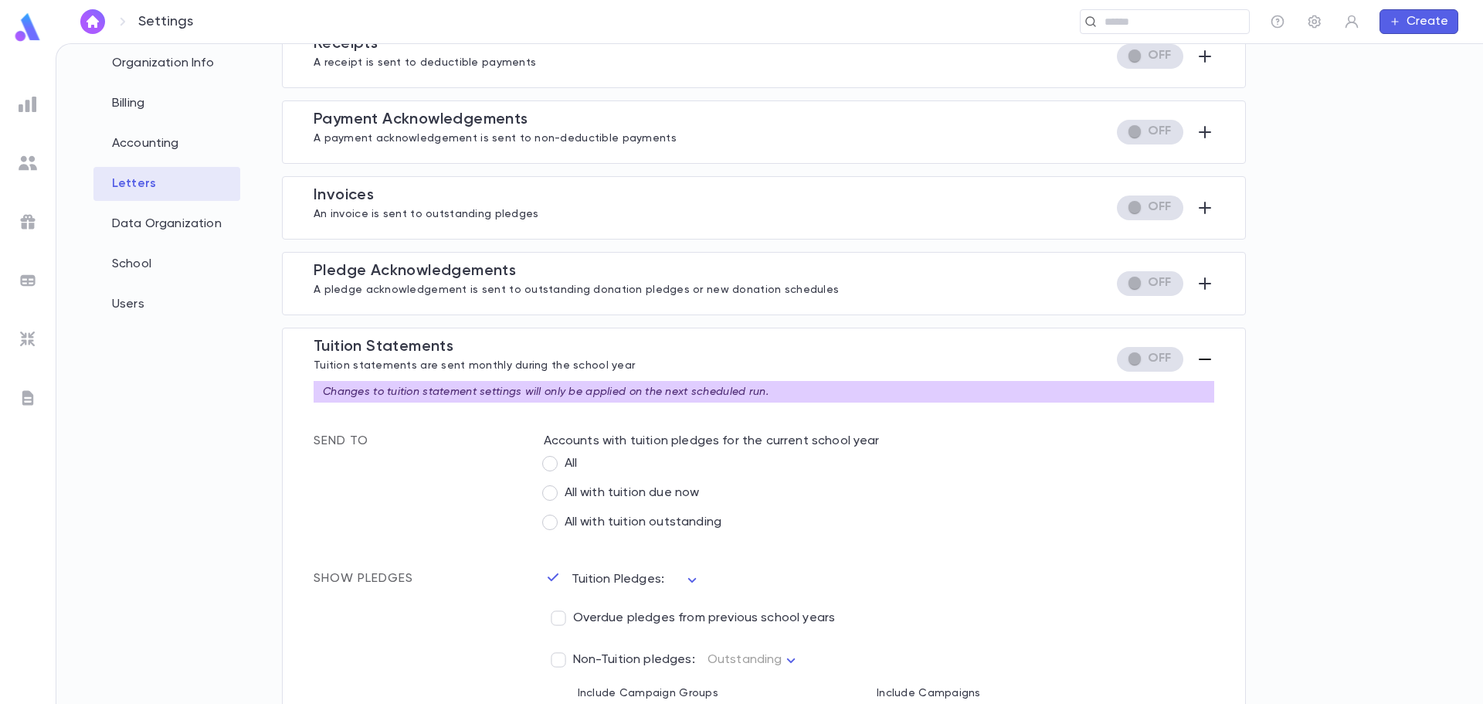
scroll to position [309, 0]
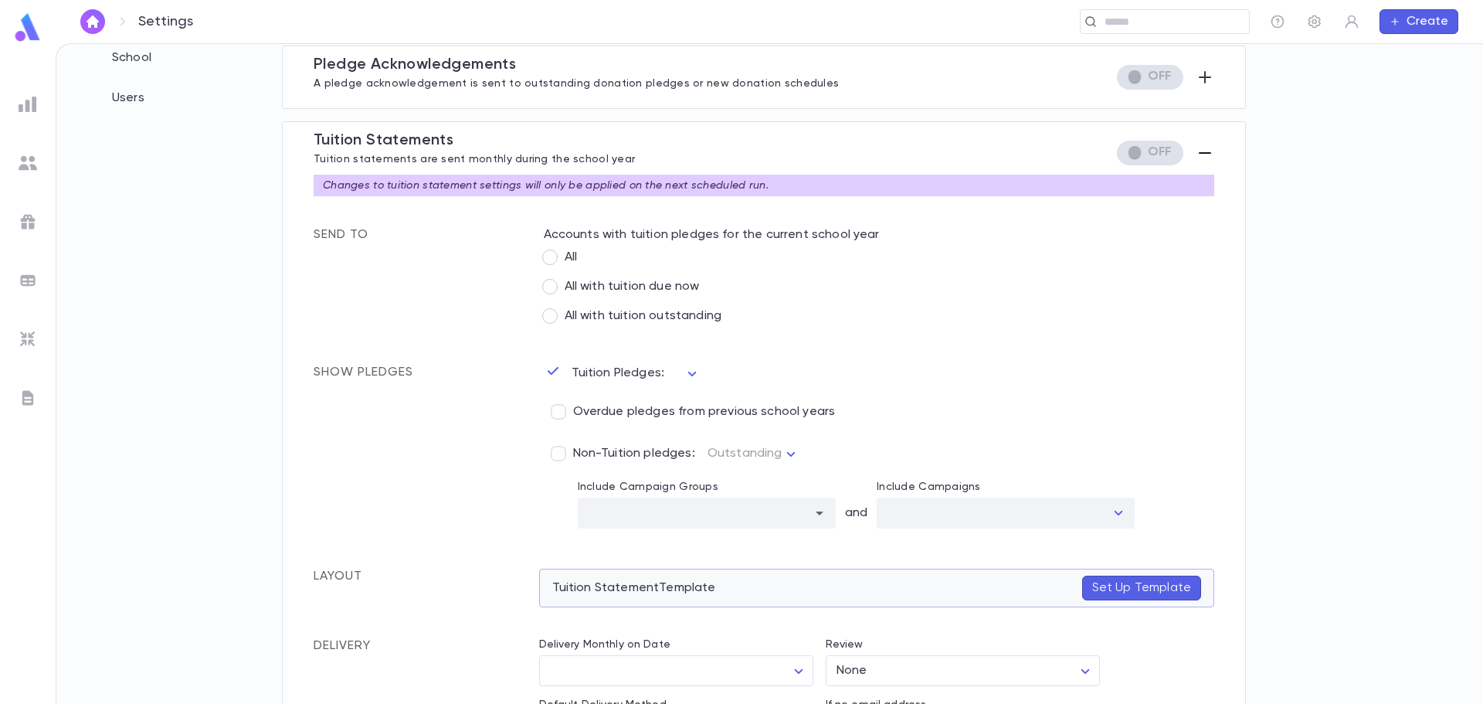
click at [1101, 586] on p "Set Up Template" at bounding box center [1141, 587] width 99 height 15
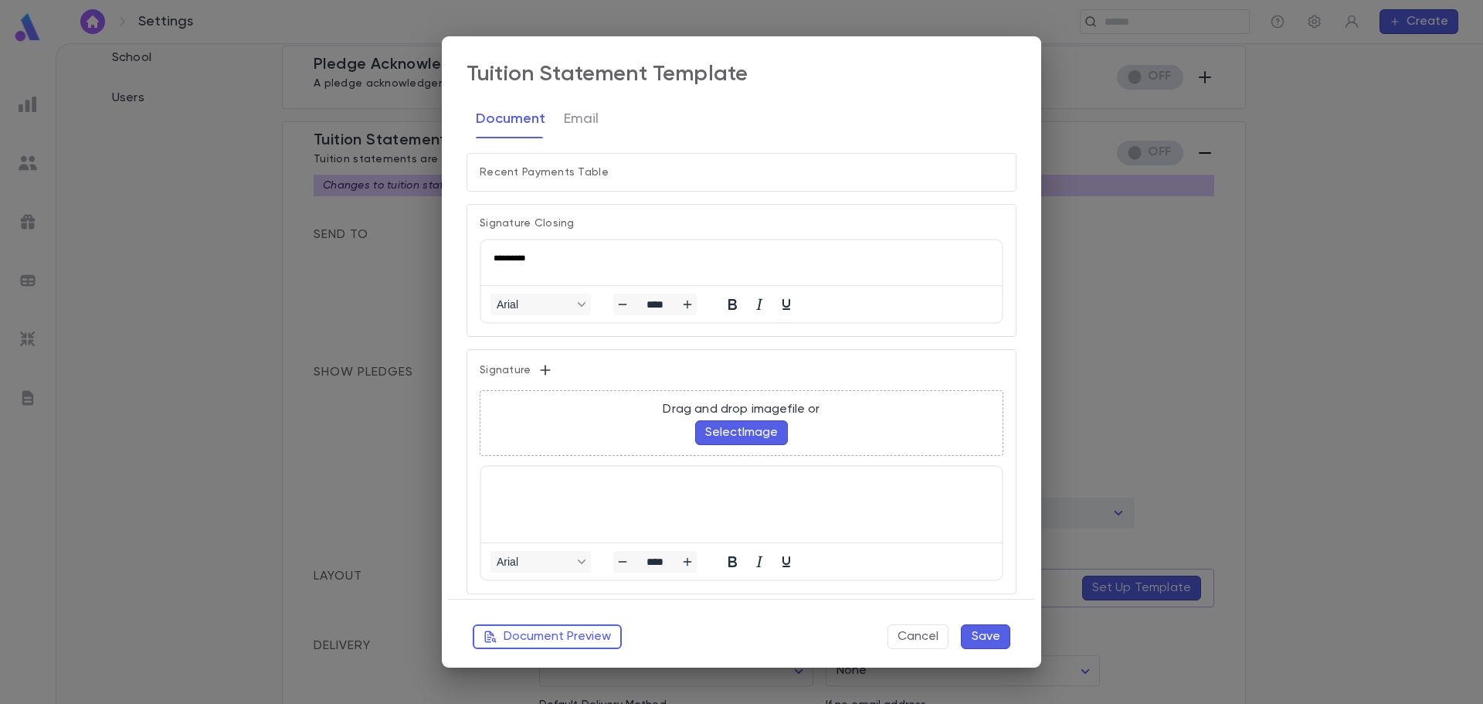
scroll to position [1188, 0]
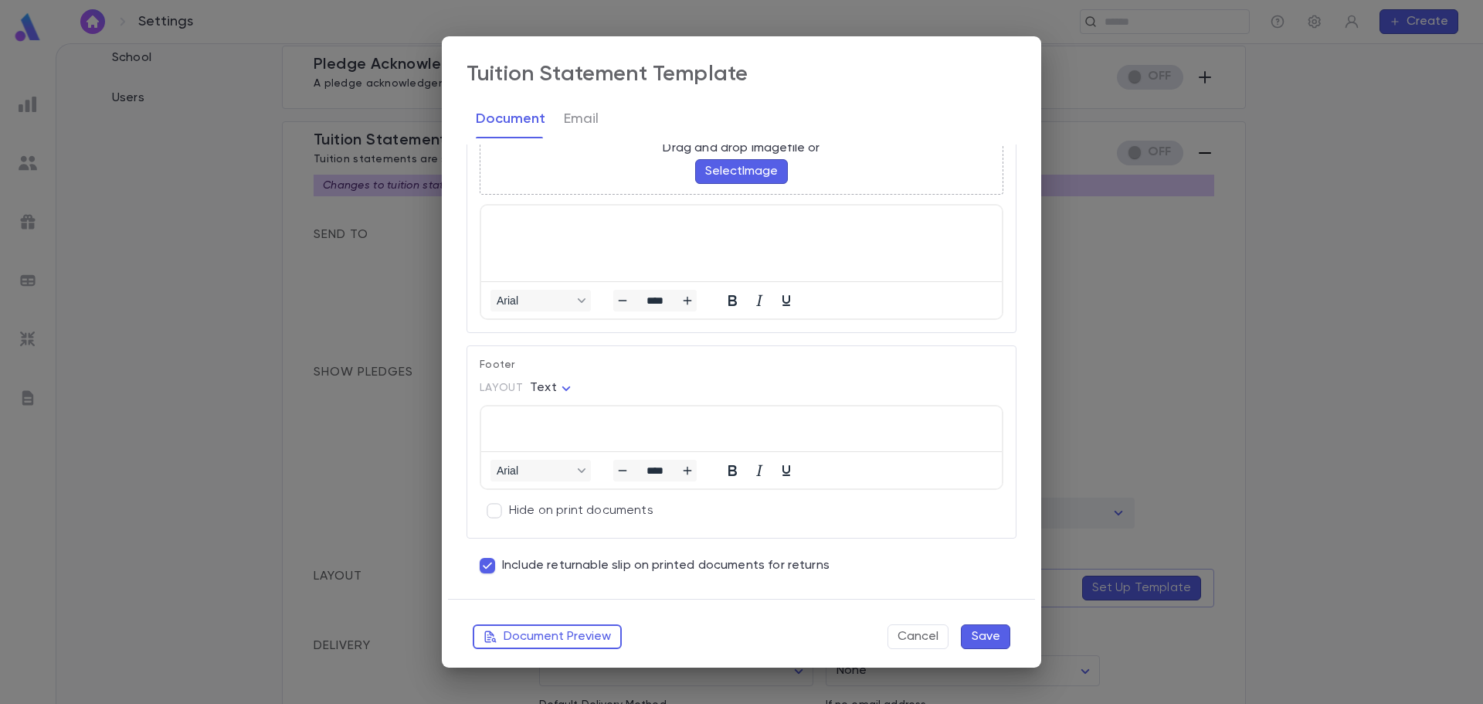
click at [552, 424] on p "Rich Text Area. Press ALT-0 for help." at bounding box center [742, 424] width 496 height 11
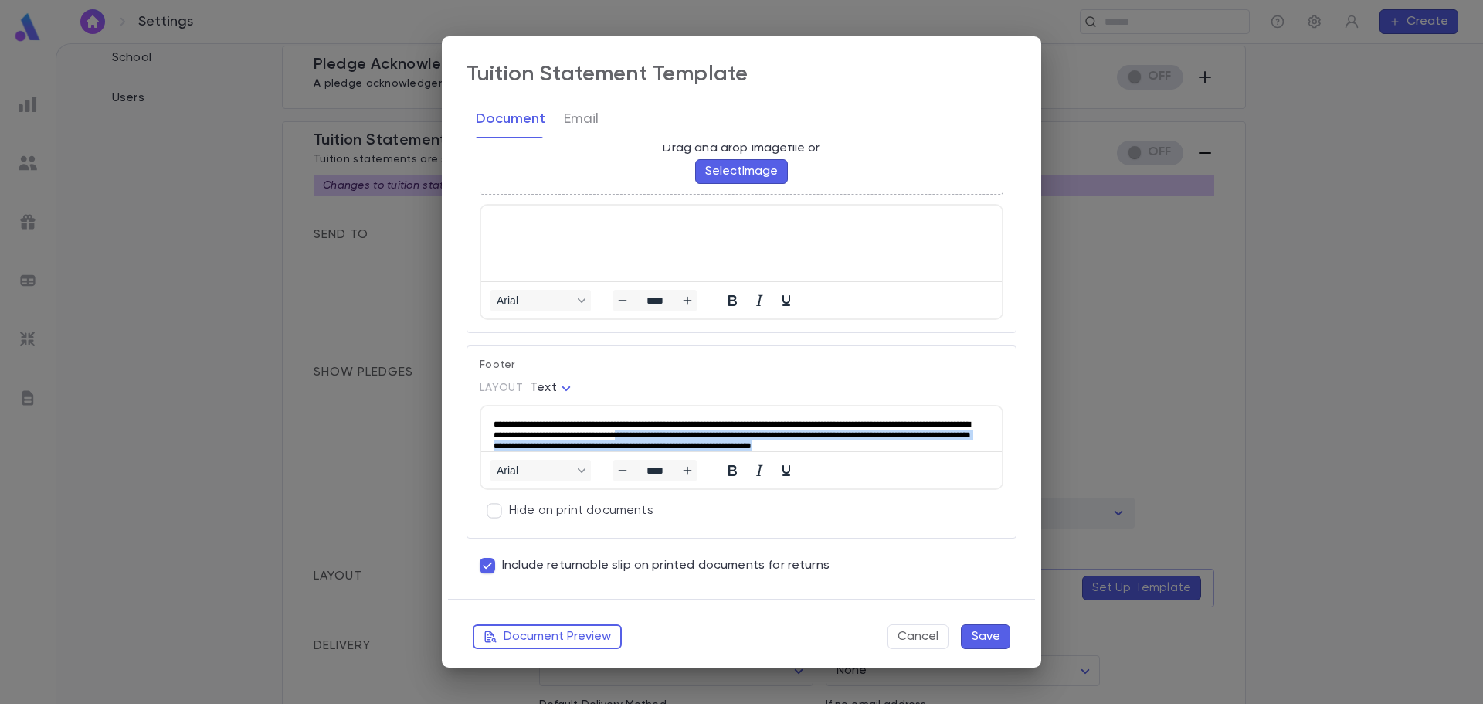
scroll to position [22, 0]
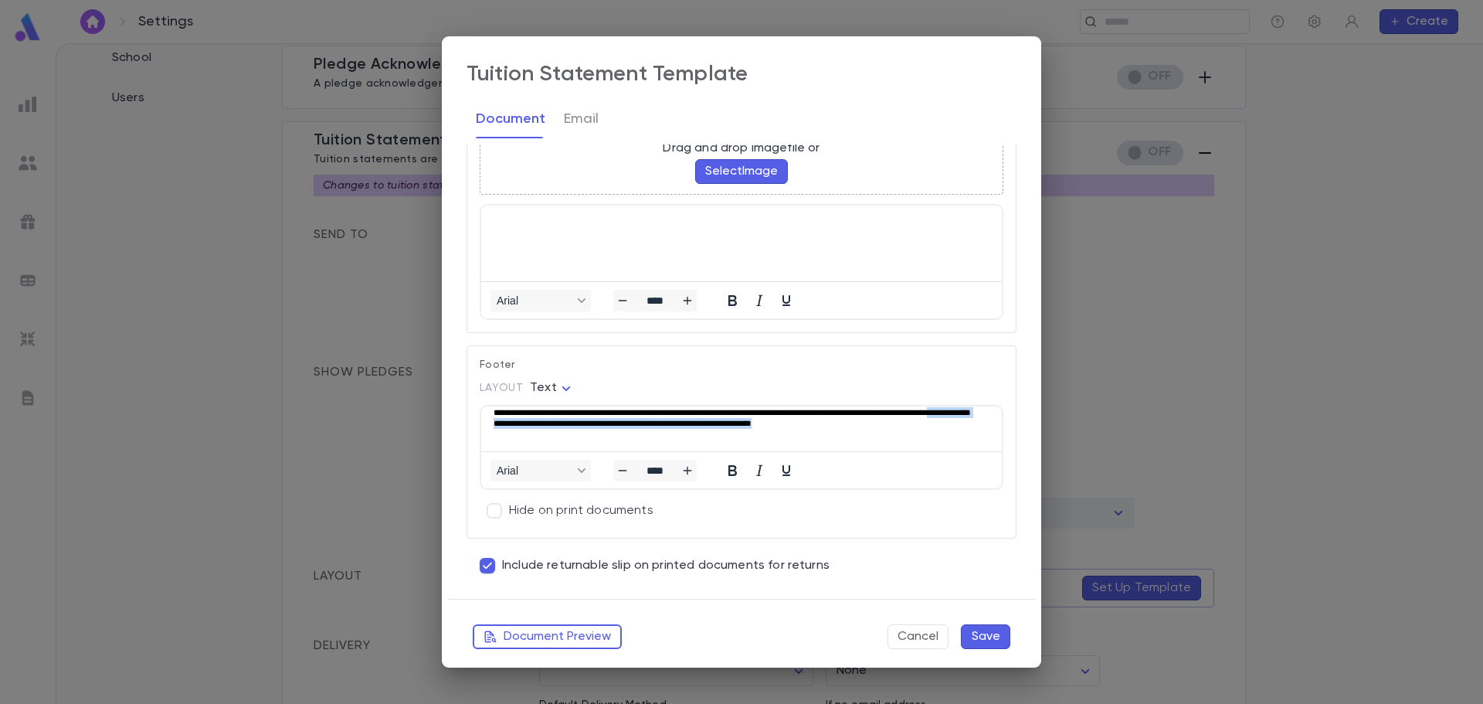
drag, startPoint x: 776, startPoint y: 445, endPoint x: 784, endPoint y: 421, distance: 25.4
click at [784, 421] on p "**********" at bounding box center [733, 417] width 478 height 42
click at [743, 434] on p "**********" at bounding box center [733, 417] width 478 height 42
click at [772, 438] on p "**********" at bounding box center [733, 417] width 478 height 42
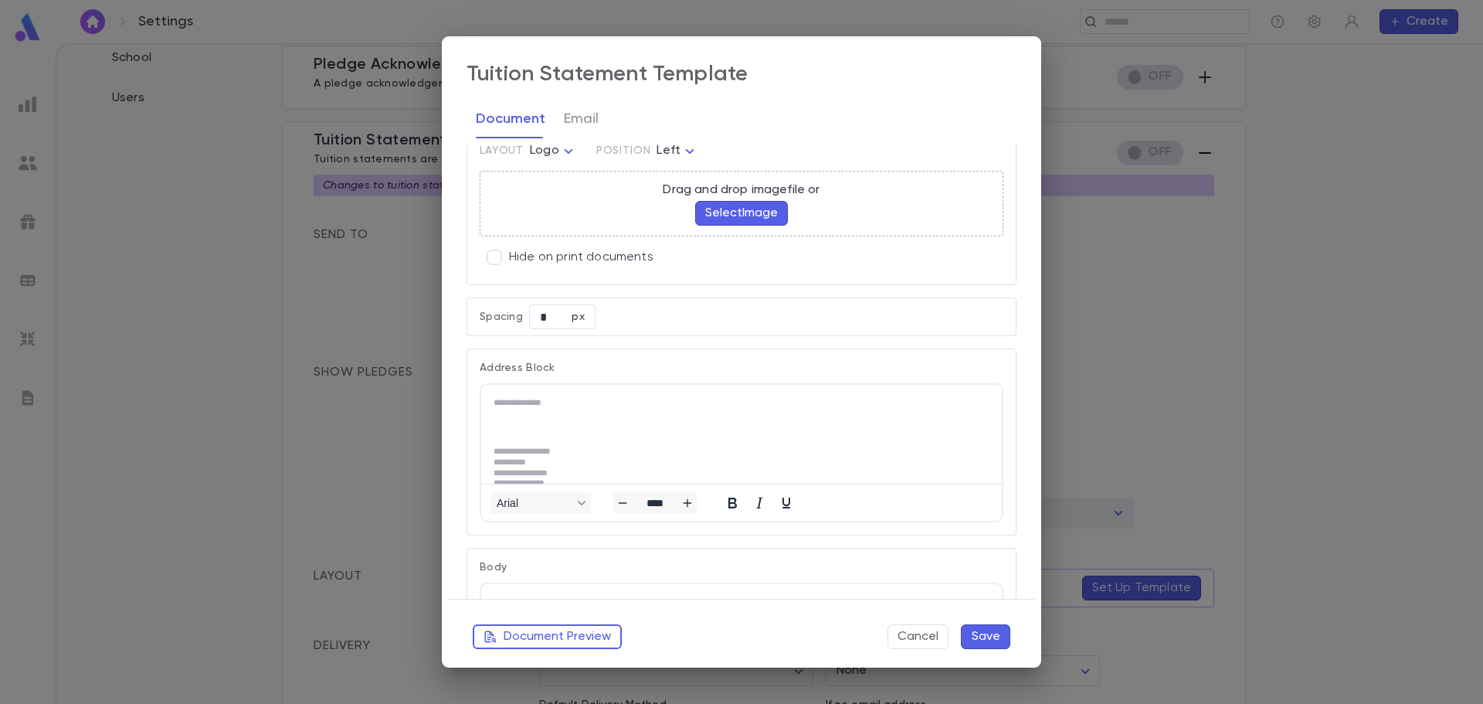
scroll to position [0, 0]
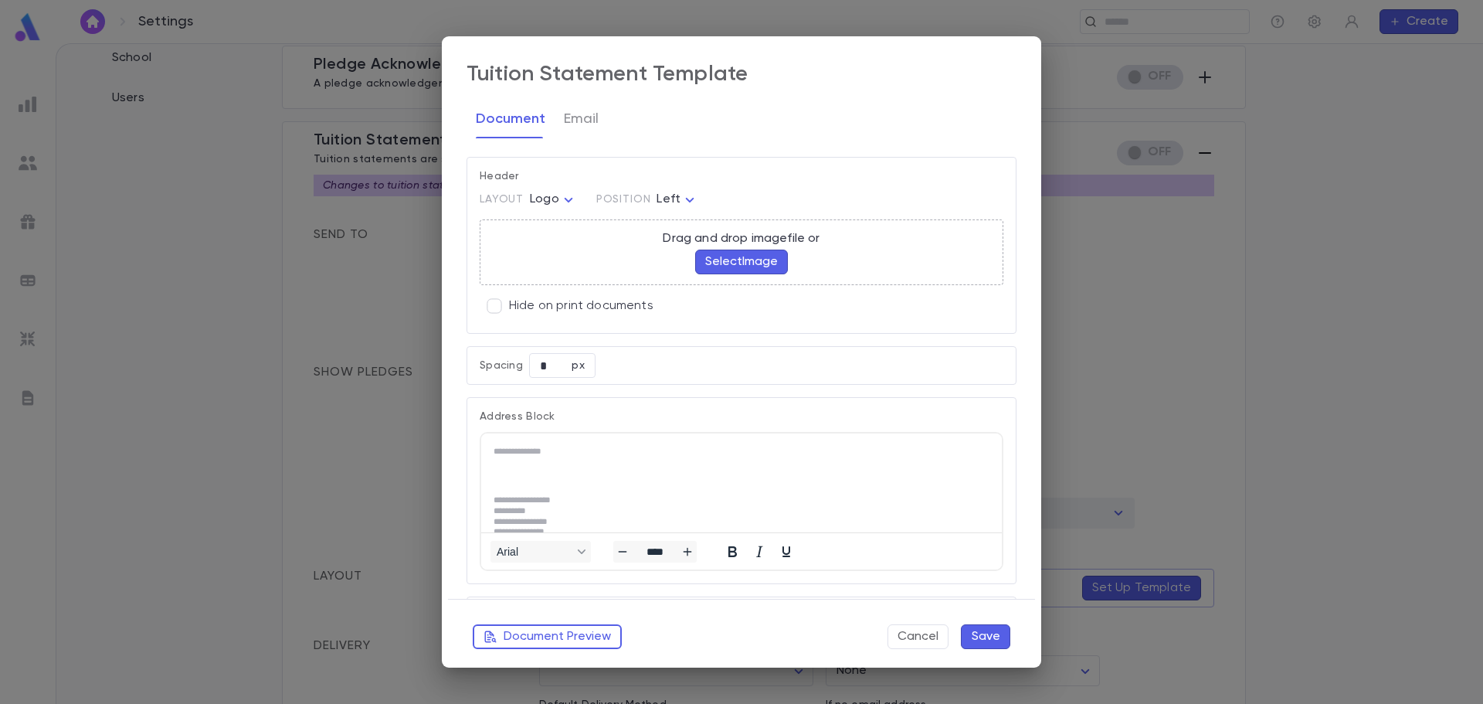
click at [567, 202] on body "Settings ​ Create Settings Admin Settings Organization Info Billing Accounting …" at bounding box center [741, 373] width 1483 height 660
click at [744, 659] on div at bounding box center [741, 352] width 1483 height 704
click at [554, 199] on body "Settings ​ Create Settings Admin Settings Organization Info Billing Accounting …" at bounding box center [741, 373] width 1483 height 660
click at [551, 256] on span "Banner" at bounding box center [556, 253] width 42 height 15
click at [543, 637] on button "Document Preview" at bounding box center [547, 636] width 149 height 25
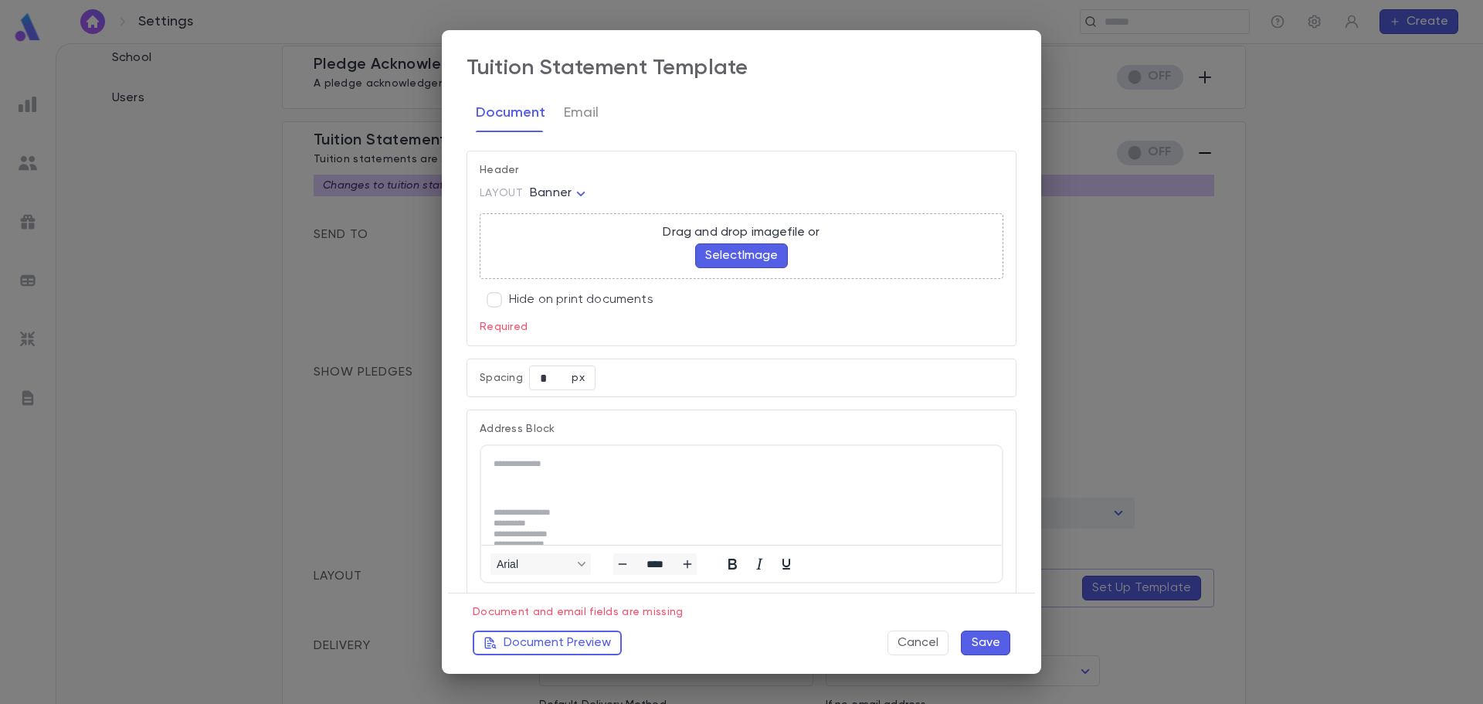
click at [742, 250] on button "Select Image" at bounding box center [741, 255] width 93 height 25
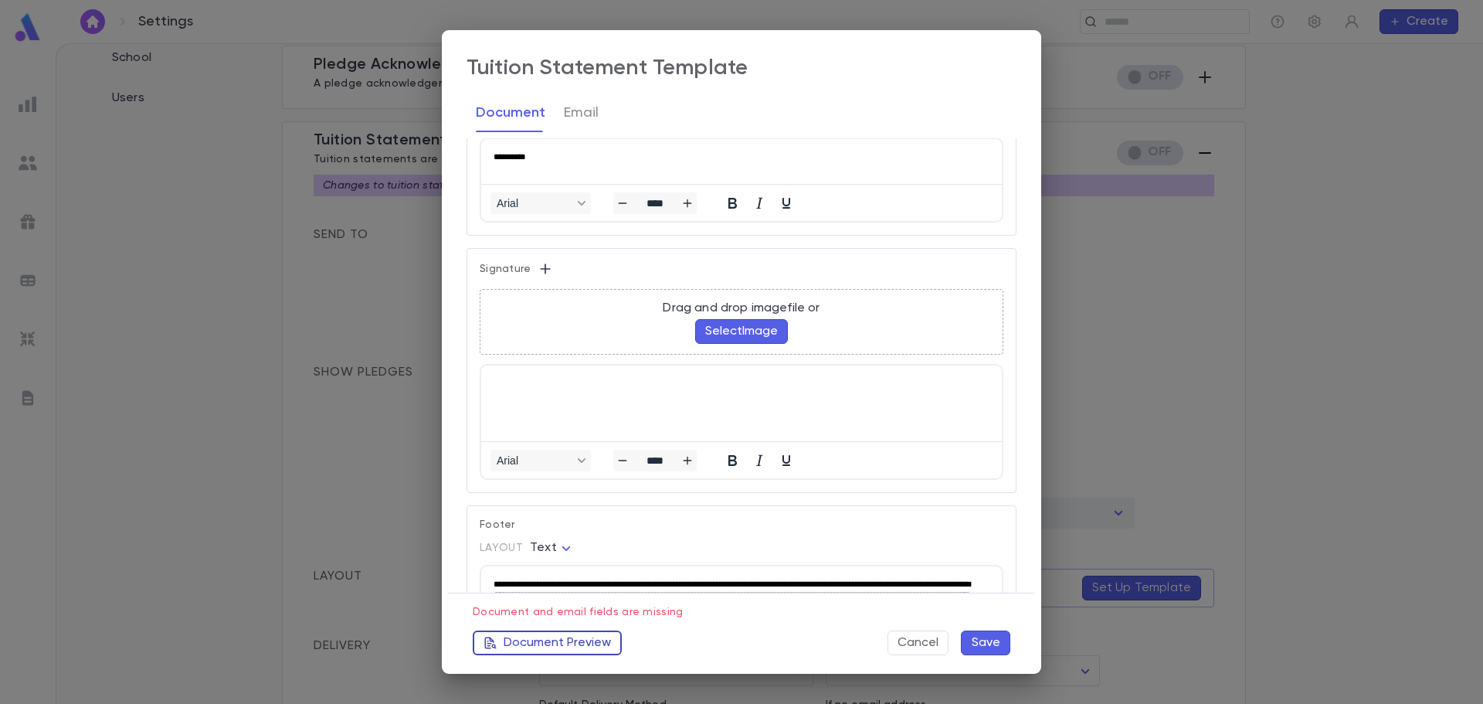
click at [588, 647] on button "Document Preview" at bounding box center [547, 642] width 149 height 25
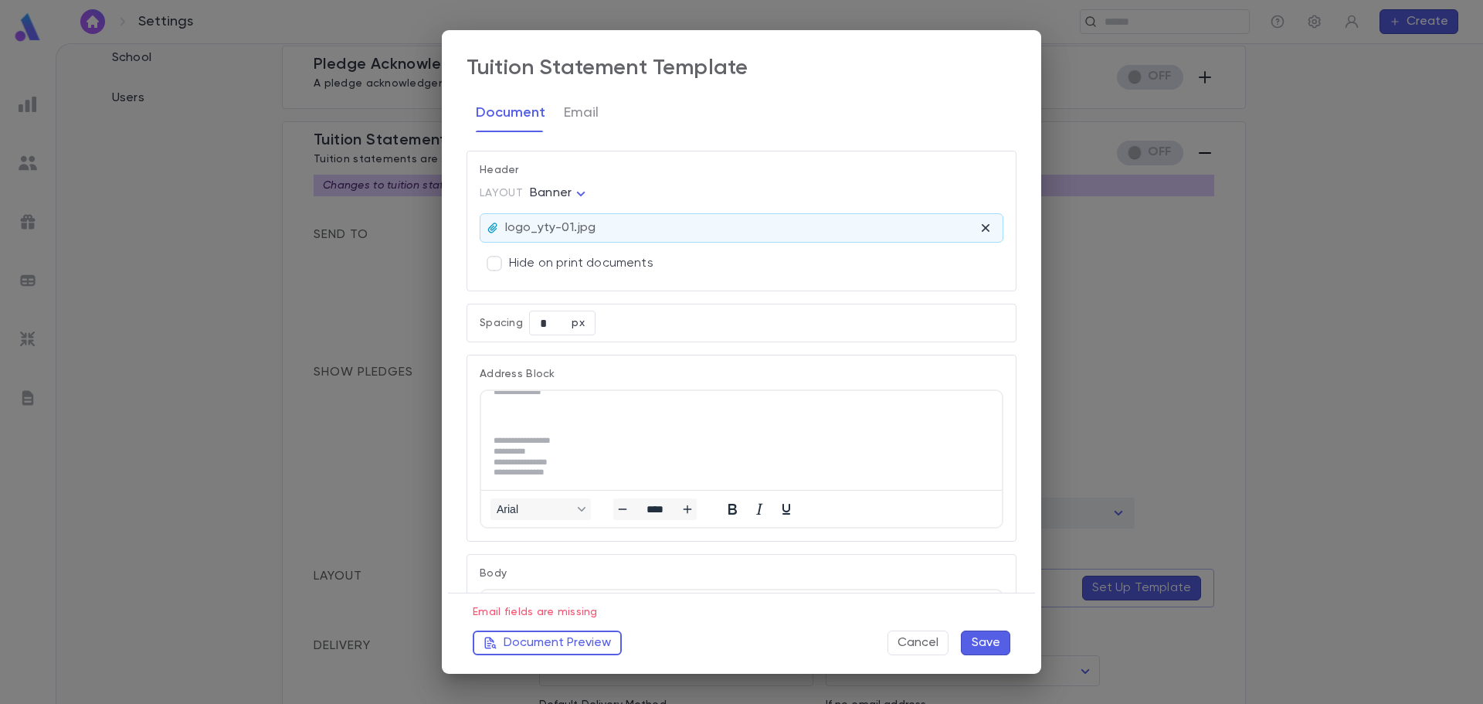
click at [537, 190] on body "Settings ​ Create Settings Admin Settings Organization Info Billing Accounting …" at bounding box center [741, 373] width 1483 height 660
click at [545, 232] on li "Logo" at bounding box center [561, 223] width 66 height 25
type input "****"
click at [590, 645] on button "Document Preview" at bounding box center [547, 642] width 149 height 25
click at [561, 194] on body "Settings ​ Create Settings Admin Settings Organization Info Billing Accounting …" at bounding box center [741, 373] width 1483 height 660
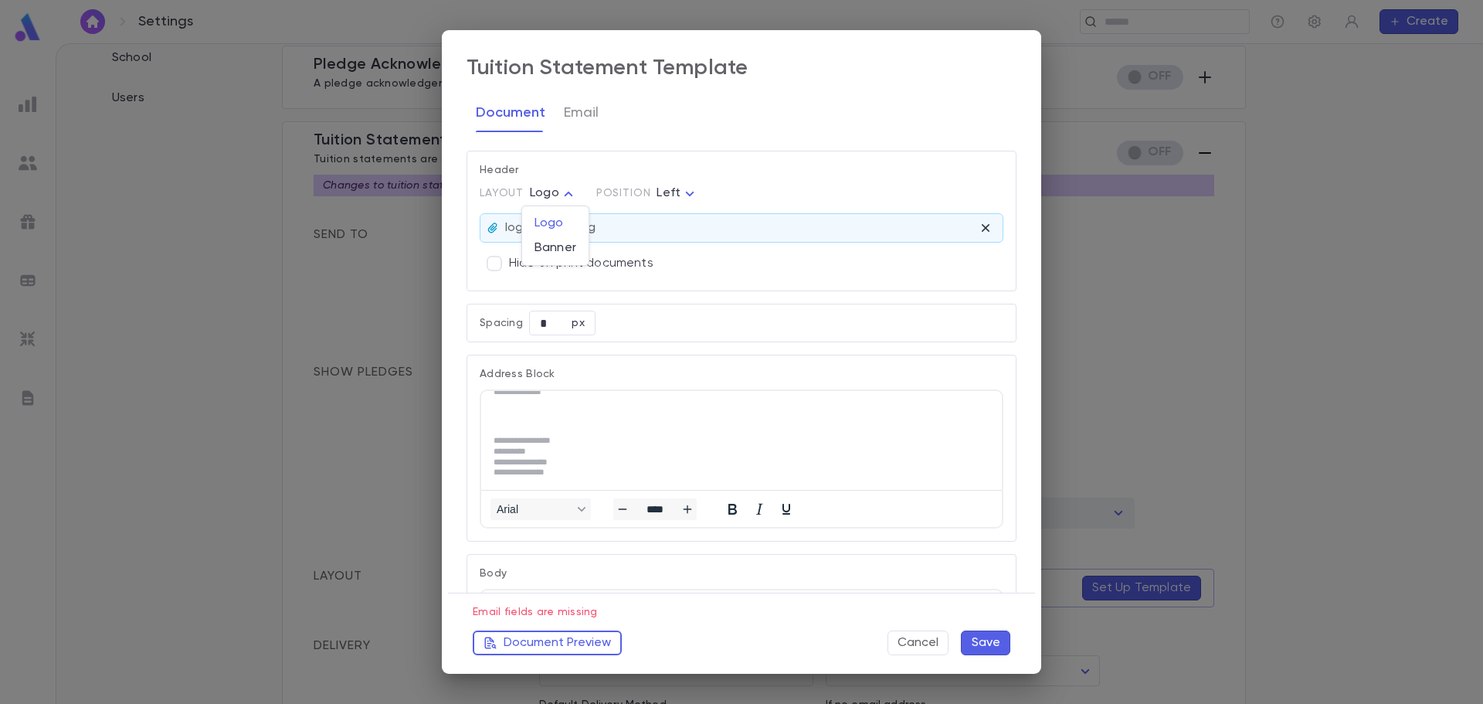
drag, startPoint x: 1013, startPoint y: 195, endPoint x: 1027, endPoint y: 363, distance: 168.3
click at [1024, 450] on div at bounding box center [741, 352] width 1483 height 704
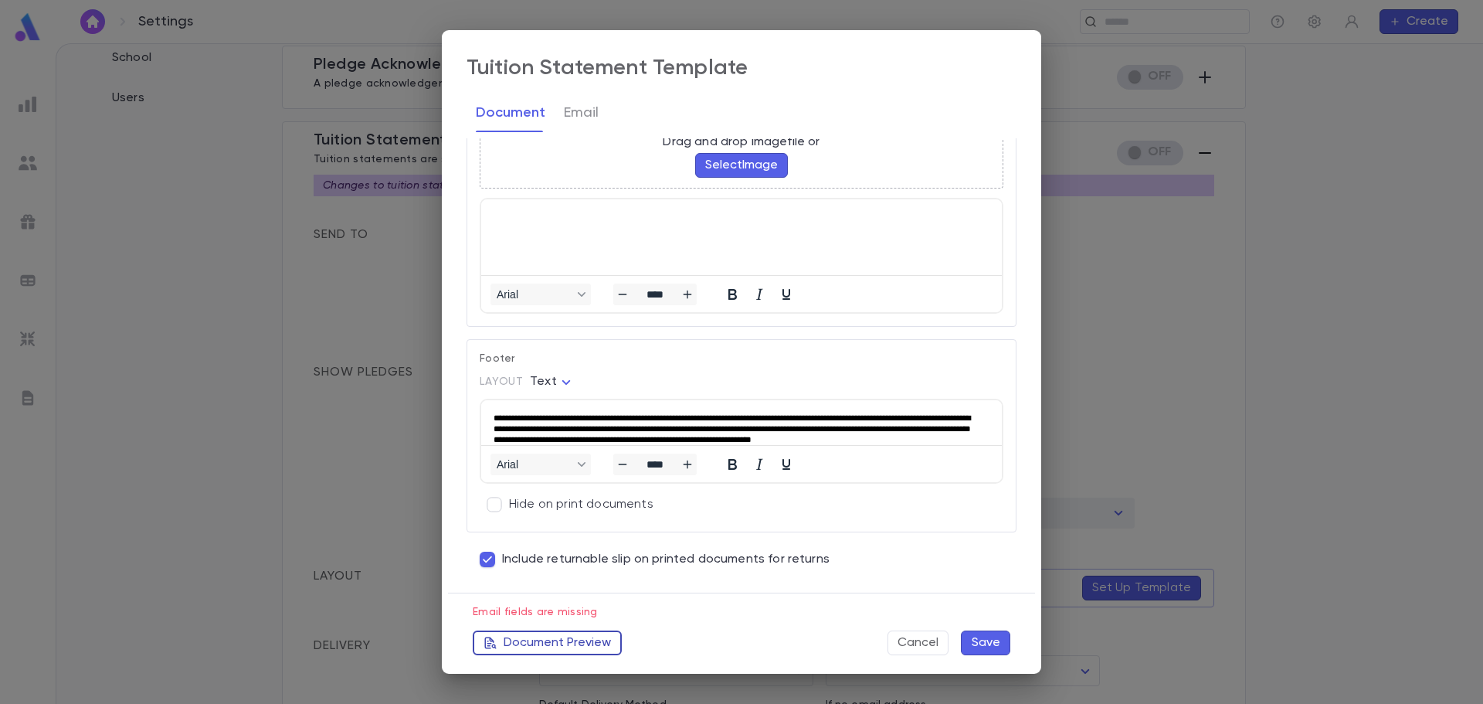
click at [573, 633] on button "Document Preview" at bounding box center [547, 642] width 149 height 25
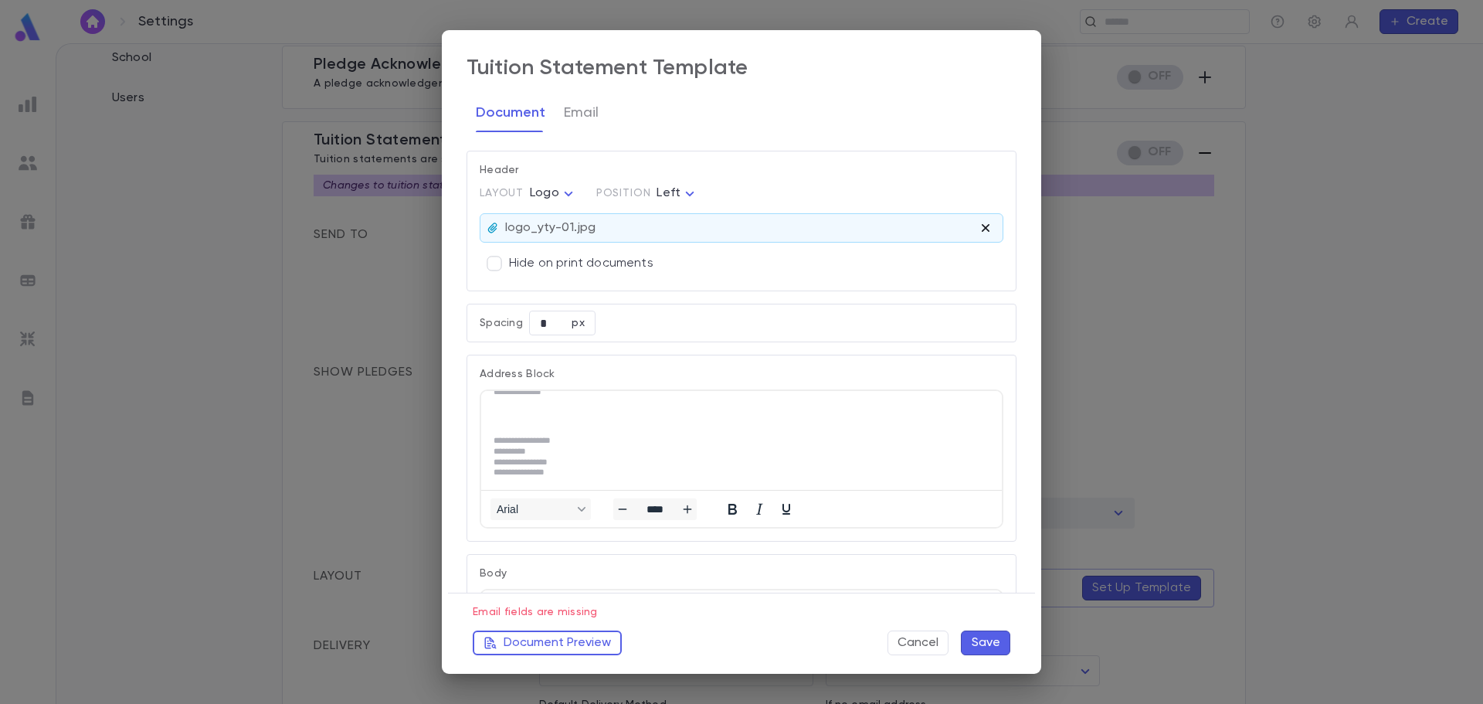
click at [983, 227] on icon "button" at bounding box center [985, 227] width 15 height 15
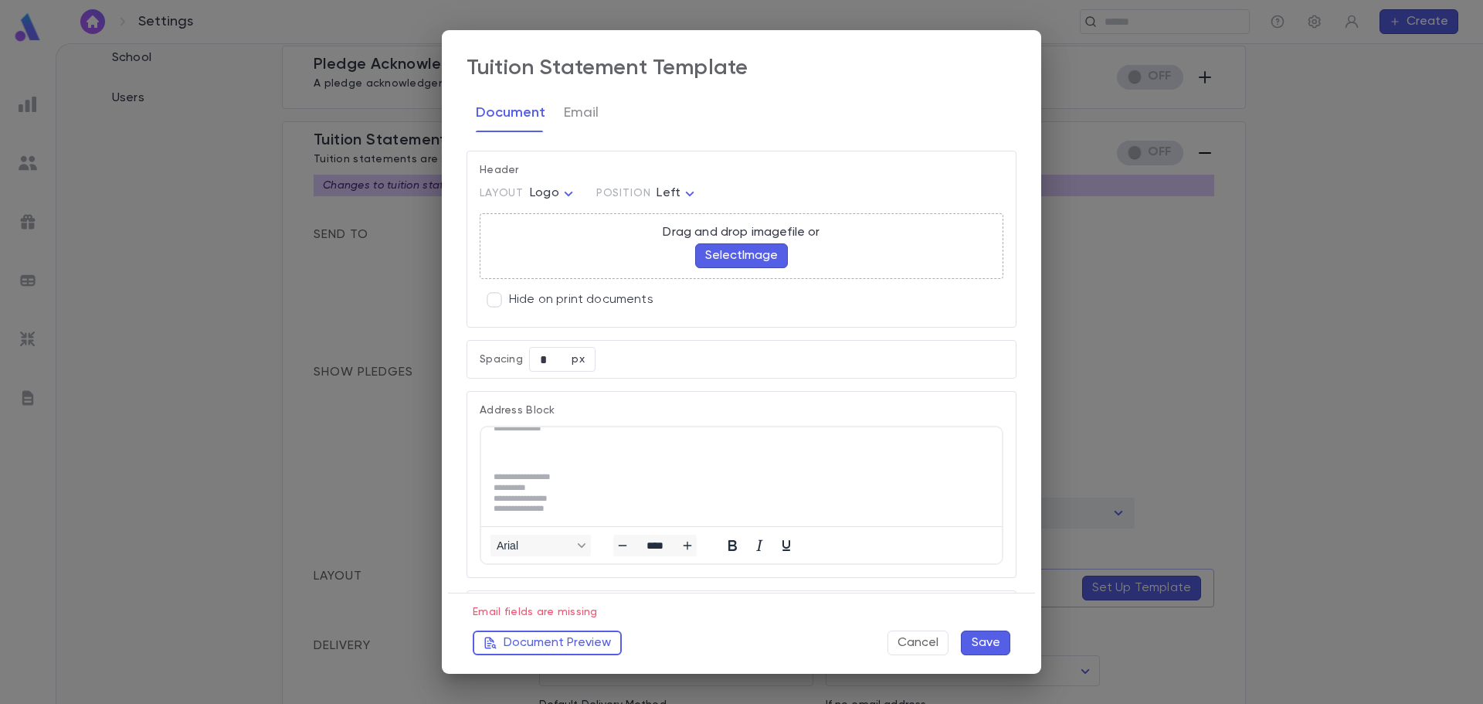
click at [178, 253] on div "**********" at bounding box center [741, 352] width 1483 height 704
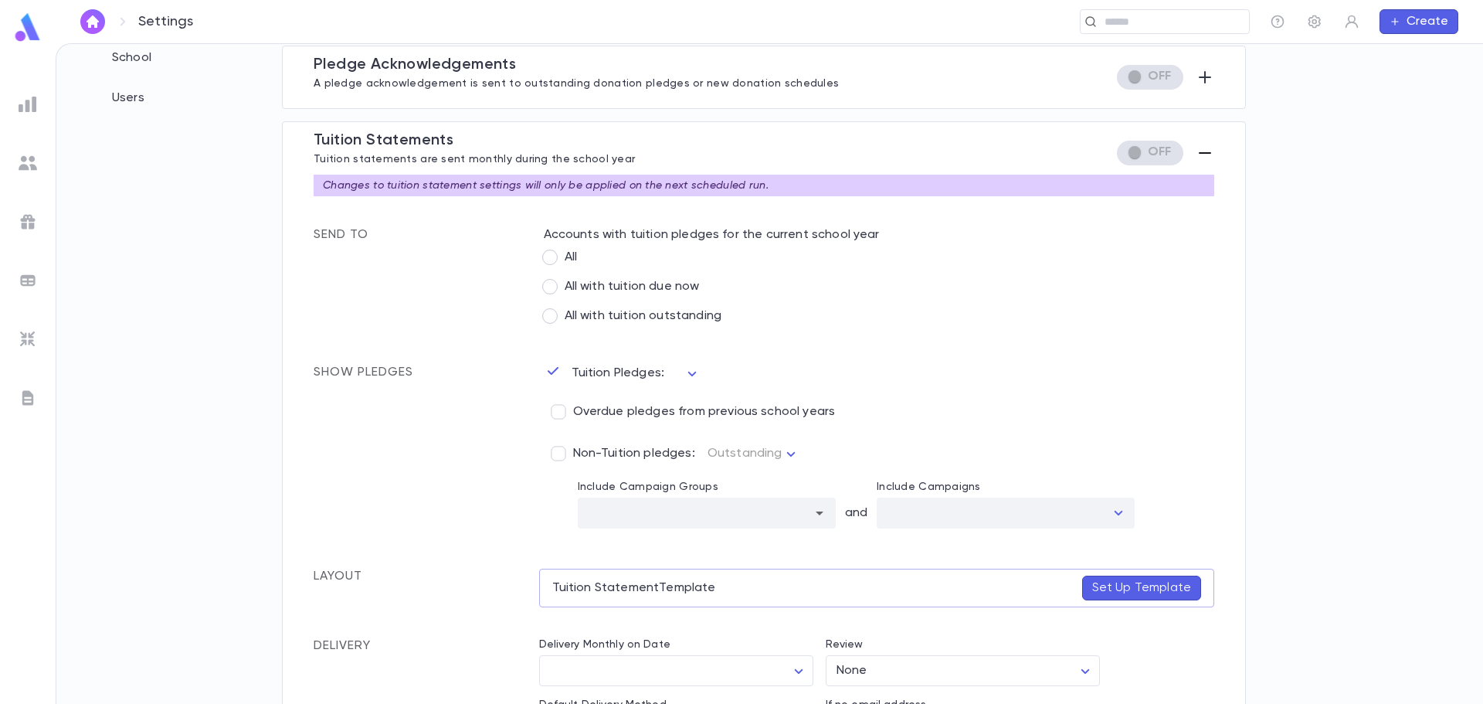
click at [25, 102] on img at bounding box center [28, 104] width 19 height 19
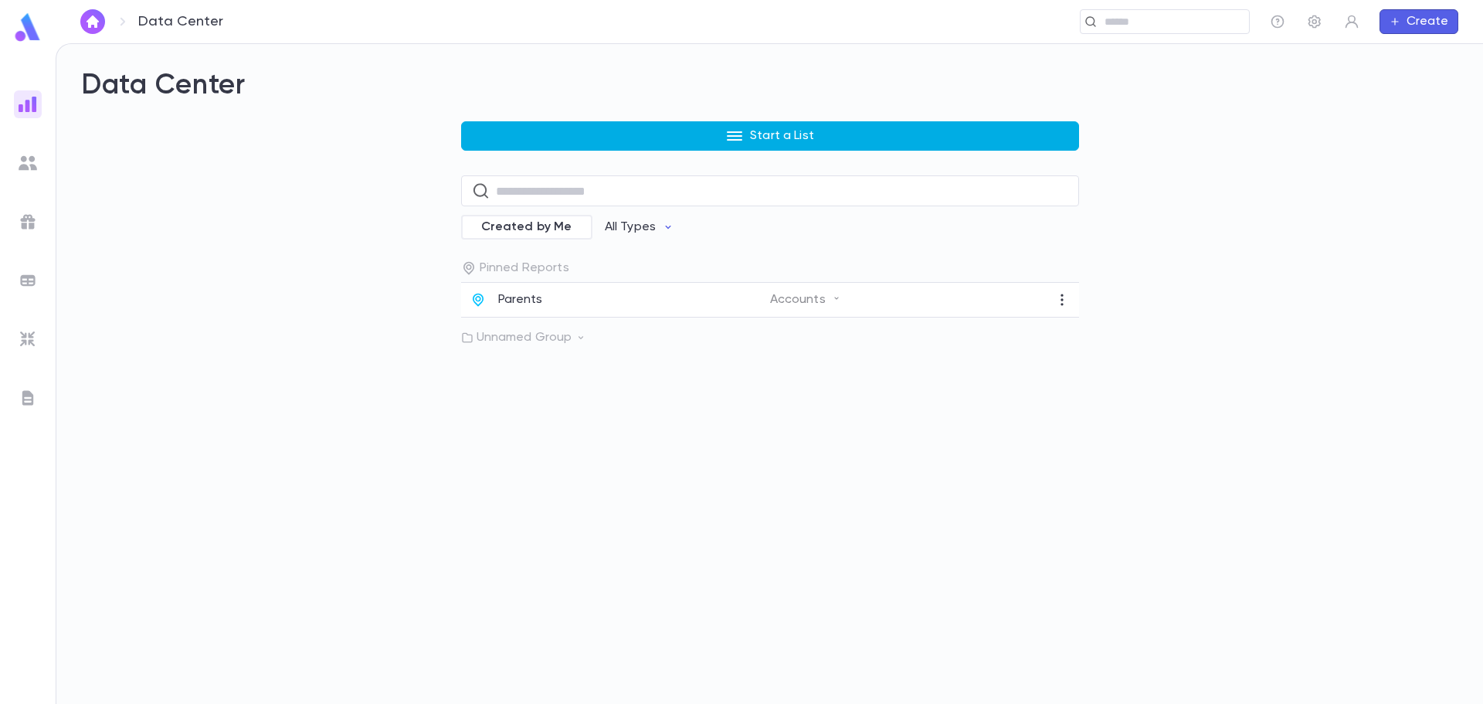
click at [608, 132] on button "Start a List" at bounding box center [770, 135] width 618 height 29
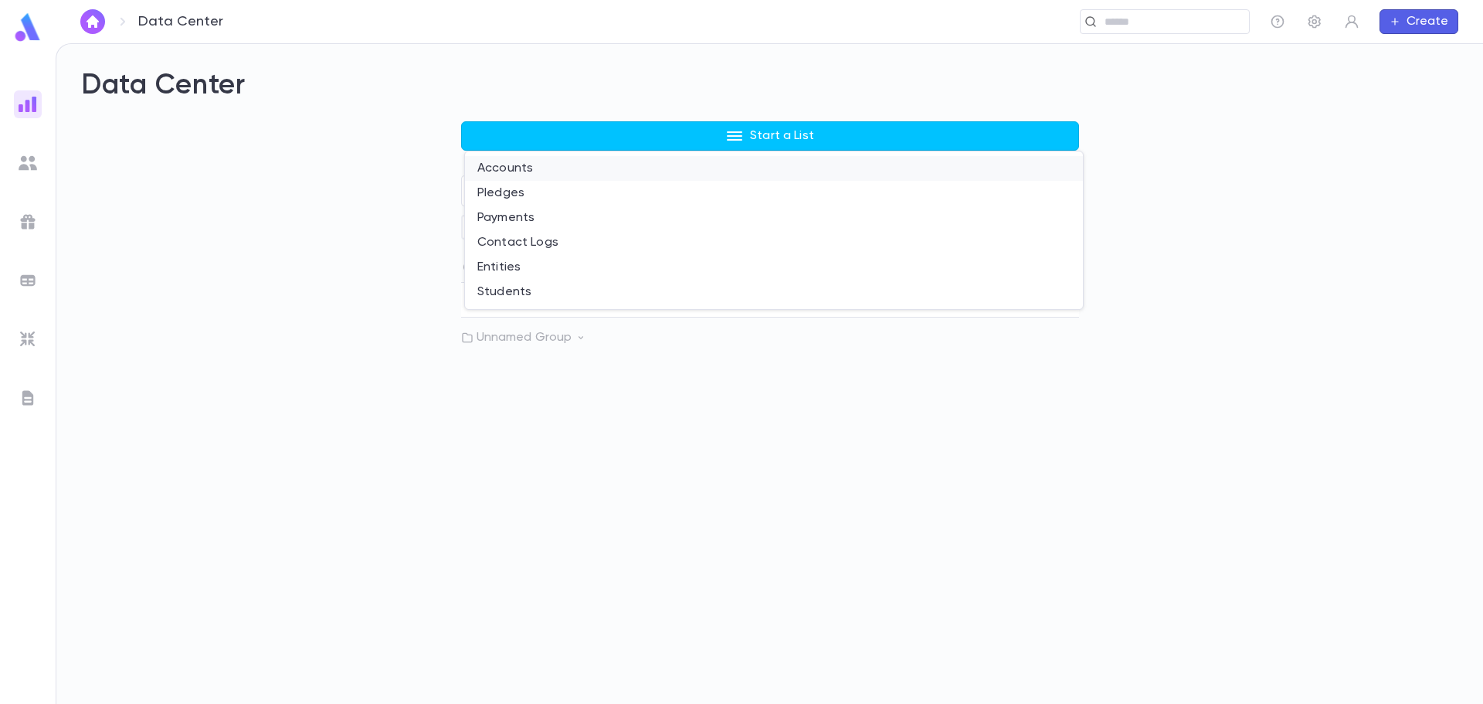
click at [525, 167] on li "Accounts" at bounding box center [774, 168] width 618 height 25
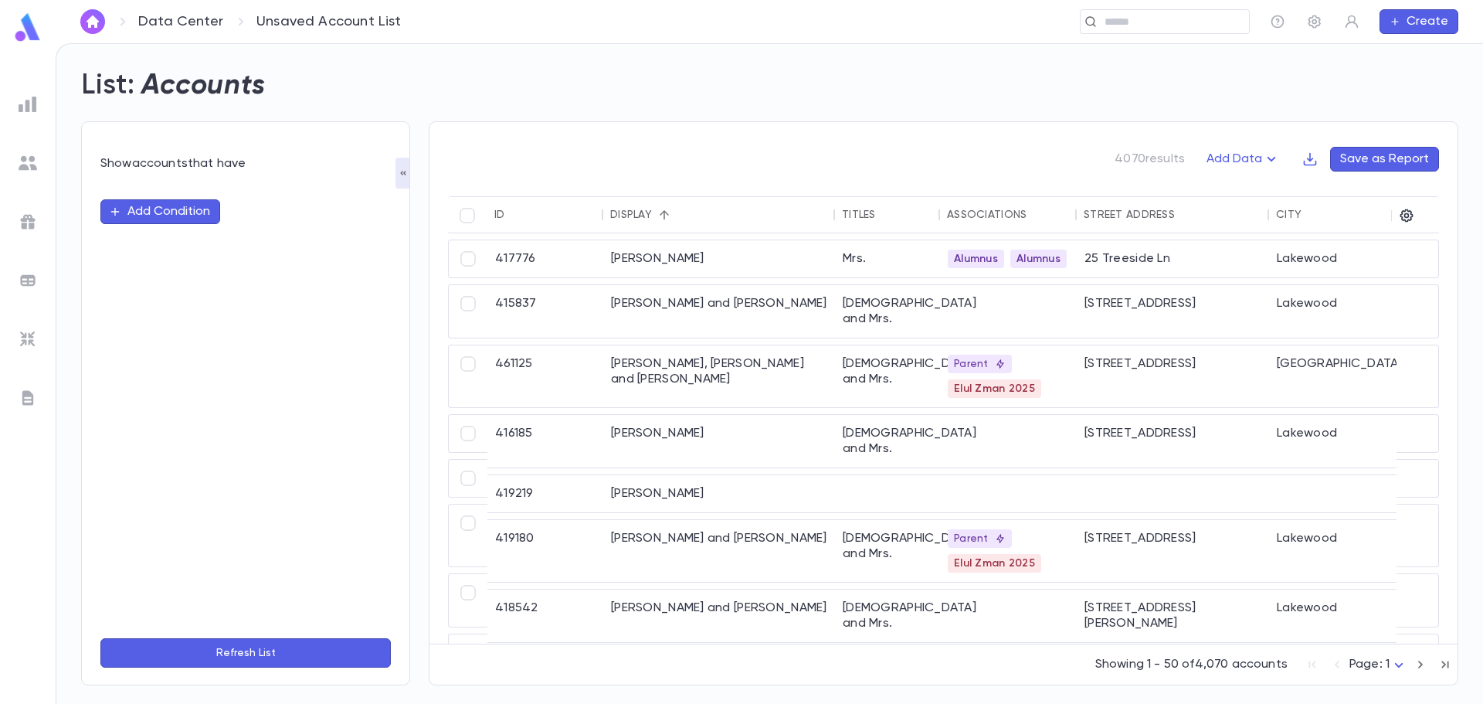
click at [212, 209] on button "Add Condition" at bounding box center [160, 211] width 120 height 25
click at [213, 213] on input "text" at bounding box center [238, 212] width 243 height 22
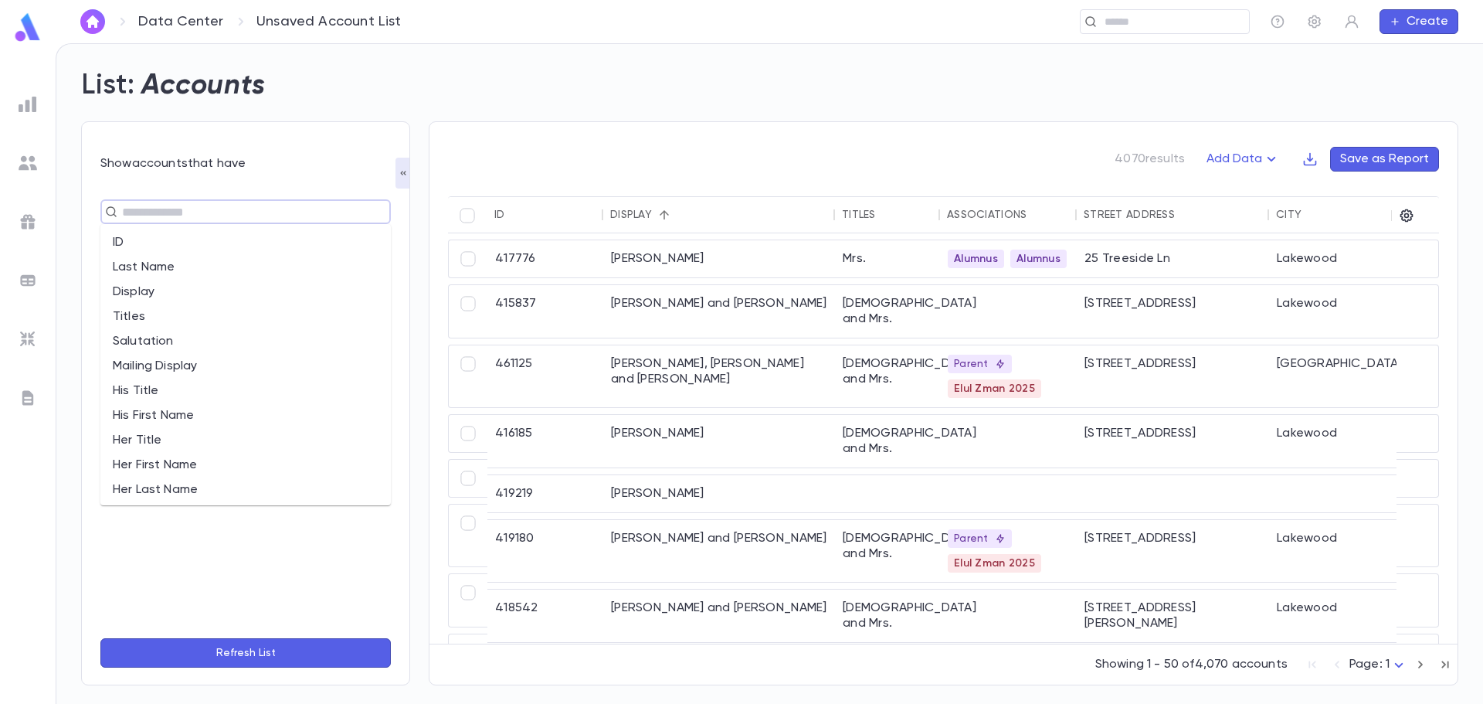
type input "*"
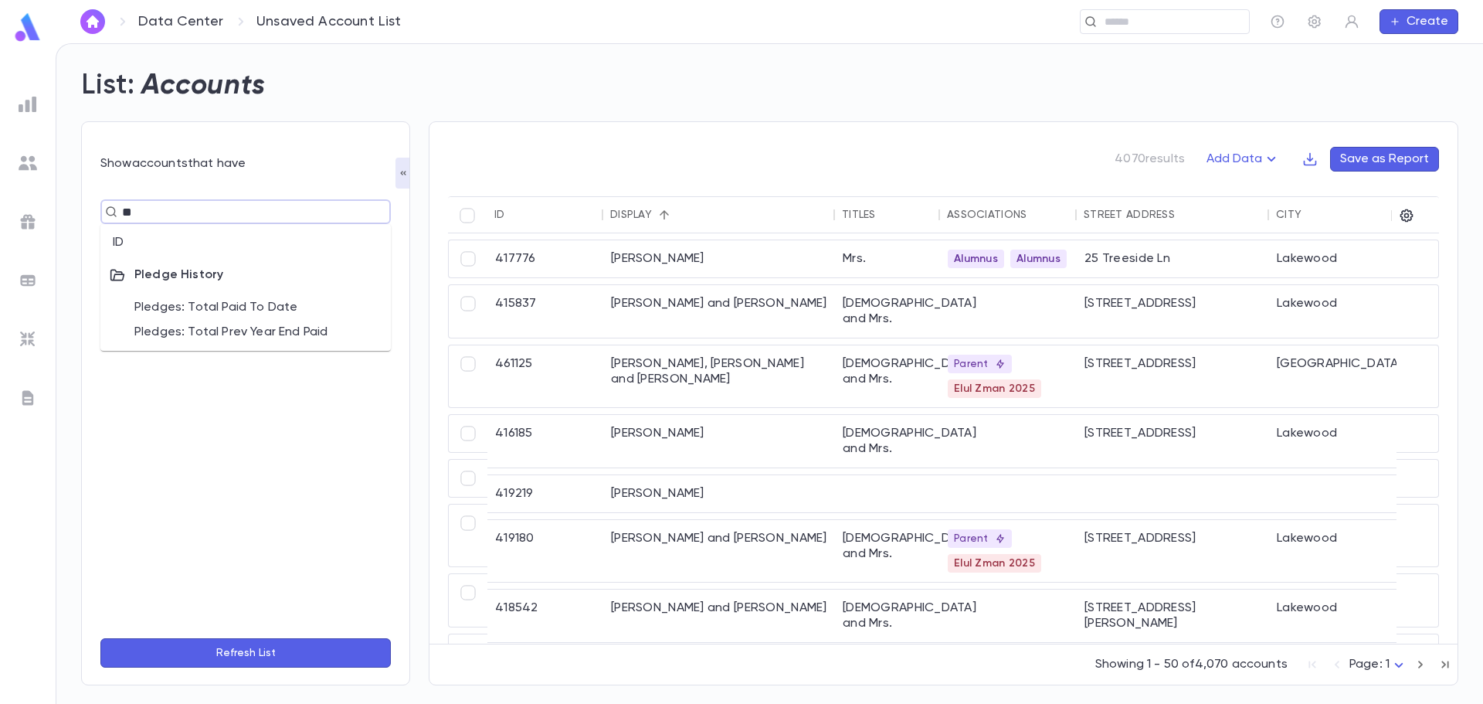
type input "*"
click at [15, 108] on div at bounding box center [28, 104] width 28 height 28
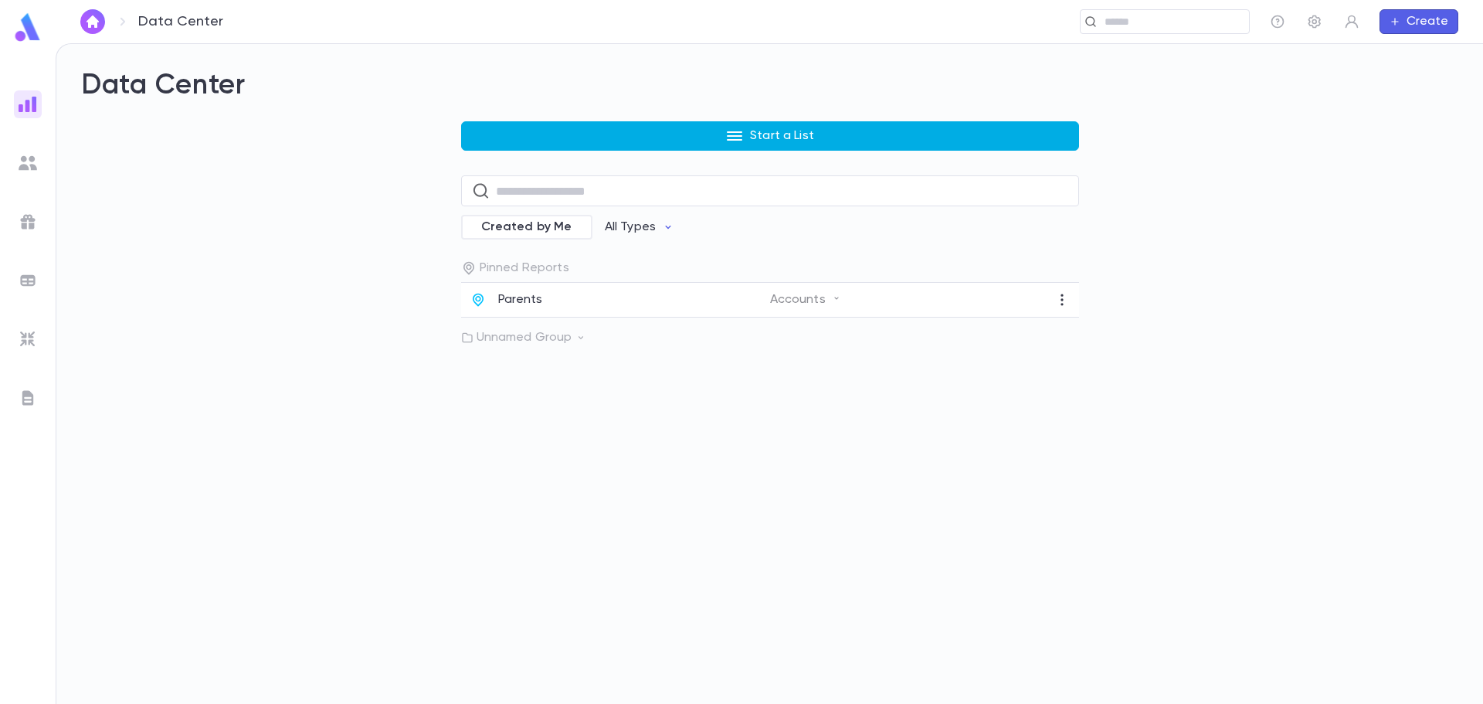
click at [562, 144] on button "Start a List" at bounding box center [770, 135] width 618 height 29
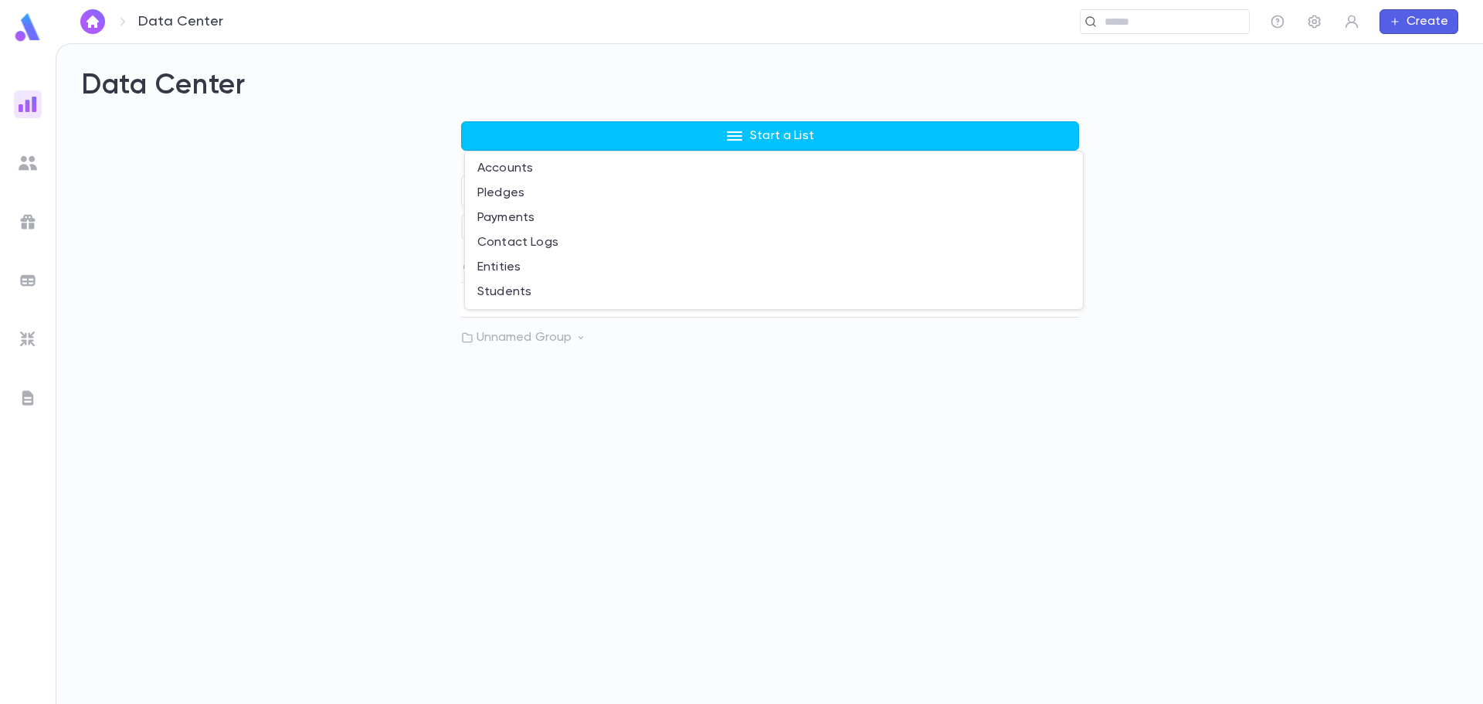
click at [232, 197] on div at bounding box center [741, 352] width 1483 height 704
click at [35, 39] on img at bounding box center [27, 27] width 31 height 30
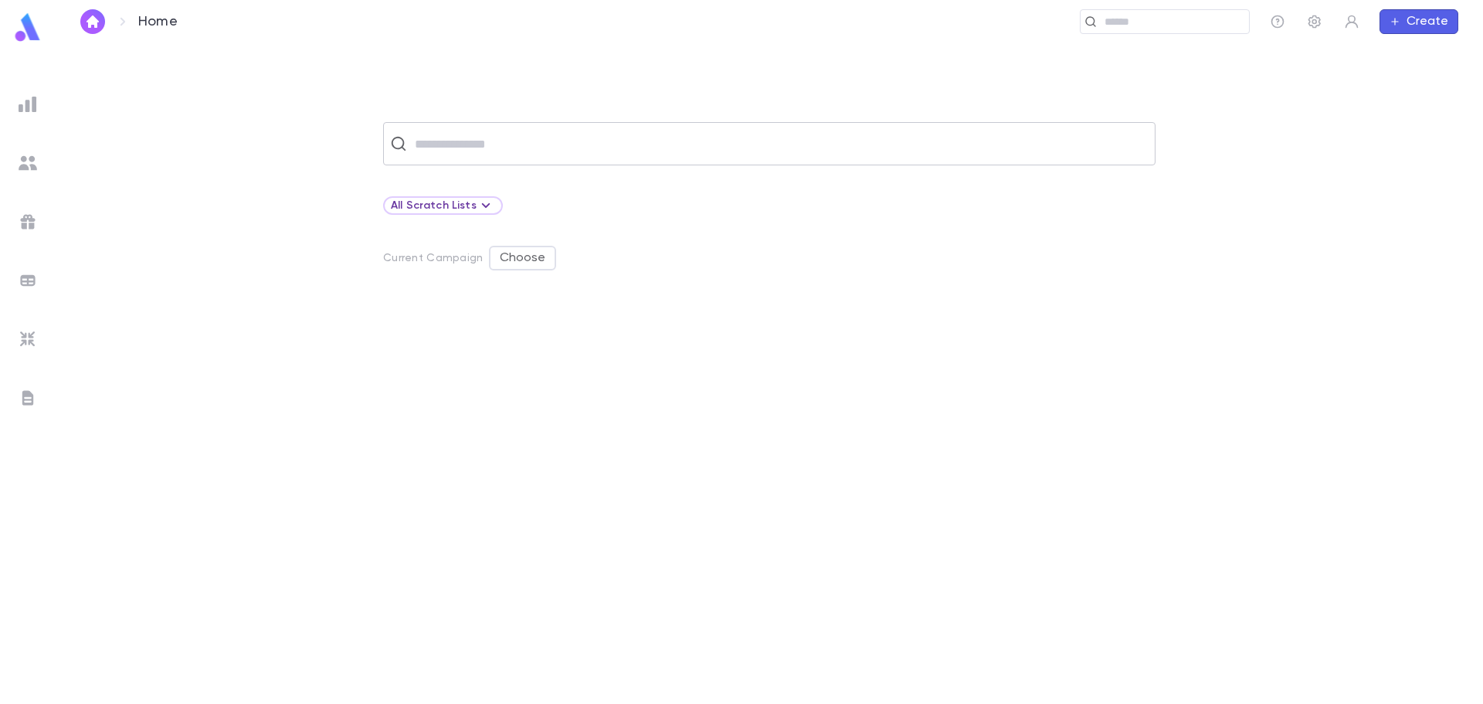
click at [531, 138] on input "text" at bounding box center [779, 143] width 739 height 29
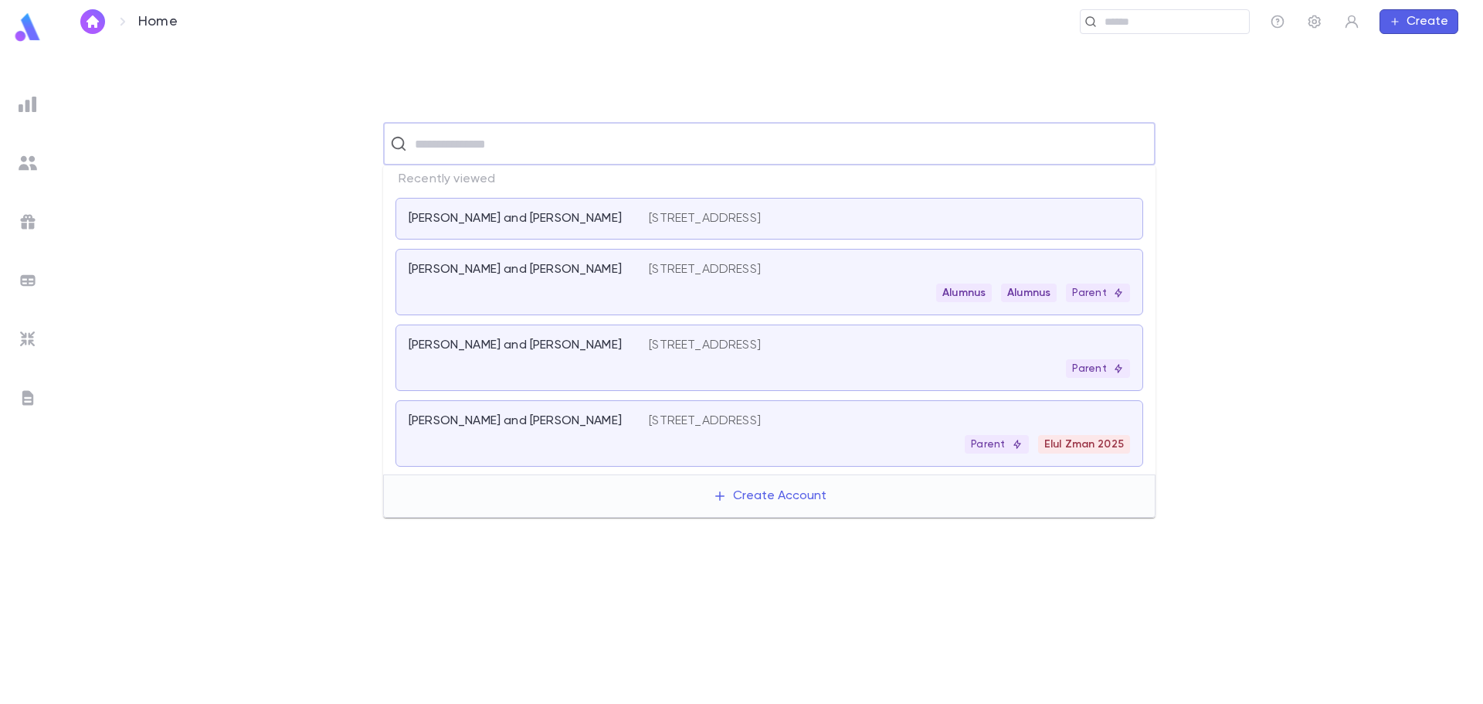
click at [548, 277] on p "Gruenebaum, Avrohom and Sara Haddas" at bounding box center [515, 269] width 213 height 15
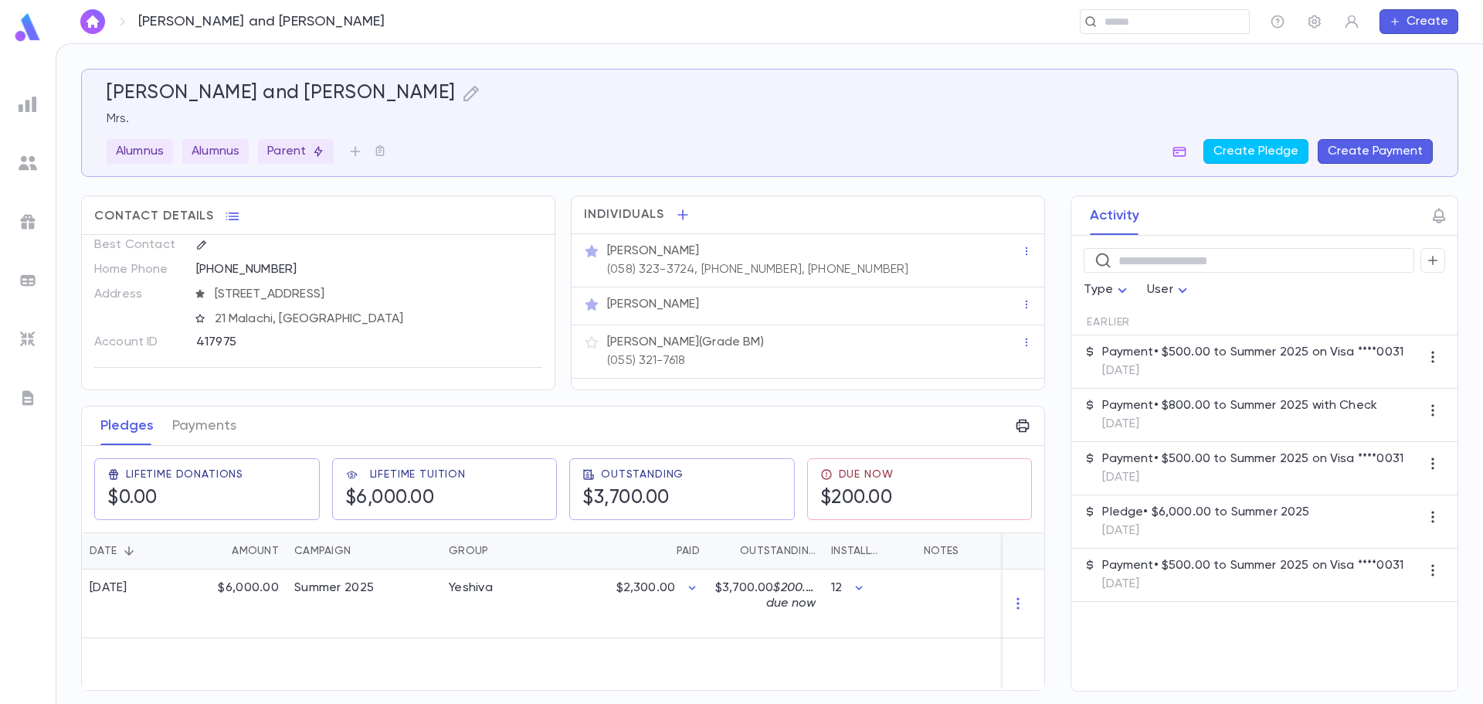
scroll to position [13, 0]
click at [1315, 22] on icon "button" at bounding box center [1314, 21] width 15 height 15
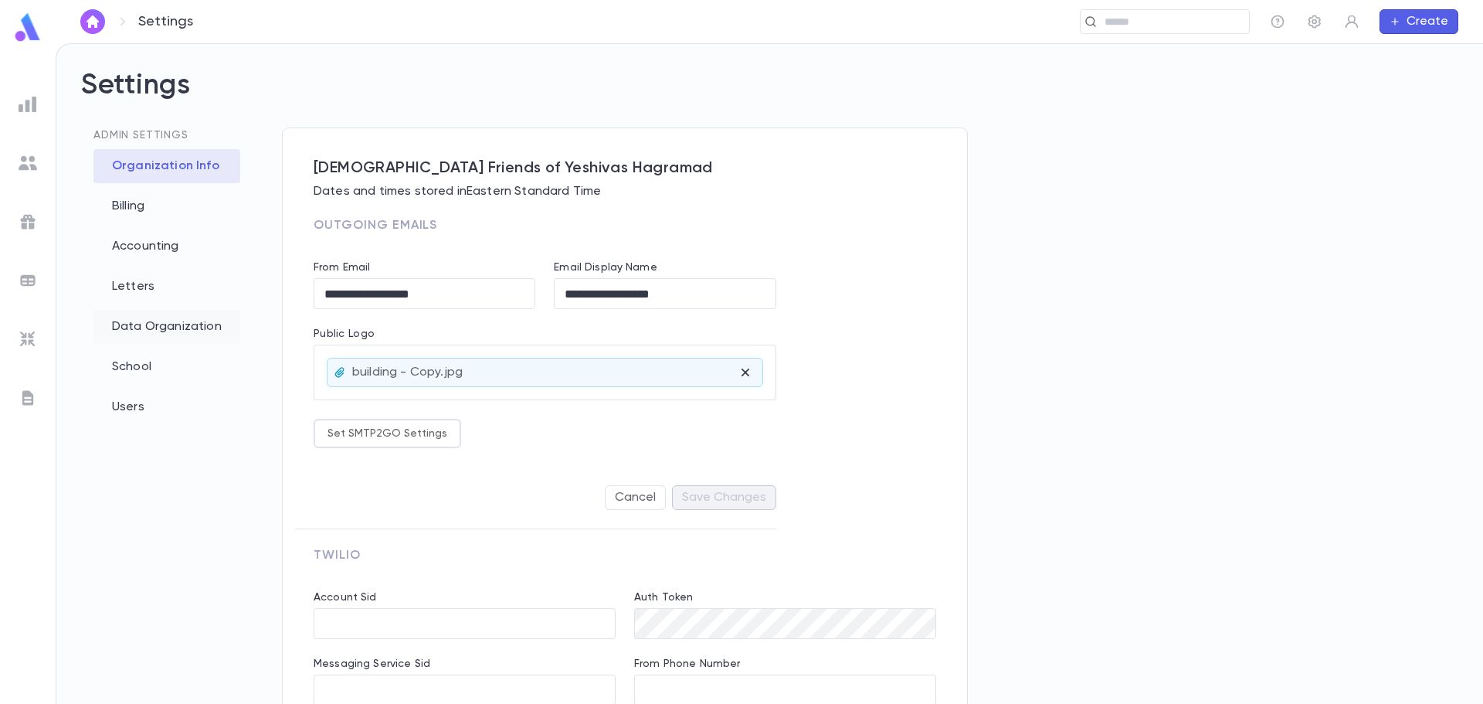
click at [154, 315] on div "Data Organization" at bounding box center [166, 327] width 147 height 34
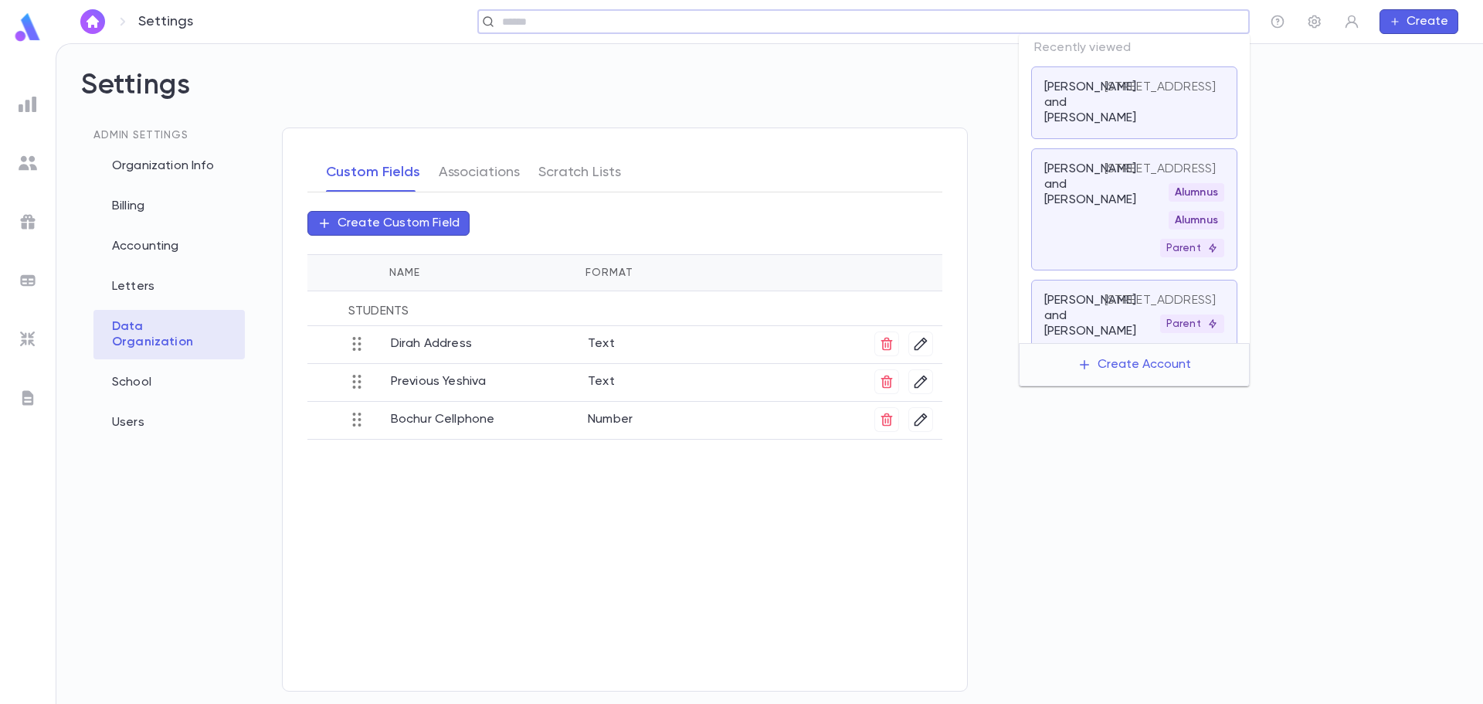
click at [1146, 29] on input "text" at bounding box center [869, 22] width 745 height 15
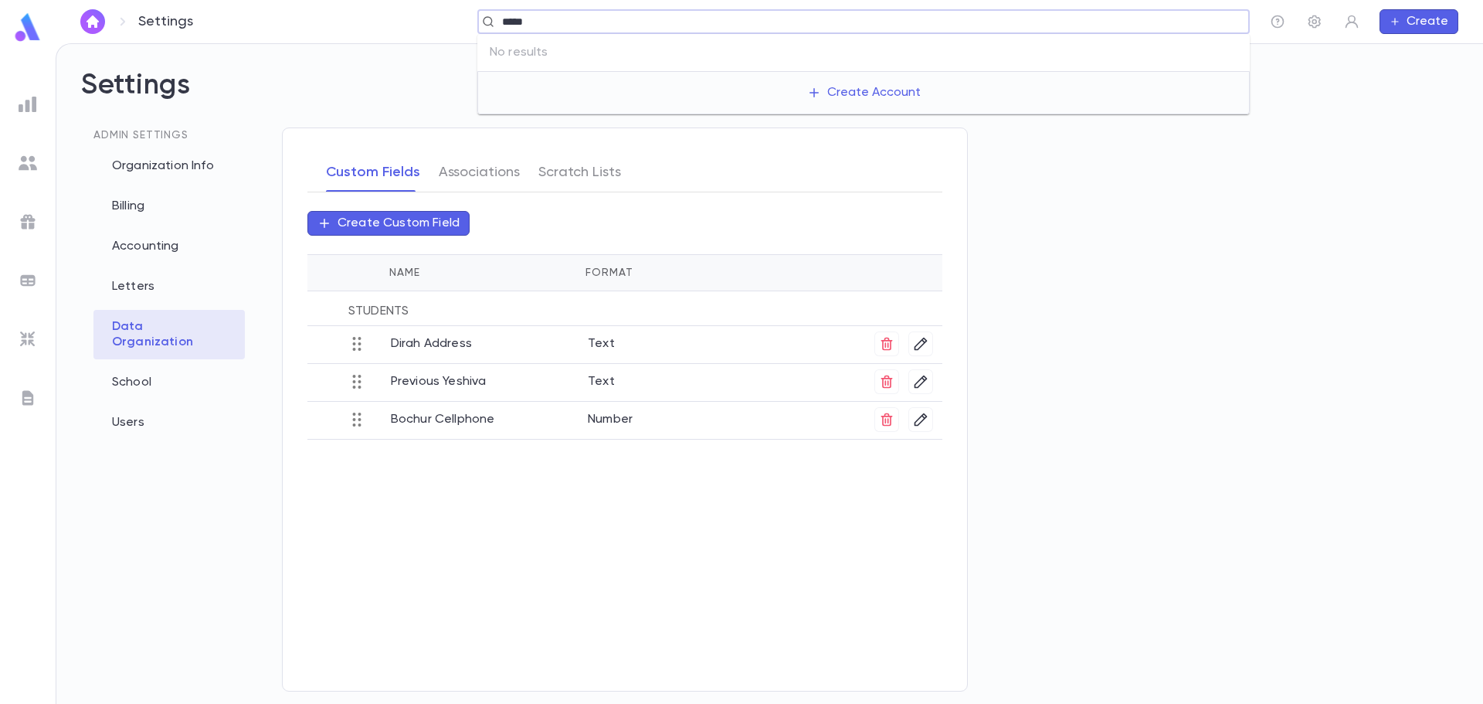
type input "*****"
click at [418, 87] on h2 "Settings" at bounding box center [769, 98] width 1377 height 59
click at [38, 27] on img at bounding box center [27, 27] width 31 height 30
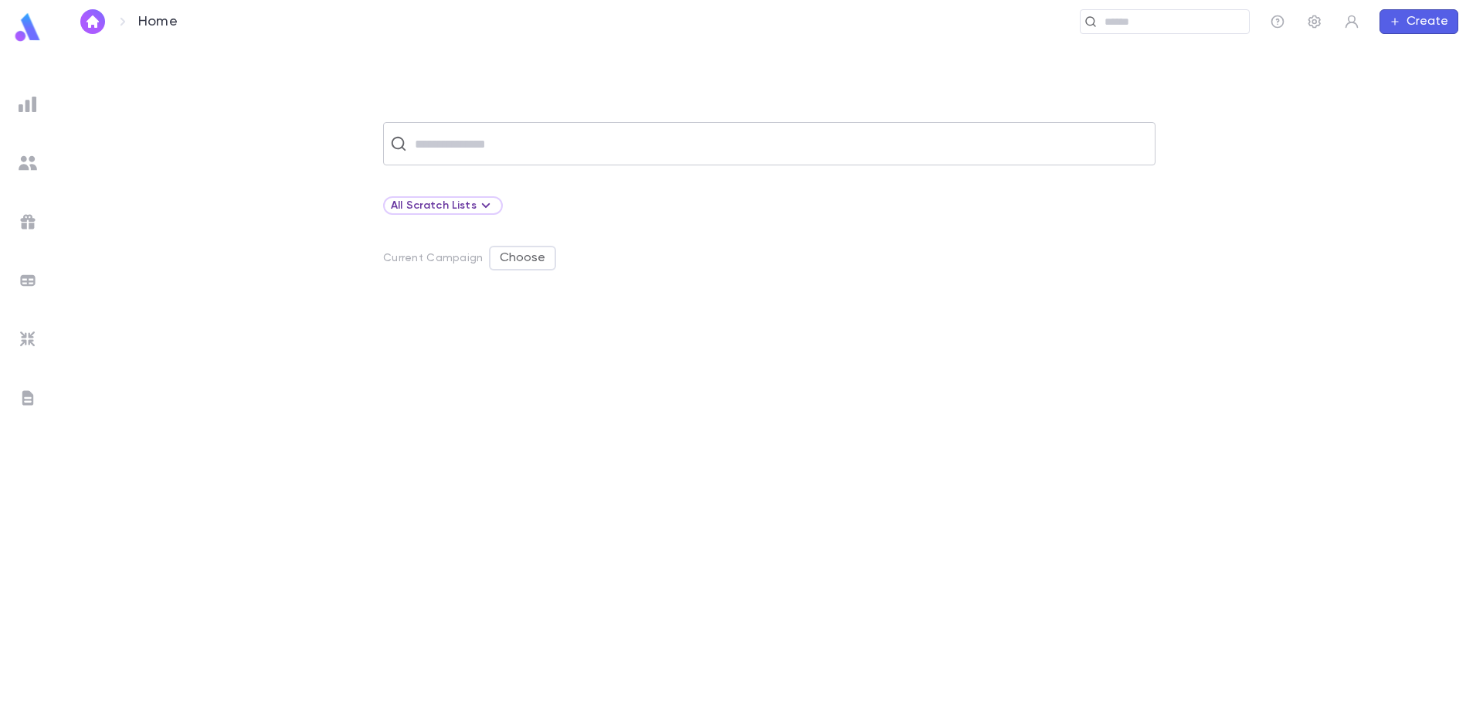
click at [552, 151] on input "text" at bounding box center [779, 143] width 739 height 29
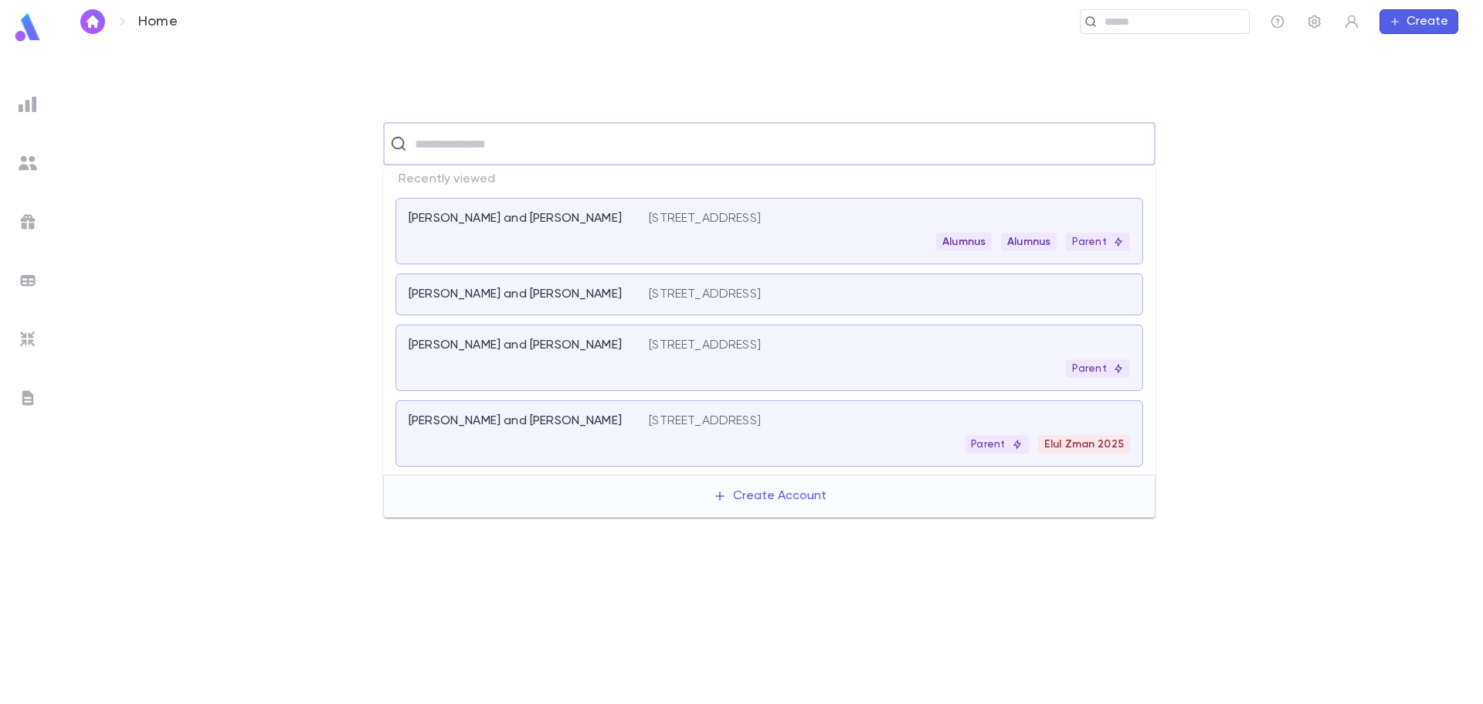
click at [496, 211] on p "Gruenebaum, Avrohom and Sara Haddas" at bounding box center [515, 218] width 213 height 15
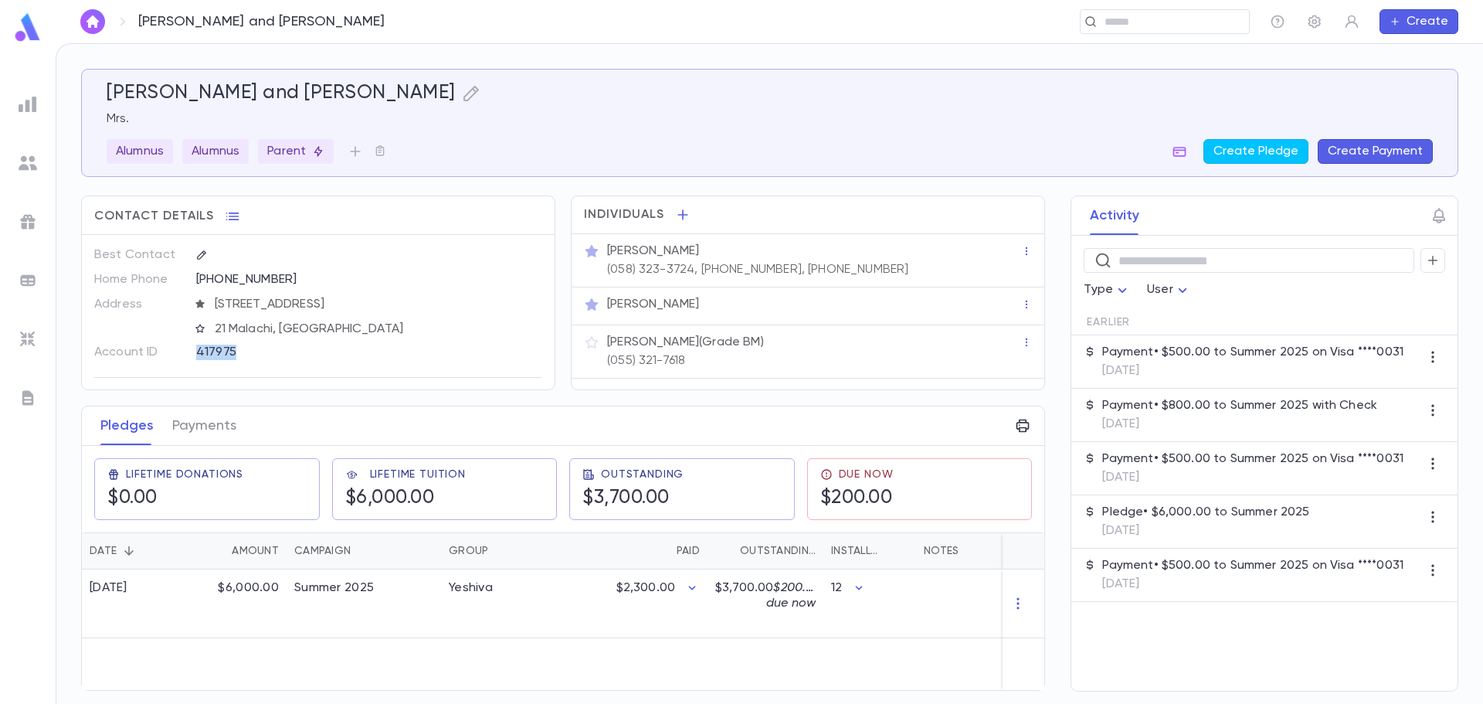
drag, startPoint x: 231, startPoint y: 356, endPoint x: 192, endPoint y: 354, distance: 38.7
click at [192, 354] on div "417975" at bounding box center [362, 351] width 359 height 23
copy div "417975"
click at [1330, 22] on div "​ Create" at bounding box center [936, 21] width 1046 height 25
click at [1315, 20] on icon "button" at bounding box center [1315, 21] width 12 height 13
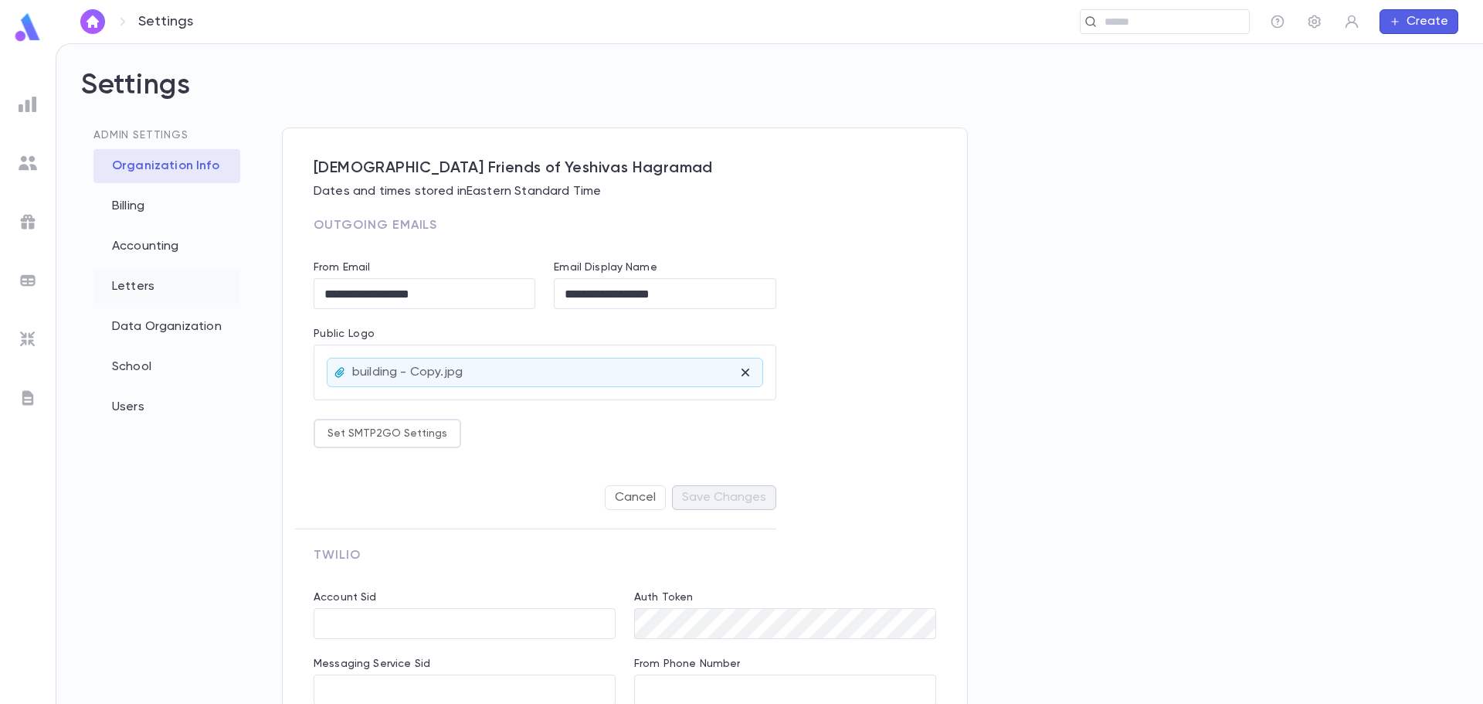
click at [154, 290] on div "Letters" at bounding box center [166, 287] width 147 height 34
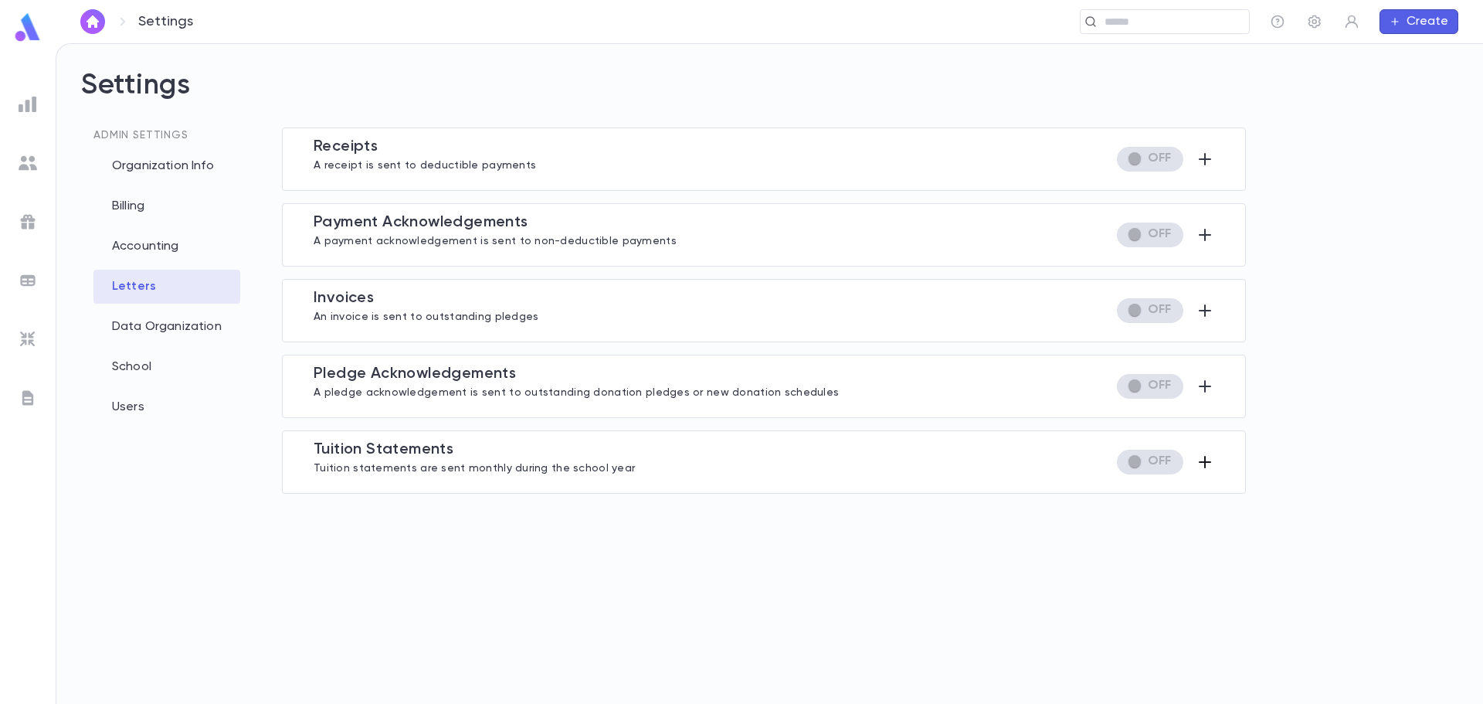
click at [1205, 464] on icon "button" at bounding box center [1205, 462] width 12 height 12
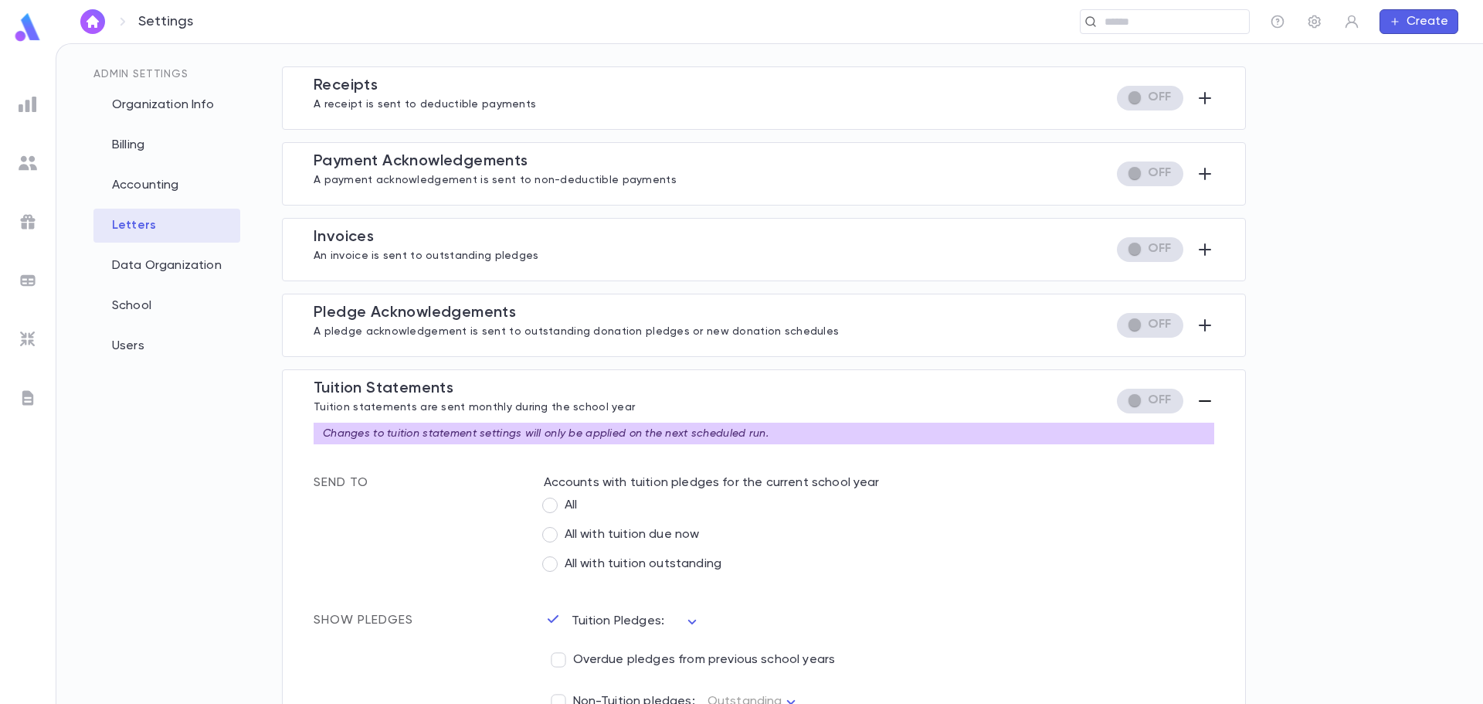
scroll to position [386, 0]
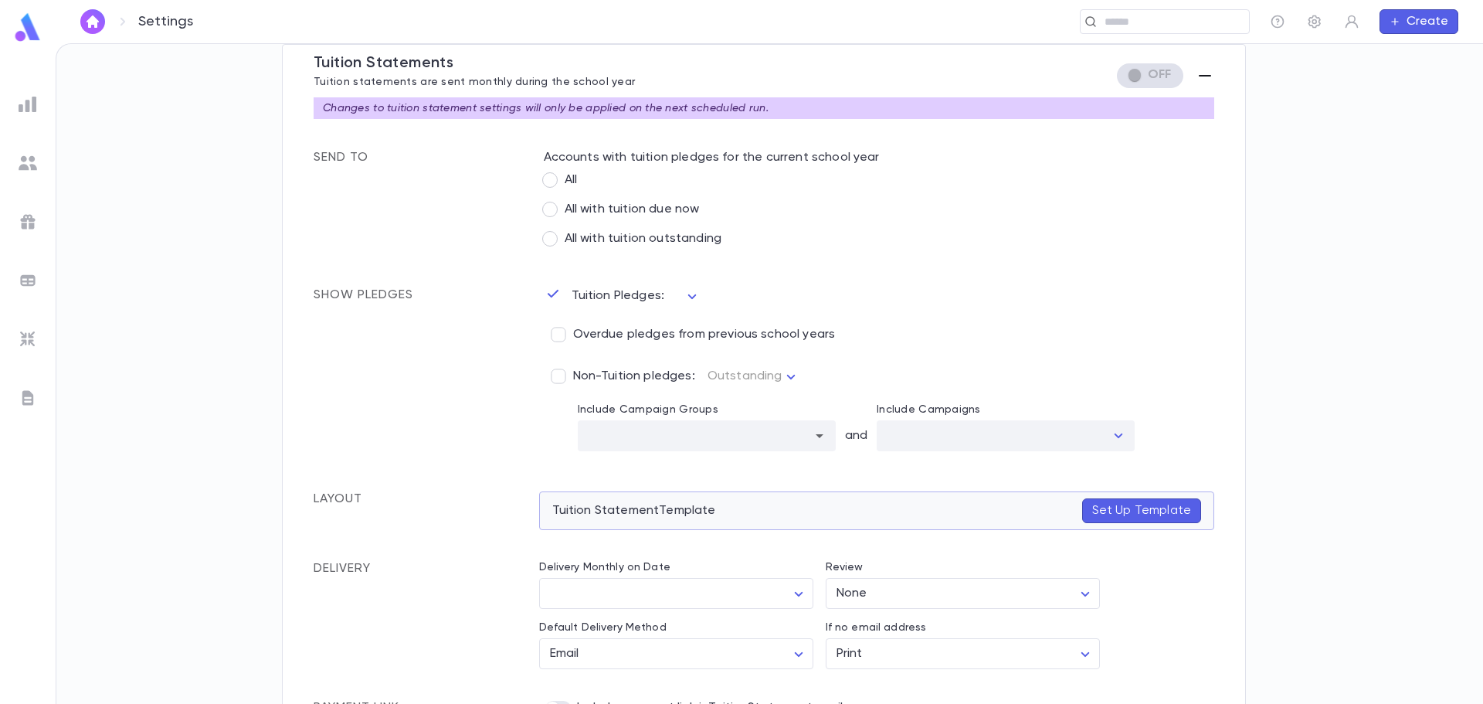
click at [1143, 514] on p "Set Up Template" at bounding box center [1141, 510] width 99 height 15
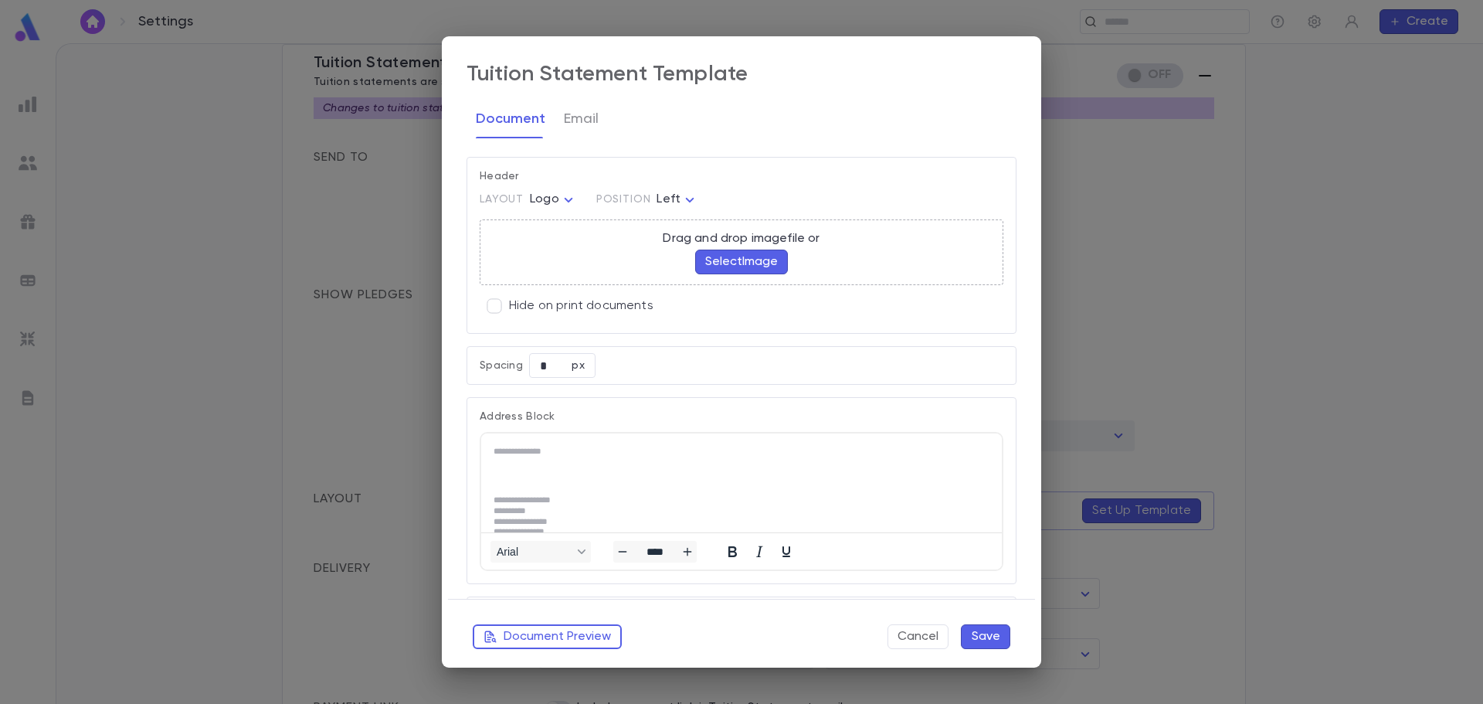
scroll to position [0, 0]
click at [730, 255] on button "Select Image" at bounding box center [741, 262] width 93 height 25
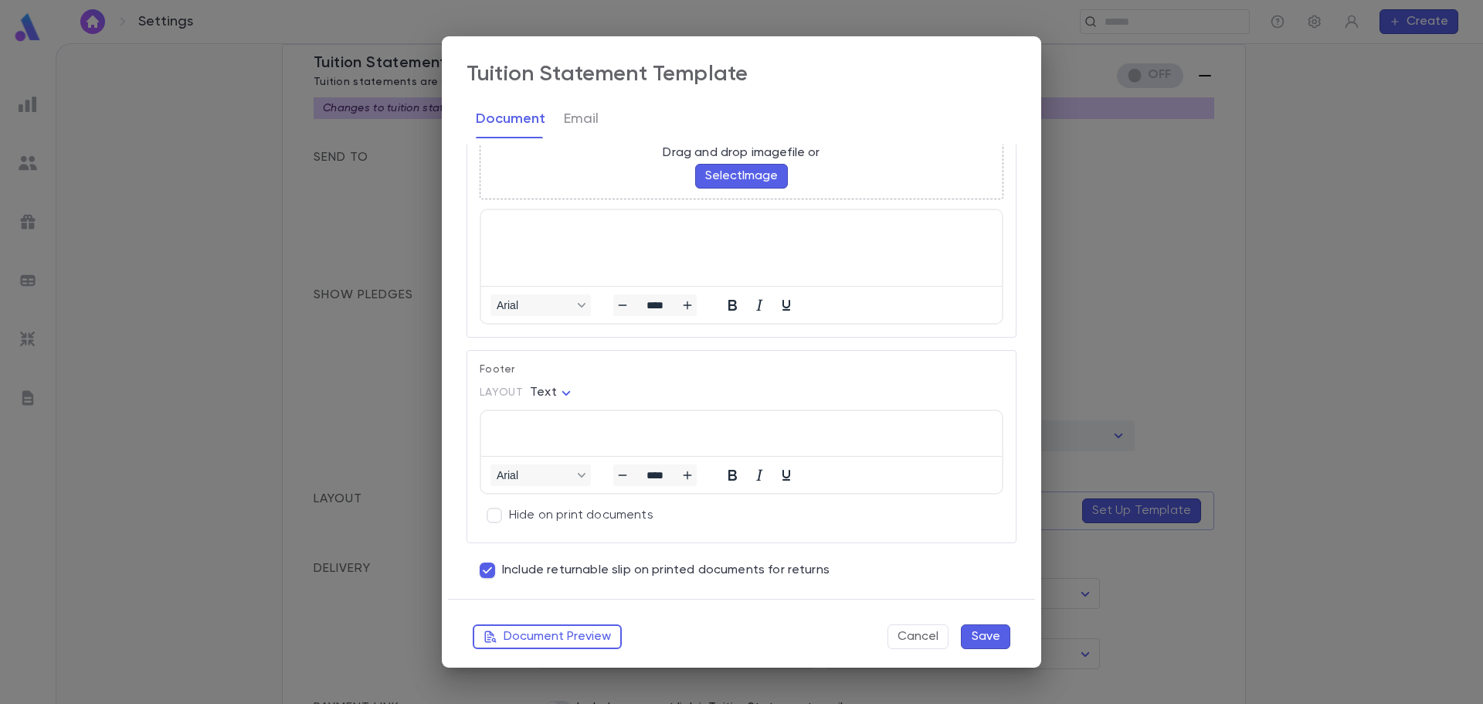
scroll to position [1152, 0]
click at [584, 430] on html at bounding box center [741, 424] width 521 height 36
click at [529, 419] on p "Rich Text Area. Press ALT-0 for help." at bounding box center [739, 424] width 490 height 11
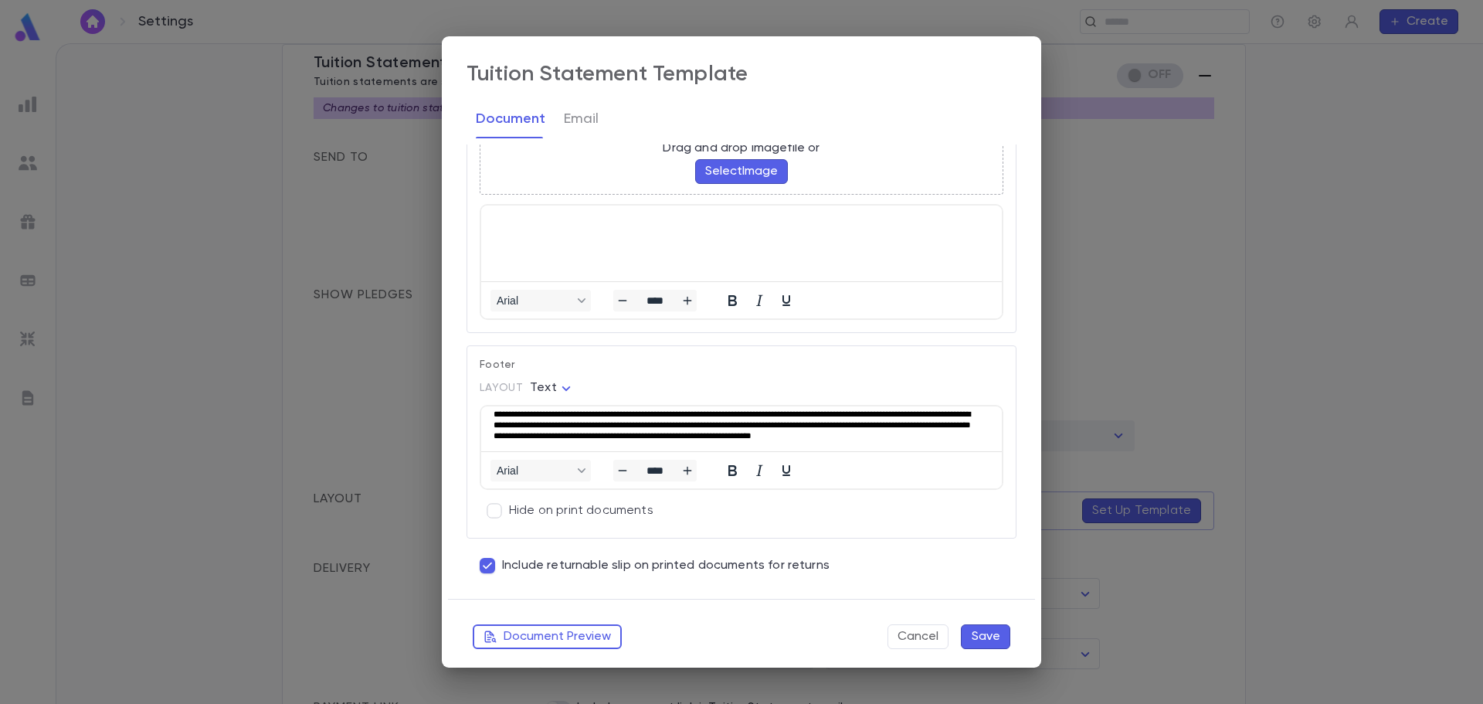
click at [497, 416] on p "**********" at bounding box center [733, 430] width 478 height 42
click at [593, 627] on button "Document Preview" at bounding box center [547, 636] width 149 height 25
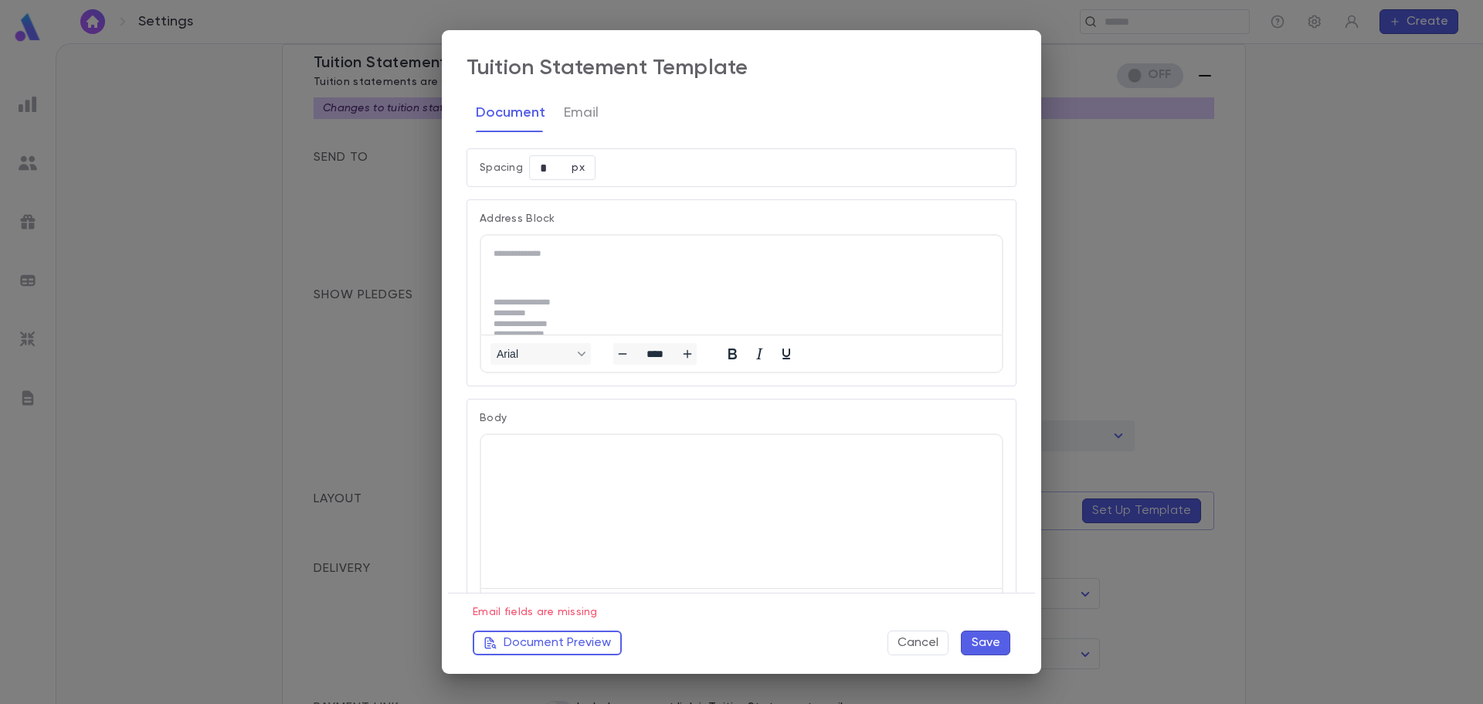
scroll to position [0, 0]
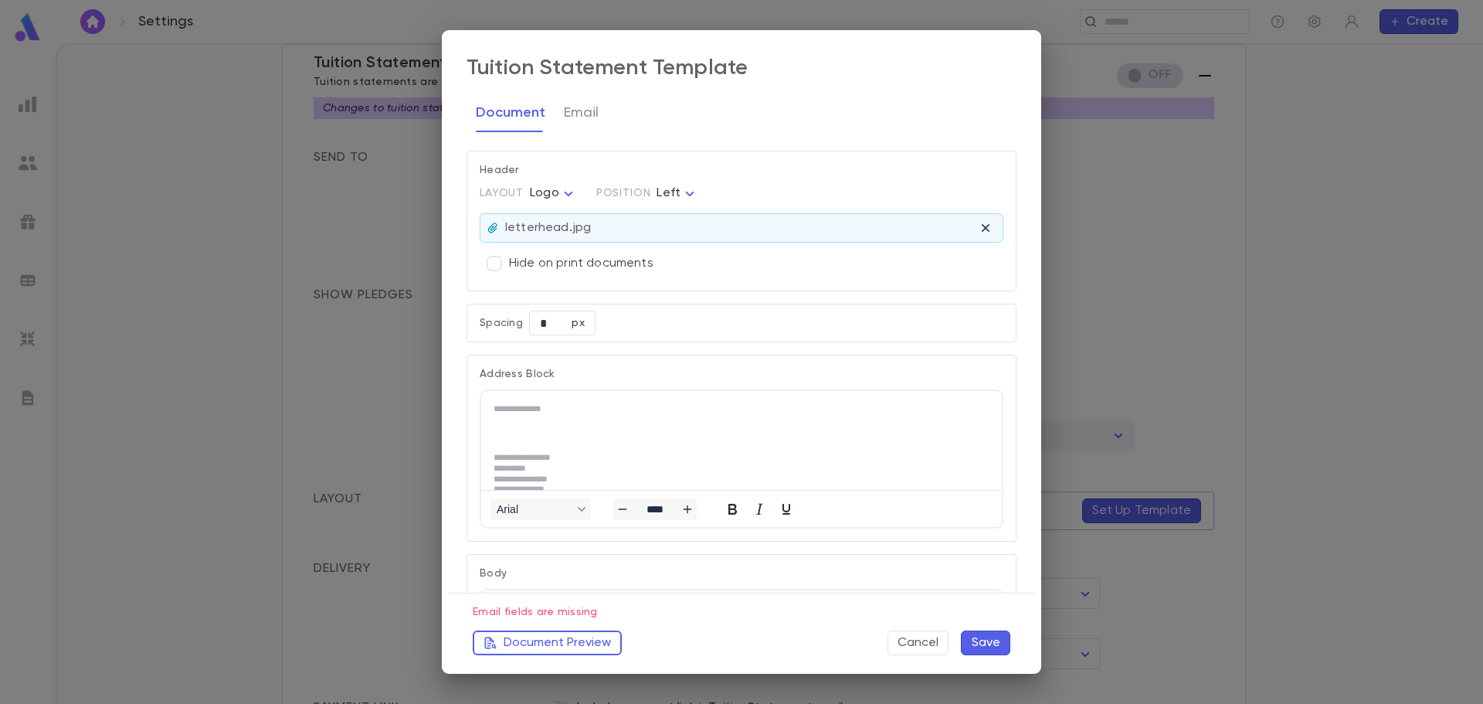
click at [572, 192] on body "Settings ​ Create Settings Admin Settings Organization Info Billing Accounting …" at bounding box center [741, 373] width 1483 height 660
click at [570, 256] on li "Banner" at bounding box center [555, 248] width 66 height 25
type input "******"
click at [568, 637] on button "Document Preview" at bounding box center [547, 642] width 149 height 25
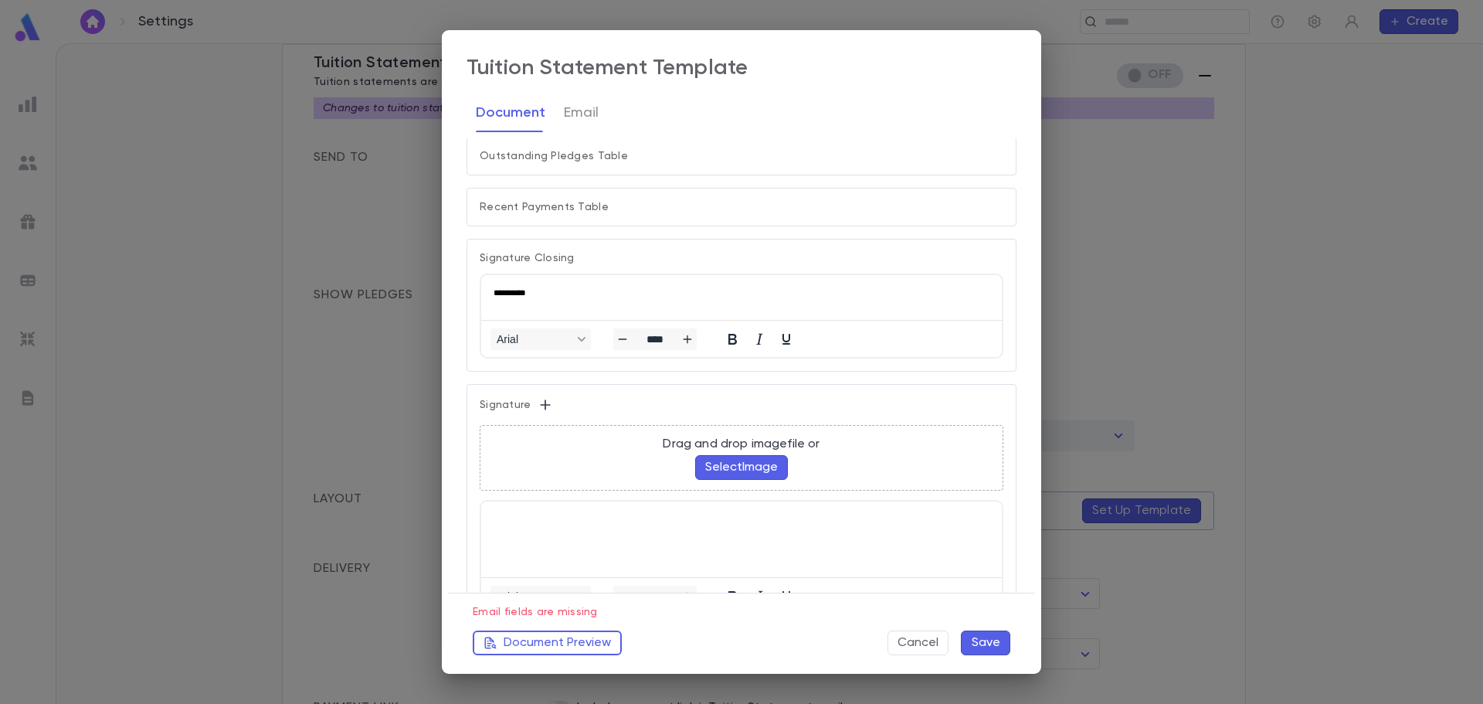
scroll to position [1152, 0]
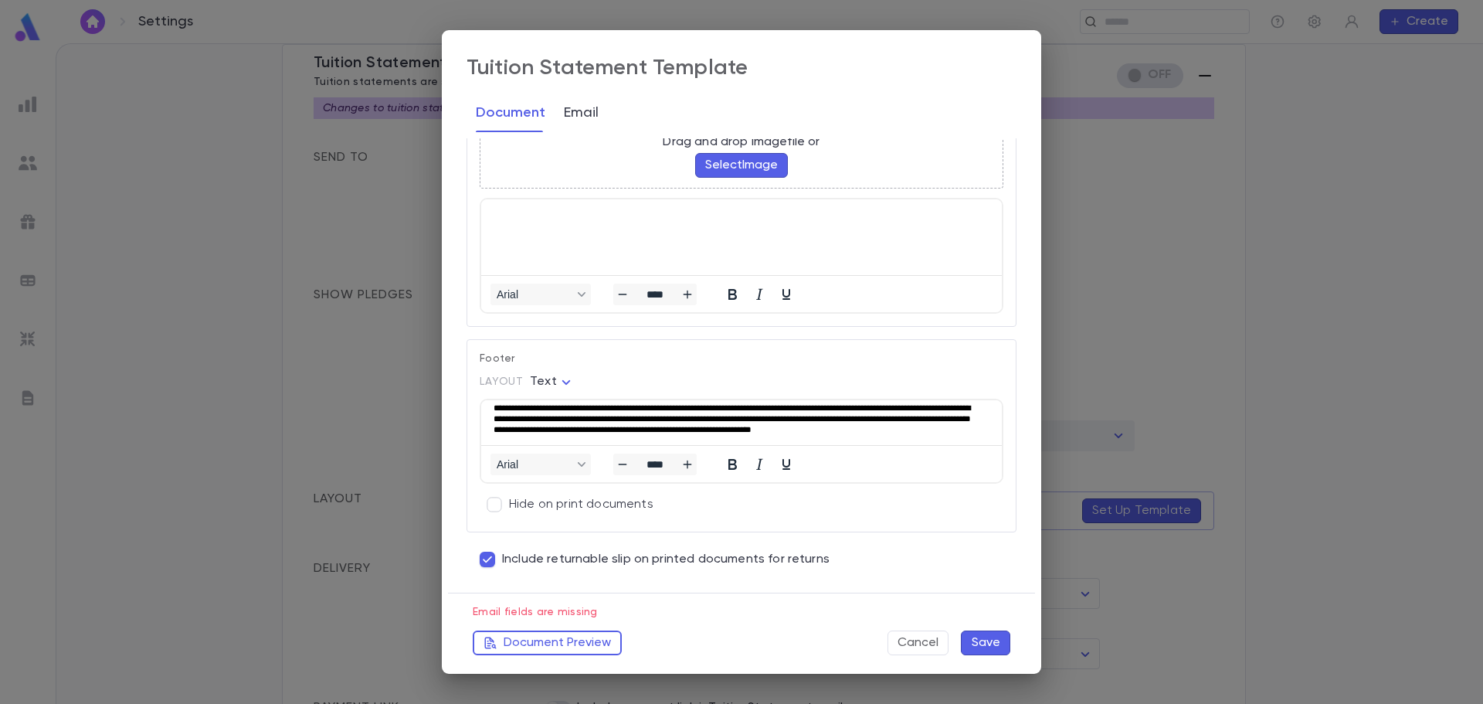
click at [582, 124] on button "Email" at bounding box center [581, 112] width 35 height 39
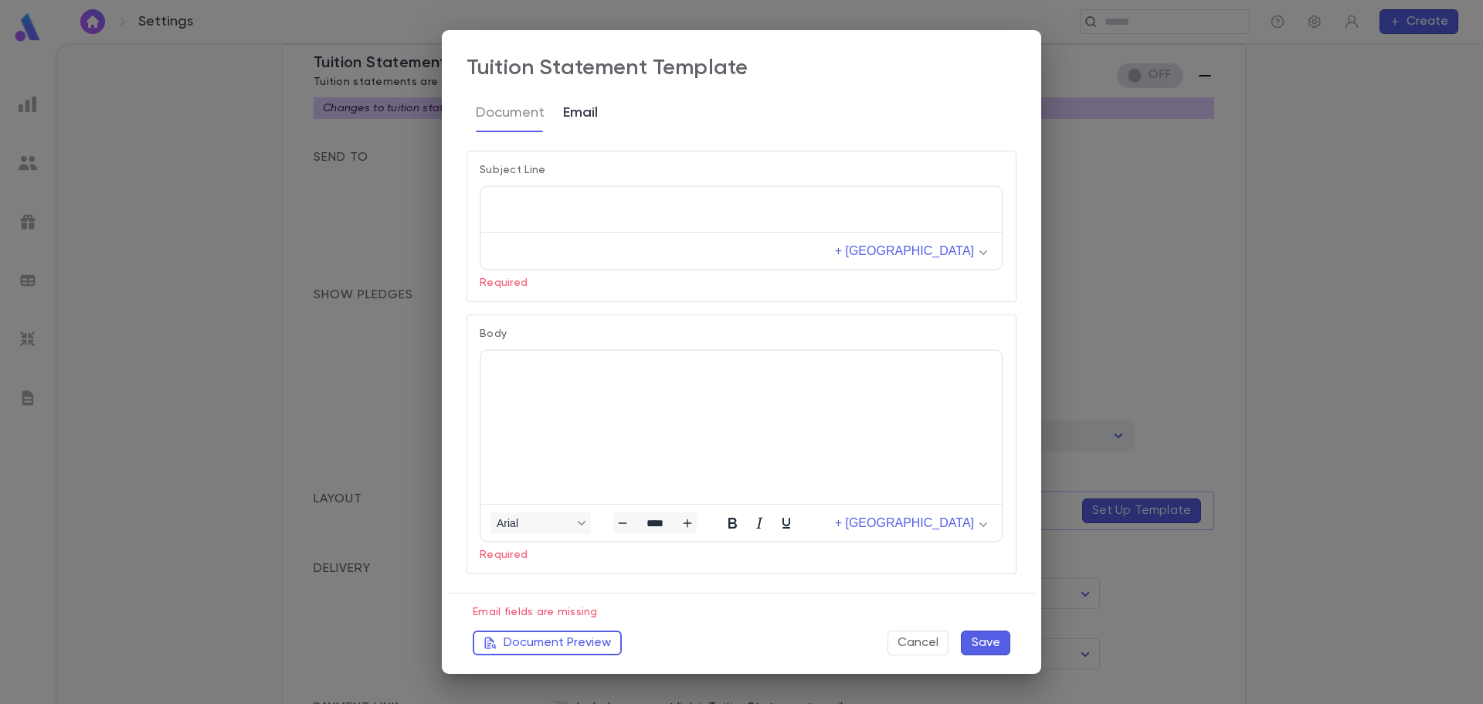
scroll to position [0, 0]
click at [510, 126] on button "Document" at bounding box center [510, 112] width 69 height 39
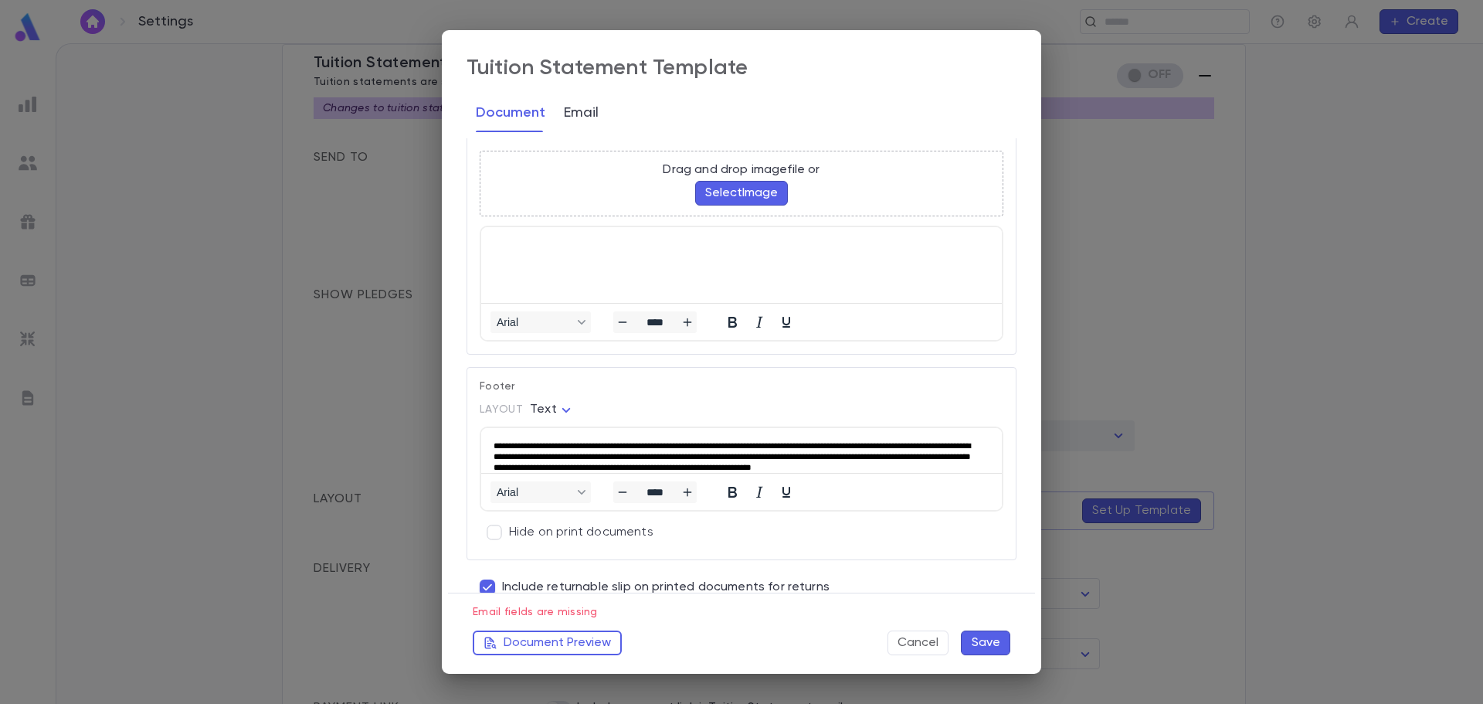
scroll to position [1075, 0]
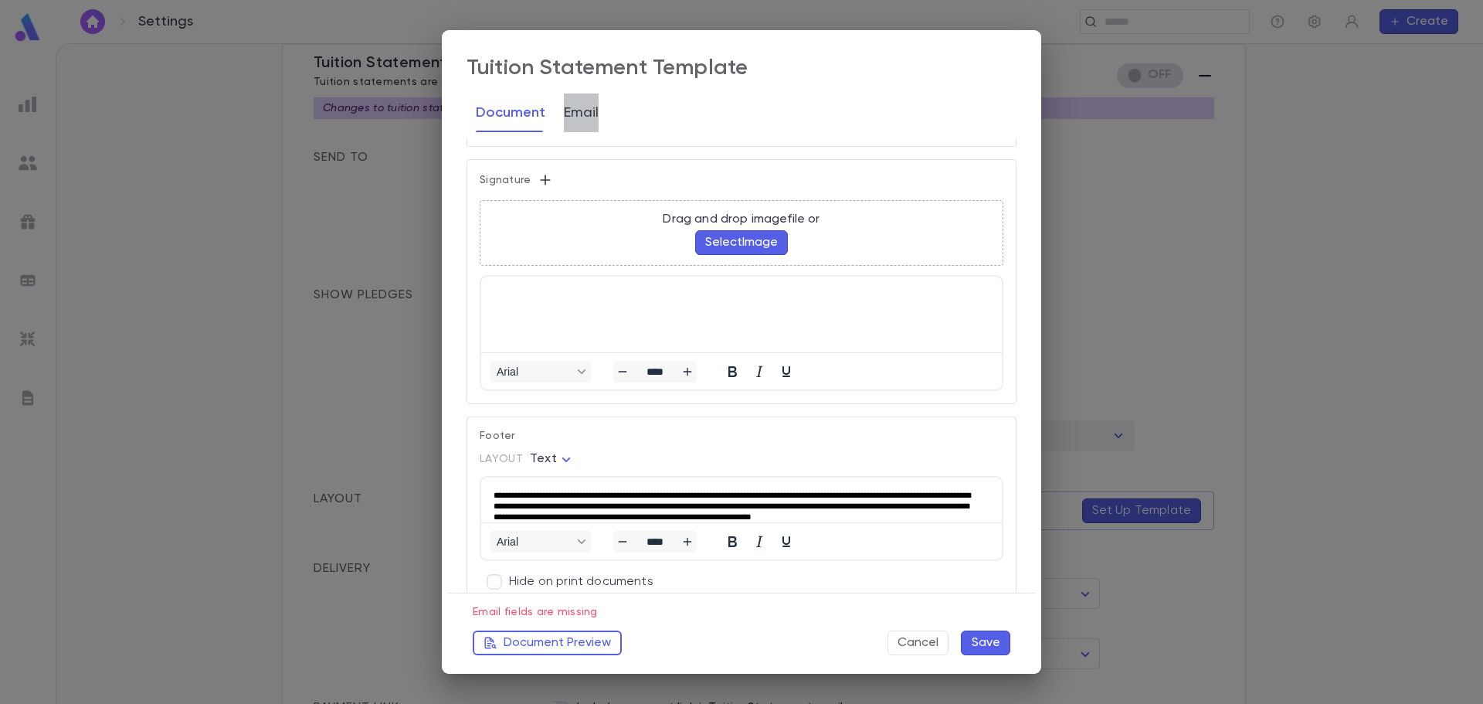
click at [586, 119] on button "Email" at bounding box center [581, 112] width 35 height 39
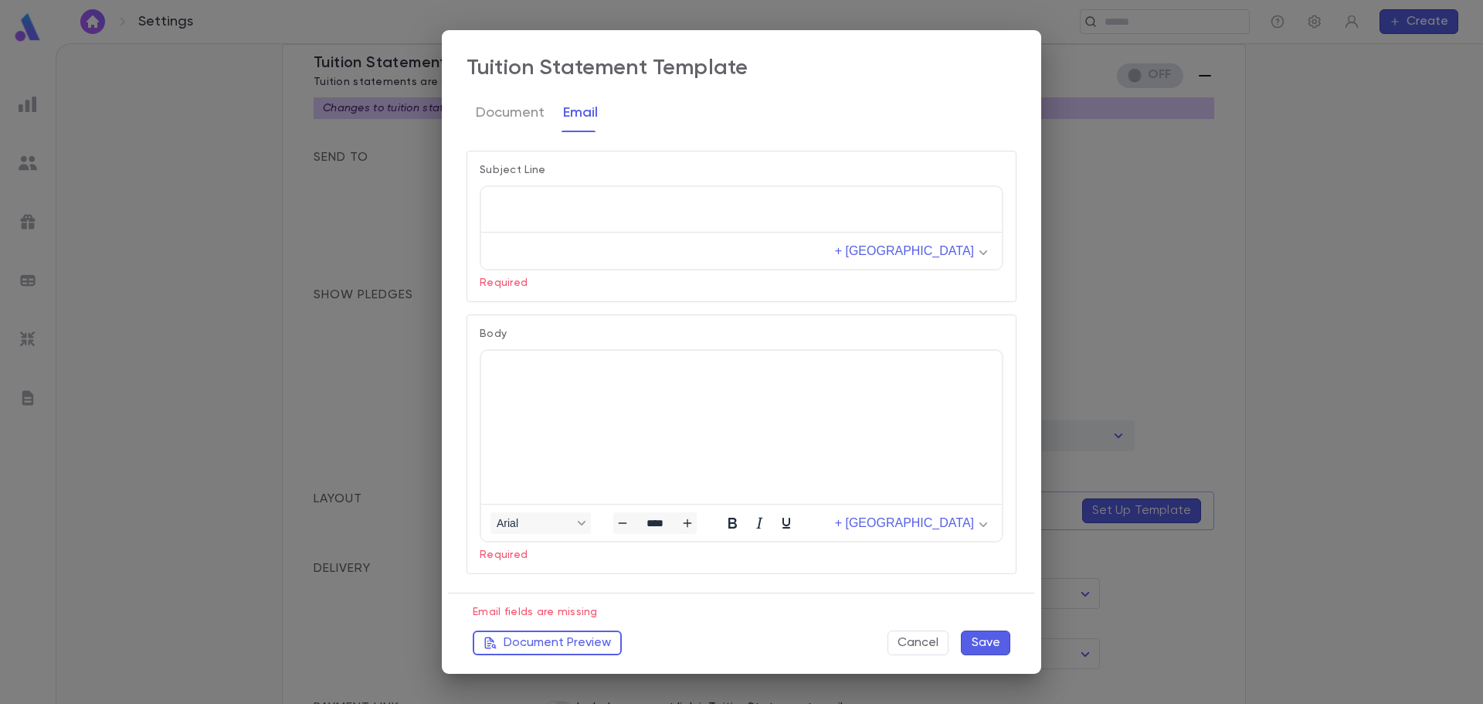
click at [529, 215] on html at bounding box center [741, 205] width 521 height 36
click at [544, 386] on html at bounding box center [741, 369] width 521 height 36
click at [991, 639] on button "Save" at bounding box center [985, 642] width 49 height 25
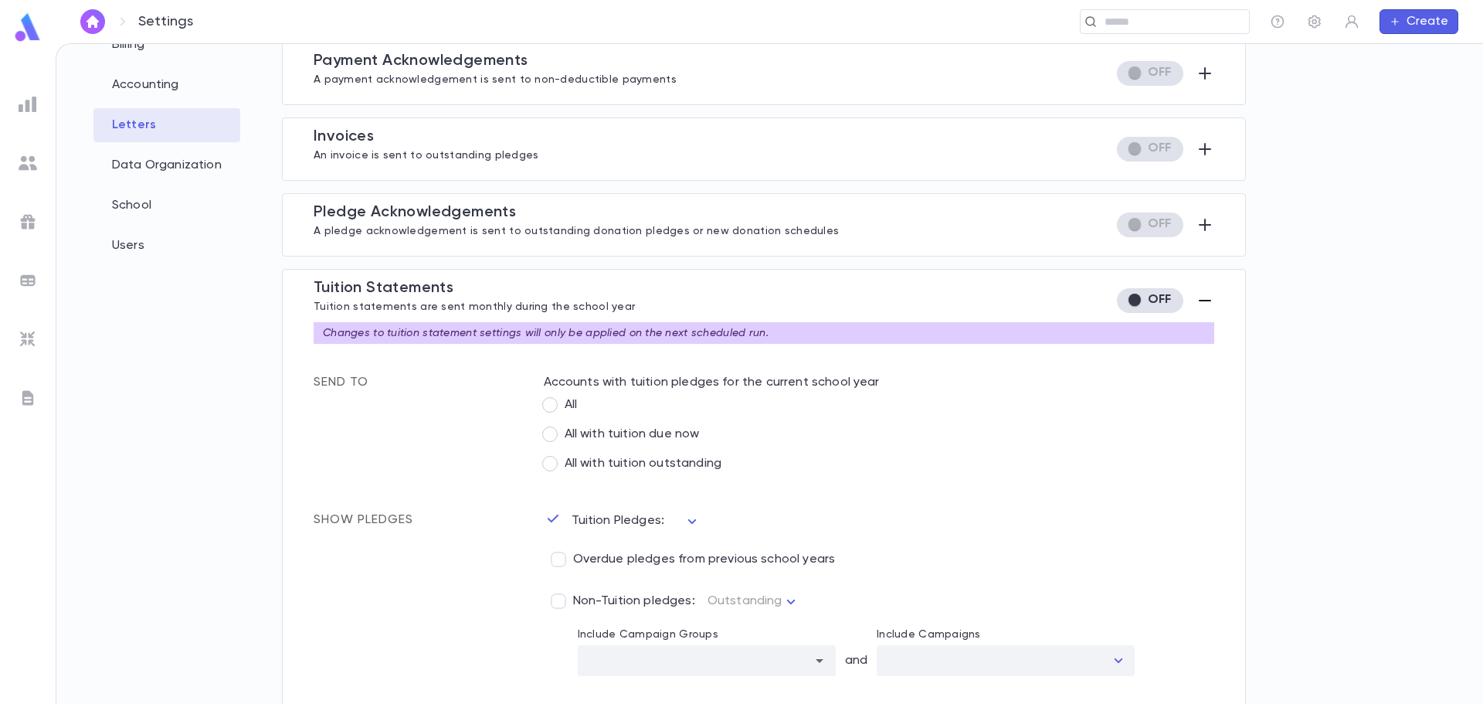
scroll to position [114, 0]
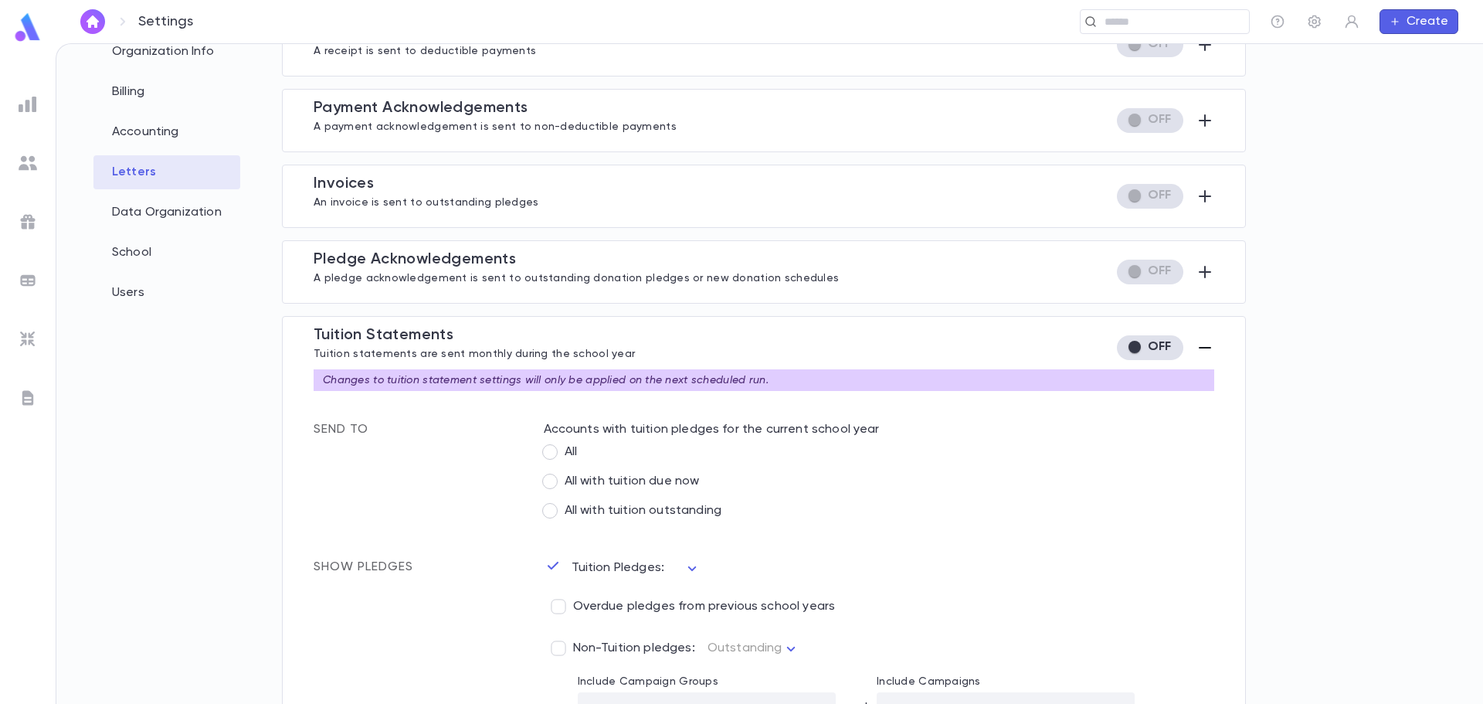
click at [25, 166] on img at bounding box center [28, 163] width 19 height 19
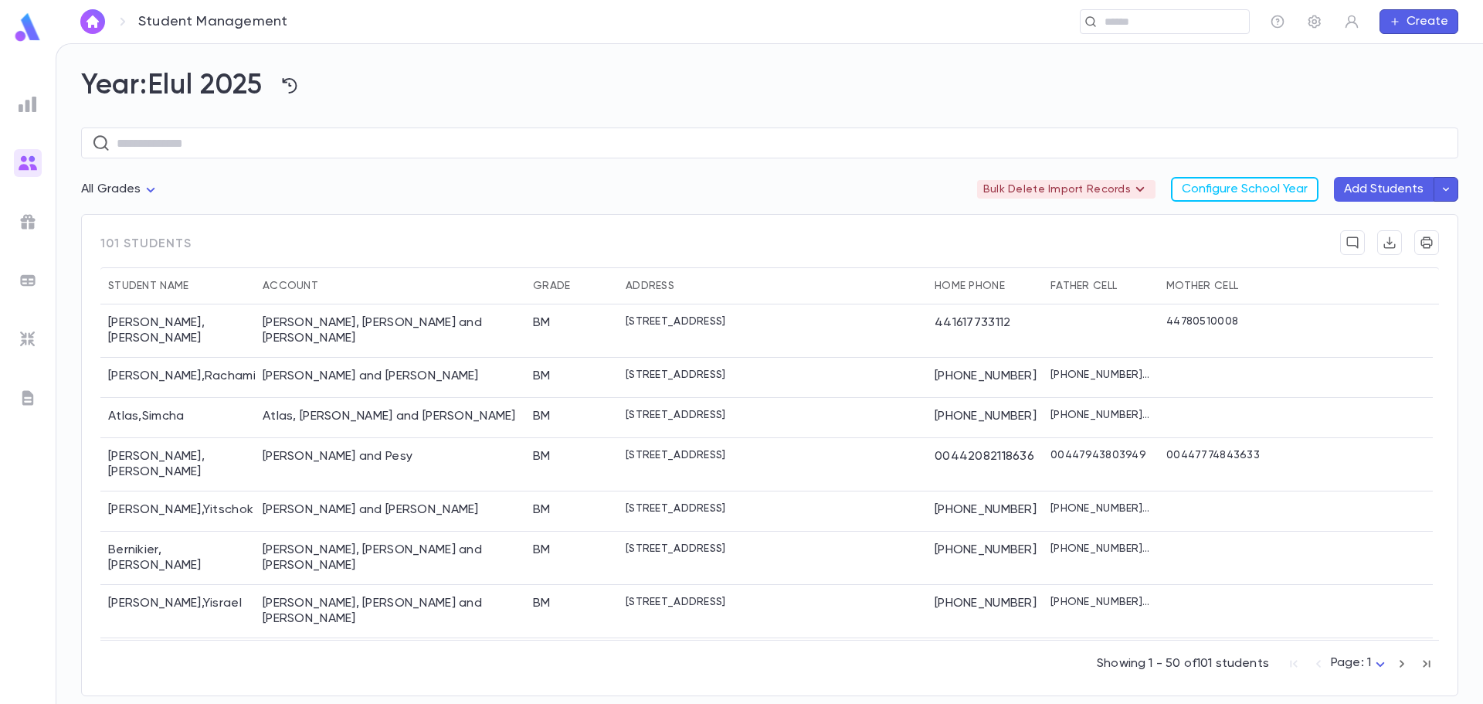
drag, startPoint x: 313, startPoint y: 86, endPoint x: 306, endPoint y: 91, distance: 8.8
click at [304, 87] on button "button" at bounding box center [289, 85] width 29 height 29
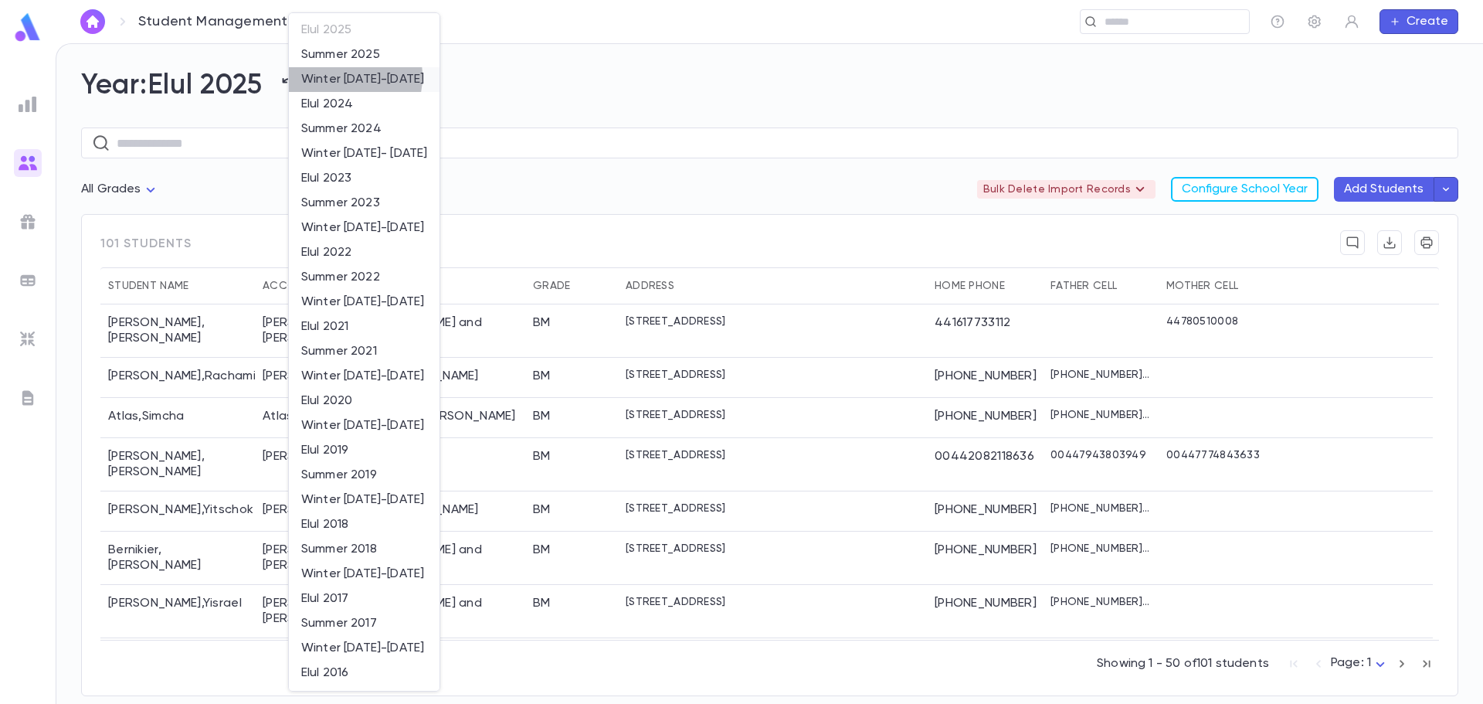
click at [335, 76] on li "Winter 2024-2025" at bounding box center [364, 79] width 151 height 25
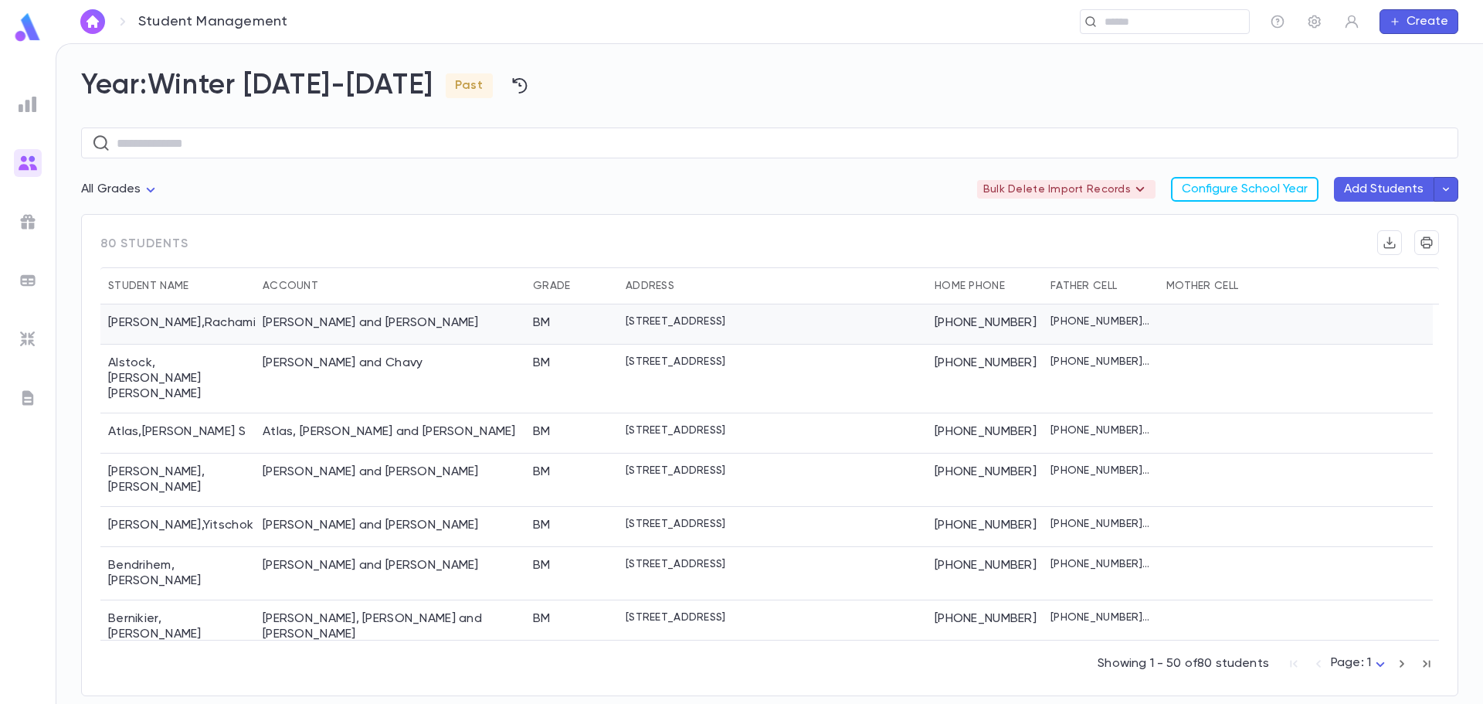
click at [583, 328] on div "BM" at bounding box center [571, 324] width 93 height 40
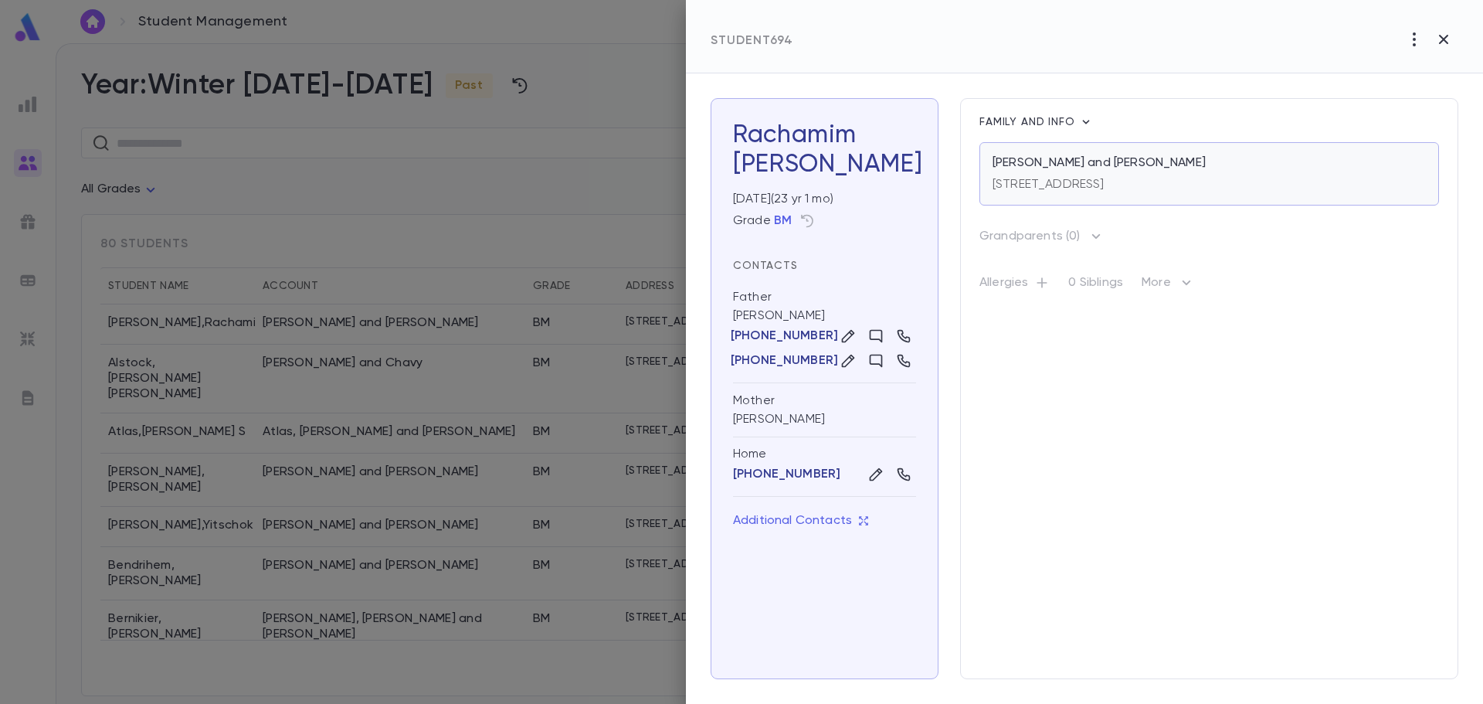
click at [1105, 178] on p "1 Windsor Ct., Lakewood NJ 08701 USA" at bounding box center [1049, 184] width 112 height 15
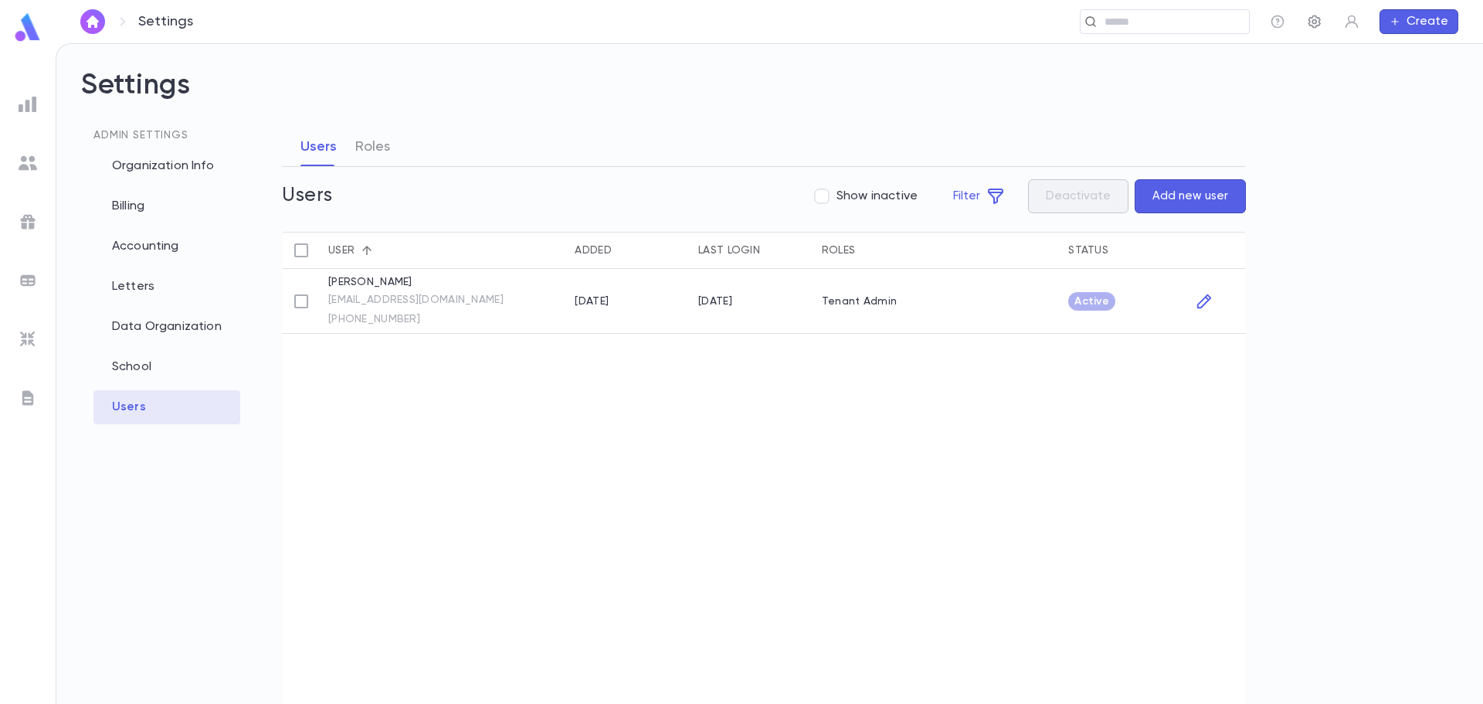
click at [1312, 24] on icon "button" at bounding box center [1314, 21] width 15 height 15
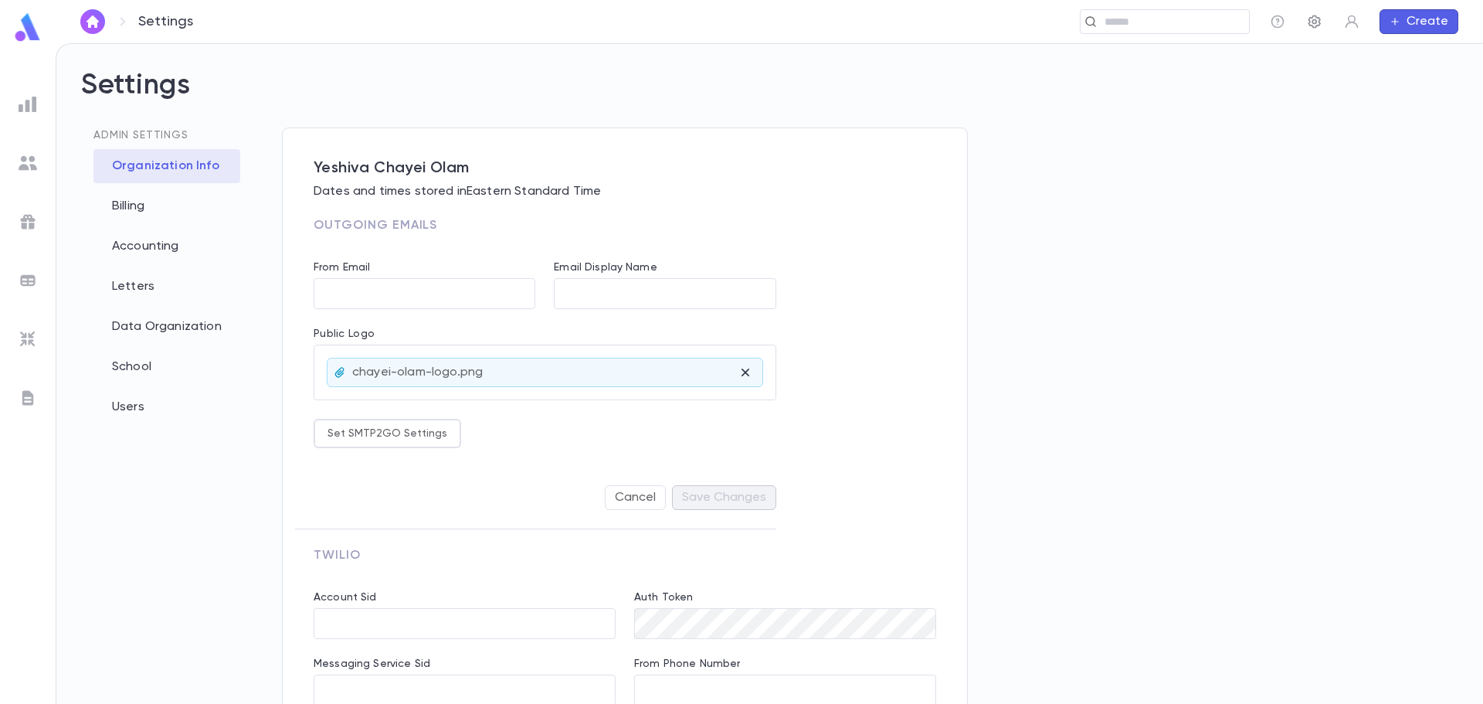
type input "**********"
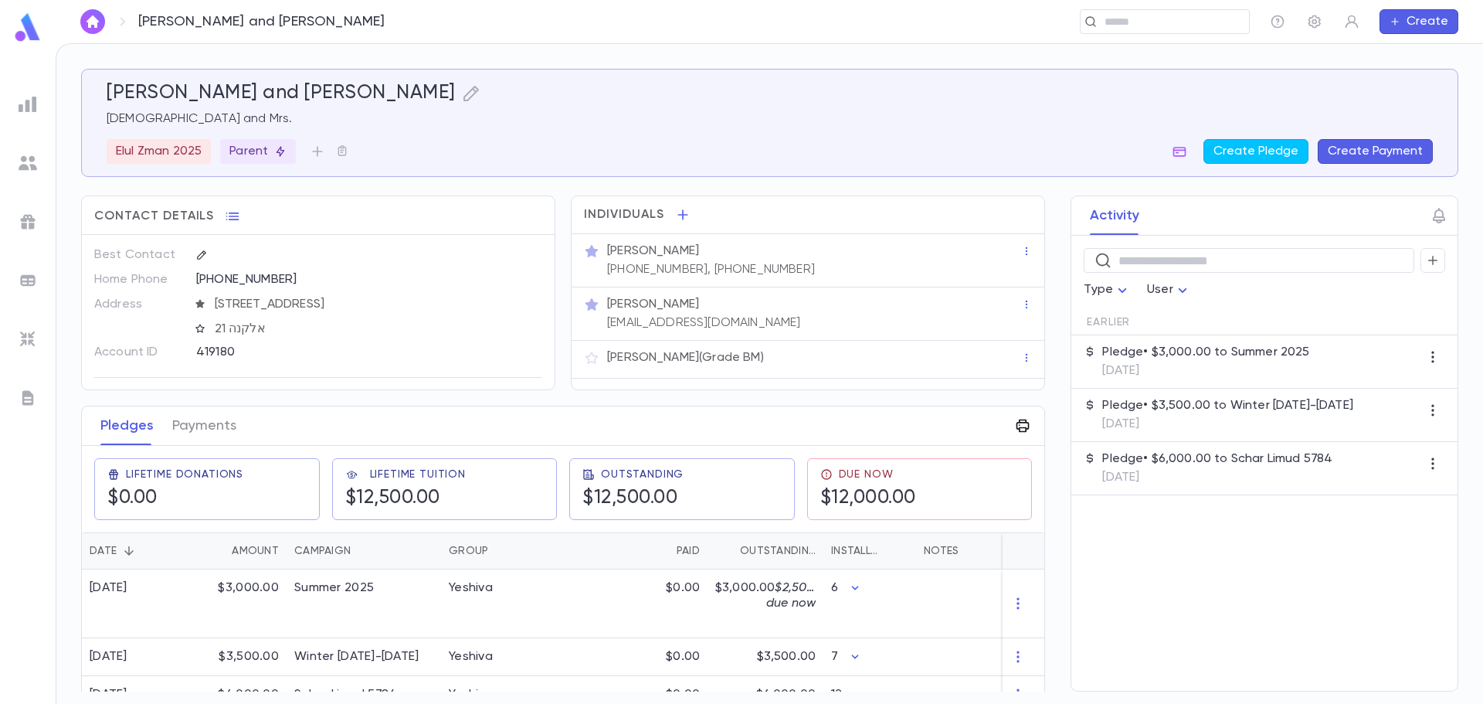
click at [1017, 424] on icon "button" at bounding box center [1022, 425] width 15 height 15
click at [1088, 458] on p "Tuition Statement" at bounding box center [1073, 457] width 107 height 15
click at [1125, 513] on li "Print" at bounding box center [1127, 514] width 54 height 28
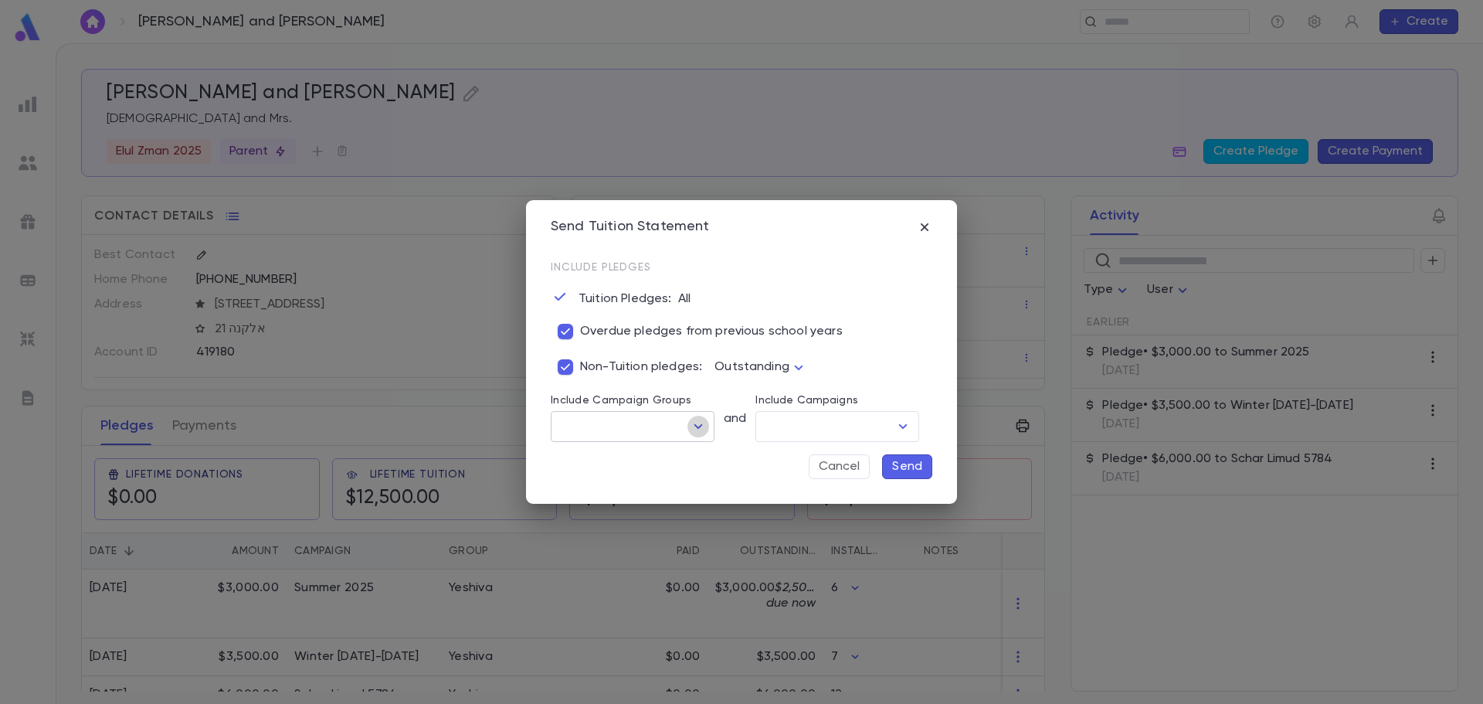
click at [698, 425] on icon "Open" at bounding box center [698, 426] width 19 height 19
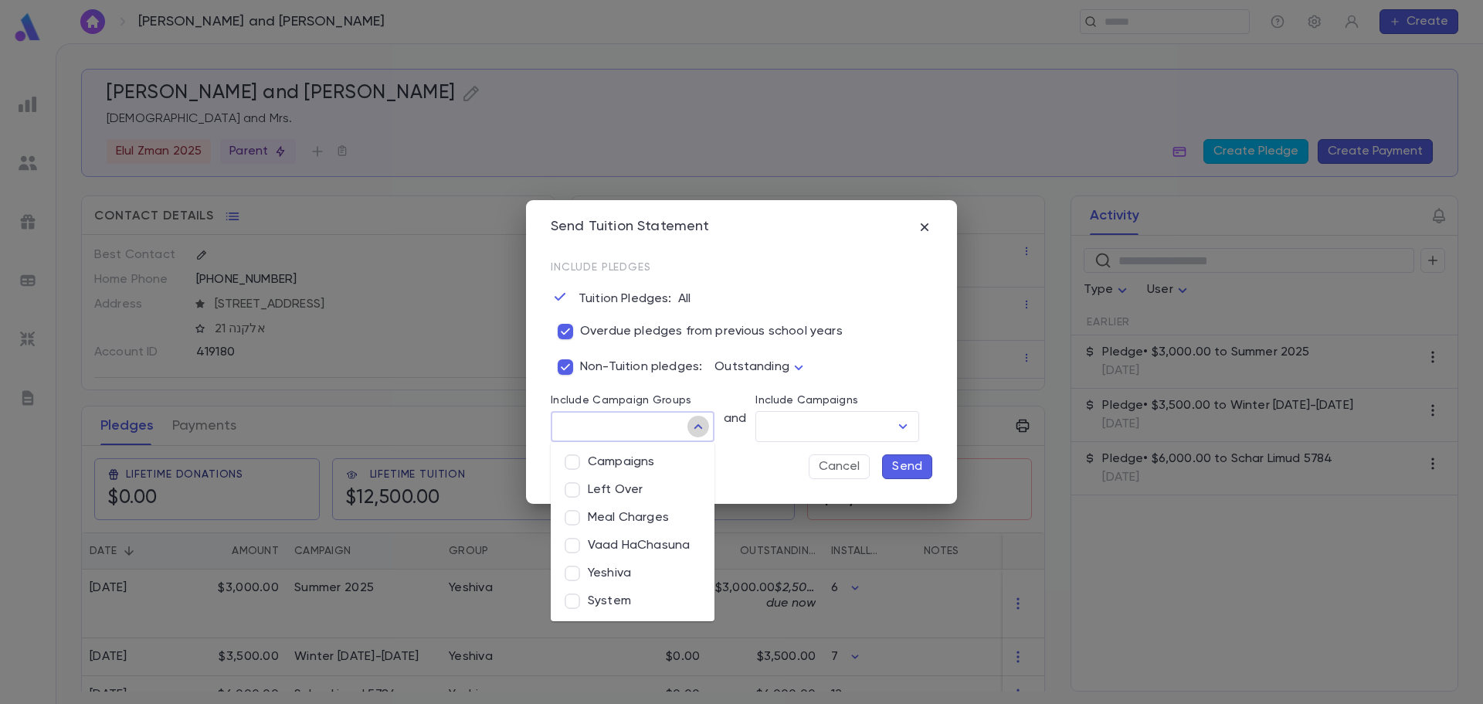
click at [698, 425] on icon "Close" at bounding box center [698, 426] width 8 height 5
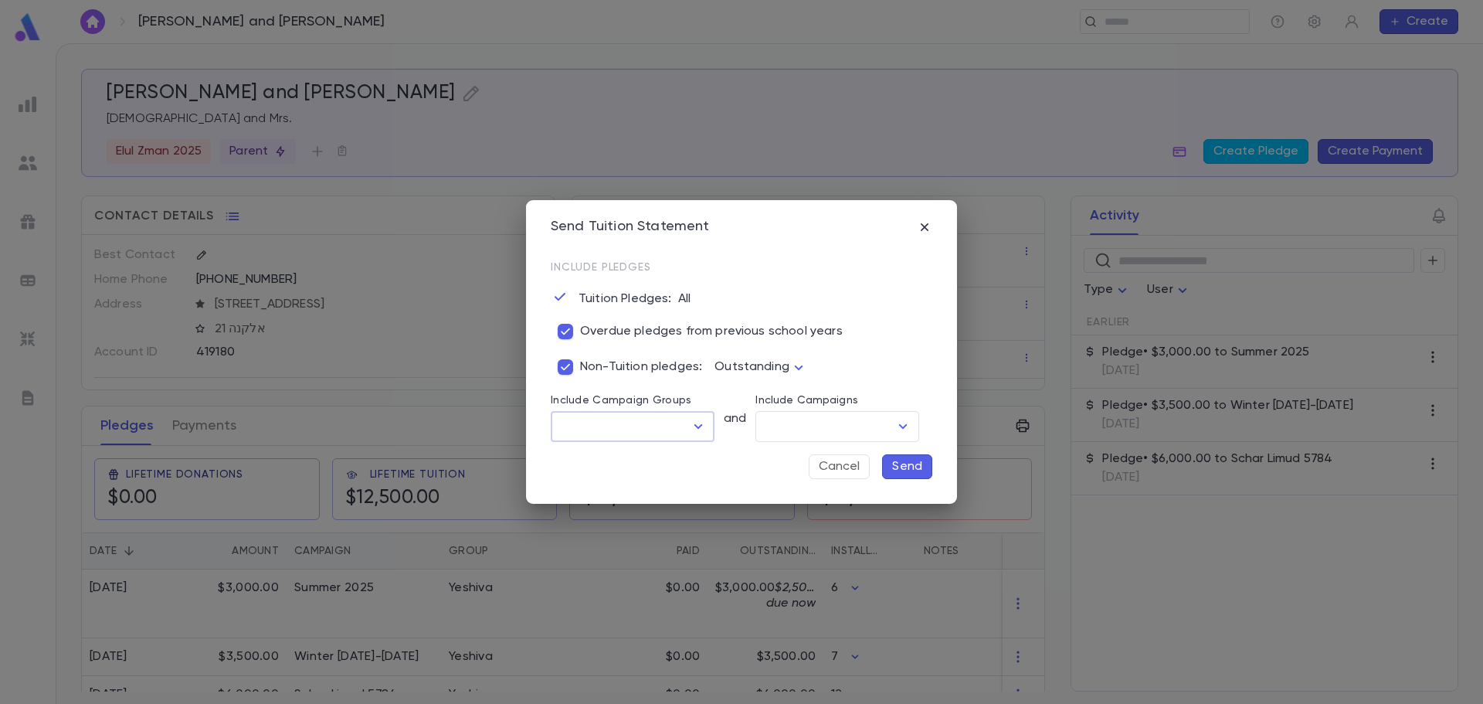
click at [911, 466] on p "Send" at bounding box center [907, 466] width 30 height 15
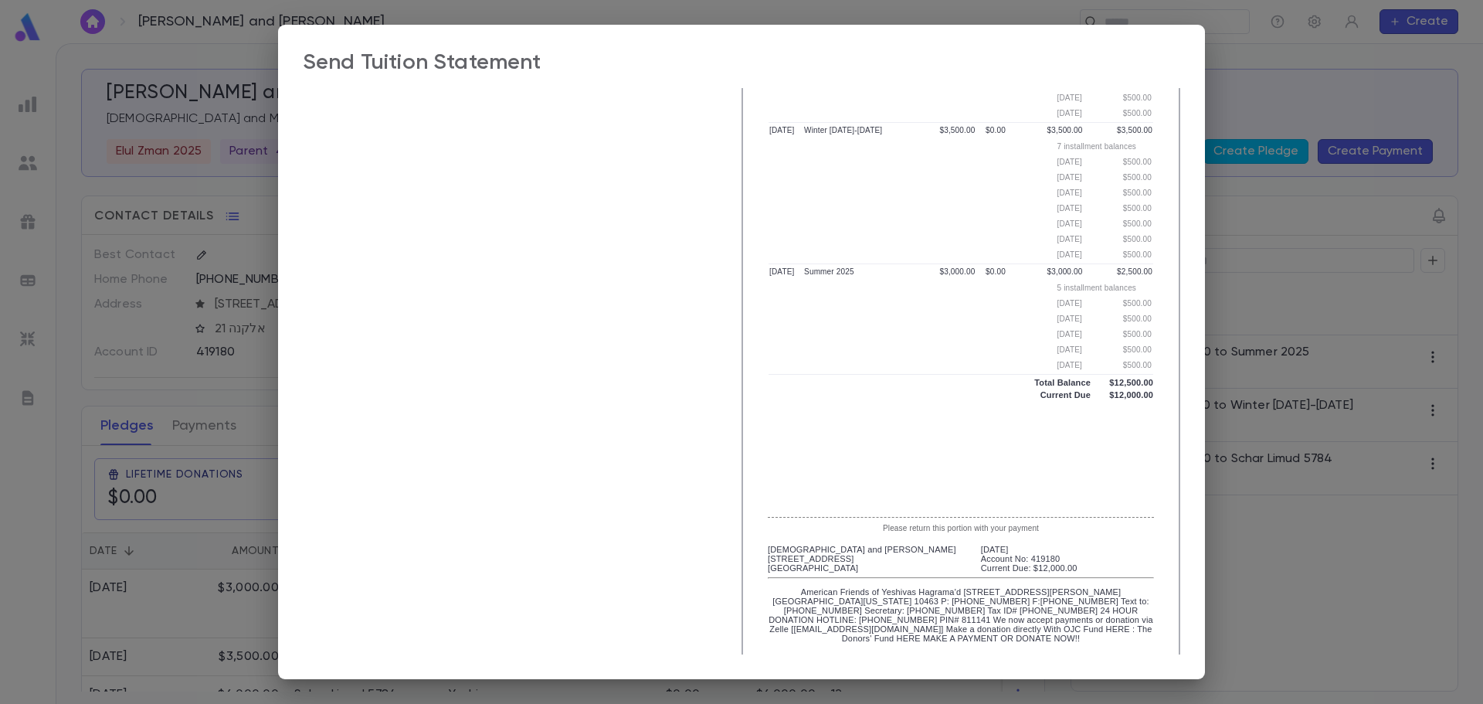
scroll to position [482, 0]
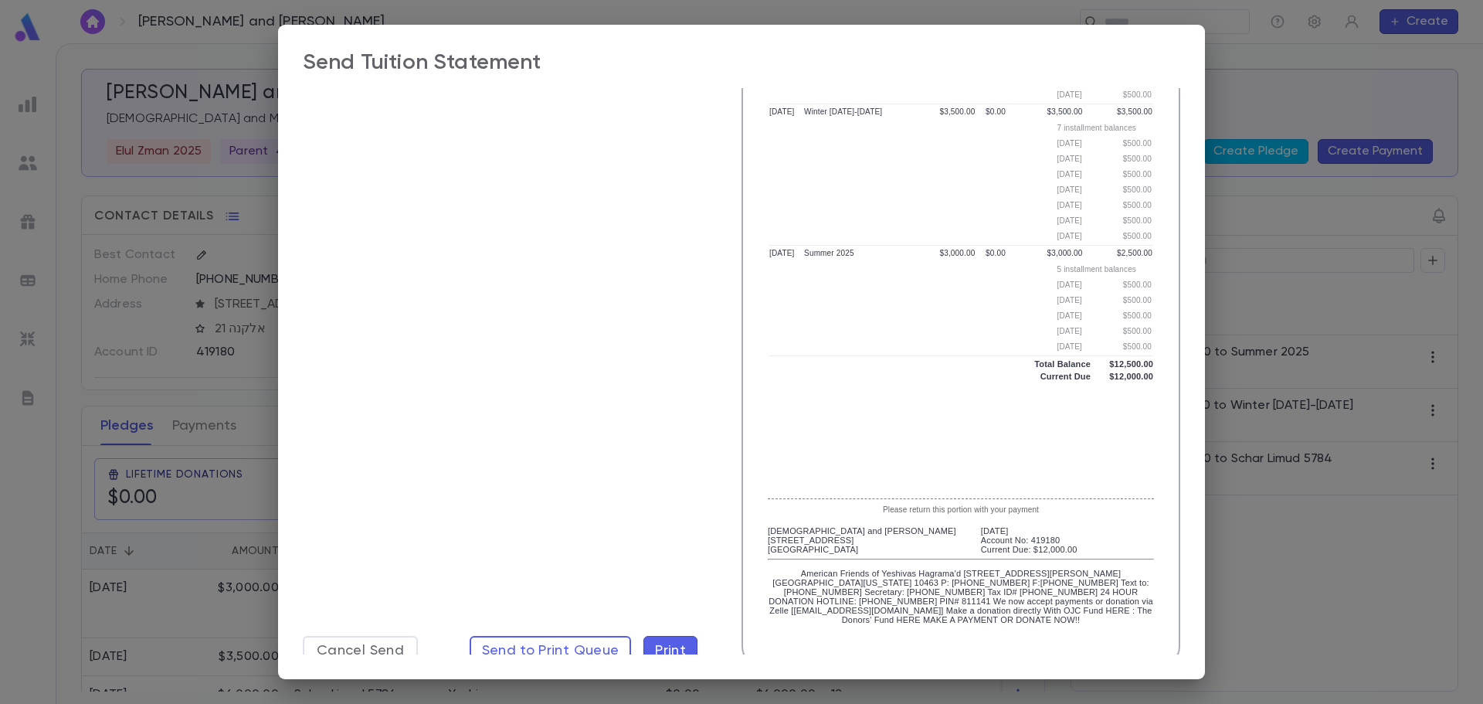
click at [676, 642] on span "Print" at bounding box center [670, 650] width 31 height 17
click at [671, 642] on span "Print" at bounding box center [670, 650] width 31 height 17
click at [660, 642] on span "Print" at bounding box center [670, 650] width 31 height 17
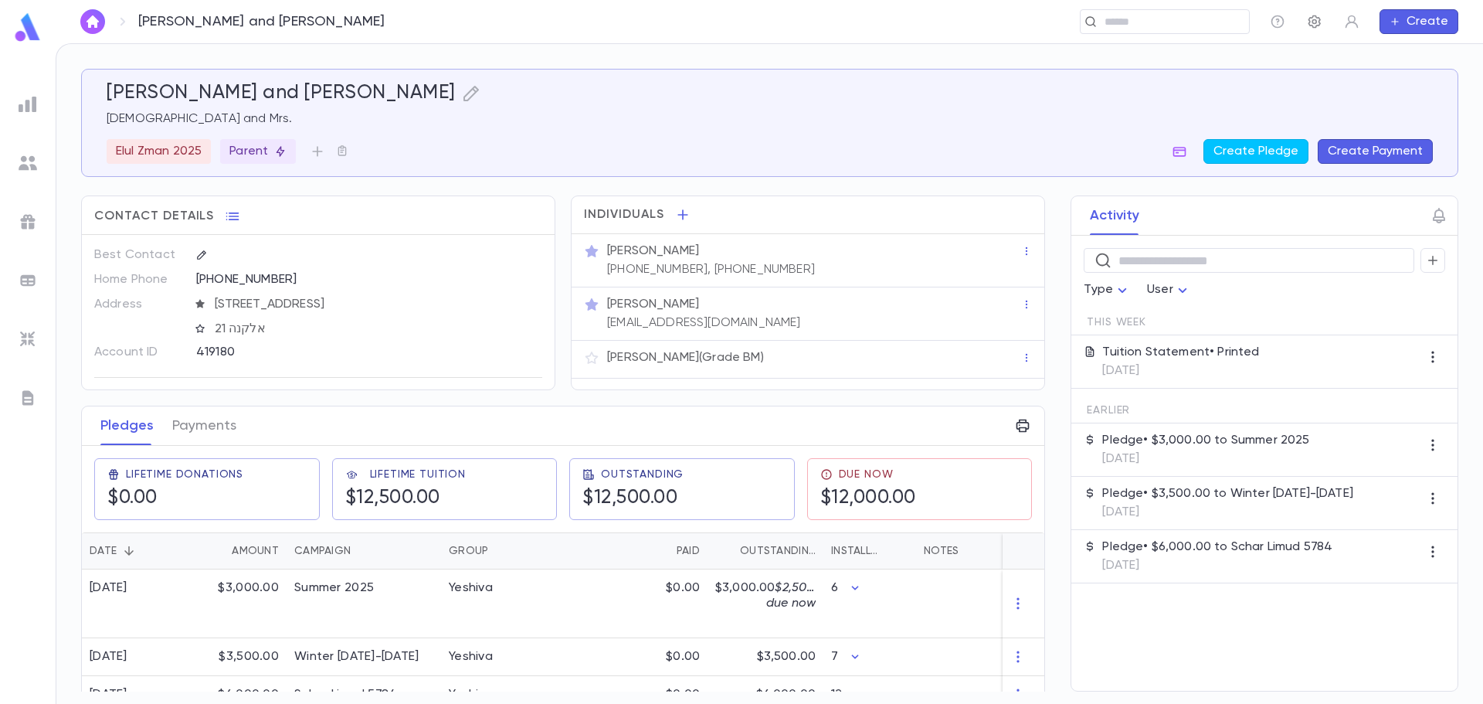
click at [1319, 23] on icon "button" at bounding box center [1314, 21] width 15 height 15
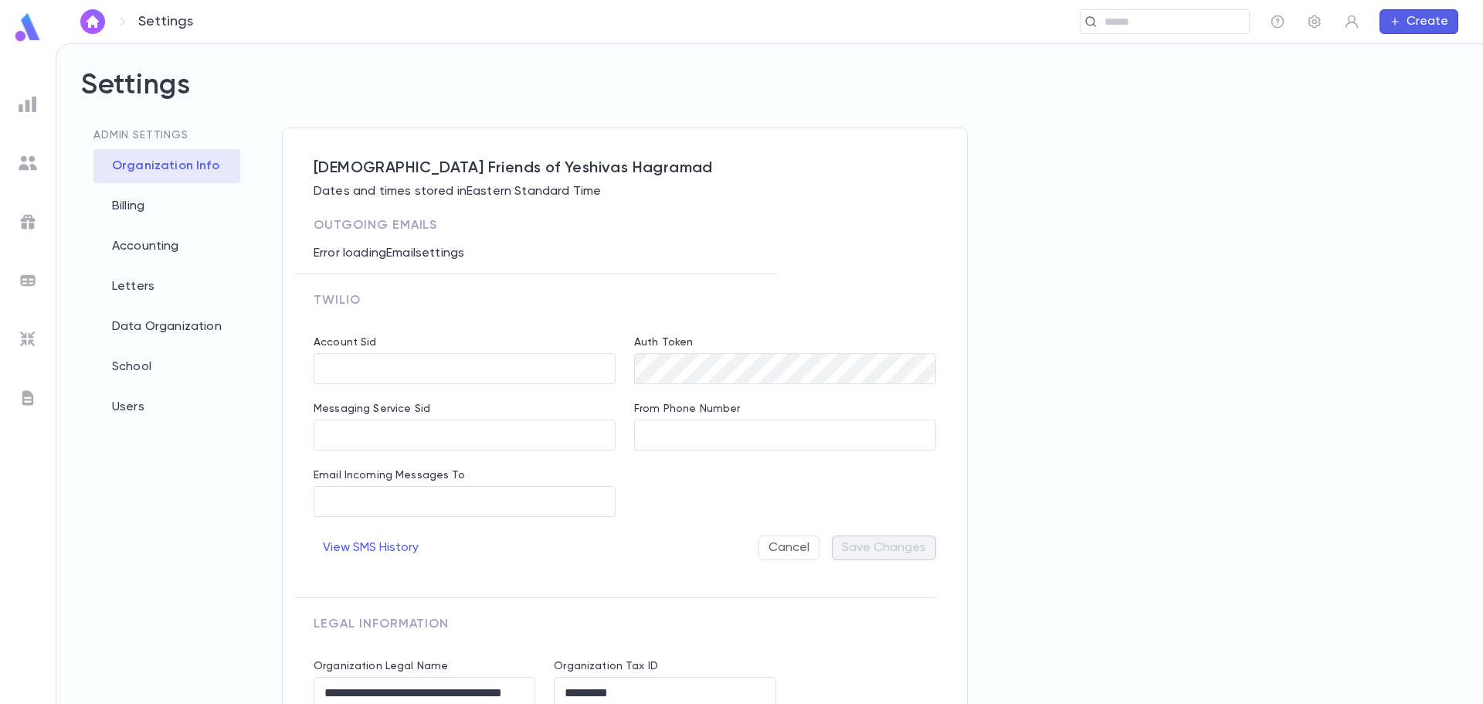
type input "**********"
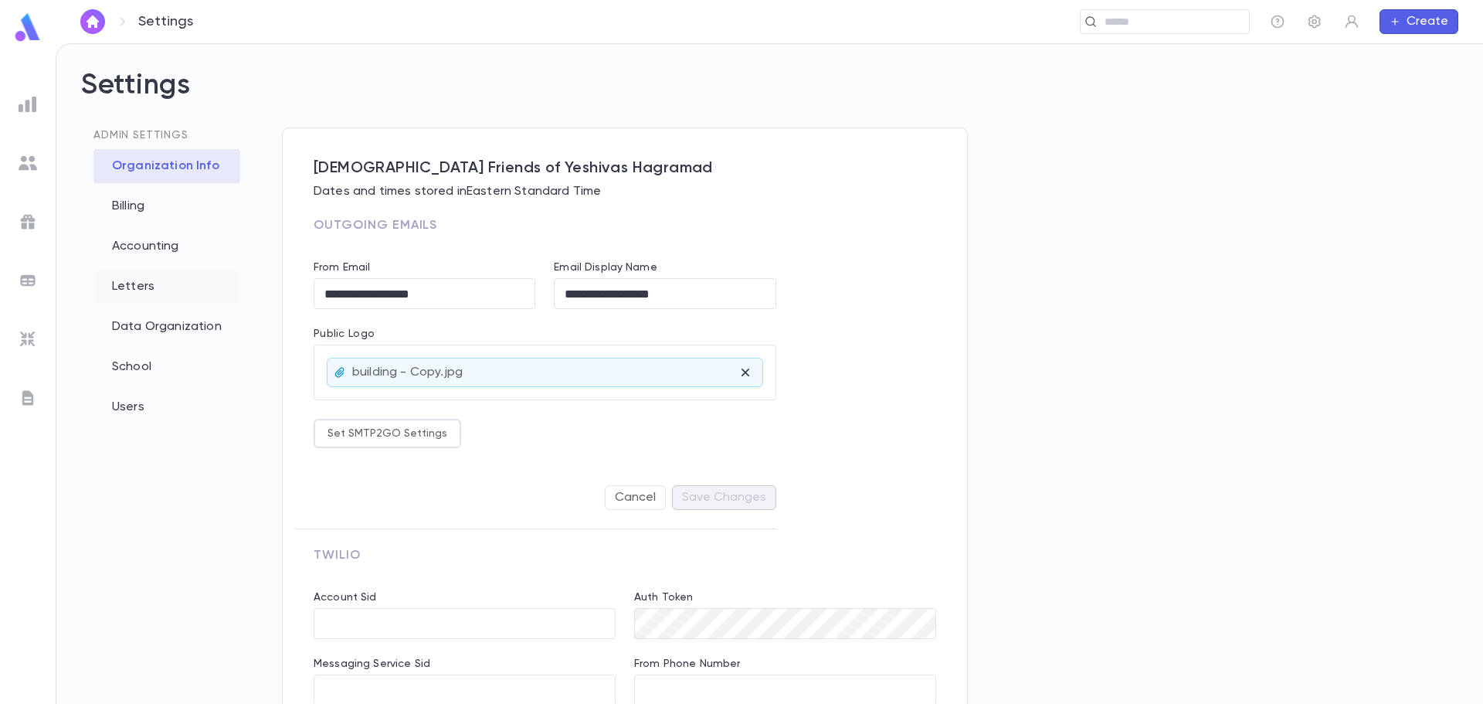
click at [131, 290] on div "Letters" at bounding box center [166, 287] width 147 height 34
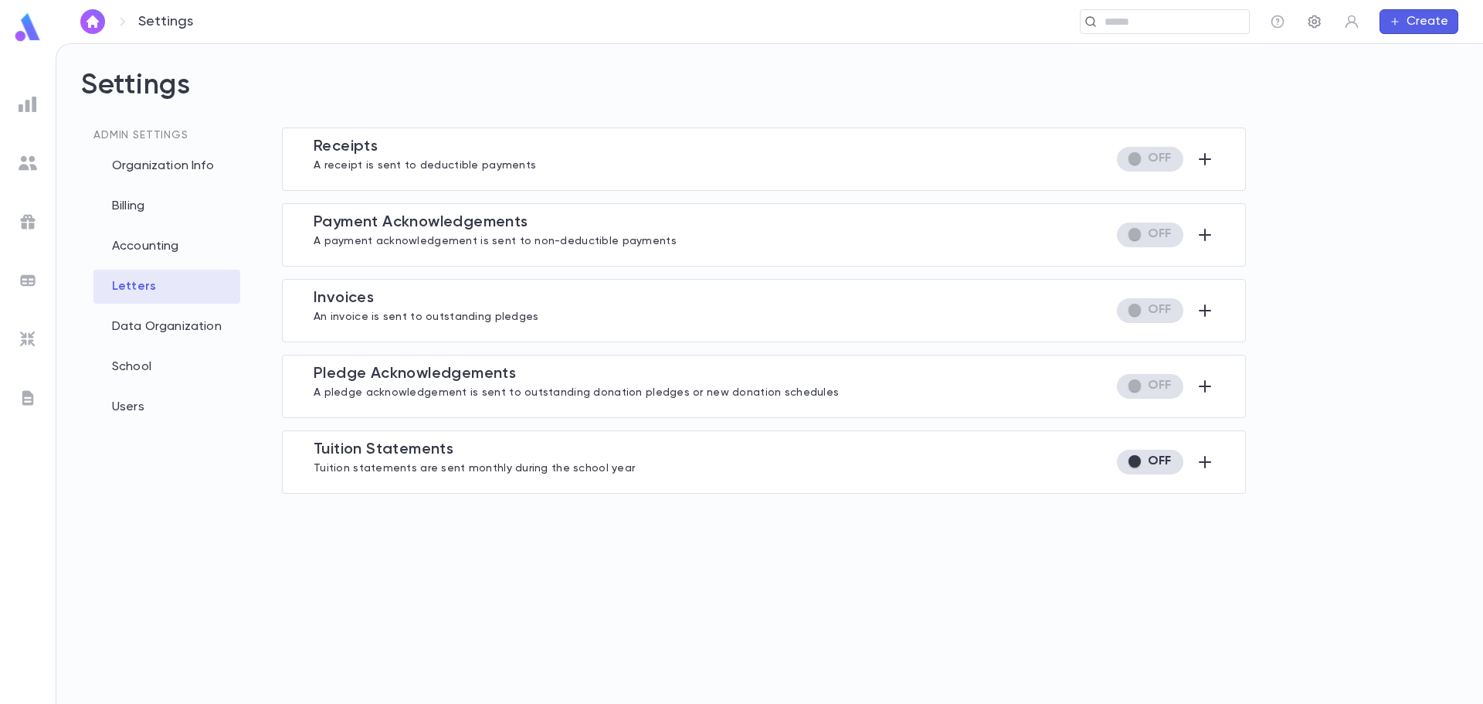
click at [1316, 15] on icon "button" at bounding box center [1314, 21] width 15 height 15
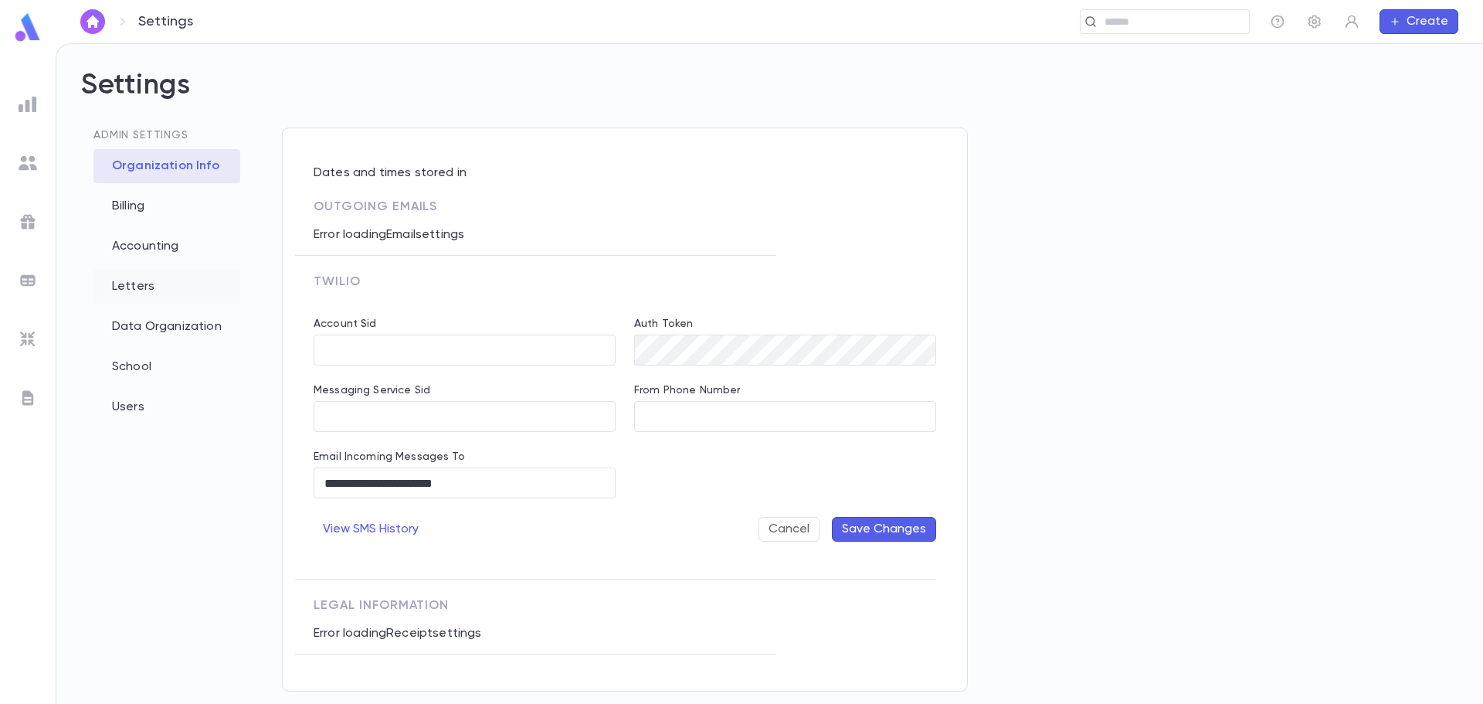
click at [127, 287] on div "Letters" at bounding box center [166, 287] width 147 height 34
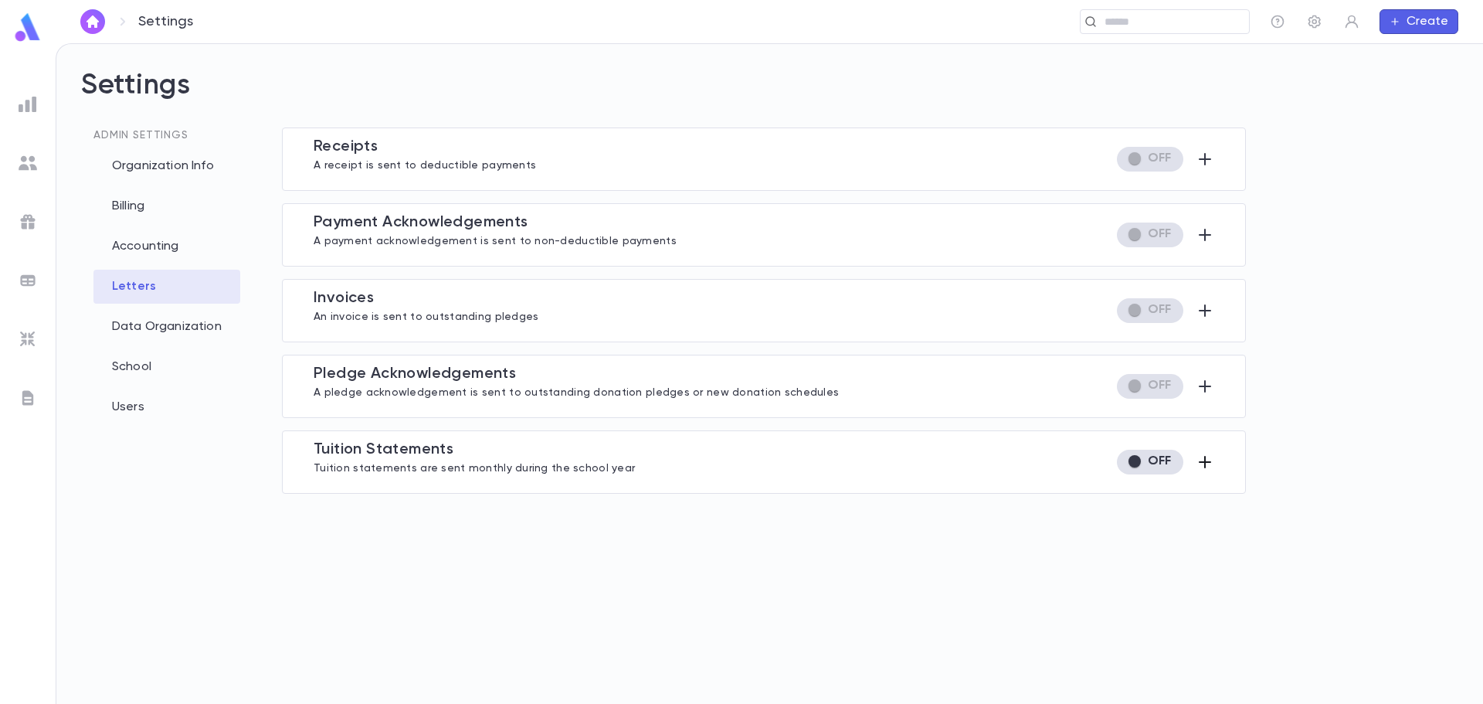
click at [1203, 461] on icon "button" at bounding box center [1205, 462] width 12 height 12
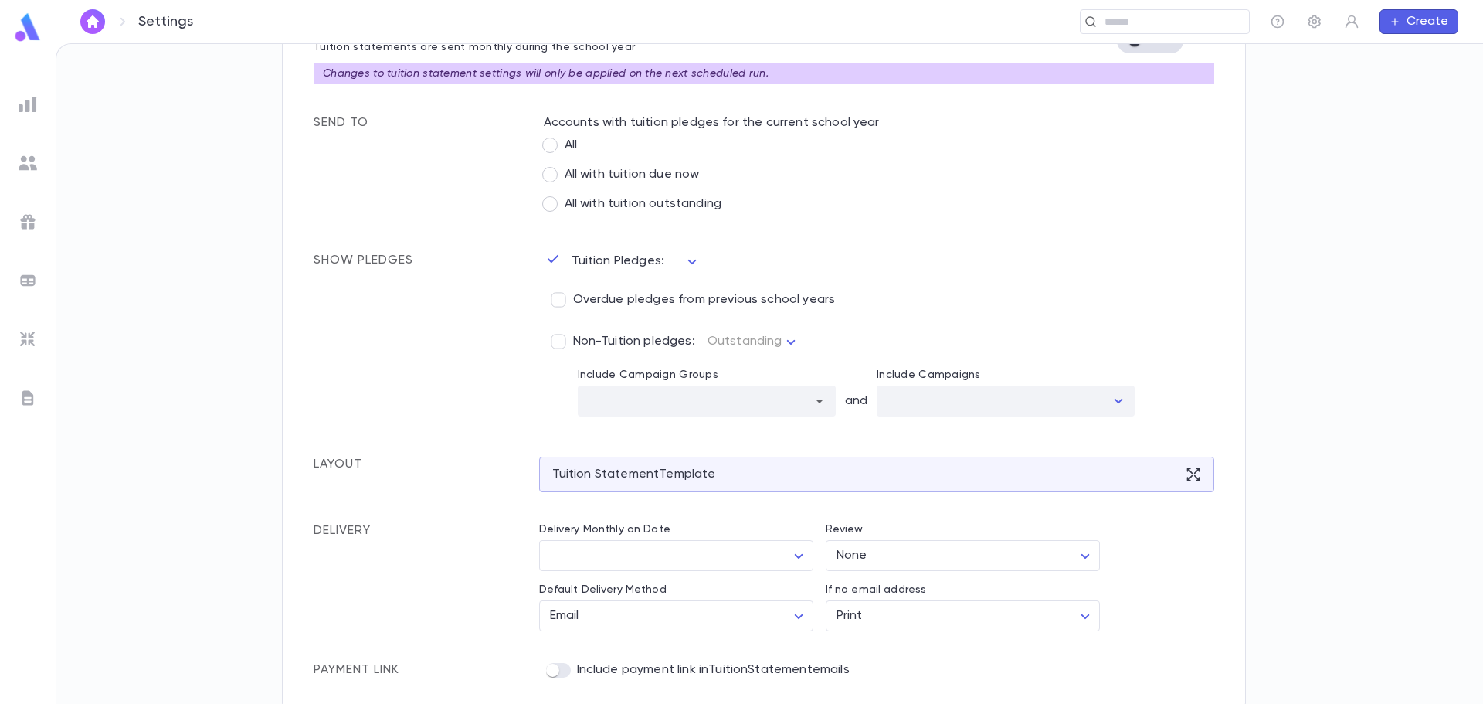
scroll to position [423, 0]
click at [1148, 467] on div "Tuition Statement Template" at bounding box center [877, 472] width 676 height 36
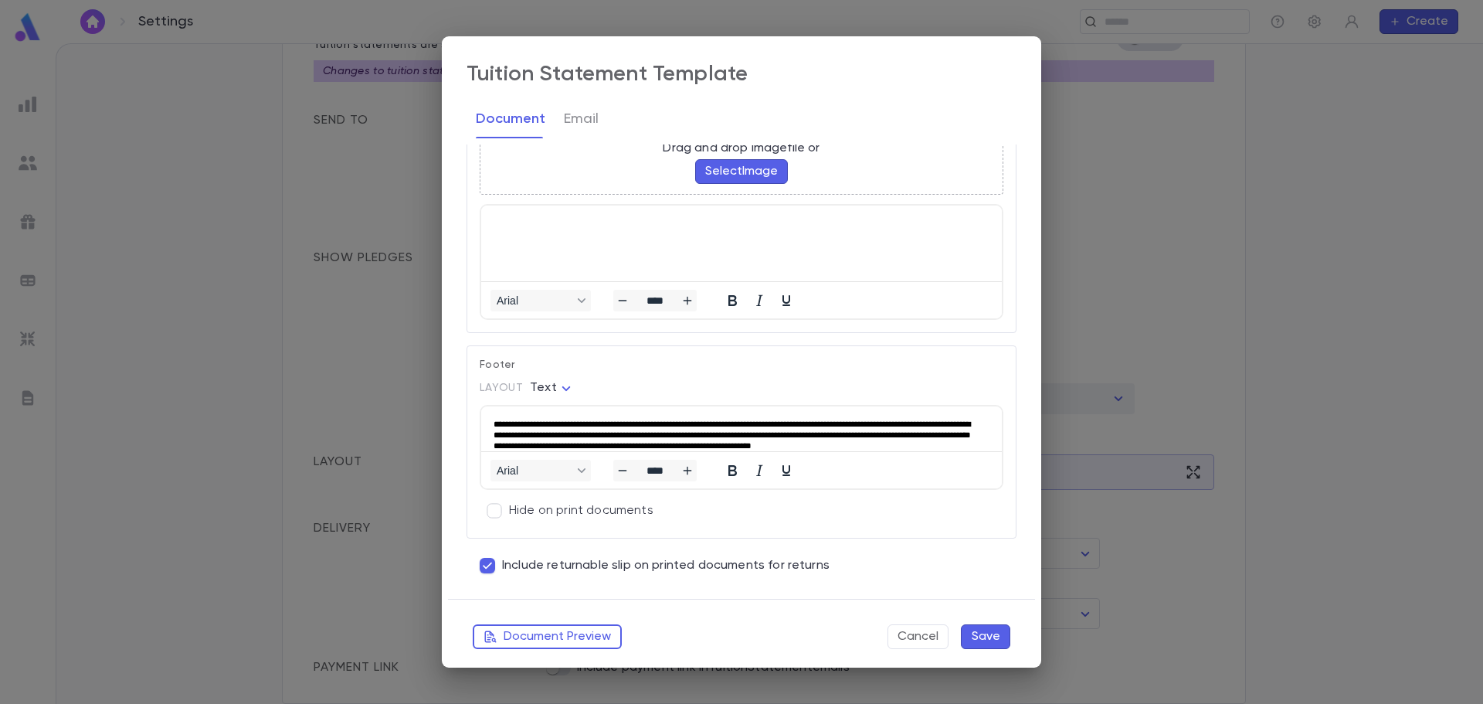
scroll to position [22, 0]
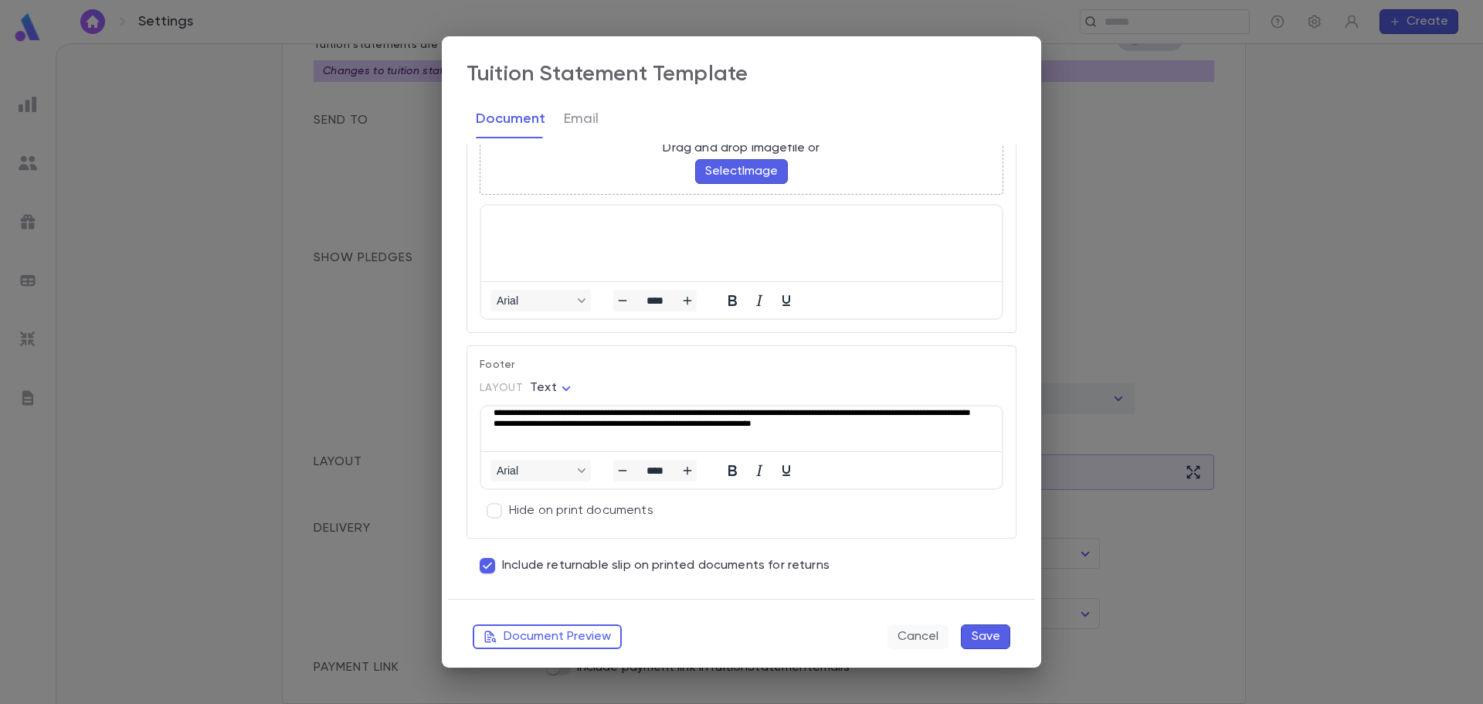
click at [912, 647] on button "Cancel" at bounding box center [918, 636] width 61 height 25
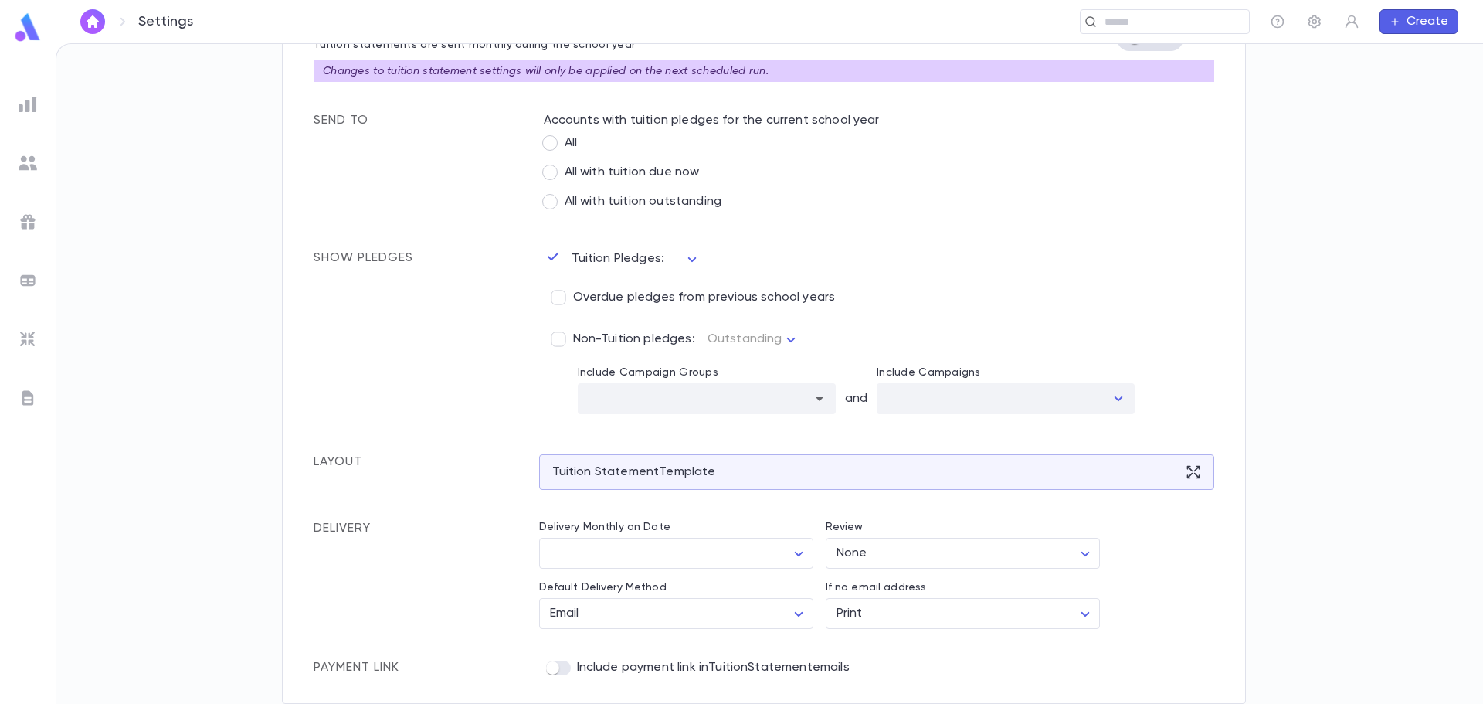
scroll to position [0, 0]
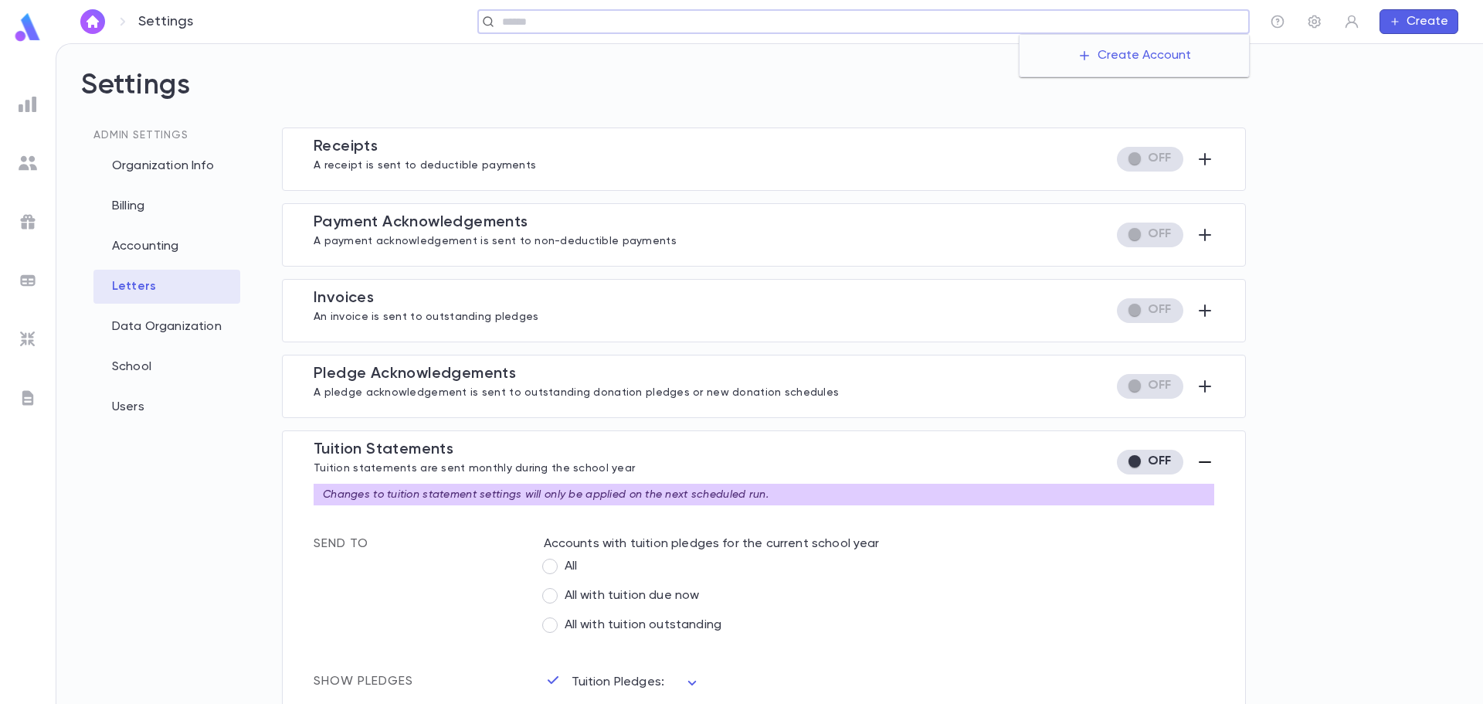
click at [1128, 19] on input "text" at bounding box center [869, 22] width 745 height 15
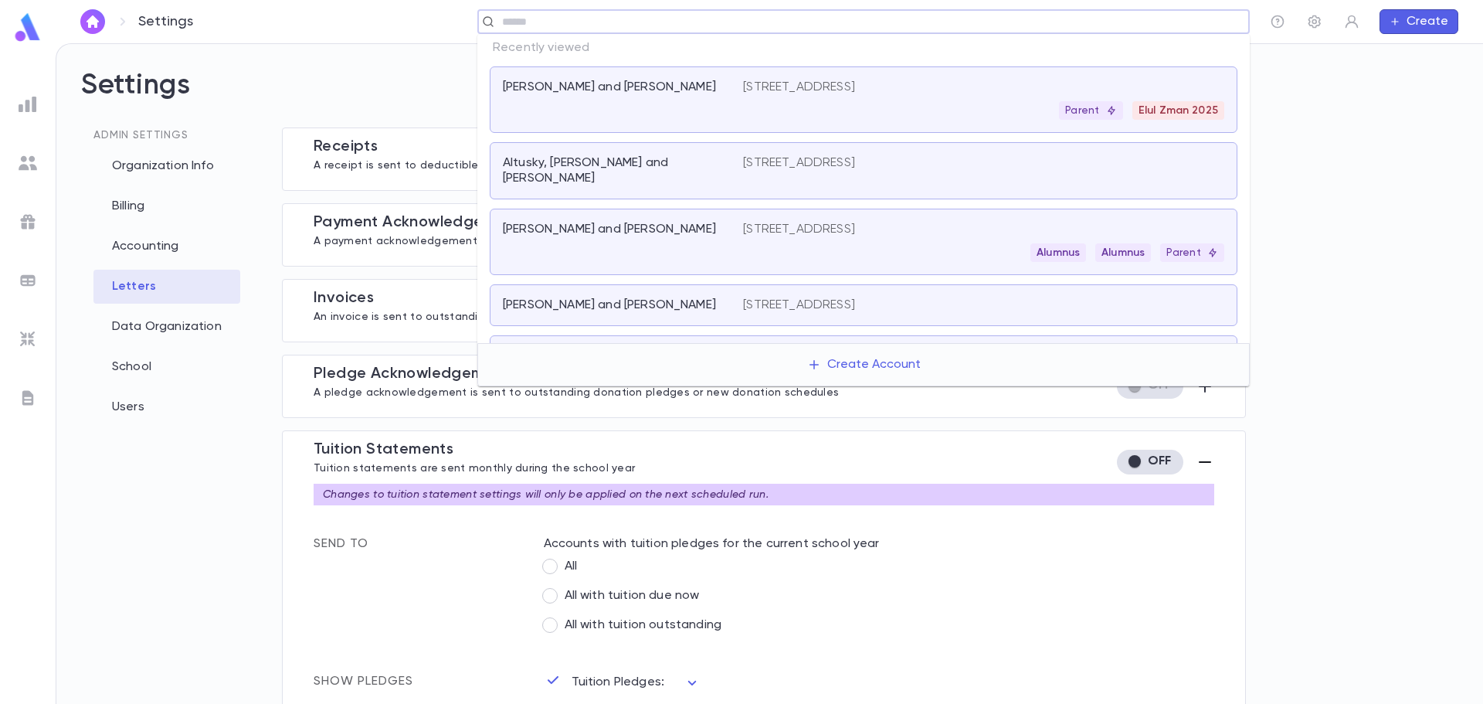
click at [583, 166] on p "Altusky, [PERSON_NAME] and [PERSON_NAME]" at bounding box center [614, 170] width 222 height 31
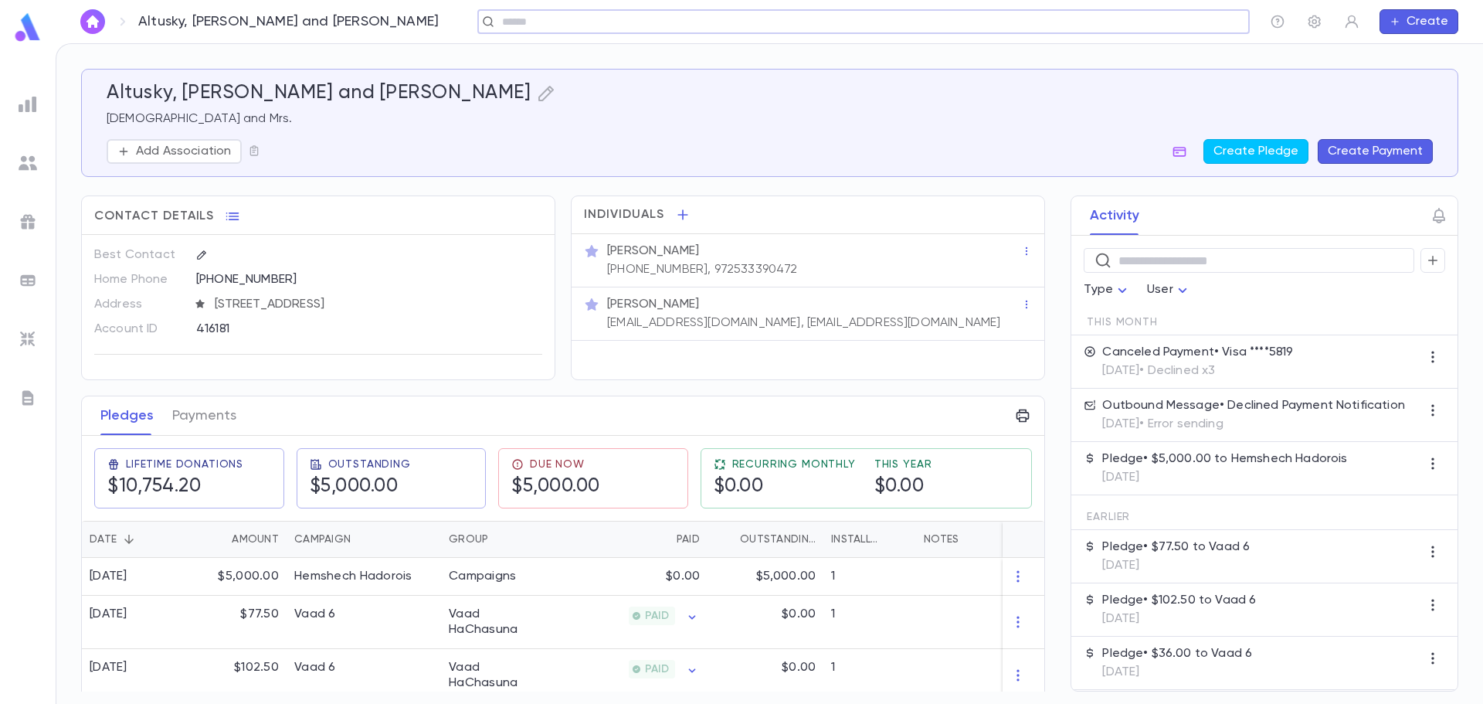
scroll to position [77, 0]
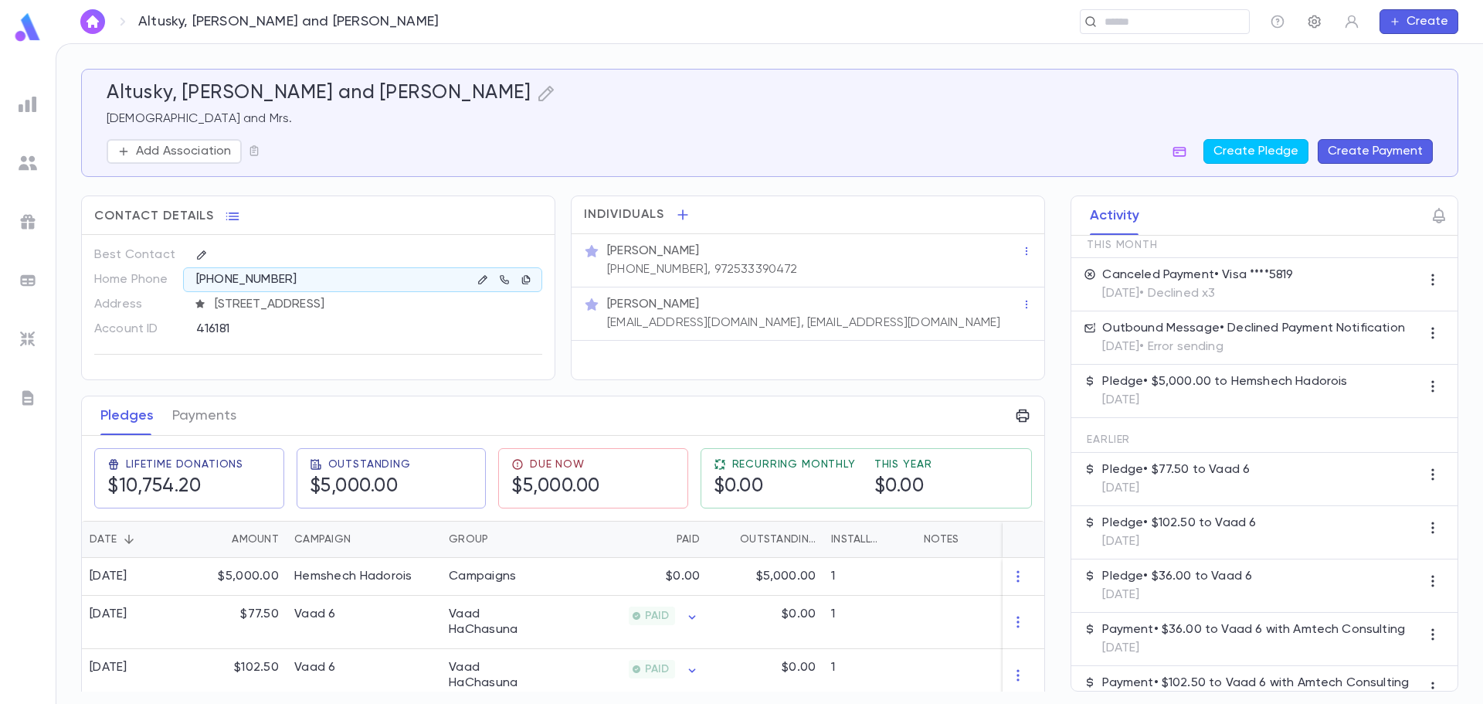
click at [1308, 22] on icon "button" at bounding box center [1314, 21] width 15 height 15
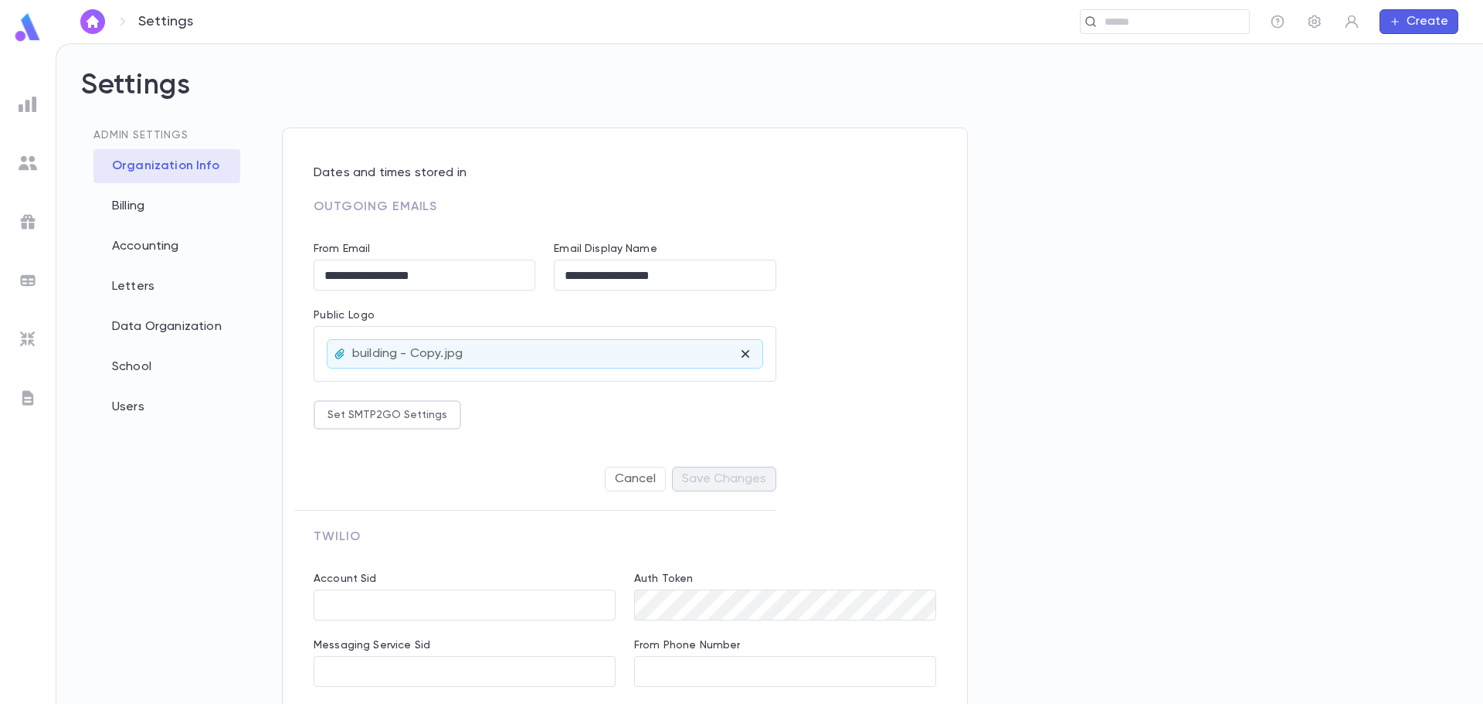
type input "**********"
